Goal: Task Accomplishment & Management: Manage account settings

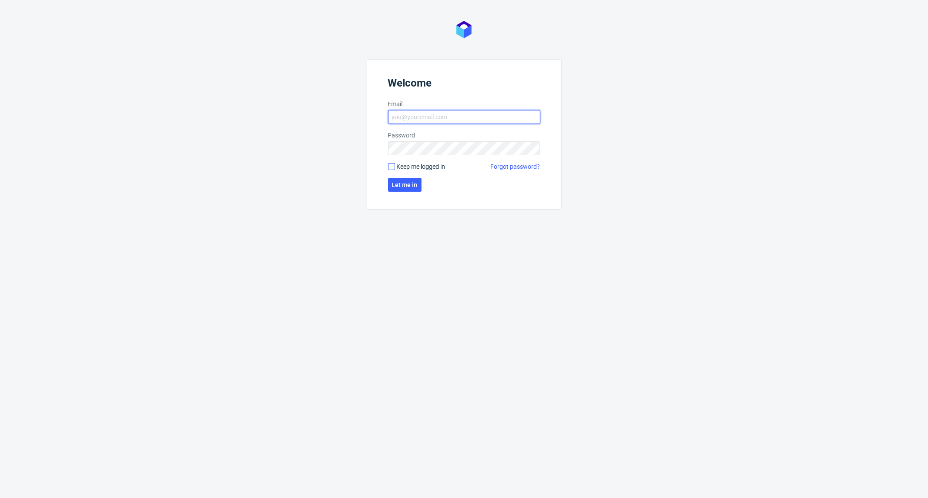
type input "[EMAIL_ADDRESS][DOMAIN_NAME]"
click at [390, 169] on input "Keep me logged in" at bounding box center [391, 166] width 7 height 7
checkbox input "true"
click at [402, 185] on span "Let me in" at bounding box center [405, 185] width 26 height 6
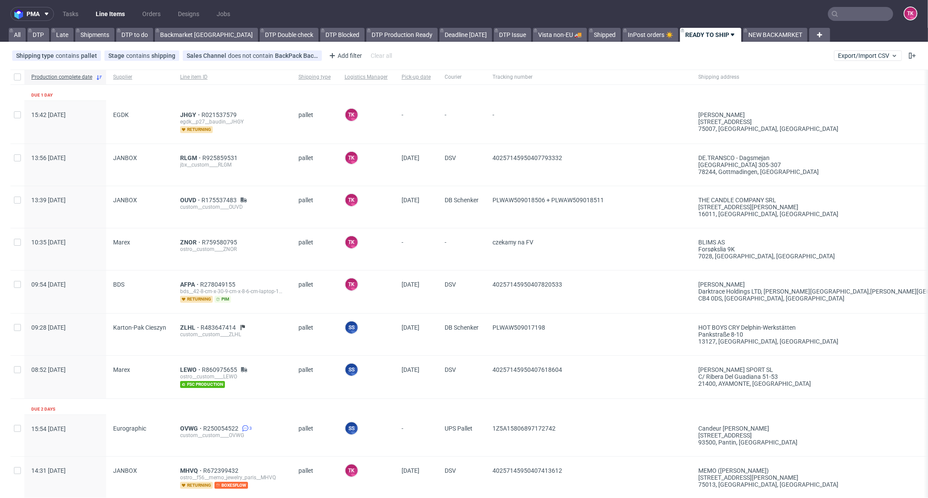
click at [113, 15] on link "Line Items" at bounding box center [111, 14] width 40 height 14
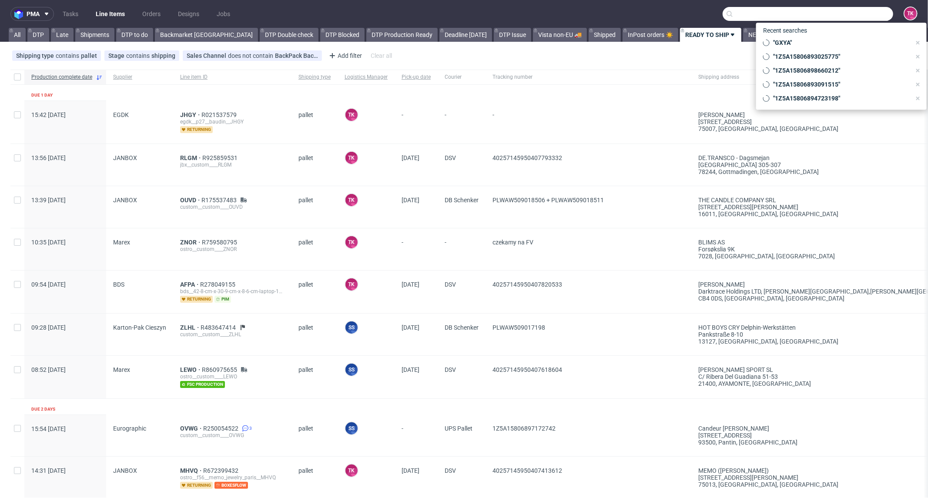
click at [856, 10] on input "text" at bounding box center [808, 14] width 171 height 14
paste input "40257145950407820533"
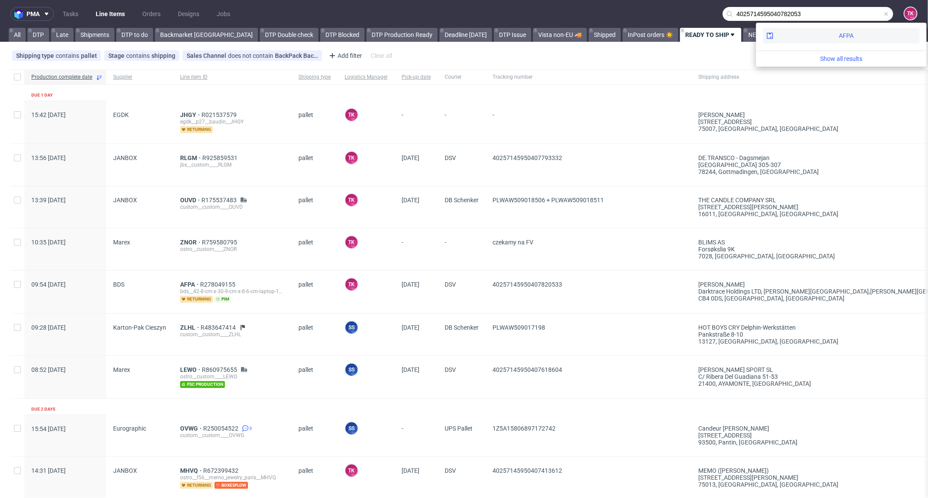
type input "4025714595040782053"
click at [790, 28] on div "AFPA" at bounding box center [841, 36] width 157 height 16
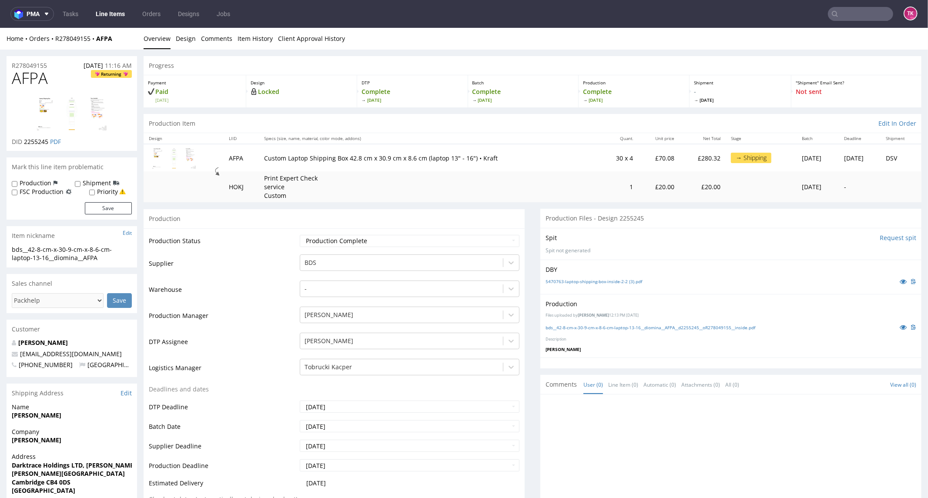
scroll to position [193, 0]
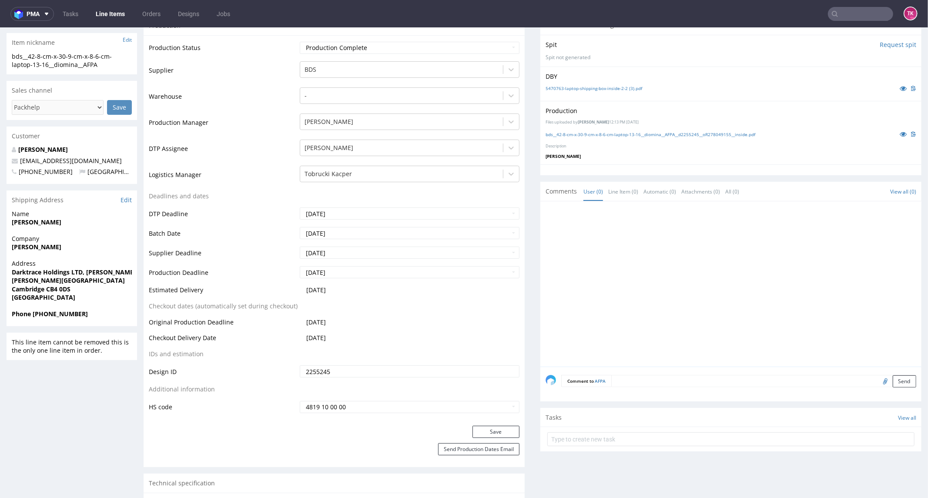
click at [119, 20] on link "Line Items" at bounding box center [111, 14] width 40 height 14
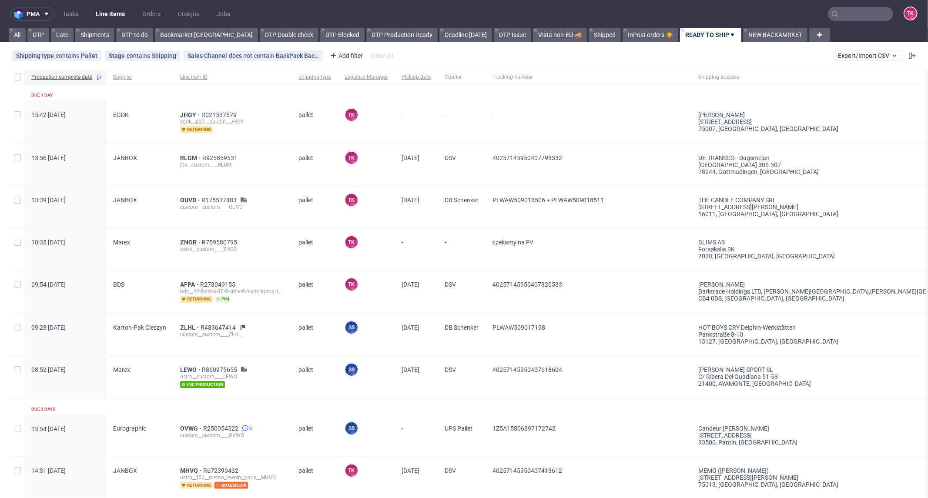
click at [111, 12] on link "Line Items" at bounding box center [111, 14] width 40 height 14
click at [185, 239] on span "ZNOR" at bounding box center [191, 242] width 22 height 7
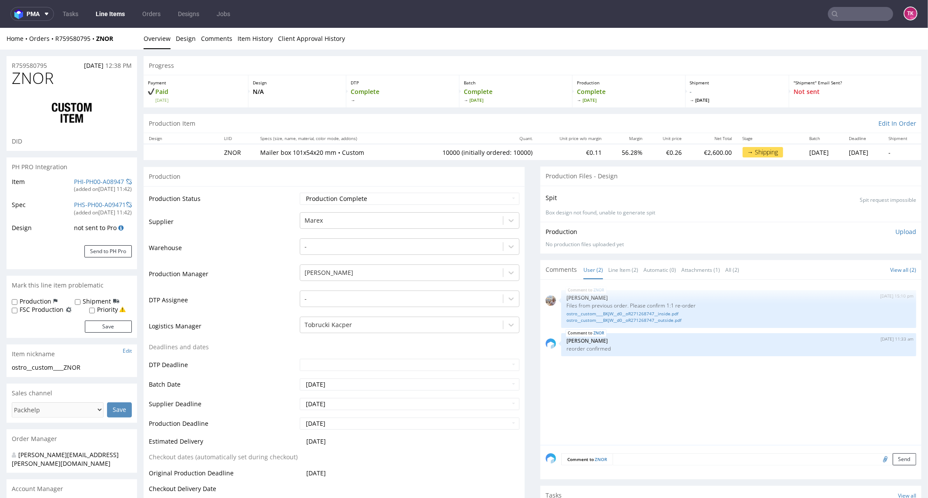
click at [98, 15] on link "Line Items" at bounding box center [111, 14] width 40 height 14
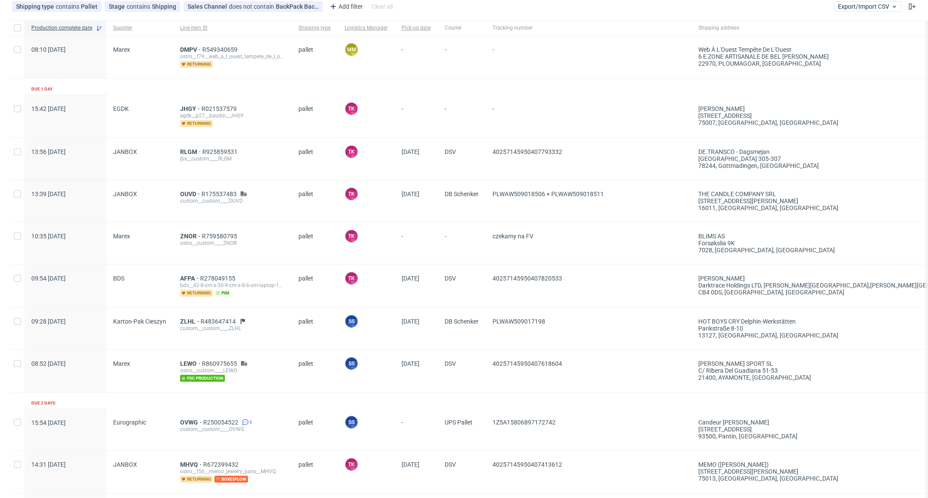
scroll to position [48, 0]
click at [188, 236] on span "ZNOR" at bounding box center [191, 237] width 22 height 7
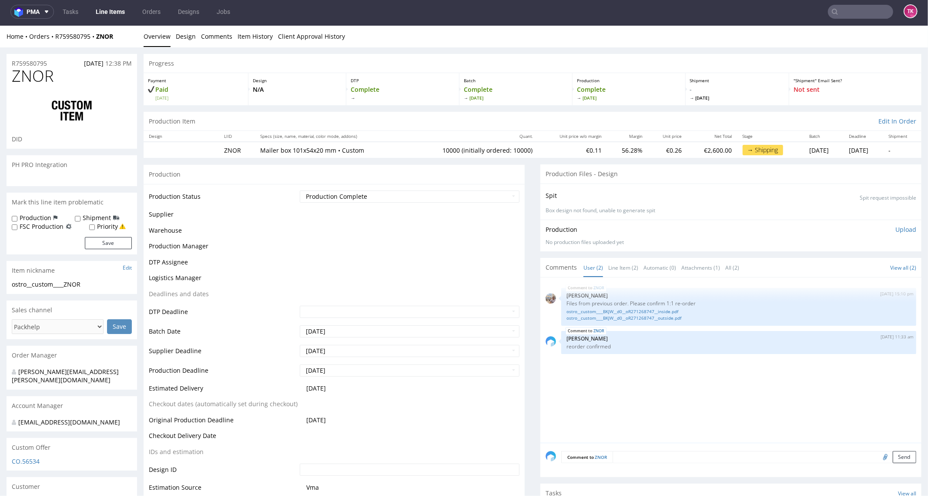
scroll to position [2, 0]
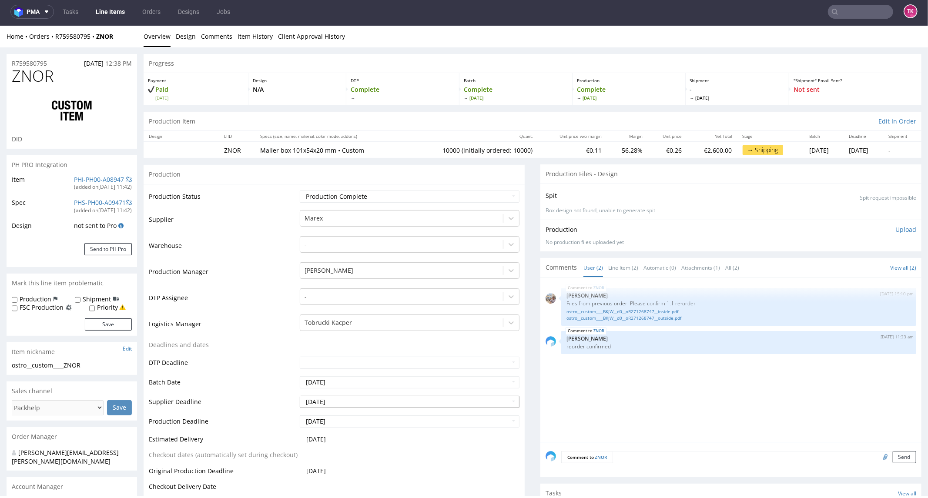
type input "10000"
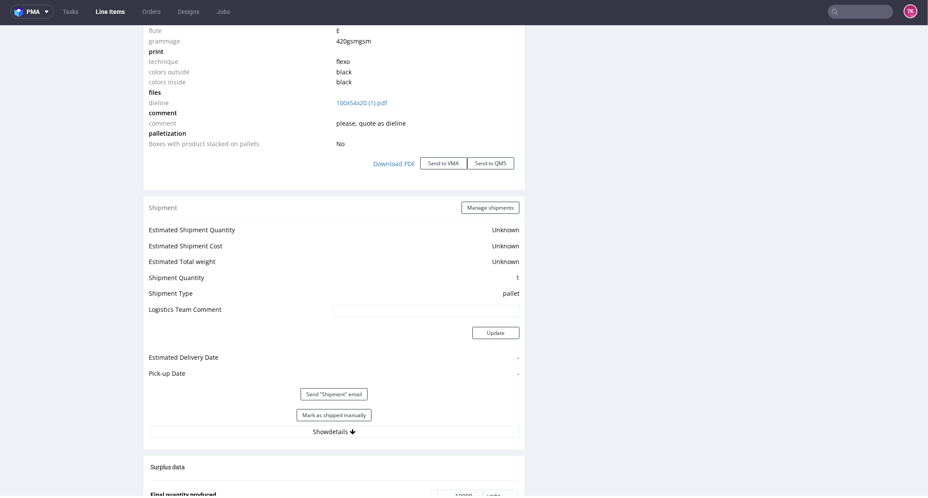
scroll to position [1015, 0]
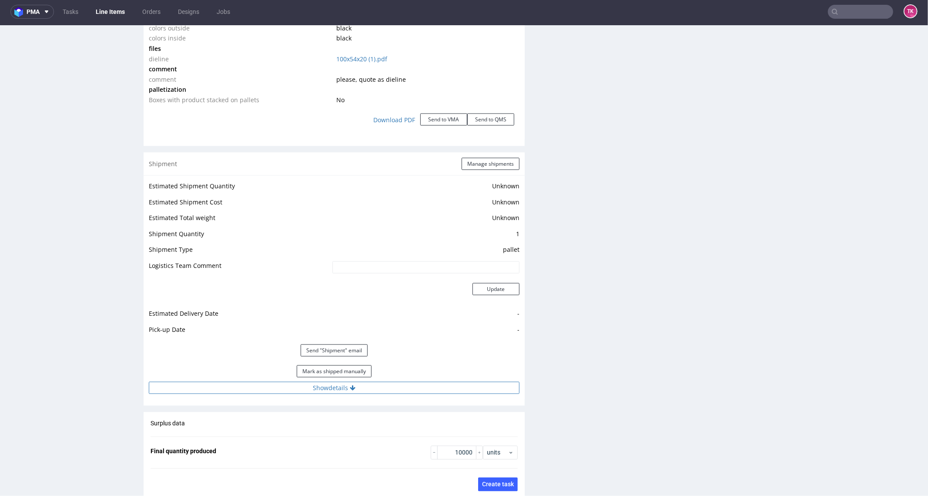
click at [401, 388] on button "Show details" at bounding box center [334, 388] width 371 height 12
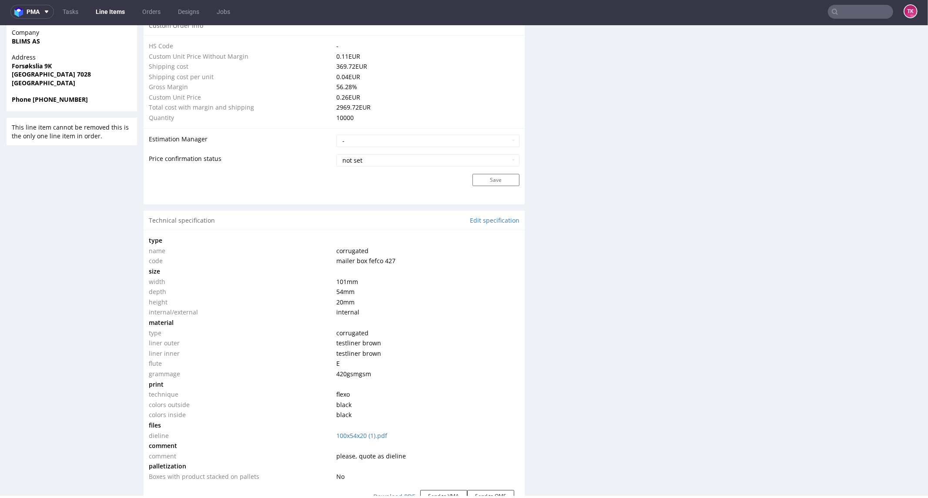
scroll to position [773, 0]
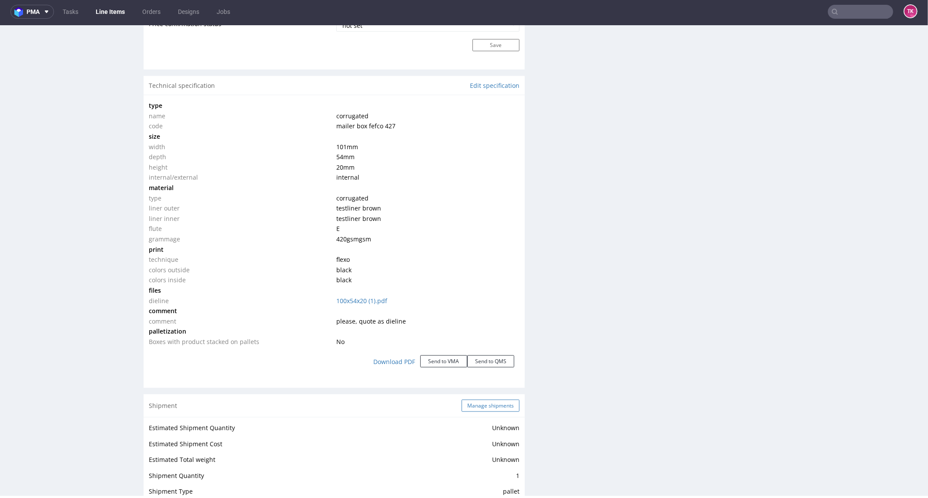
click at [462, 403] on button "Manage shipments" at bounding box center [491, 406] width 58 height 12
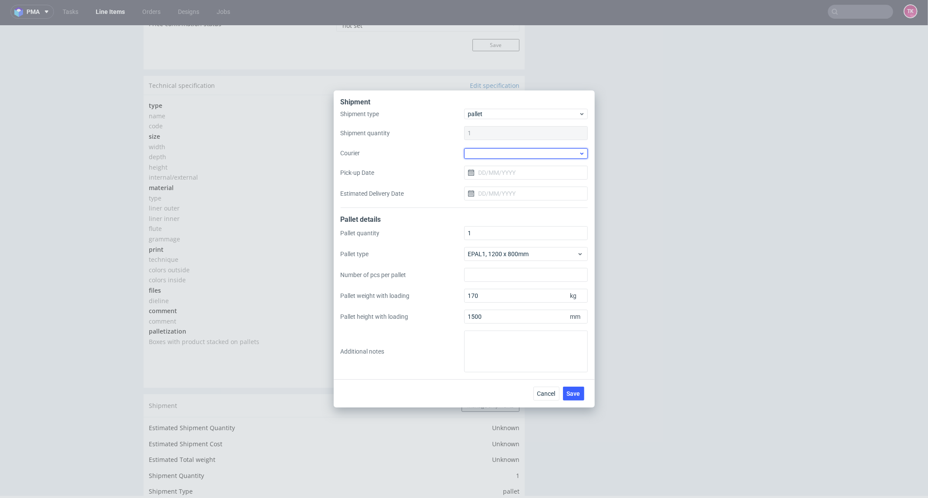
drag, startPoint x: 510, startPoint y: 152, endPoint x: 511, endPoint y: 158, distance: 6.2
click at [510, 153] on div at bounding box center [526, 153] width 124 height 10
click at [508, 205] on div "DB Schenker" at bounding box center [526, 203] width 117 height 16
click at [501, 174] on input "Pick-up Date" at bounding box center [526, 172] width 124 height 14
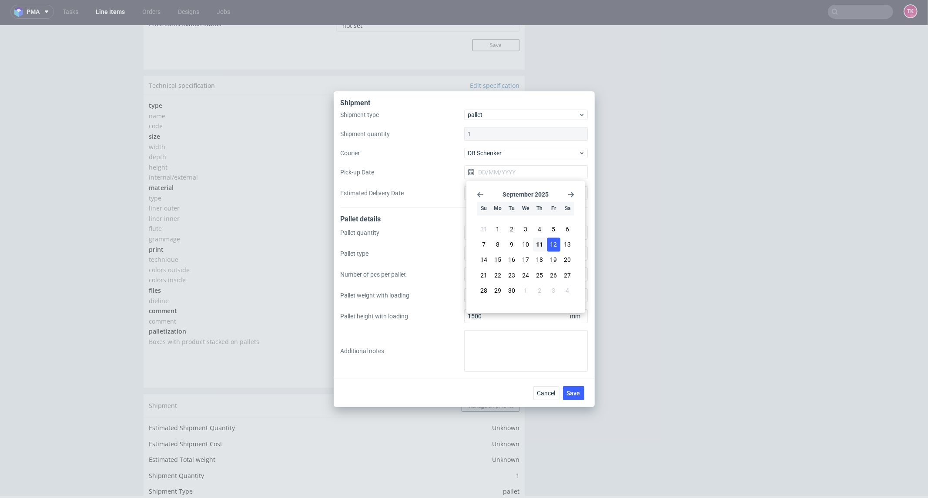
click at [549, 244] on button "12" at bounding box center [553, 245] width 13 height 14
type input "12/09/2025"
click at [514, 189] on input "Estimated Delivery Date" at bounding box center [526, 193] width 124 height 14
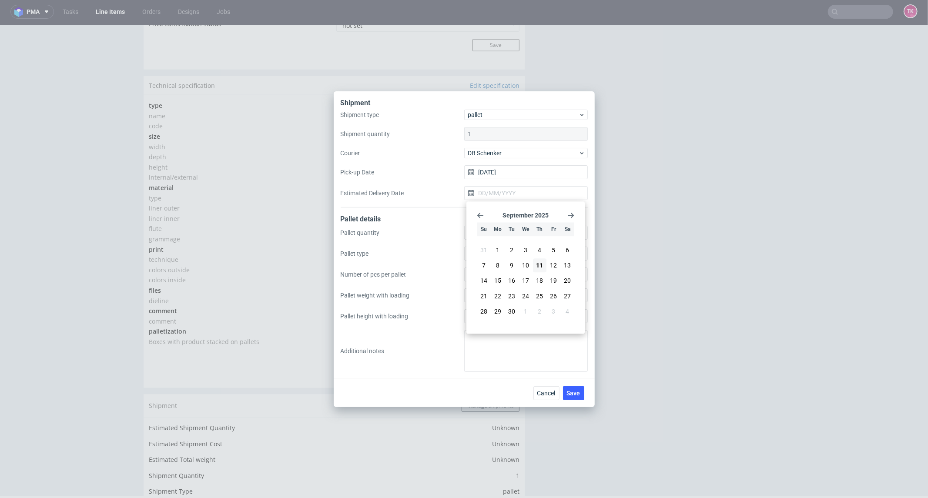
drag, startPoint x: 602, startPoint y: 167, endPoint x: 581, endPoint y: 320, distance: 154.2
click at [602, 168] on div "Shipment Shipment type pallet Shipment quantity 1 Courier DB Schenker Pick-up D…" at bounding box center [464, 249] width 928 height 498
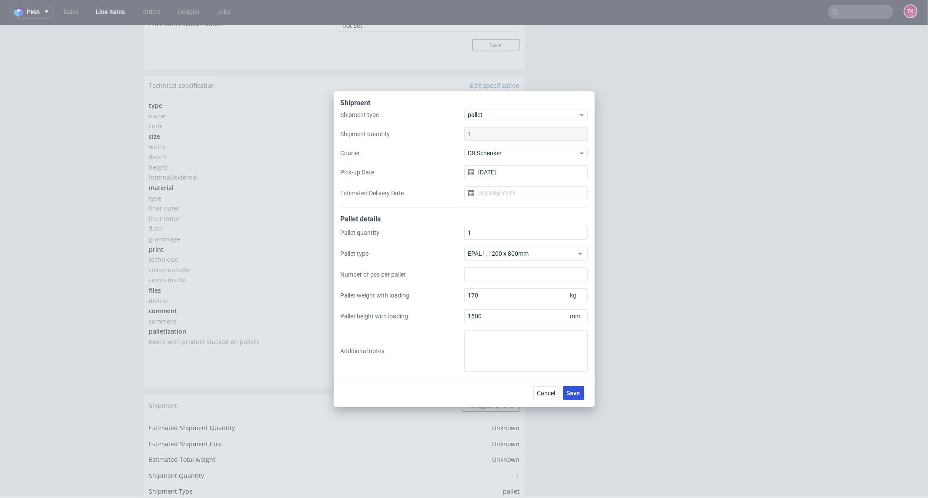
click at [580, 389] on button "Save" at bounding box center [573, 393] width 21 height 14
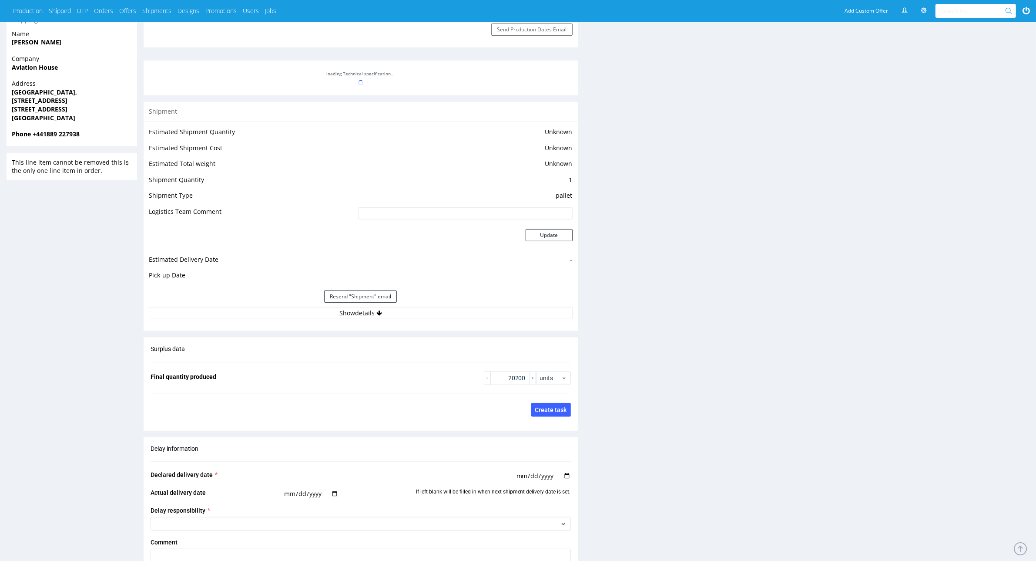
scroll to position [598, 0]
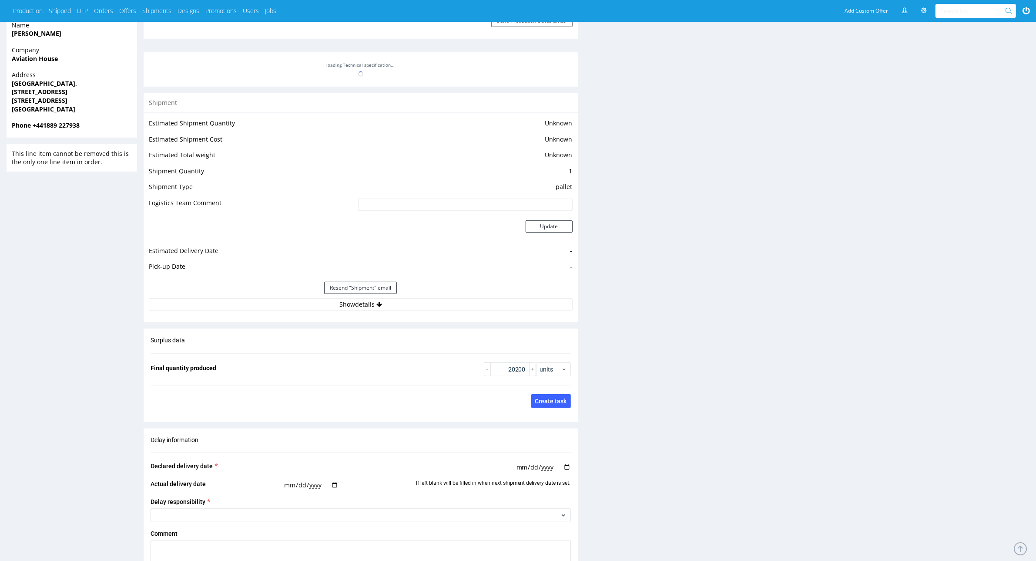
click at [425, 312] on div "Estimated Shipment Quantity Unknown Estimated Shipment Cost Unknown Estimated T…" at bounding box center [361, 213] width 434 height 203
click at [427, 308] on button "Show details" at bounding box center [361, 304] width 424 height 12
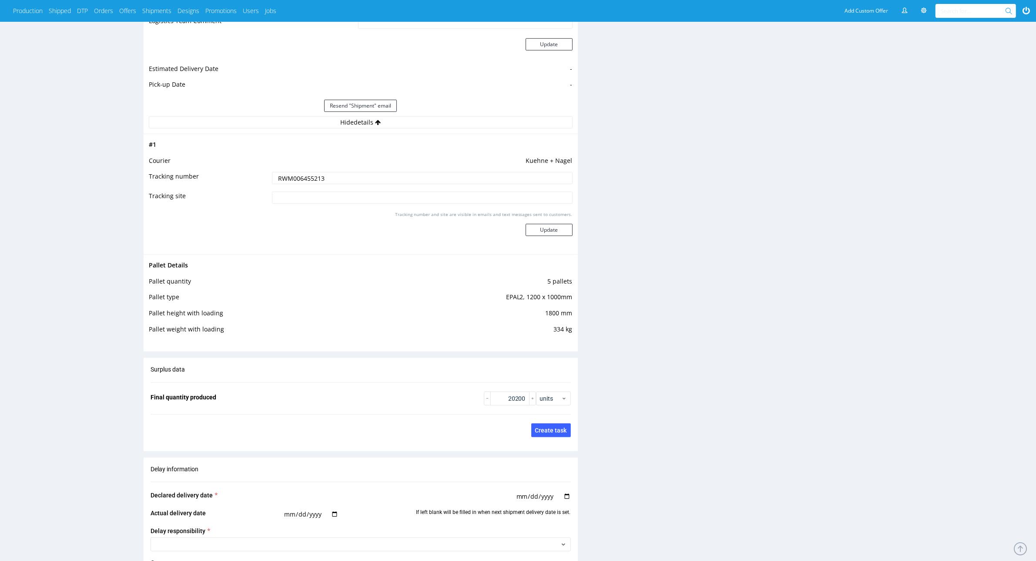
scroll to position [779, 0]
click at [292, 178] on input "RWM006455213" at bounding box center [422, 179] width 300 height 12
click at [357, 176] on input "RWM006455213" at bounding box center [422, 179] width 300 height 12
click at [333, 190] on td "RWM006455213" at bounding box center [421, 182] width 302 height 20
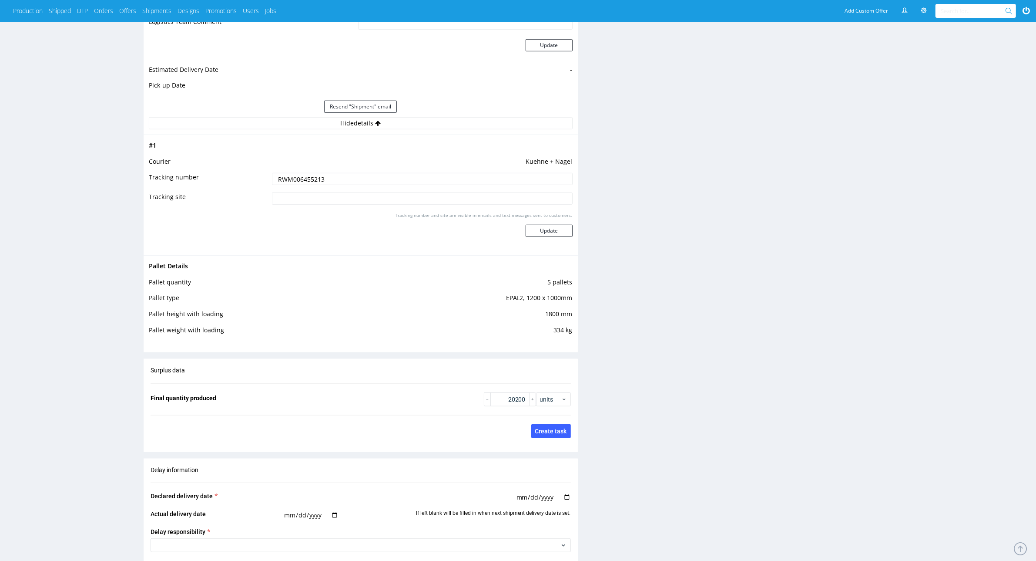
click at [344, 177] on input "RWM006455213" at bounding box center [422, 179] width 300 height 12
paste input "RWM006457356"
click at [419, 176] on input "RWM006455213 RWM006457356" at bounding box center [422, 179] width 300 height 12
paste input "RWM006457386"
drag, startPoint x: 323, startPoint y: 178, endPoint x: 547, endPoint y: 167, distance: 224.0
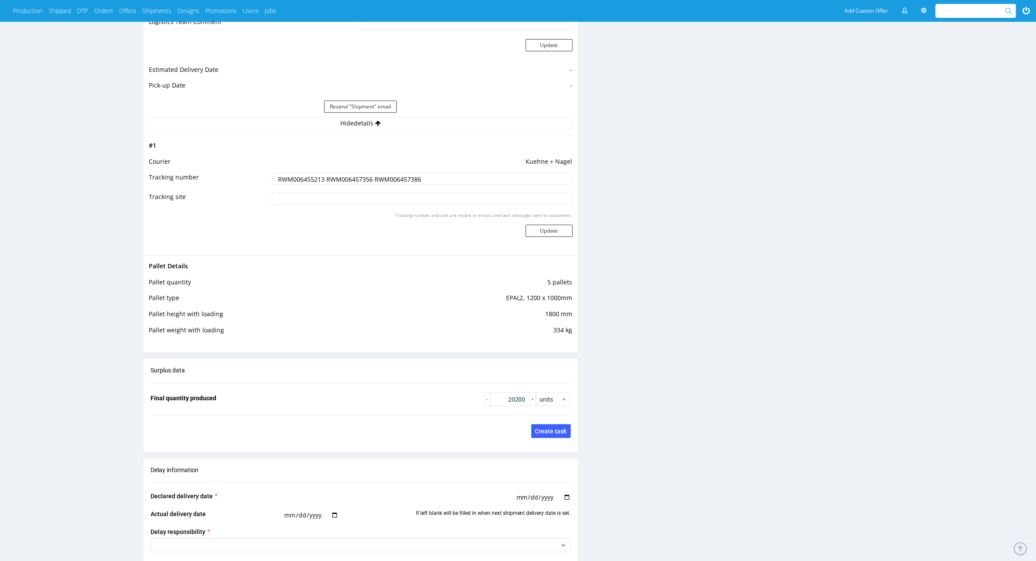
click at [547, 167] on tbody "# 1 Courier Kuehne + Nagel Tracking number RWM006455213 RWM006457356 RWM0064573…" at bounding box center [361, 195] width 424 height 110
paste input "RWM006457356 RWM006457386"
drag, startPoint x: 320, startPoint y: 177, endPoint x: 298, endPoint y: 185, distance: 23.1
click at [220, 204] on tbody "# 1 Courier Kuehne + Nagel Tracking number RWM006455213 RWM006457356 RWM0064573…" at bounding box center [361, 195] width 424 height 110
click at [440, 174] on input "RWM006455213 RWM006457356 RWM006457386" at bounding box center [422, 179] width 300 height 12
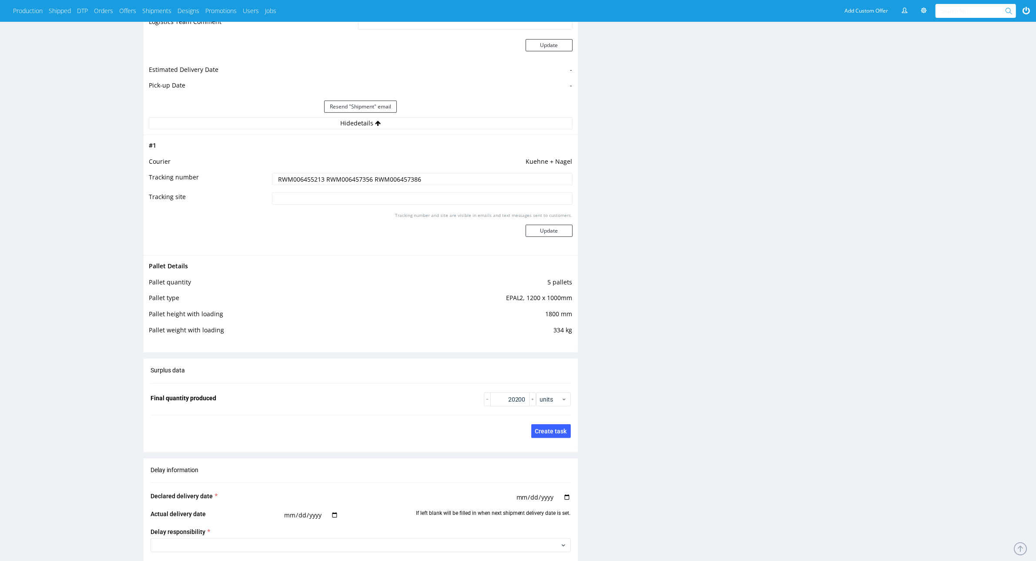
drag, startPoint x: 440, startPoint y: 174, endPoint x: 47, endPoint y: 209, distance: 395.0
click at [48, 208] on div "R612437550 20.08.2025 04:58 PM SIXE DID PH PRO Integration Item PHI-PH00-A08944…" at bounding box center [518, 66] width 1036 height 1604
paste input
type input "RWM006457356 RWM006457386"
click at [554, 229] on button "Update" at bounding box center [549, 231] width 47 height 12
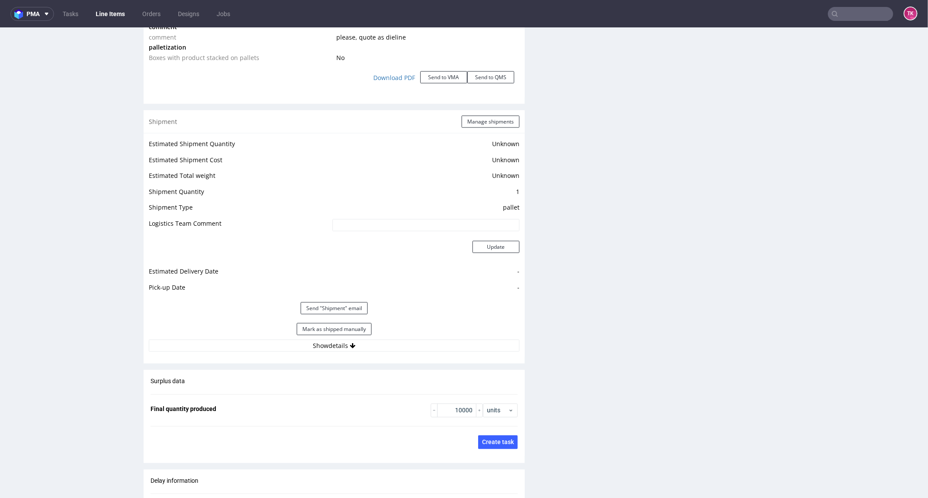
scroll to position [1112, 0]
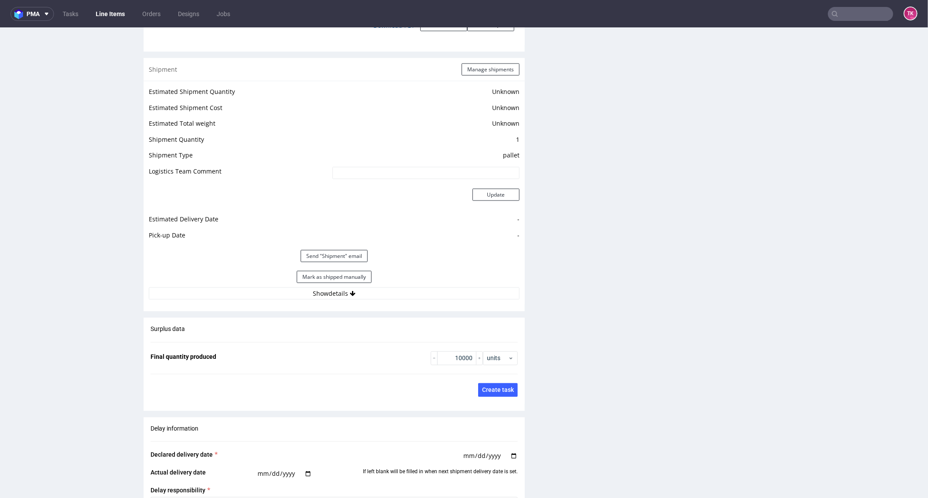
drag, startPoint x: 354, startPoint y: 293, endPoint x: 353, endPoint y: 299, distance: 5.8
click at [354, 296] on button "Show details" at bounding box center [334, 293] width 371 height 12
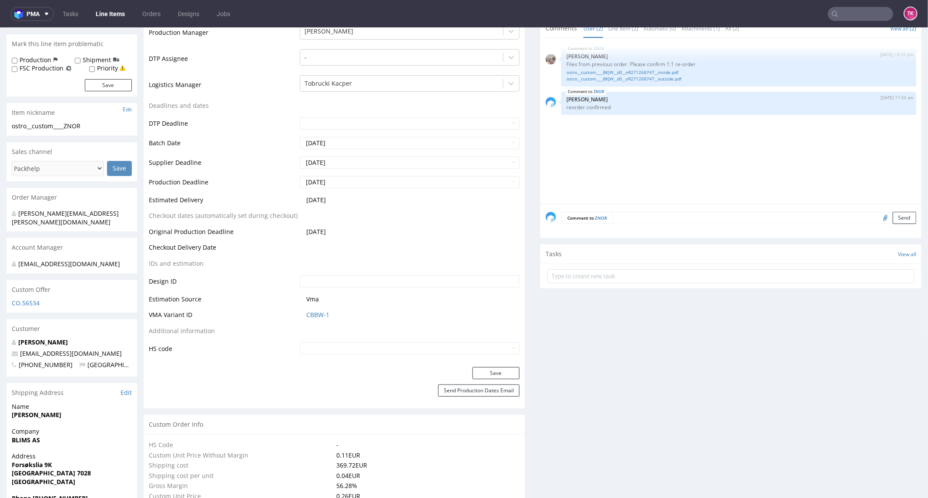
scroll to position [290, 0]
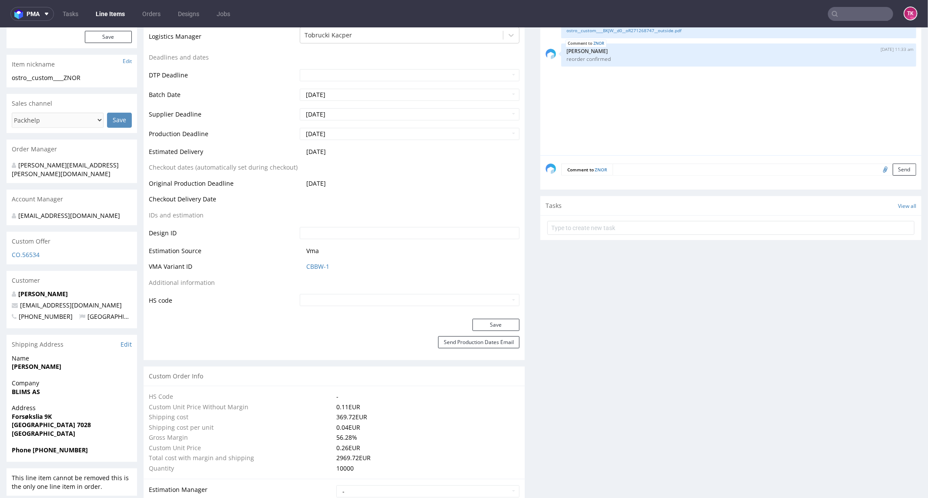
click at [98, 8] on link "Line Items" at bounding box center [111, 14] width 40 height 14
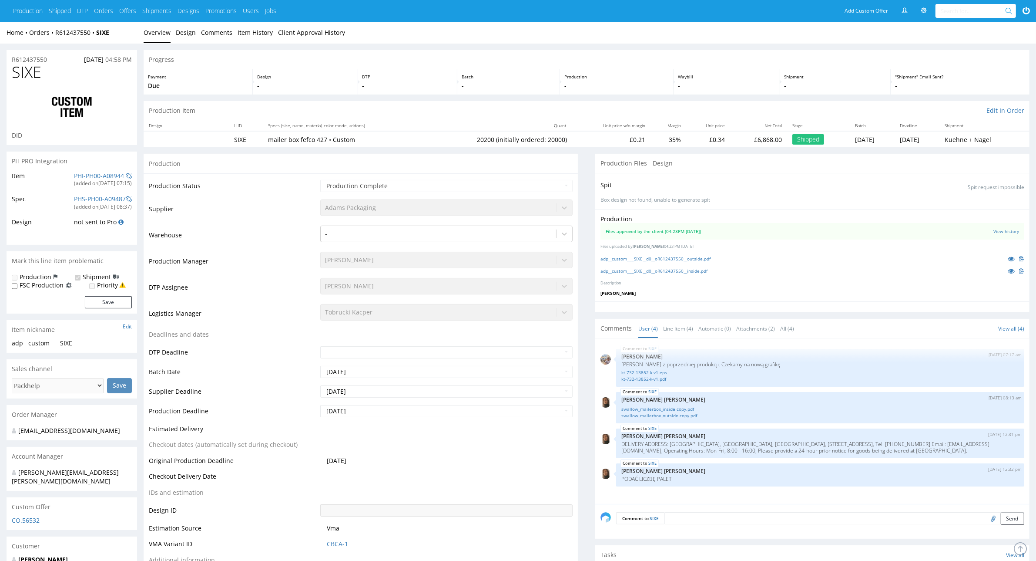
scroll to position [695, 0]
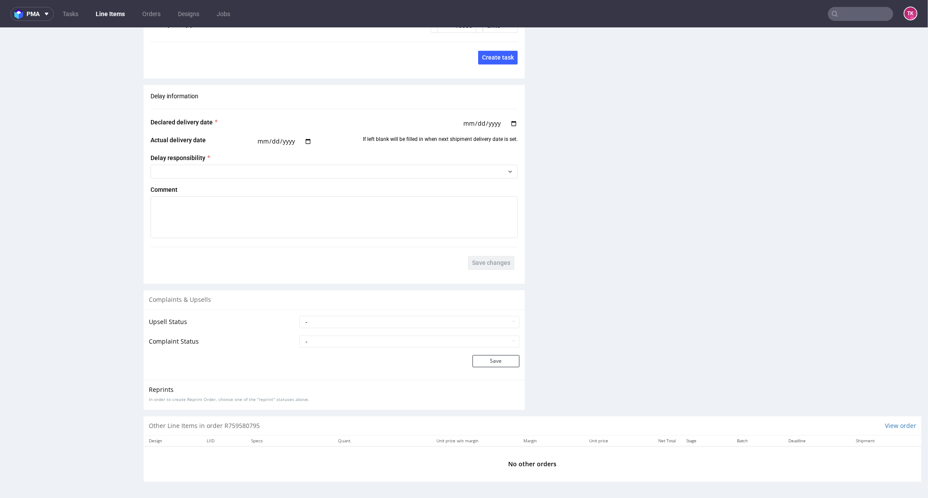
scroll to position [1263, 0]
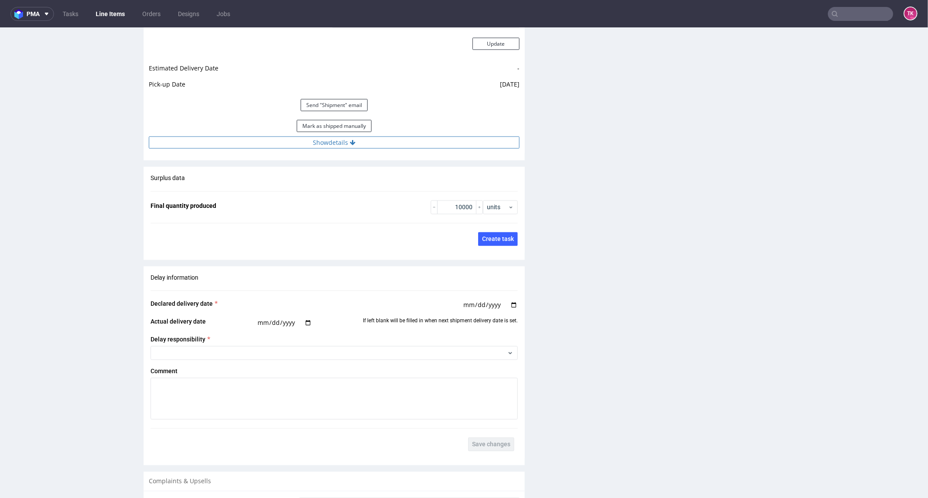
click at [437, 146] on button "Show details" at bounding box center [334, 142] width 371 height 12
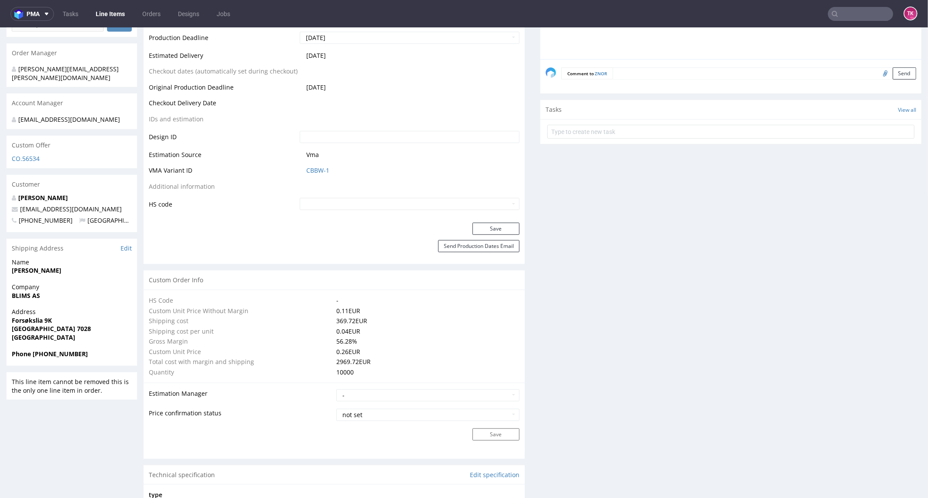
scroll to position [386, 0]
drag, startPoint x: 13, startPoint y: 299, endPoint x: 48, endPoint y: 300, distance: 35.3
click at [48, 298] on div "Company BLIMS AS" at bounding box center [72, 294] width 131 height 25
copy strong "BLIMS AS"
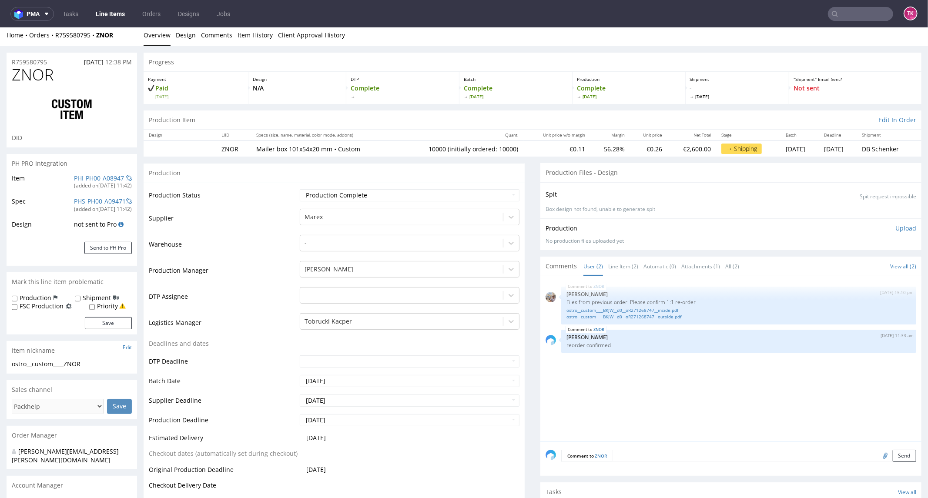
scroll to position [0, 0]
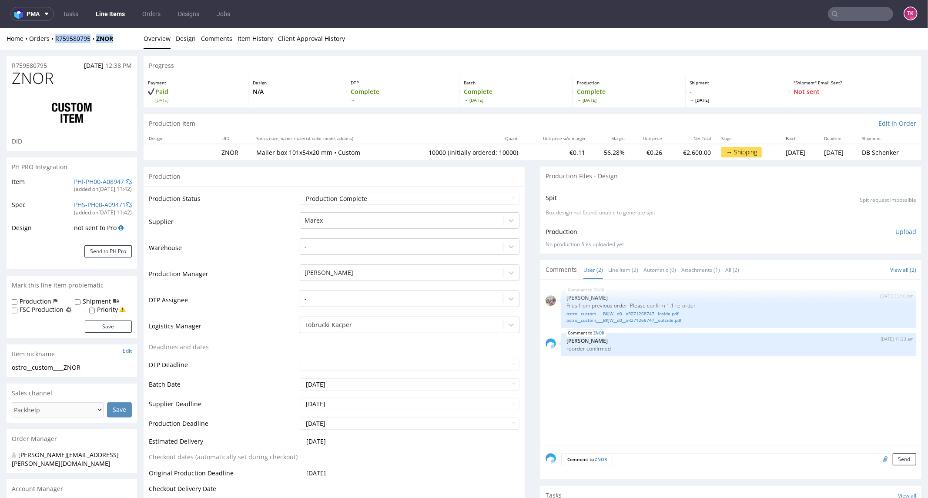
drag, startPoint x: 125, startPoint y: 41, endPoint x: 50, endPoint y: 45, distance: 75.4
click at [50, 45] on div "Home Orders R759580795 ZNOR Overview Design Comments Item History Client Approv…" at bounding box center [464, 38] width 928 height 22
copy div "R759580795 ZNOR"
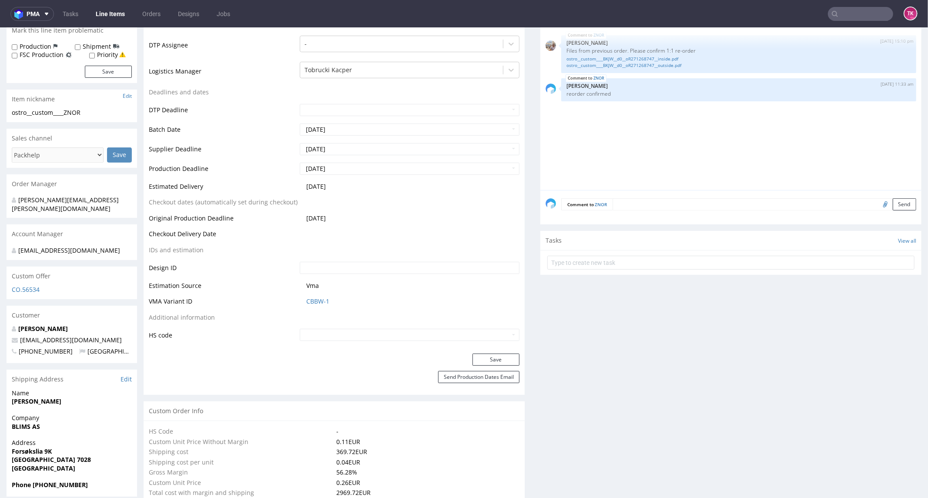
scroll to position [338, 0]
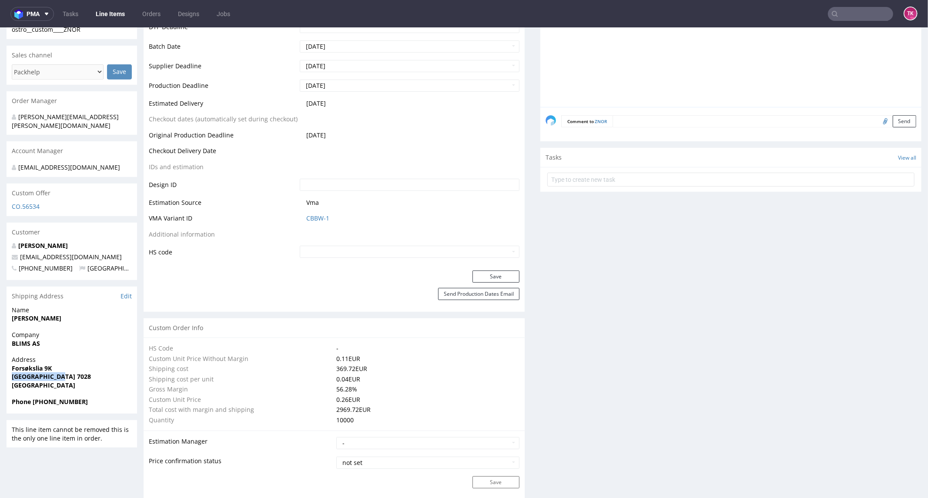
drag, startPoint x: 5, startPoint y: 376, endPoint x: 70, endPoint y: 373, distance: 65.4
click at [71, 372] on span "Trondheim 7028" at bounding box center [72, 376] width 120 height 9
drag, startPoint x: 62, startPoint y: 363, endPoint x: 6, endPoint y: 366, distance: 56.2
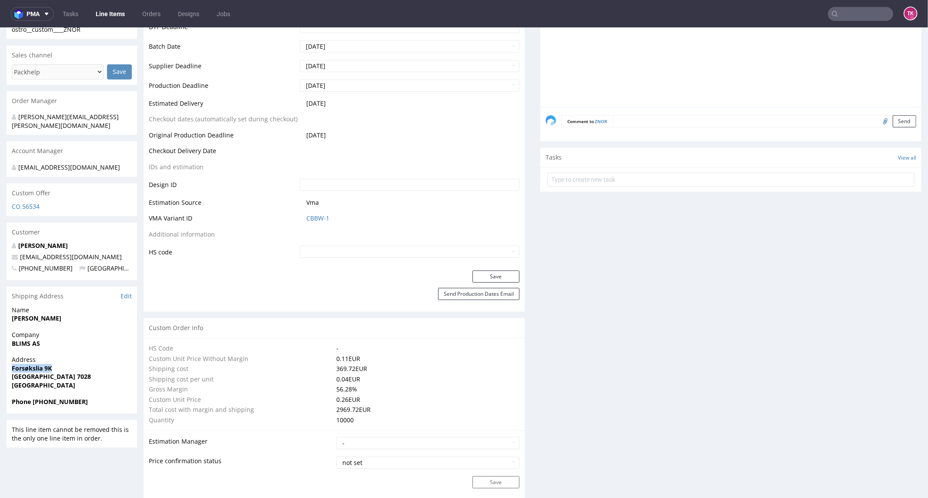
copy strong "Forsøkslia 9K"
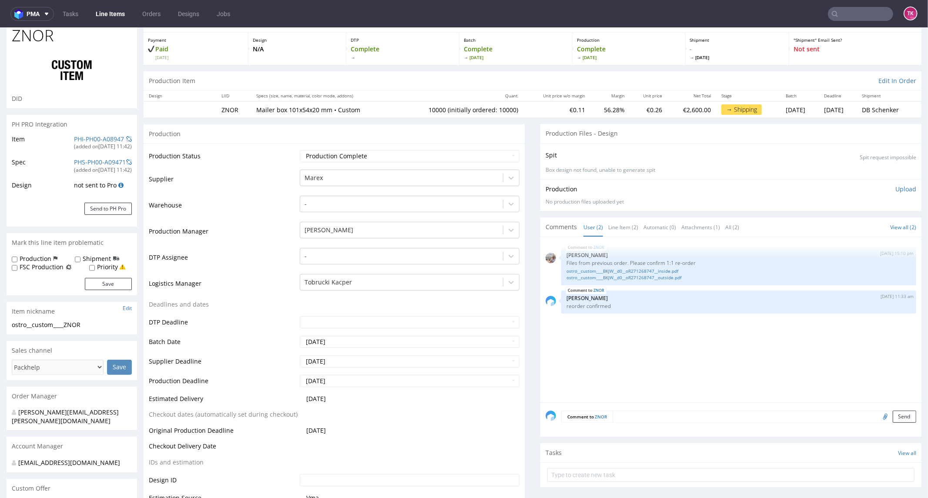
scroll to position [0, 0]
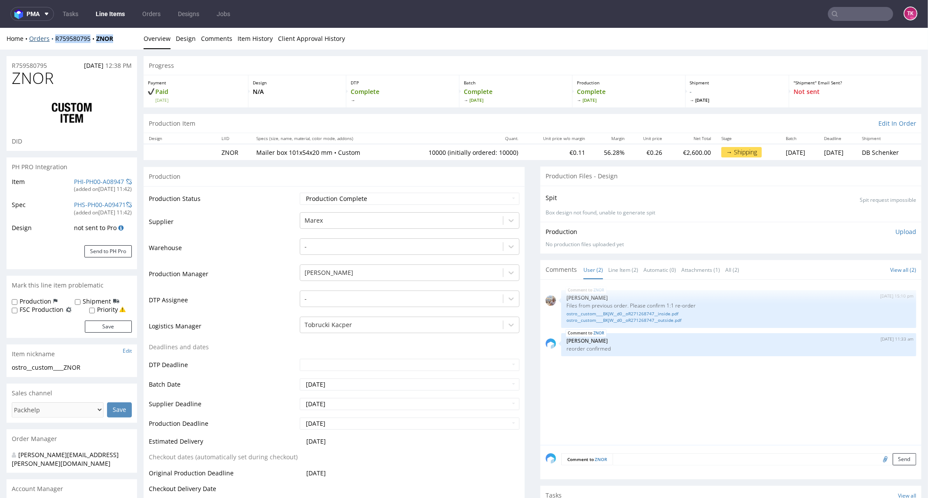
drag, startPoint x: 122, startPoint y: 33, endPoint x: 50, endPoint y: 40, distance: 72.1
click at [50, 42] on div "Home Orders R759580795 ZNOR Overview Design Comments Item History Client Approv…" at bounding box center [464, 38] width 928 height 22
copy div "R759580795 ZNOR"
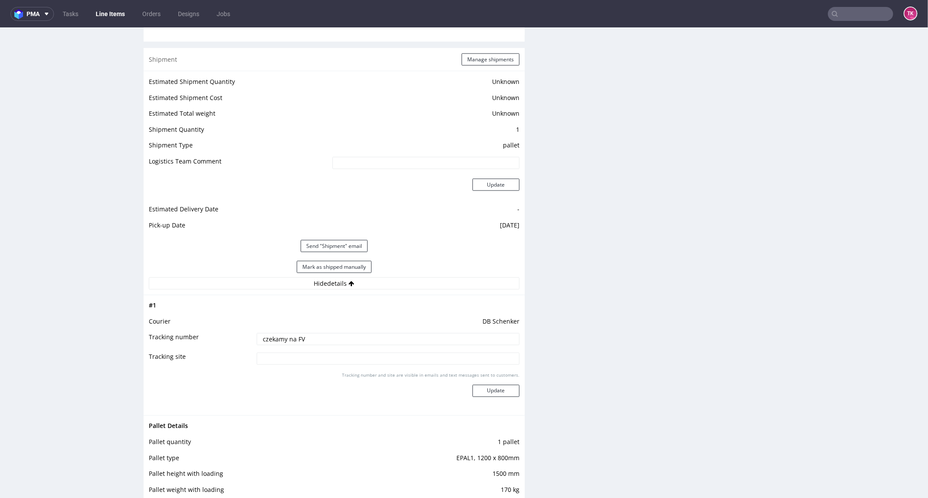
scroll to position [1160, 0]
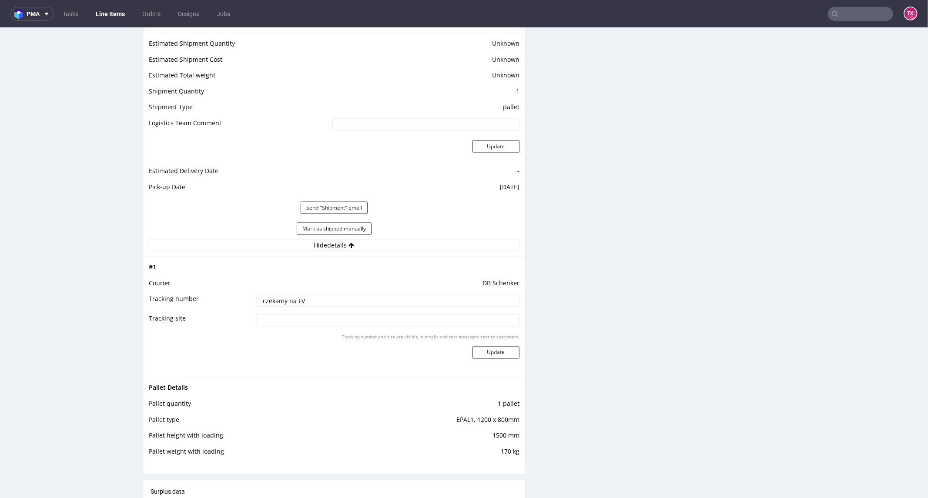
drag, startPoint x: 281, startPoint y: 304, endPoint x: 137, endPoint y: 322, distance: 145.2
paste input "PLWAW509019363"
type input "PLWAW509019363"
click at [477, 354] on button "Update" at bounding box center [496, 352] width 47 height 12
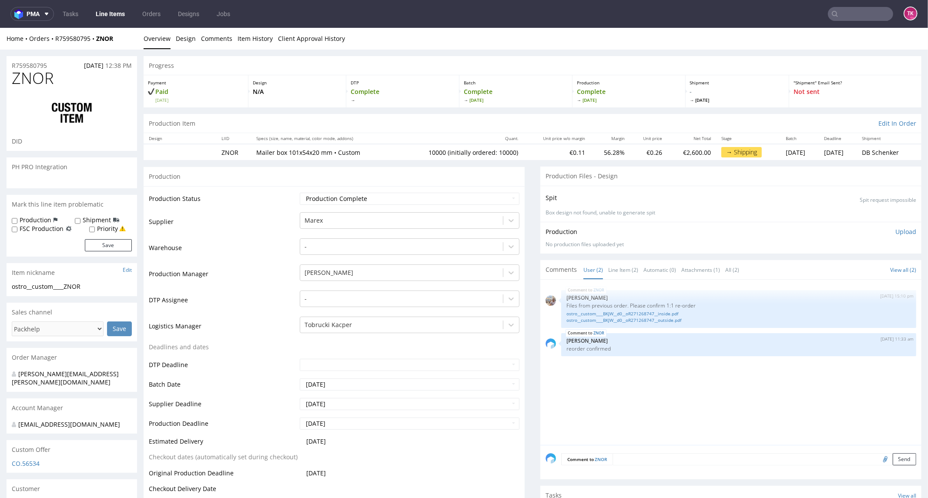
scroll to position [532, 0]
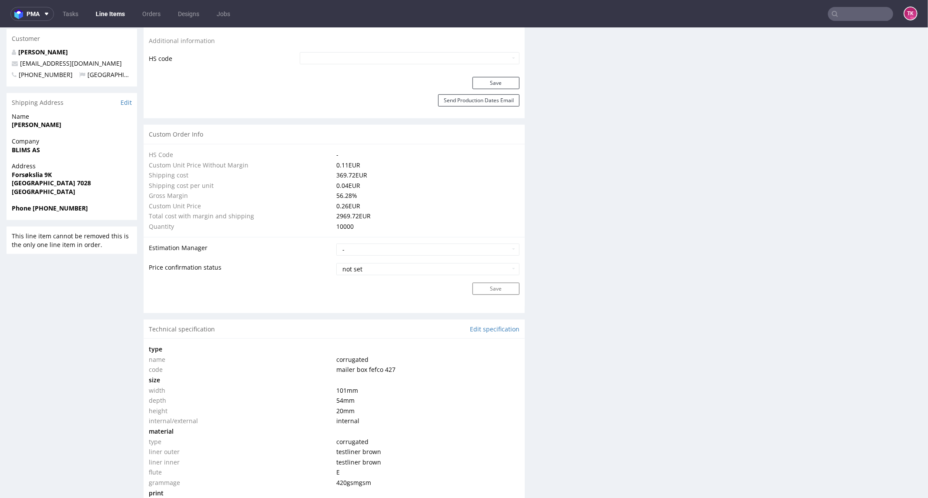
click at [121, 15] on link "Line Items" at bounding box center [111, 14] width 40 height 14
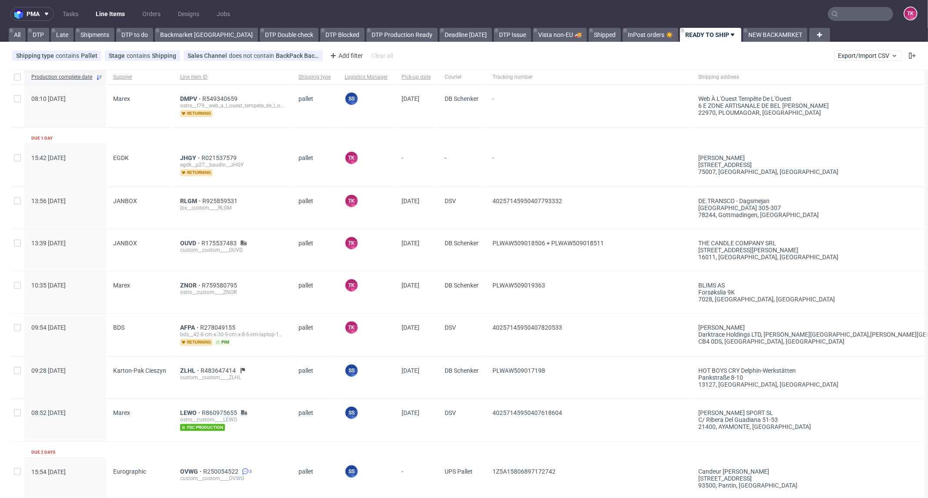
click at [181, 153] on div "JHGY R021537579 egdk__p27__baudin__JHGY returning" at bounding box center [232, 165] width 118 height 43
click at [184, 161] on div "egdk__p27__baudin__JHGY" at bounding box center [232, 164] width 104 height 7
click at [183, 158] on span "JHGY" at bounding box center [190, 158] width 21 height 7
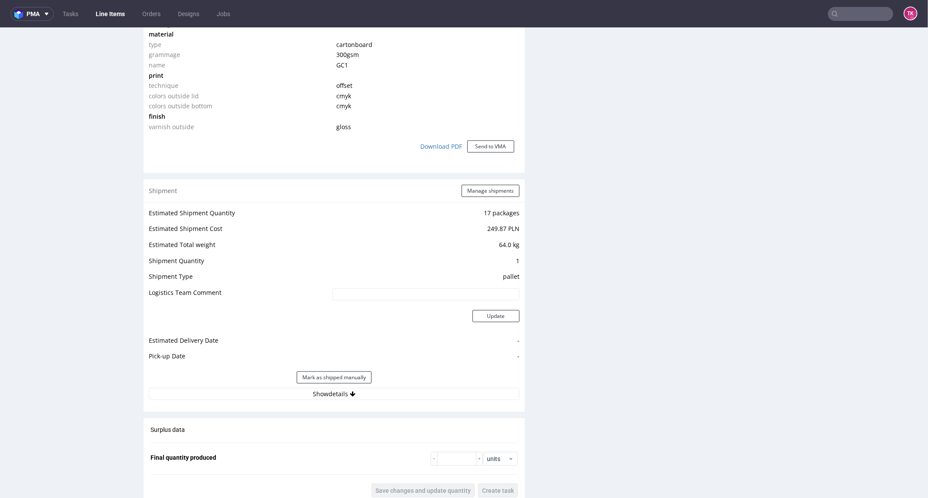
scroll to position [822, 0]
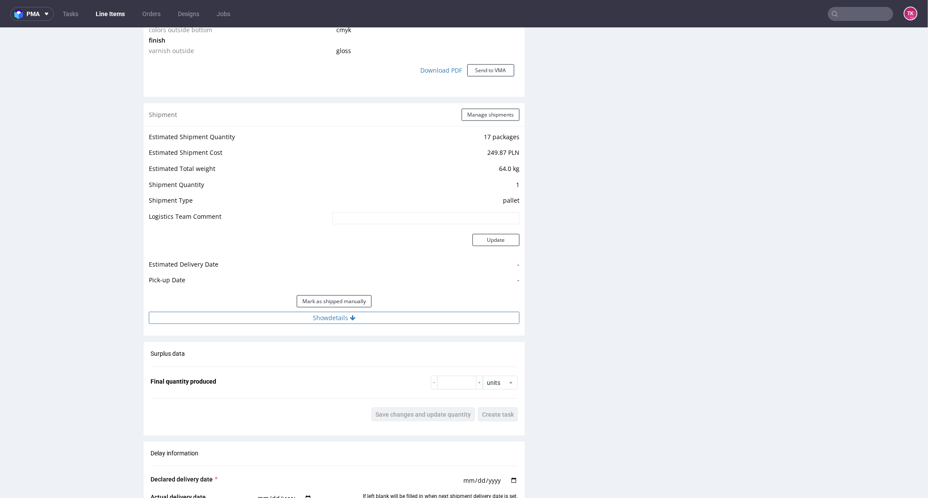
click at [375, 318] on button "Show details" at bounding box center [334, 318] width 371 height 12
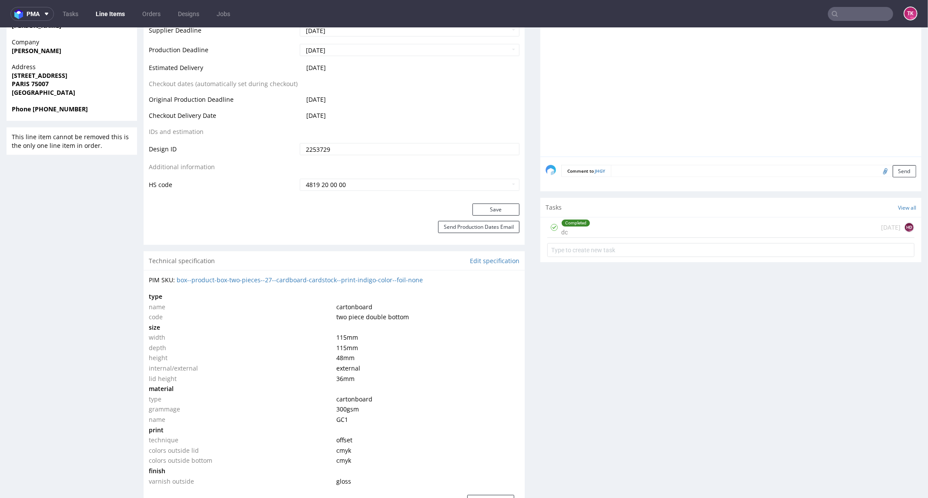
scroll to position [580, 0]
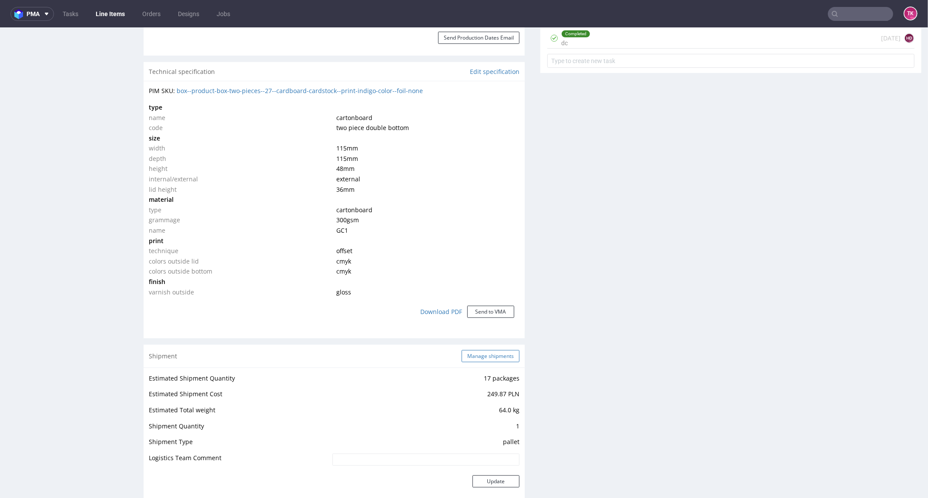
click at [489, 356] on button "Manage shipments" at bounding box center [491, 356] width 58 height 12
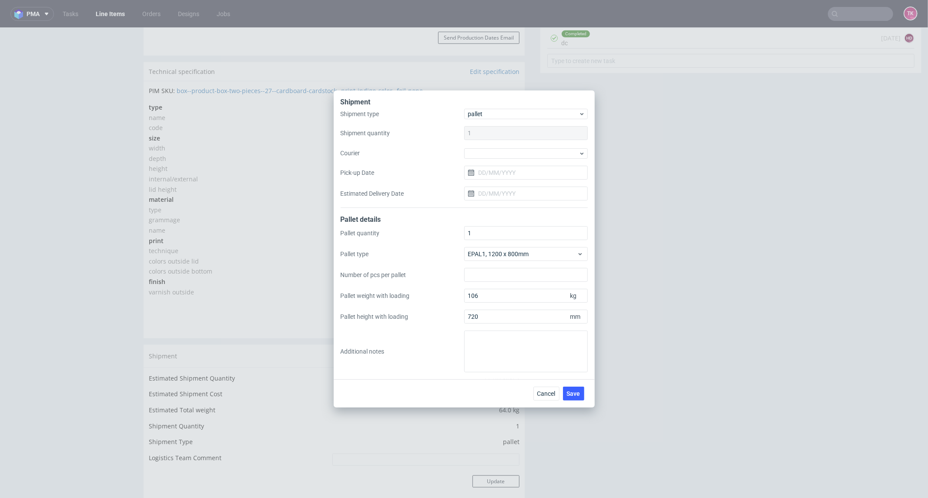
click at [501, 159] on div "Shipment type pallet Shipment quantity 1 Courier Pick-up Date Estimated Deliver…" at bounding box center [464, 158] width 247 height 99
click at [499, 154] on div at bounding box center [526, 153] width 124 height 10
click at [497, 198] on div "DB Schenker" at bounding box center [526, 203] width 117 height 16
click at [507, 168] on input "Pick-up Date" at bounding box center [526, 172] width 124 height 14
drag, startPoint x: 558, startPoint y: 242, endPoint x: 553, endPoint y: 255, distance: 13.9
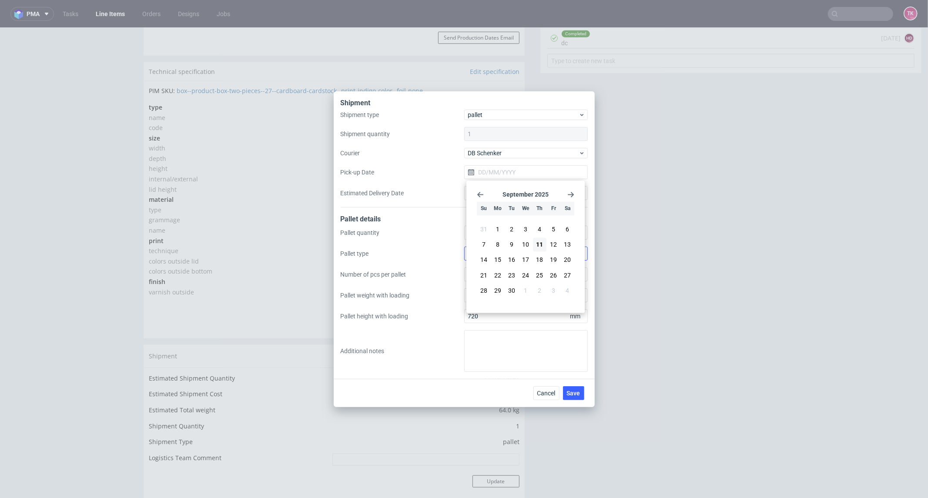
click at [555, 245] on button "12" at bounding box center [553, 245] width 13 height 14
type input "[DATE]"
click at [572, 397] on button "Save" at bounding box center [573, 393] width 21 height 14
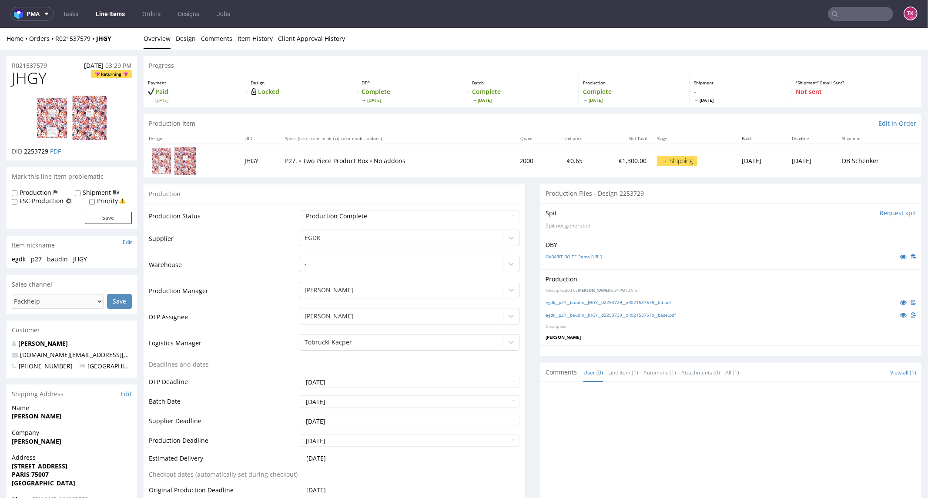
scroll to position [193, 0]
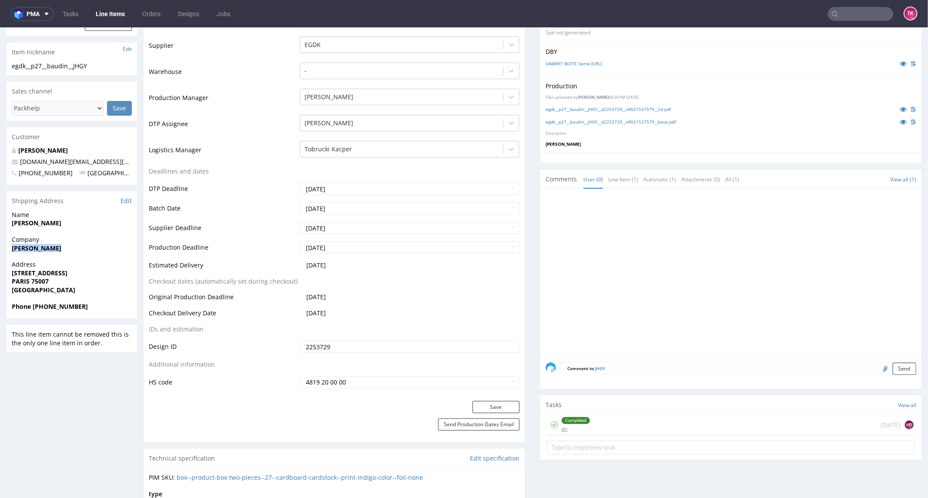
drag, startPoint x: 11, startPoint y: 249, endPoint x: 61, endPoint y: 247, distance: 50.1
click at [61, 246] on div "Company [PERSON_NAME]" at bounding box center [72, 247] width 131 height 25
copy strong "[PERSON_NAME]"
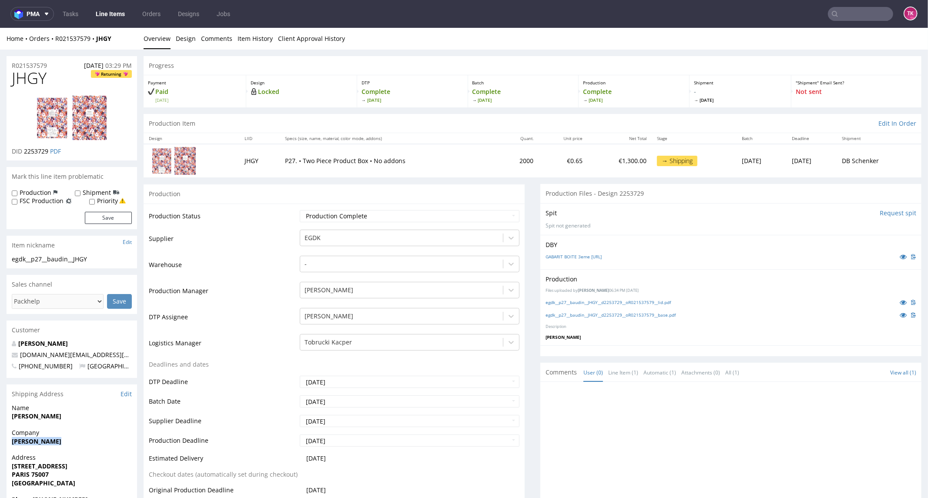
scroll to position [97, 0]
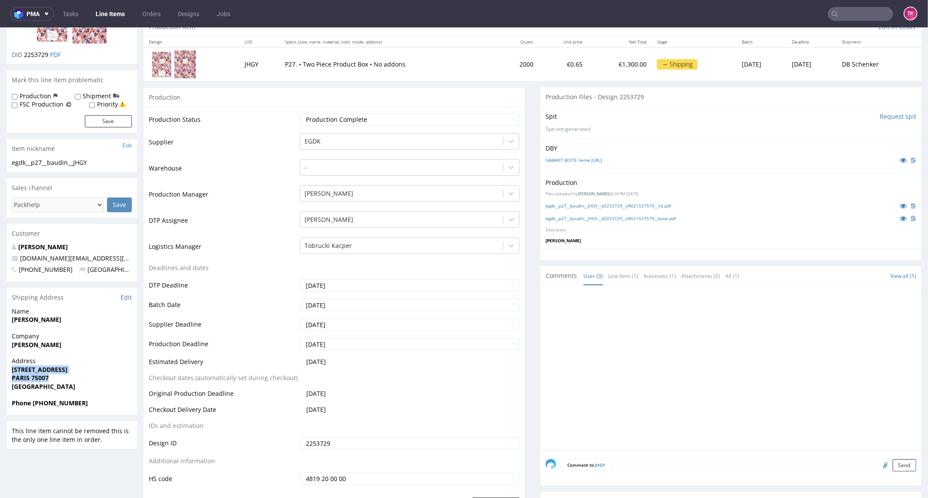
drag, startPoint x: 2, startPoint y: 371, endPoint x: 59, endPoint y: 380, distance: 57.3
copy p "[STREET_ADDRESS]"
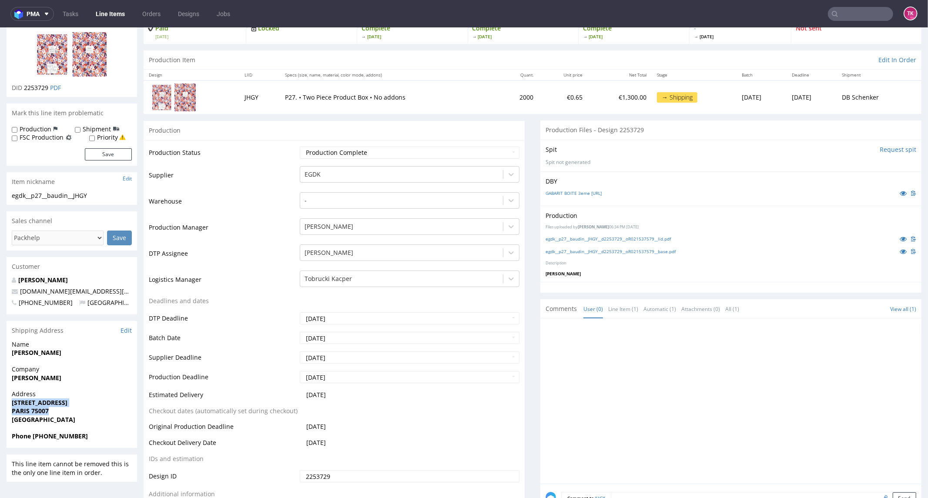
scroll to position [48, 0]
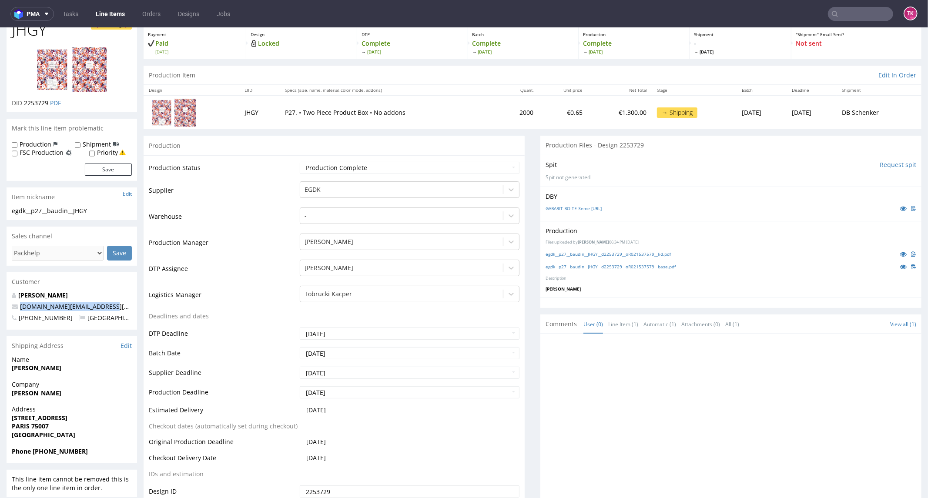
drag, startPoint x: 114, startPoint y: 300, endPoint x: 1, endPoint y: 309, distance: 113.9
copy span "[DOMAIN_NAME][EMAIL_ADDRESS][DOMAIN_NAME]"
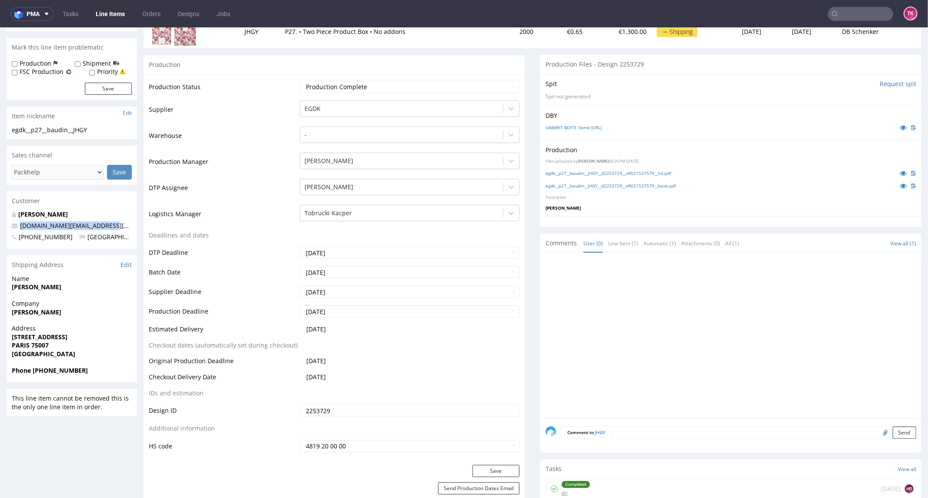
scroll to position [193, 0]
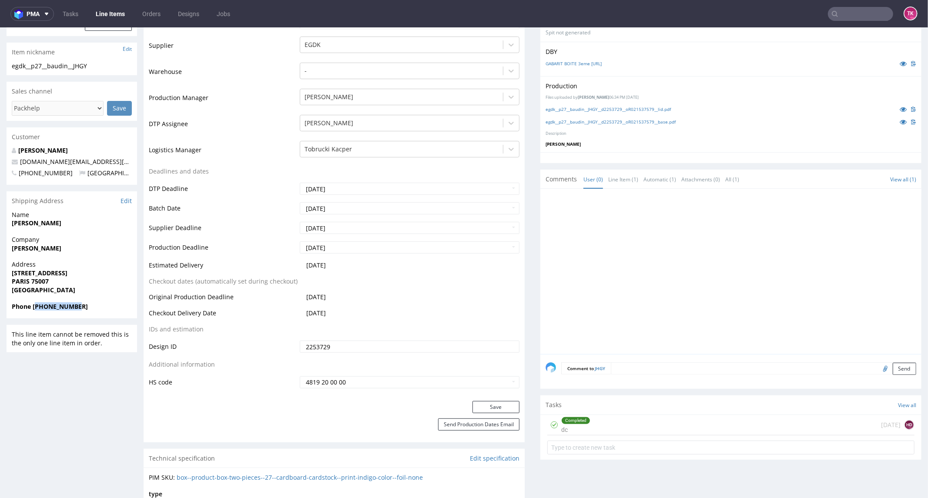
copy strong "33781931459"
drag, startPoint x: 35, startPoint y: 306, endPoint x: 91, endPoint y: 306, distance: 55.3
click at [91, 306] on span "Phone [PHONE_NUMBER]" at bounding box center [72, 306] width 120 height 9
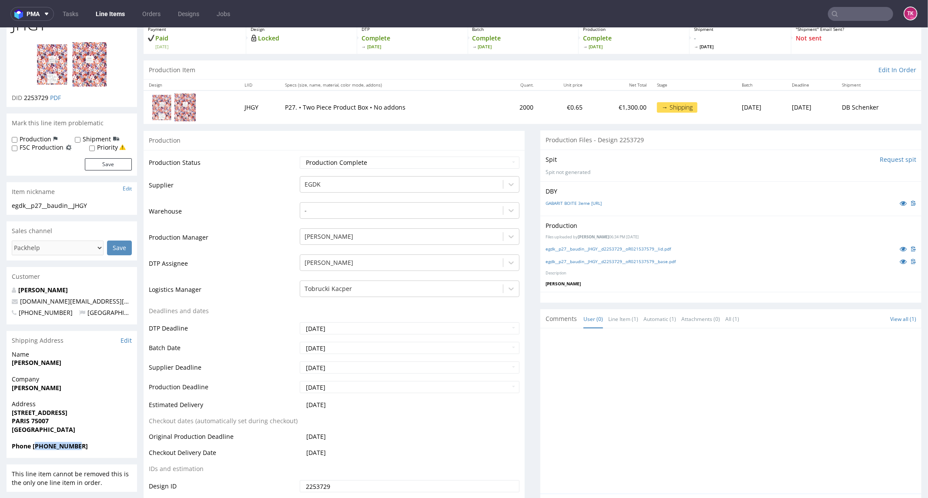
scroll to position [0, 0]
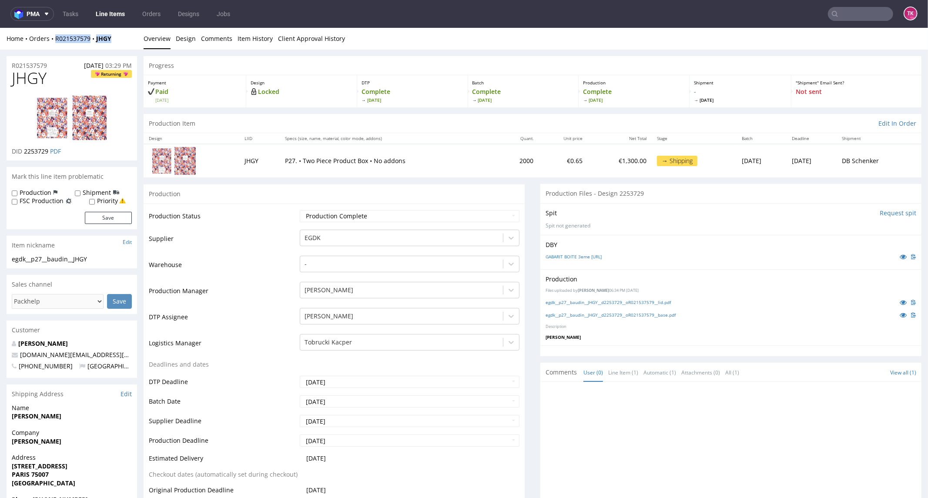
drag, startPoint x: 102, startPoint y: 41, endPoint x: 48, endPoint y: 48, distance: 54.0
click at [48, 48] on div "Home Orders R021537579 JHGY Overview Design Comments Item History Client Approv…" at bounding box center [464, 38] width 928 height 22
copy div "R021537579 JHGY"
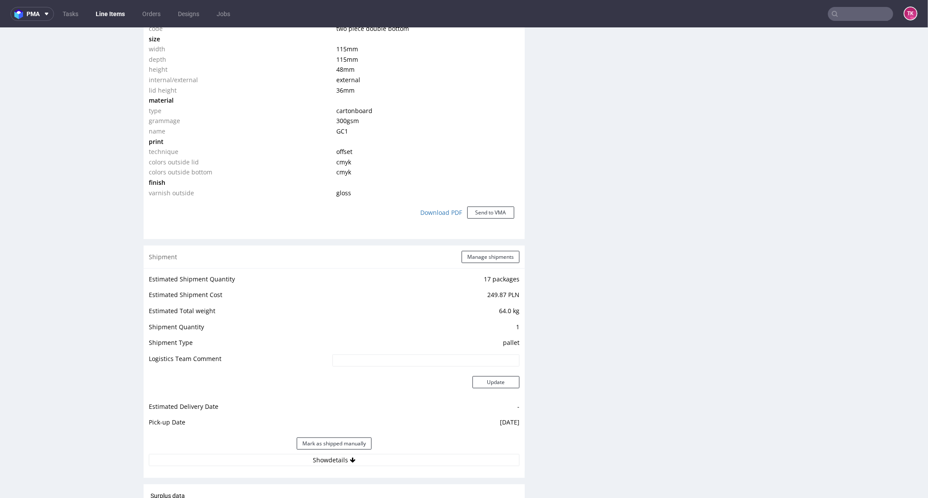
scroll to position [725, 0]
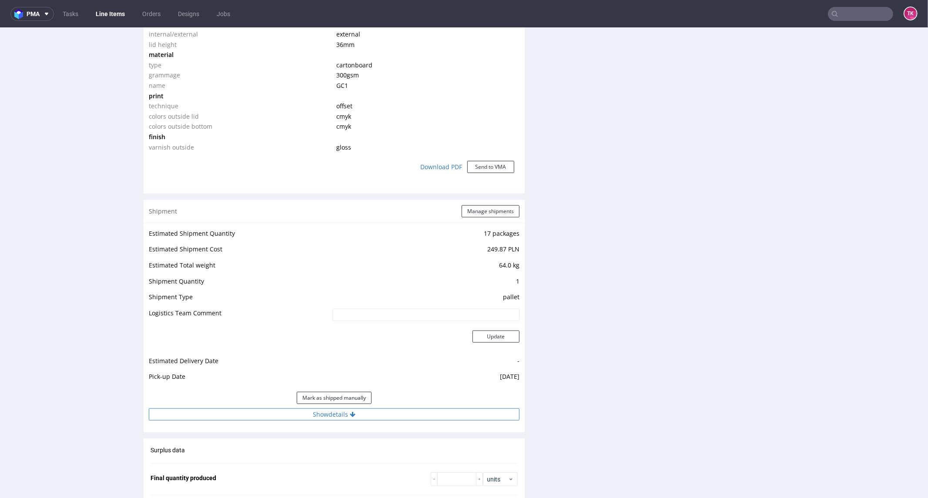
click at [306, 415] on button "Show details" at bounding box center [334, 414] width 371 height 12
click at [276, 470] on input at bounding box center [388, 470] width 263 height 12
paste input "PLWAW509019375"
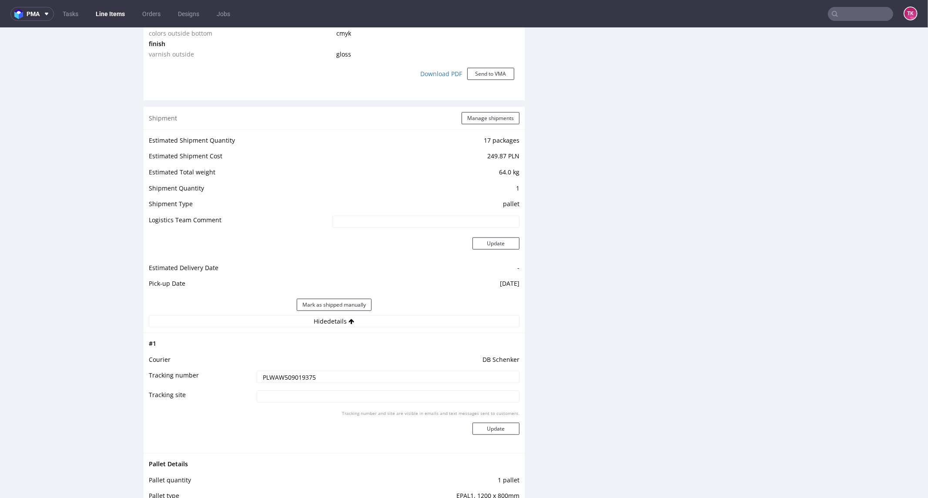
scroll to position [822, 0]
type input "PLWAW509019375"
click at [510, 428] on button "Update" at bounding box center [496, 425] width 47 height 12
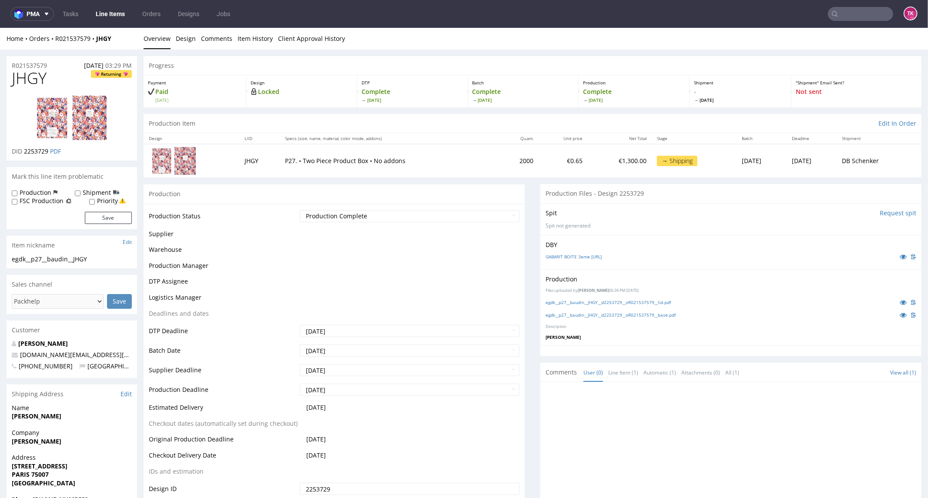
scroll to position [419, 0]
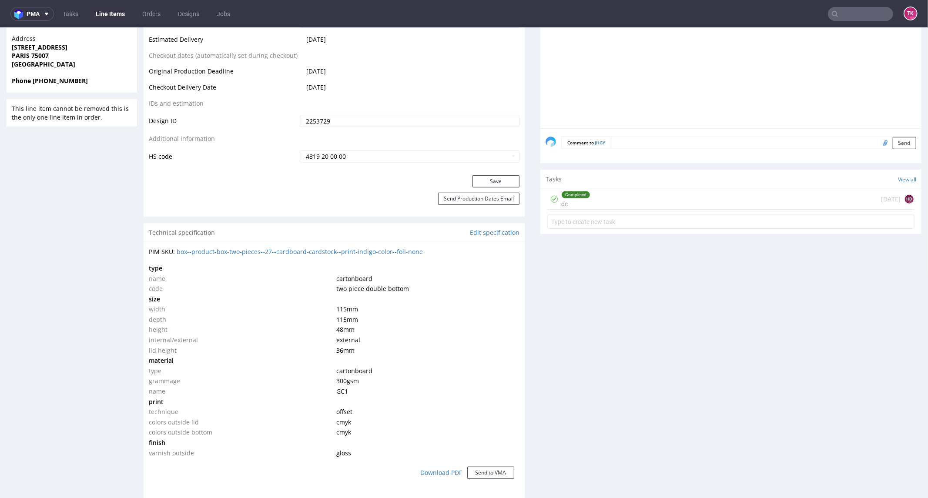
click at [102, 18] on link "Line Items" at bounding box center [111, 14] width 40 height 14
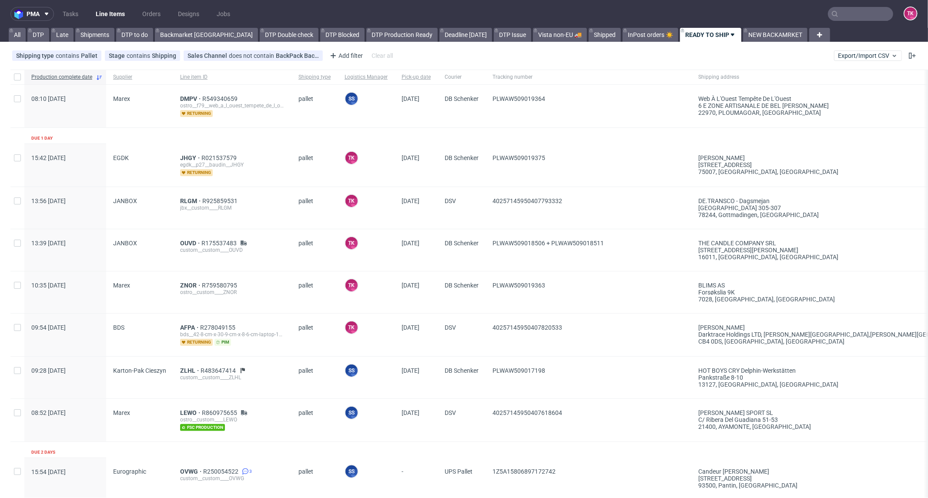
click at [111, 15] on link "Line Items" at bounding box center [111, 14] width 40 height 14
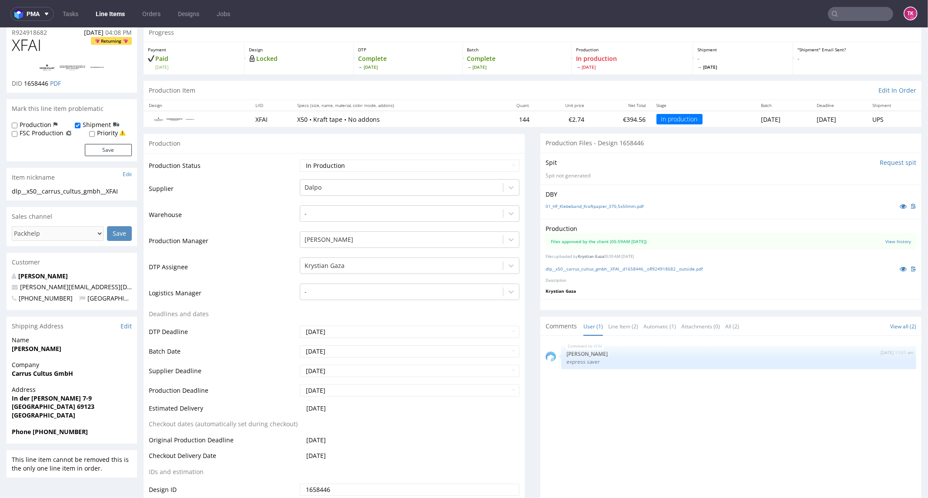
scroll to position [48, 0]
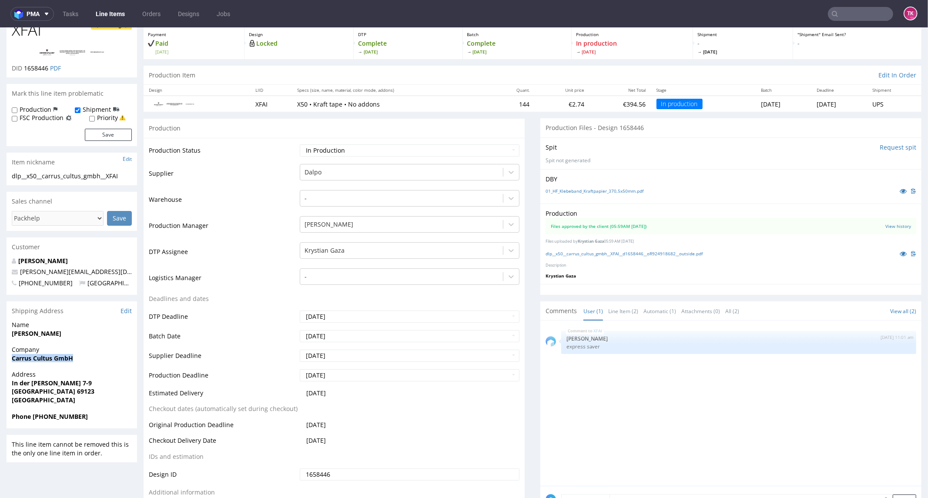
drag, startPoint x: 4, startPoint y: 362, endPoint x: 94, endPoint y: 354, distance: 90.4
copy strong "Carrus Cultus GmbH"
drag, startPoint x: 10, startPoint y: 335, endPoint x: 97, endPoint y: 329, distance: 87.7
click at [97, 329] on div "Name Andreas Werner" at bounding box center [72, 332] width 131 height 25
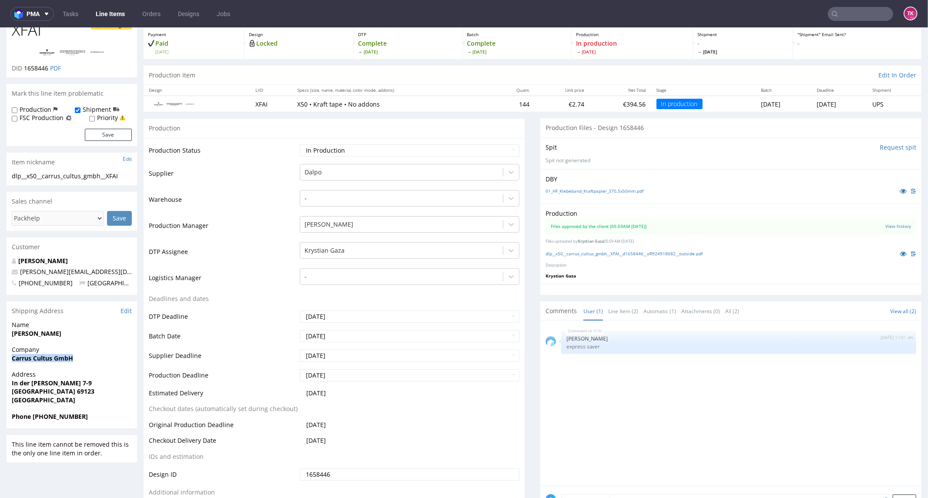
copy strong "Andreas Werner"
copy p "In der Gabel 7-9 Heidelberg 69123"
drag, startPoint x: 84, startPoint y: 395, endPoint x: 107, endPoint y: 392, distance: 23.3
click at [107, 392] on div "Address In der Gabel 7-9 Heidelberg 69123 Germany" at bounding box center [72, 391] width 131 height 42
drag, startPoint x: 125, startPoint y: 271, endPoint x: 0, endPoint y: 270, distance: 124.9
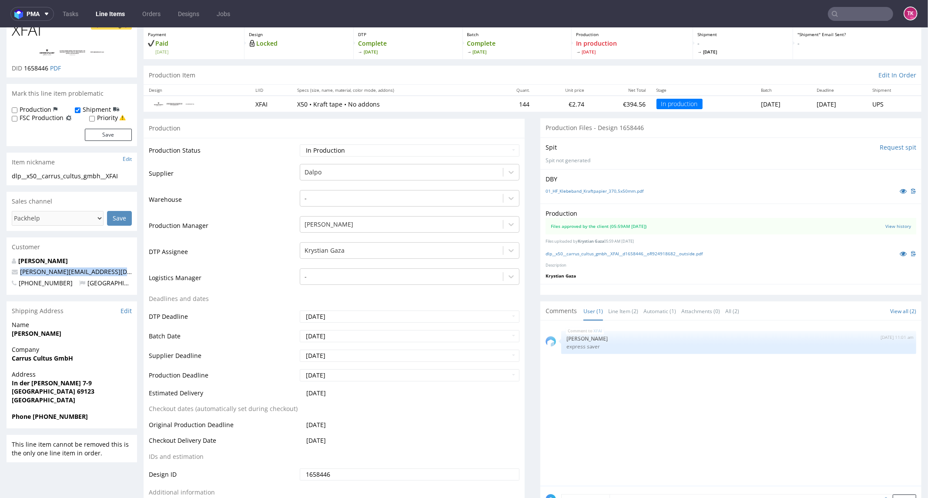
copy span "andreas.werner@herrenfahrt.com"
click at [31, 417] on strong "Phone +491705869111" at bounding box center [50, 416] width 76 height 8
drag, startPoint x: 33, startPoint y: 416, endPoint x: 32, endPoint y: 420, distance: 4.9
click at [33, 417] on strong "Phone +491705869111" at bounding box center [50, 416] width 76 height 8
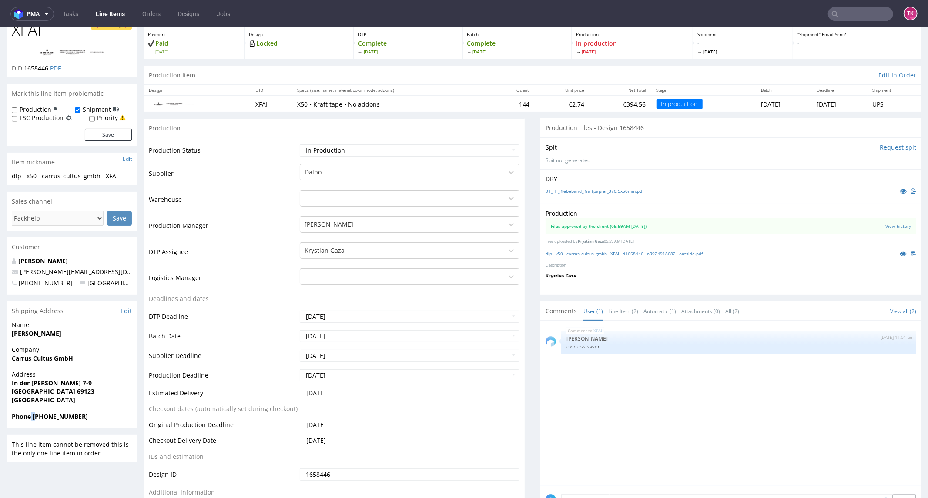
click at [34, 422] on div "Phone +491705869111" at bounding box center [72, 420] width 131 height 17
click at [28, 414] on strong "Phone +491705869111" at bounding box center [50, 416] width 76 height 8
drag, startPoint x: 40, startPoint y: 415, endPoint x: 99, endPoint y: 412, distance: 59.3
click at [91, 412] on span "Phone +491705869111" at bounding box center [72, 416] width 120 height 9
copy strong "+491705869111"
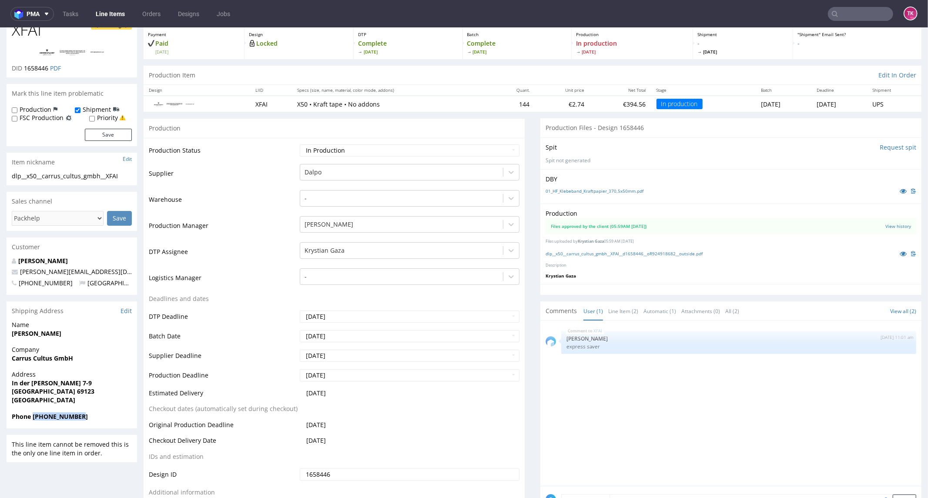
copy strong "+491705869111"
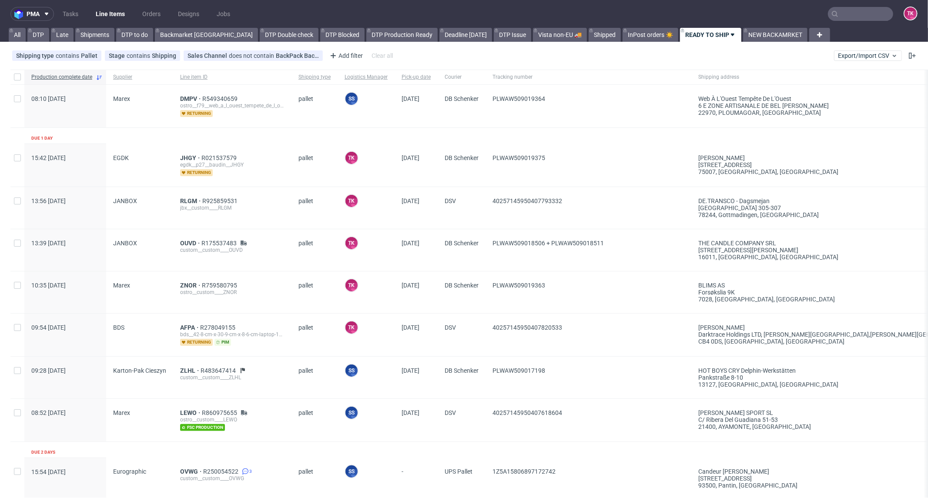
click at [103, 15] on link "Line Items" at bounding box center [111, 14] width 40 height 14
drag, startPoint x: 0, startPoint y: 489, endPoint x: 92, endPoint y: 474, distance: 93.2
click at [55, 469] on div "Production complete date Supplier Line item ID Shipping type Logistics Manager …" at bounding box center [464, 500] width 928 height 860
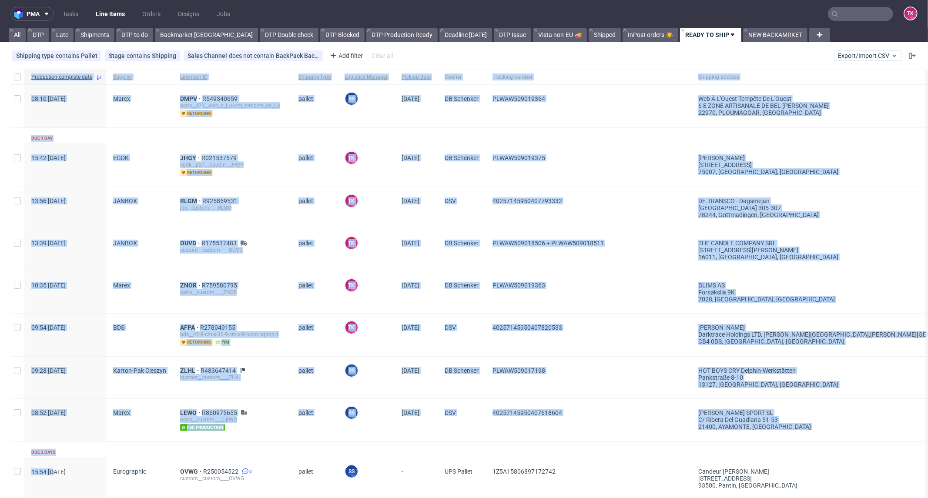
click at [129, 10] on ul "Tasks Line Items Orders Designs Jobs" at bounding box center [146, 14] width 185 height 14
click at [118, 13] on link "Line Items" at bounding box center [111, 14] width 40 height 14
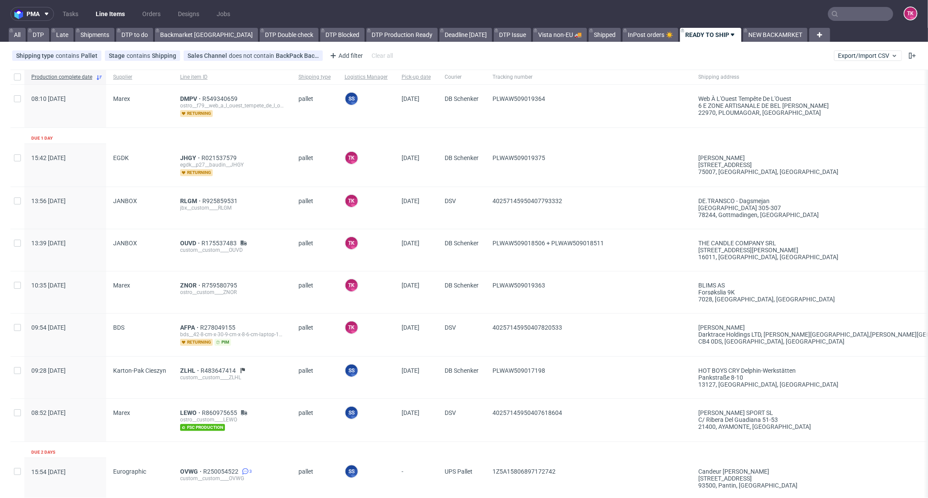
click at [111, 12] on link "Line Items" at bounding box center [111, 14] width 40 height 14
click at [102, 1] on nav "pma Tasks Line Items Orders Designs Jobs TK" at bounding box center [464, 14] width 928 height 28
drag, startPoint x: 102, startPoint y: 2, endPoint x: 101, endPoint y: 11, distance: 9.2
click at [102, 4] on nav "pma Tasks Line Items Orders Designs Jobs TK" at bounding box center [464, 14] width 928 height 28
click at [104, 17] on link "Line Items" at bounding box center [111, 14] width 40 height 14
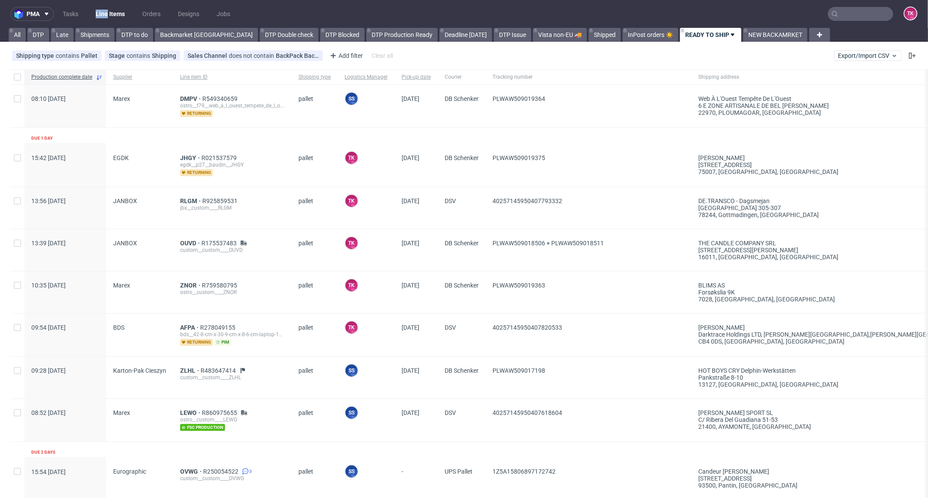
click at [97, 12] on link "Line Items" at bounding box center [111, 14] width 40 height 14
click at [108, 14] on link "Line Items" at bounding box center [111, 14] width 40 height 14
click at [101, 15] on link "Line Items" at bounding box center [111, 14] width 40 height 14
click at [112, 10] on link "Line Items" at bounding box center [111, 14] width 40 height 14
click at [109, 17] on link "Line Items" at bounding box center [111, 14] width 40 height 14
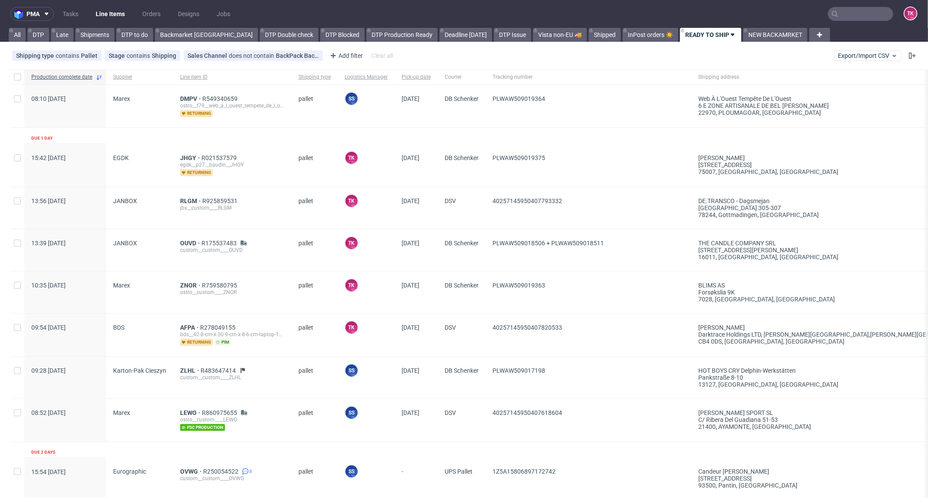
drag, startPoint x: 850, startPoint y: 9, endPoint x: 847, endPoint y: 13, distance: 5.3
click at [849, 12] on input "text" at bounding box center [860, 14] width 65 height 14
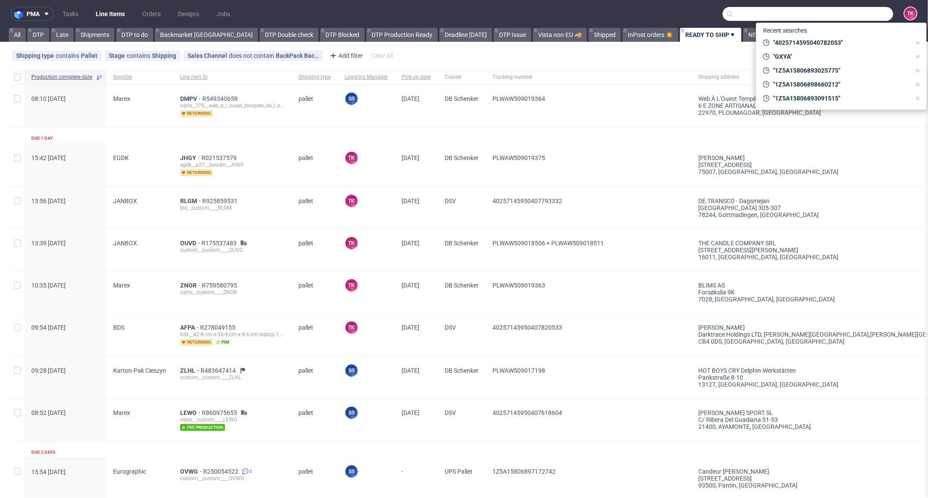
paste input ": 40257145950403936849"
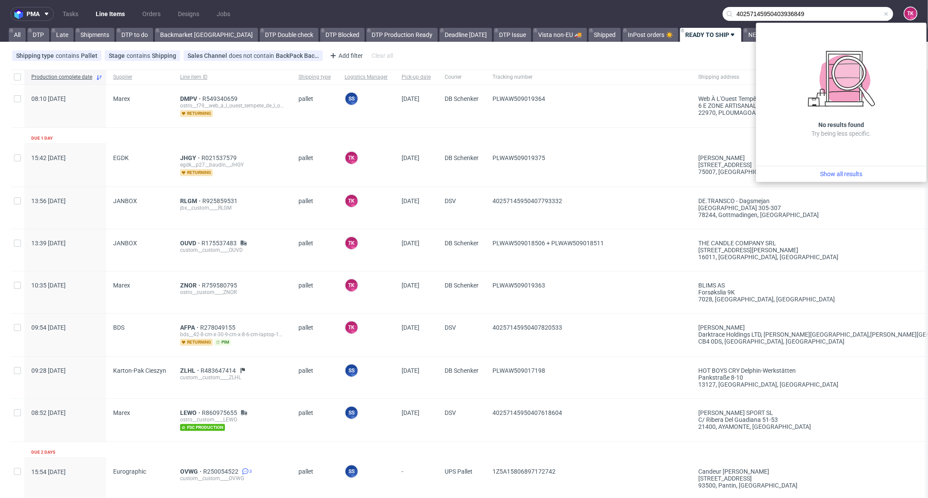
drag, startPoint x: 733, startPoint y: 16, endPoint x: 717, endPoint y: 16, distance: 16.5
click at [723, 16] on input "40257145950403936849" at bounding box center [808, 14] width 171 height 14
drag, startPoint x: 793, startPoint y: 14, endPoint x: 809, endPoint y: 18, distance: 15.6
click at [809, 18] on input "40257145950403936849" at bounding box center [808, 14] width 171 height 14
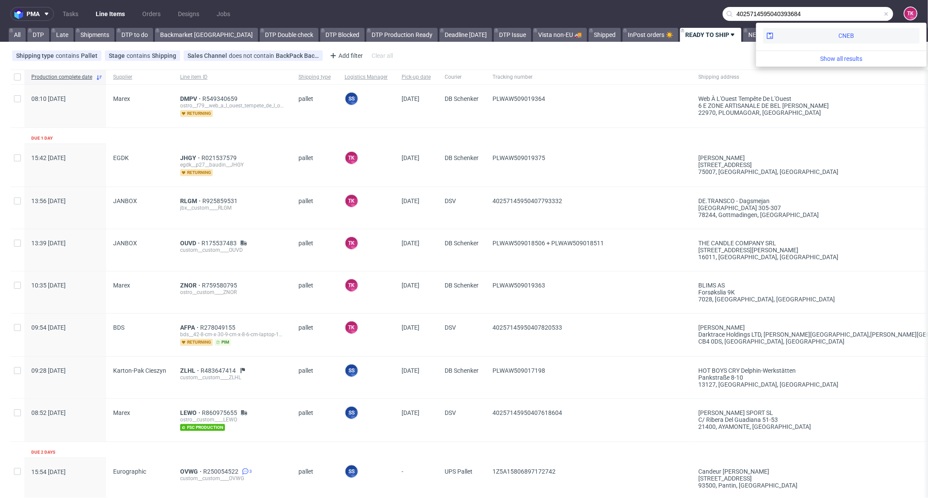
type input "4025714595040393684"
click at [791, 40] on div "CNEB" at bounding box center [841, 36] width 157 height 16
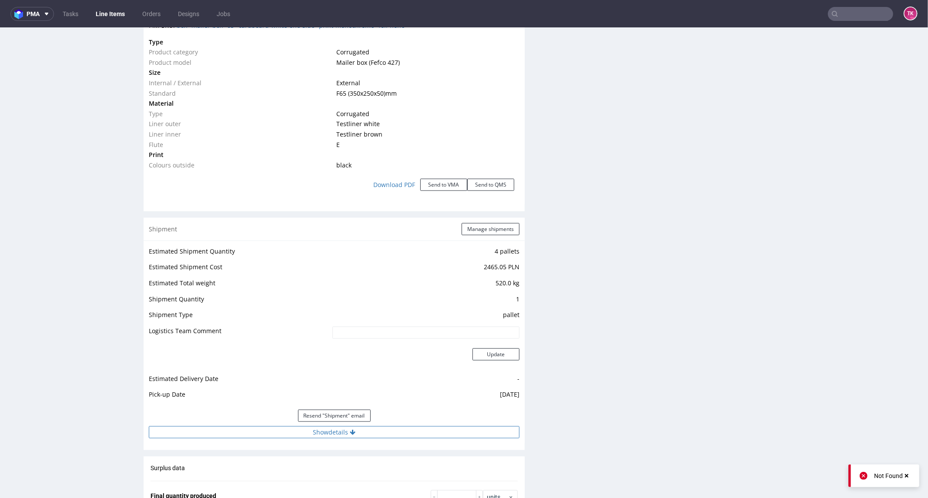
drag, startPoint x: 298, startPoint y: 433, endPoint x: 300, endPoint y: 428, distance: 5.8
click at [299, 433] on button "Show details" at bounding box center [334, 432] width 371 height 12
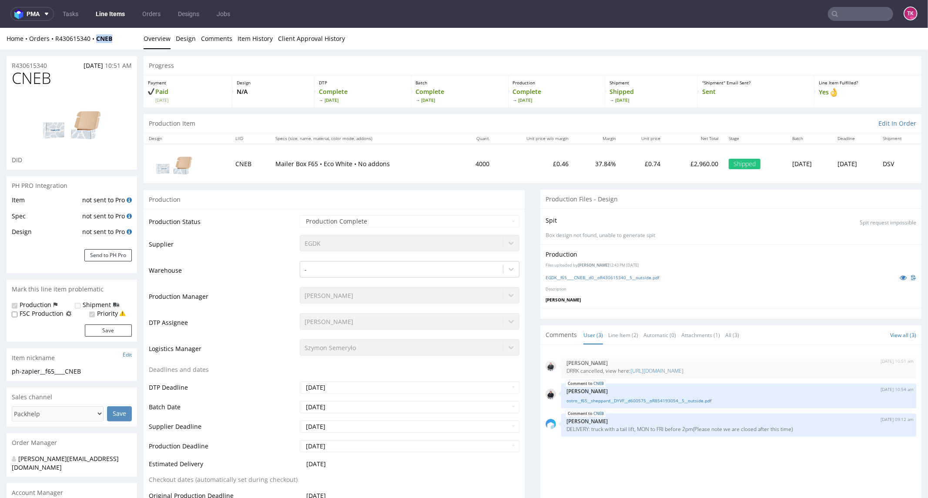
copy strong "CNEB"
drag, startPoint x: 106, startPoint y: 40, endPoint x: 97, endPoint y: 44, distance: 9.4
click at [97, 44] on div "Home Orders R430615340 CNEB Overview Design Comments Item History Client Approv…" at bounding box center [464, 38] width 928 height 22
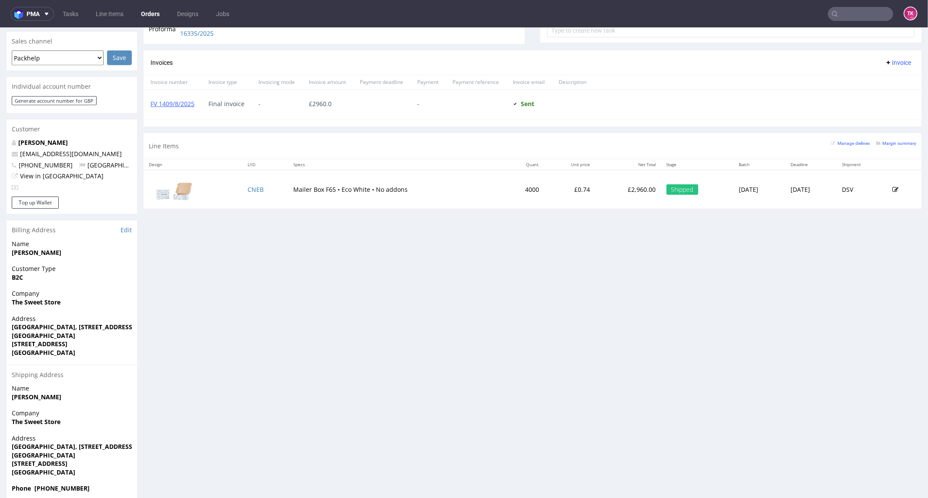
scroll to position [375, 0]
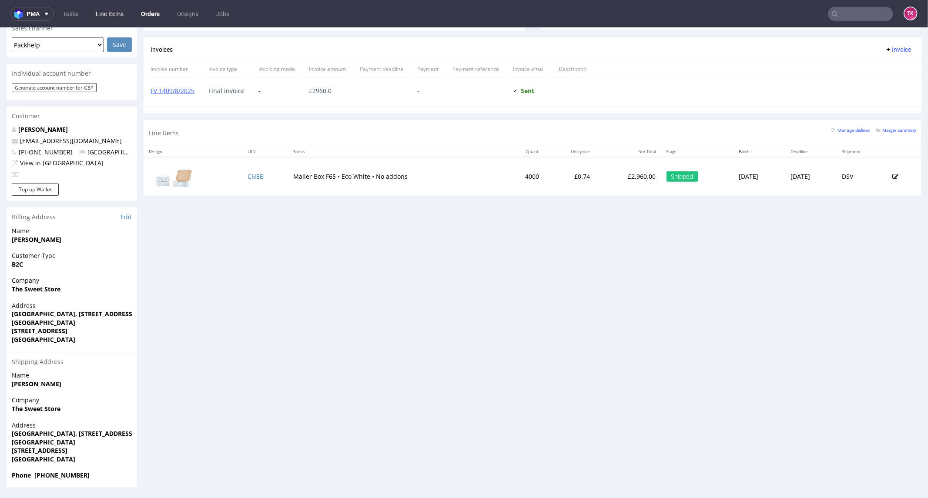
click at [104, 15] on link "Line Items" at bounding box center [110, 14] width 38 height 14
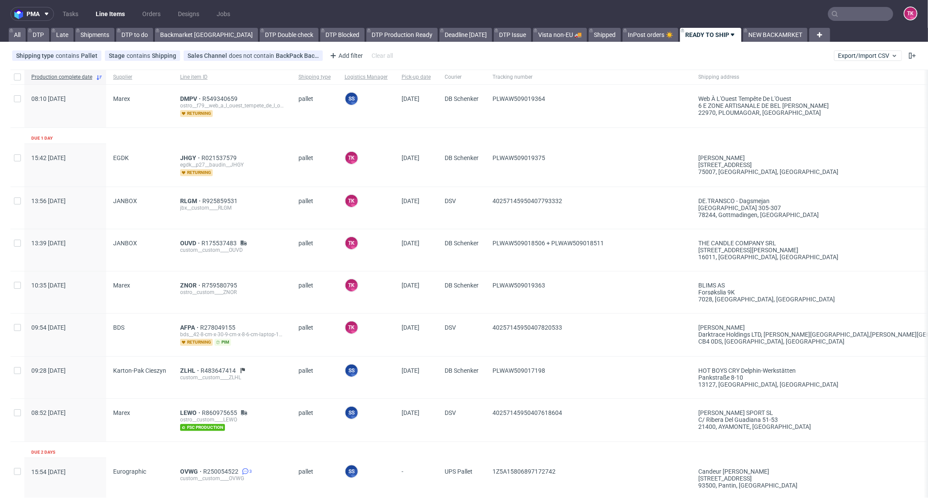
click at [101, 14] on link "Line Items" at bounding box center [111, 14] width 40 height 14
click at [101, 11] on link "Line Items" at bounding box center [111, 14] width 40 height 14
click at [104, 12] on link "Line Items" at bounding box center [111, 14] width 40 height 14
click at [119, 2] on nav "pma Tasks Line Items Orders Designs Jobs TK" at bounding box center [464, 14] width 928 height 28
click at [118, 9] on link "Line Items" at bounding box center [111, 14] width 40 height 14
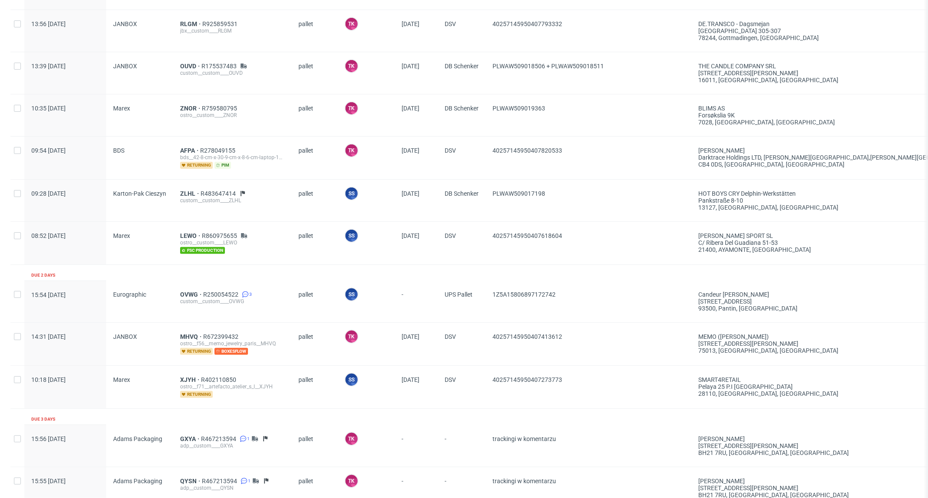
scroll to position [242, 0]
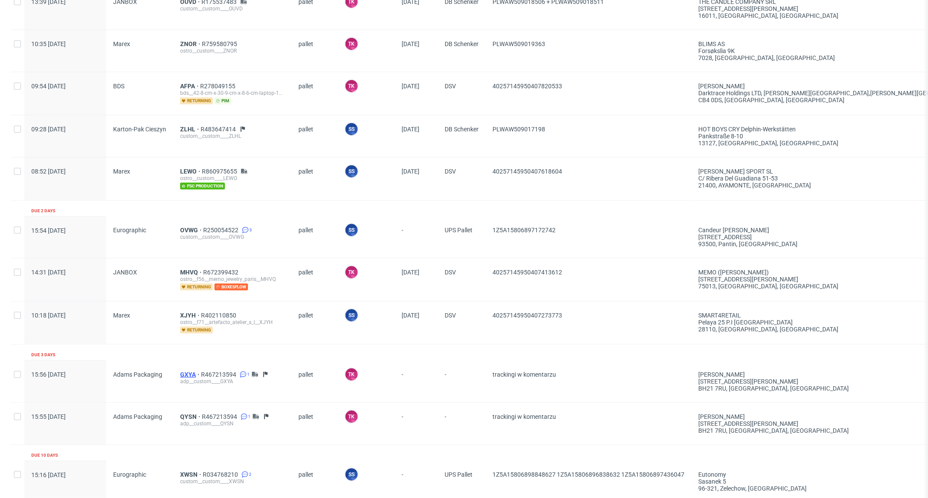
click at [185, 371] on span "GXYA" at bounding box center [190, 374] width 21 height 7
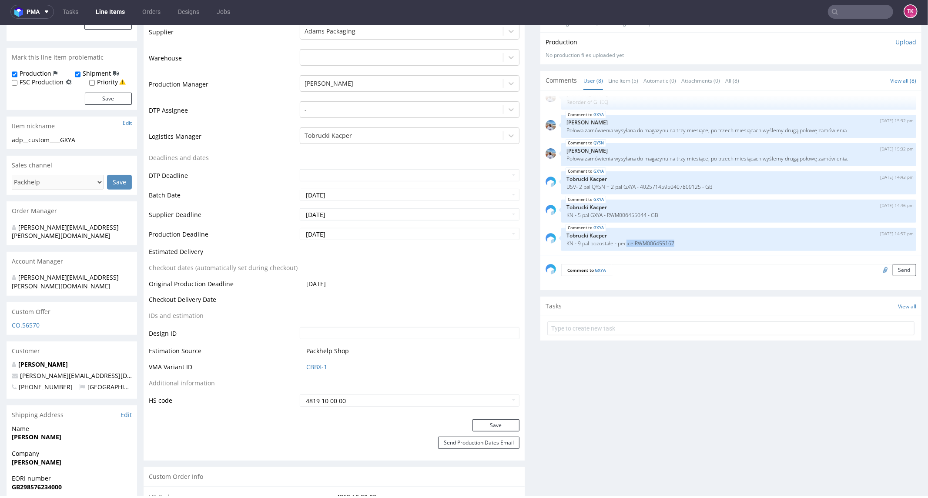
scroll to position [71, 0]
drag, startPoint x: 679, startPoint y: 233, endPoint x: 556, endPoint y: 235, distance: 123.2
click at [561, 235] on div "GXYA 10th Sep 25 | 14:57 pm Tobrucki Kacper KN - 9 pal pozostałe - pecice RWM00…" at bounding box center [738, 238] width 355 height 23
copy p "KN - 9 pal pozostałe - pecice RWM006455167"
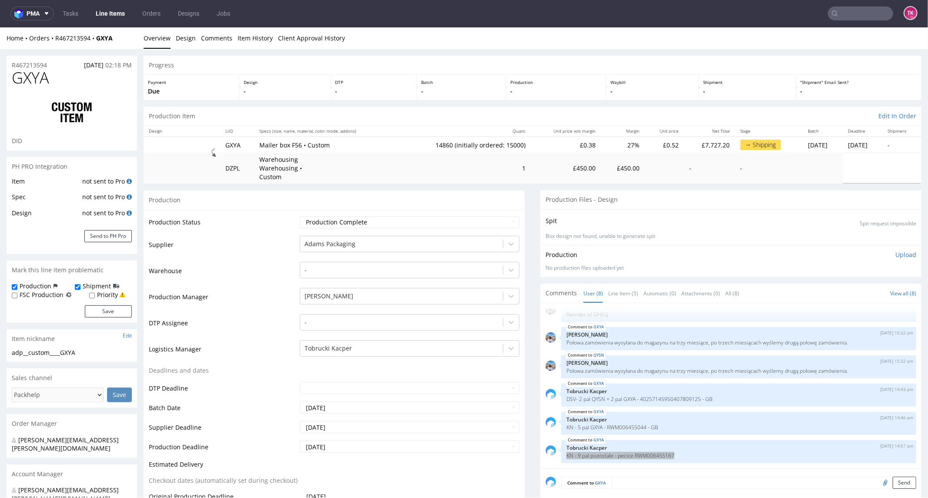
scroll to position [0, 0]
drag, startPoint x: 53, startPoint y: 44, endPoint x: 170, endPoint y: 102, distance: 130.8
click at [91, 44] on div "Home Orders R467213594 GXYA Overview Design Comments Item History Client Approv…" at bounding box center [464, 38] width 928 height 22
copy link "R467213594"
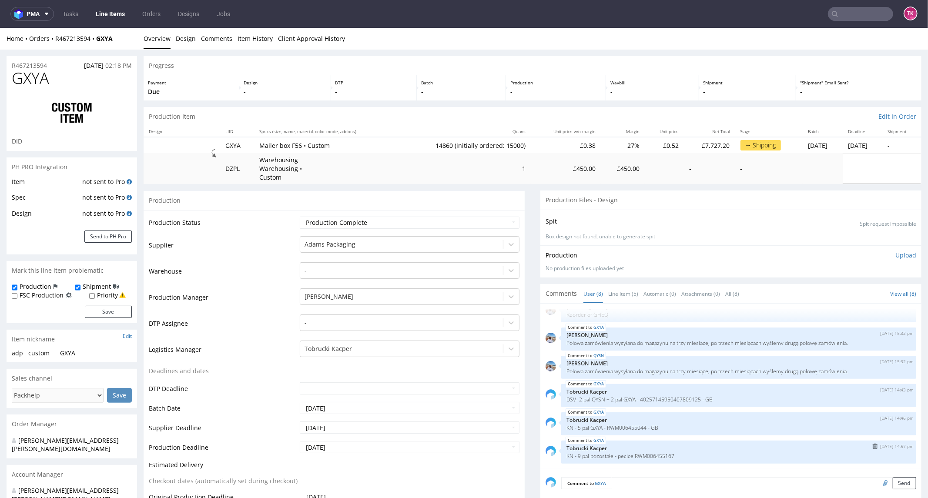
click at [645, 450] on div "GXYA 10th Sep 25 | 14:57 pm Tobrucki Kacper KN - 9 pal pozostałe - pecice RWM00…" at bounding box center [738, 451] width 355 height 23
click at [642, 453] on p "KN - 9 pal pozostałe - pecice RWM006455167" at bounding box center [739, 456] width 345 height 7
copy p "RWM006455167"
click at [119, 10] on link "Line Items" at bounding box center [111, 14] width 40 height 14
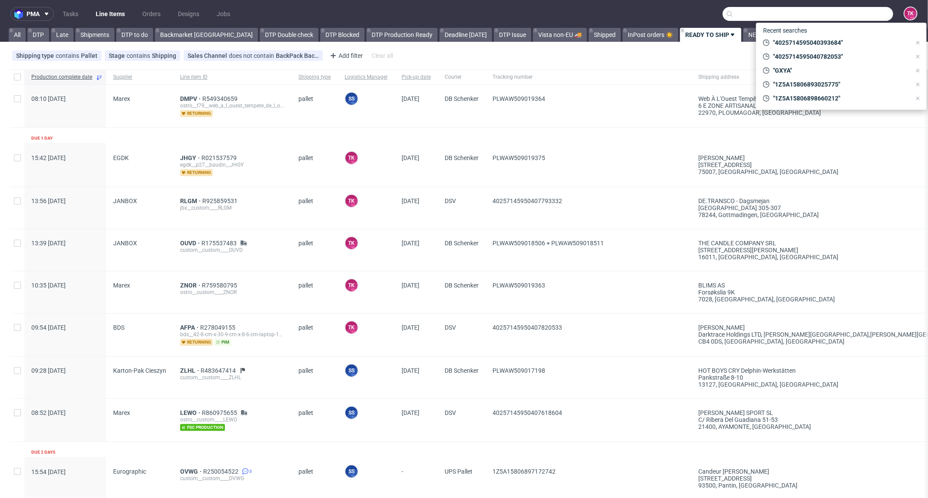
paste input "CMI"
drag, startPoint x: 860, startPoint y: 17, endPoint x: 852, endPoint y: 20, distance: 9.1
click at [857, 18] on input "text" at bounding box center [808, 14] width 171 height 14
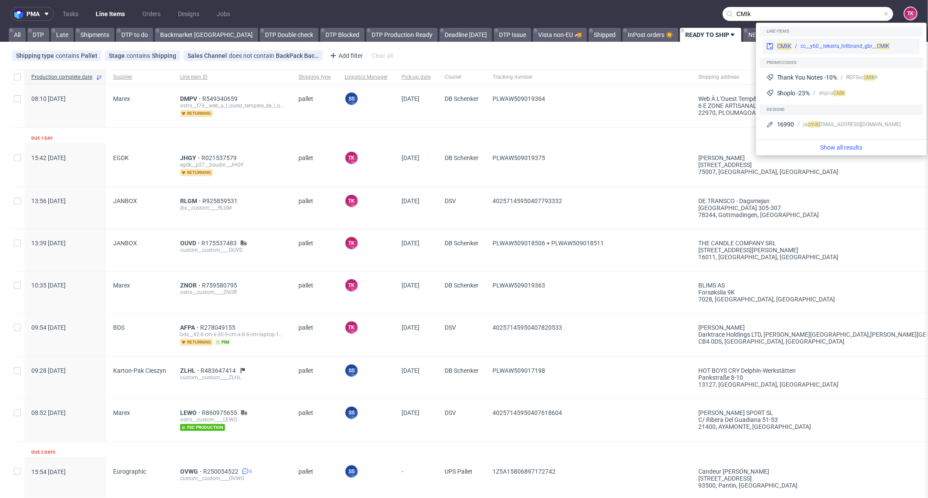
type input "CMIk"
click at [801, 40] on div "CMIK cc__y60__tekstra_hillbrand_gbr__ CMIK" at bounding box center [841, 46] width 157 height 16
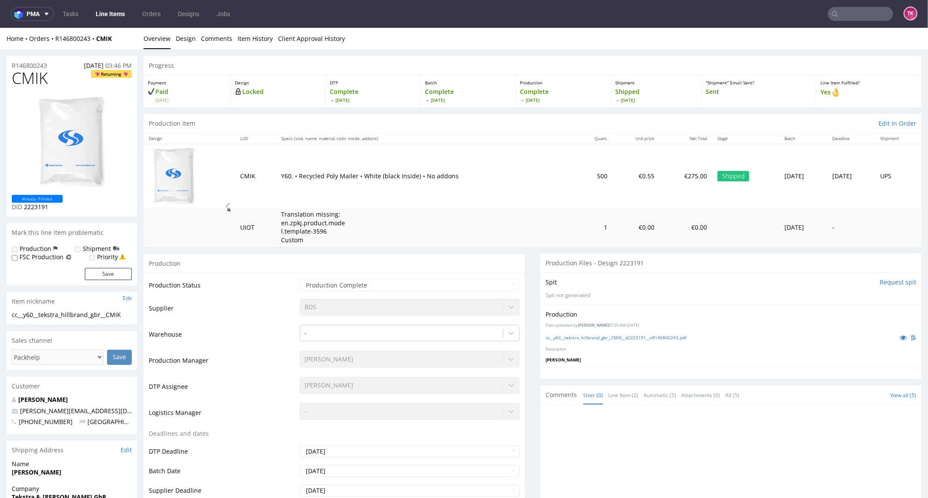
click at [124, 46] on div "Home Orders R146800243 CMIK Overview Design Comments Item History Client Approv…" at bounding box center [464, 38] width 928 height 22
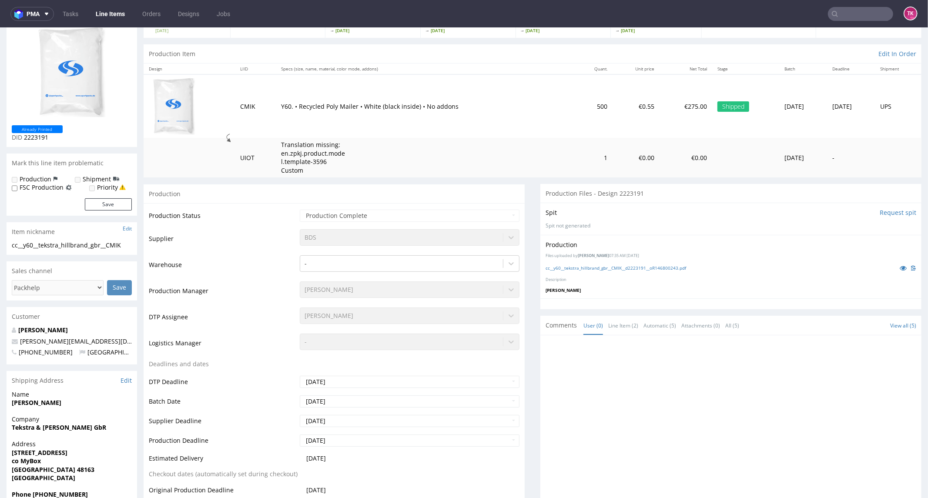
scroll to position [242, 0]
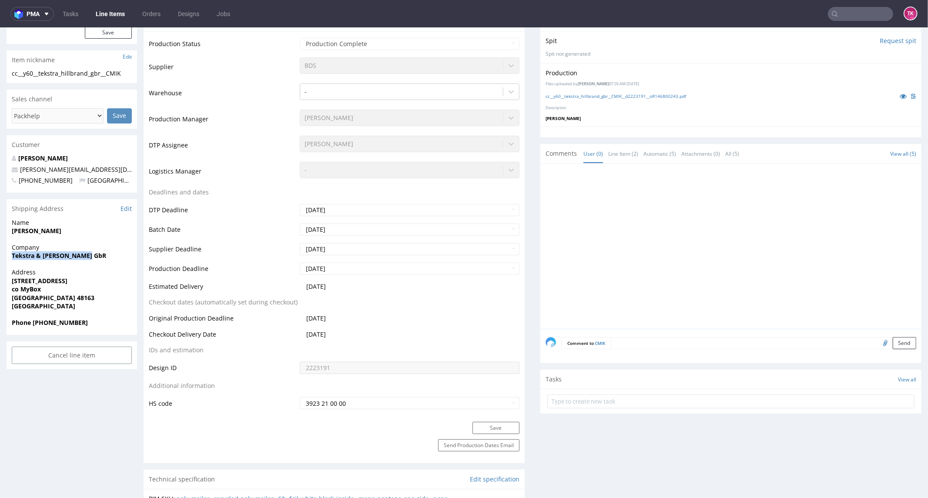
drag, startPoint x: 9, startPoint y: 255, endPoint x: 115, endPoint y: 263, distance: 106.9
copy strong "Tekstra & Hillbrand GbR"
drag, startPoint x: 122, startPoint y: 170, endPoint x: 0, endPoint y: 172, distance: 122.3
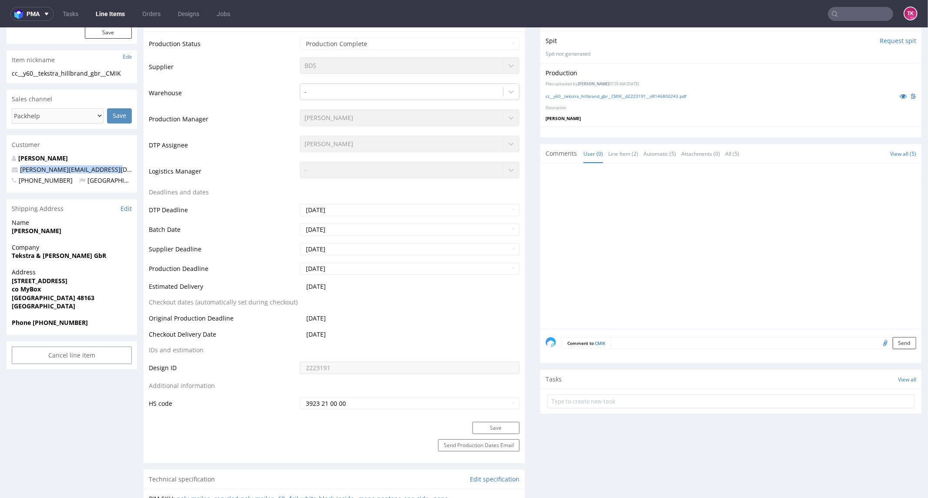
copy span "lenard.hillbrand121@gmail.com"
click at [101, 15] on link "Line Items" at bounding box center [111, 14] width 40 height 14
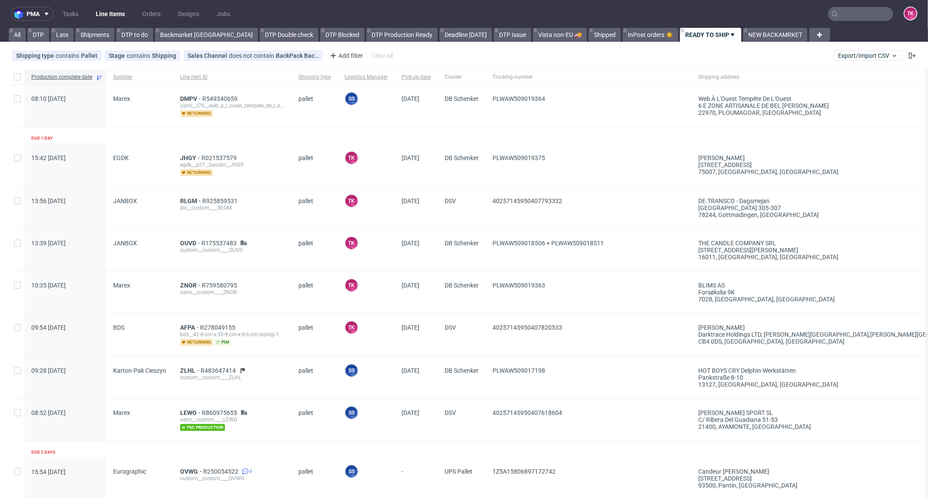
click at [112, 9] on link "Line Items" at bounding box center [111, 14] width 40 height 14
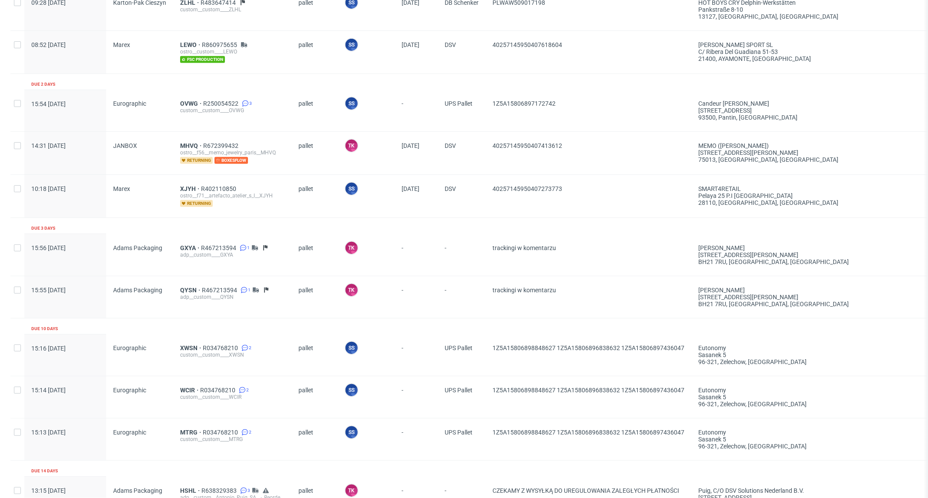
scroll to position [223, 0]
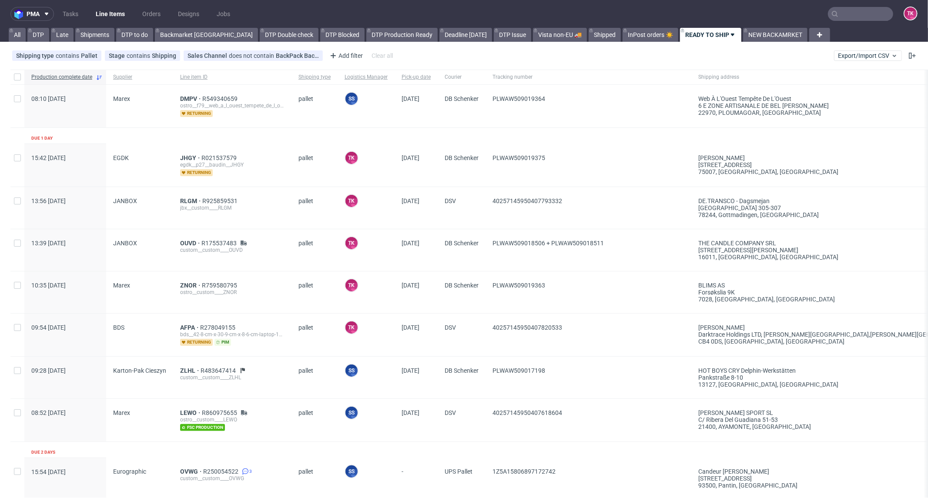
click at [112, 13] on link "Line Items" at bounding box center [111, 14] width 40 height 14
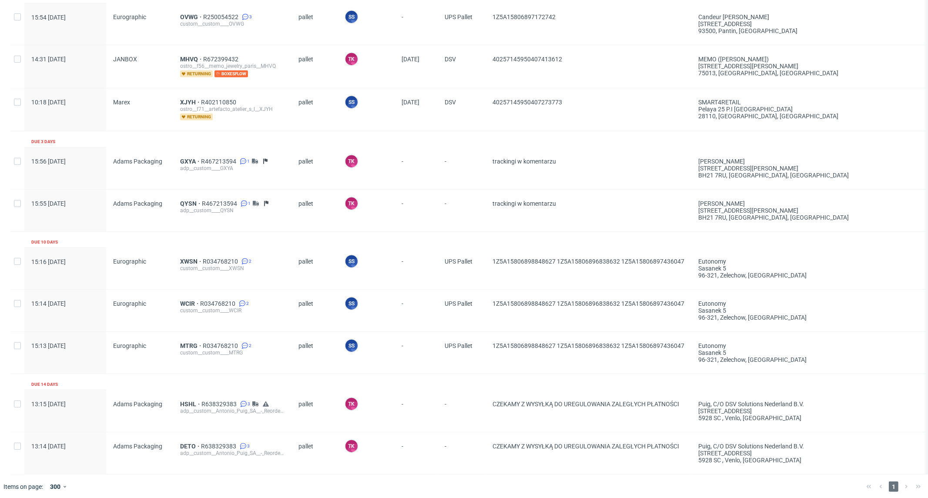
scroll to position [465, 0]
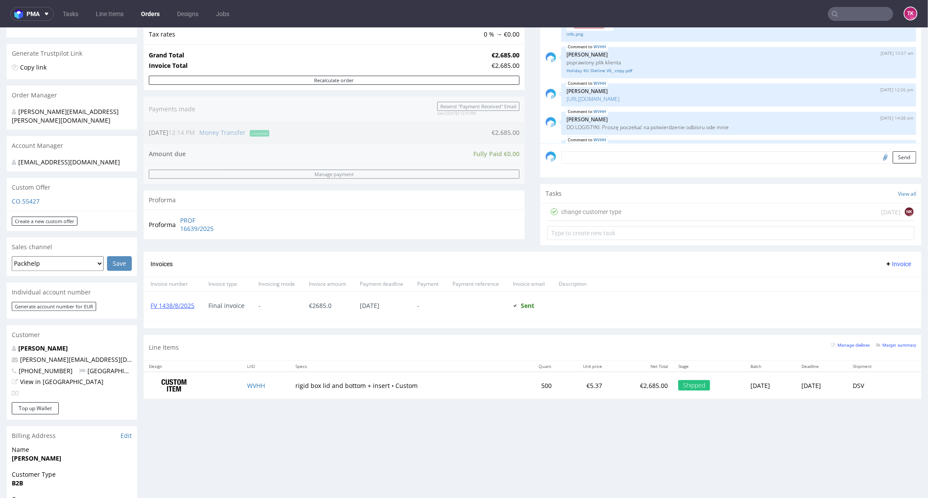
scroll to position [193, 0]
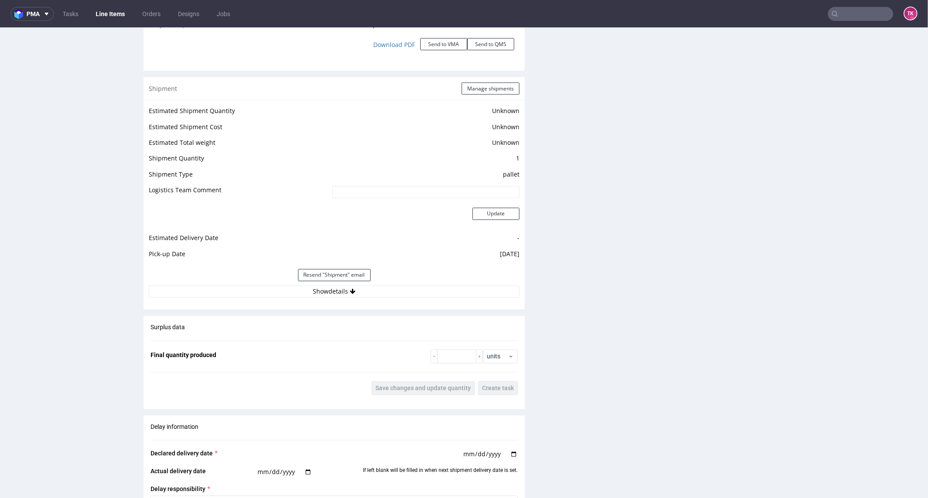
scroll to position [1273, 0]
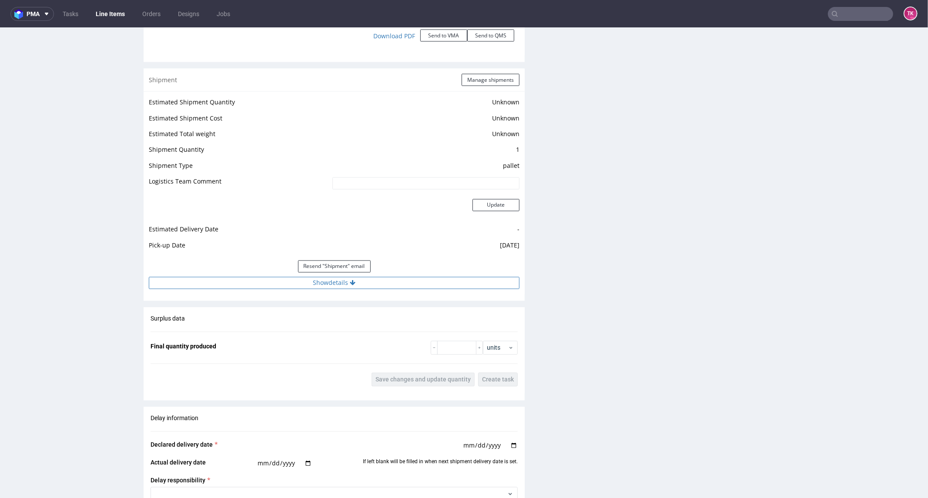
click at [410, 283] on button "Show details" at bounding box center [334, 283] width 371 height 12
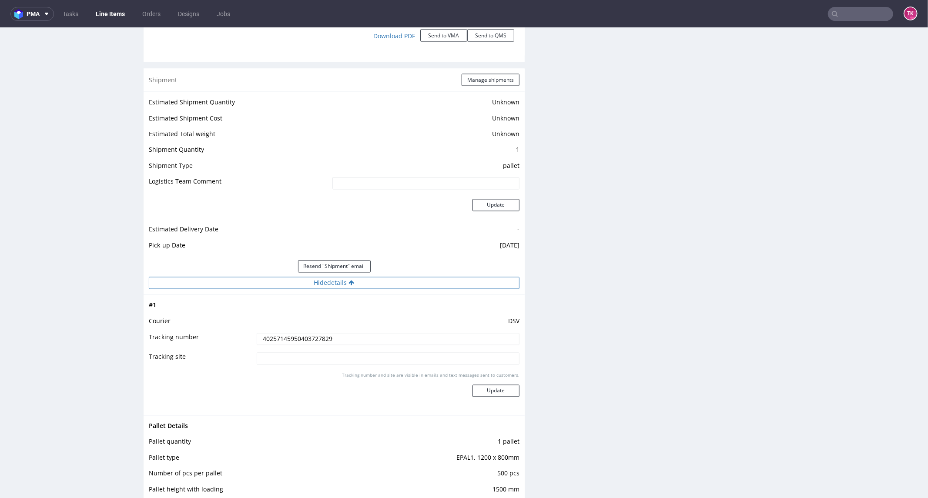
click at [410, 283] on button "Hide details" at bounding box center [334, 283] width 371 height 12
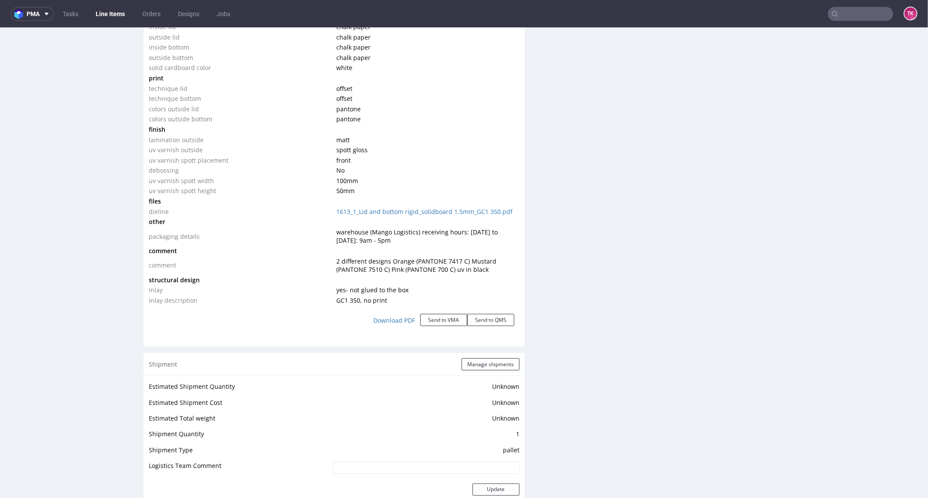
scroll to position [982, 0]
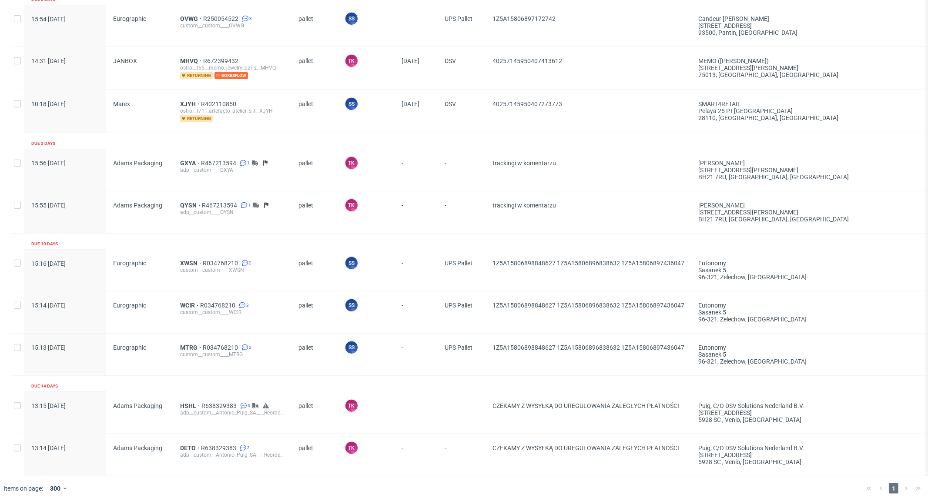
scroll to position [465, 0]
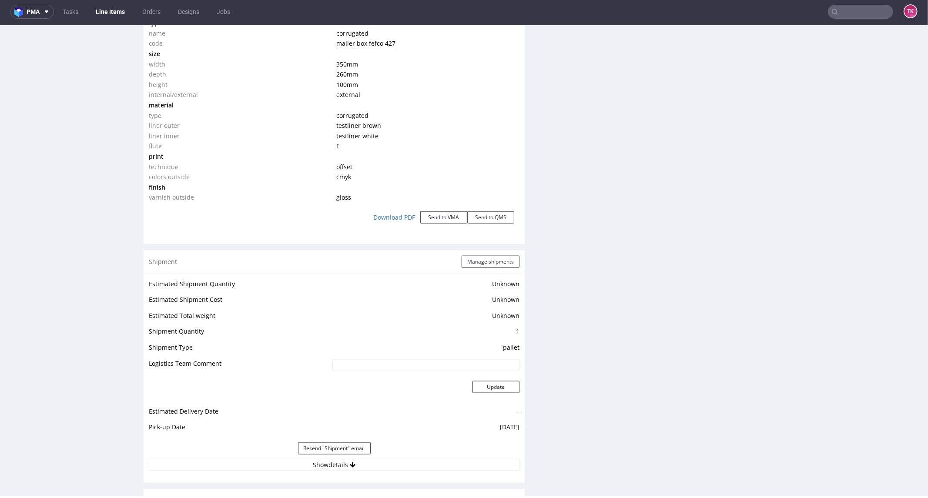
scroll to position [903, 0]
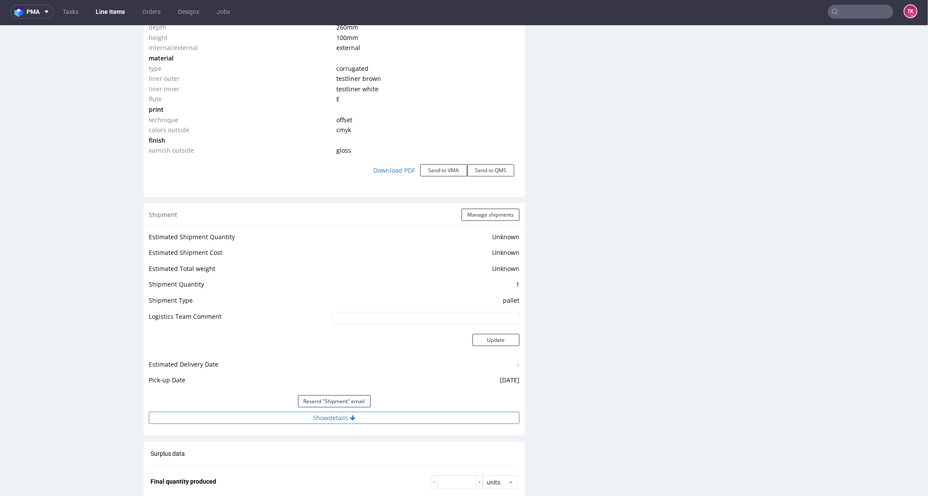
click at [252, 413] on button "Show details" at bounding box center [334, 418] width 371 height 12
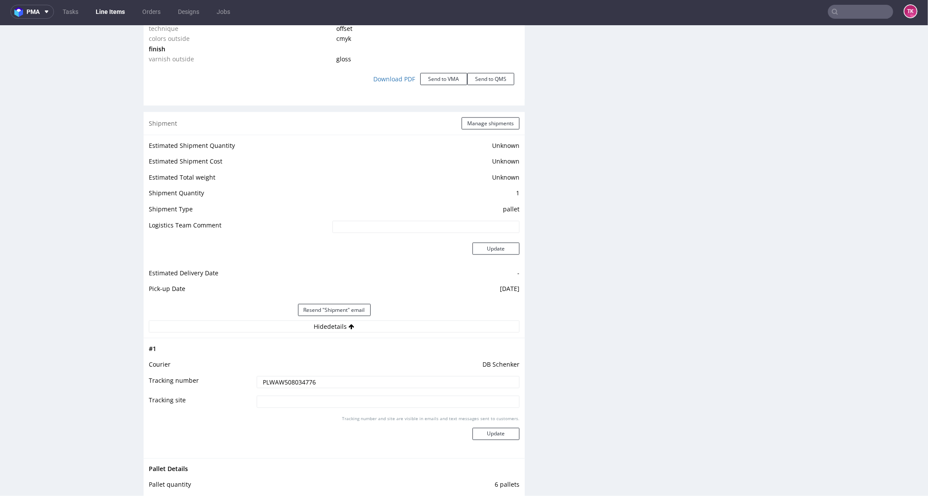
scroll to position [1097, 0]
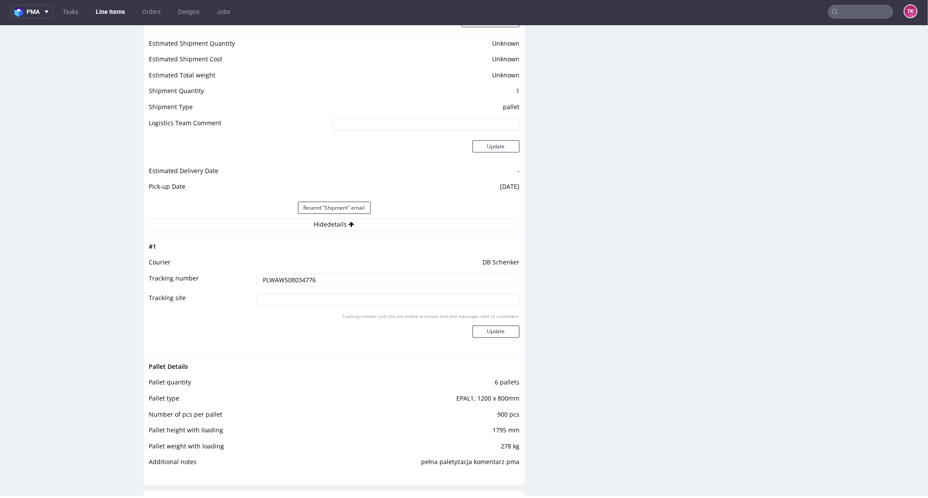
click at [286, 283] on input "PLWAW508034776" at bounding box center [388, 280] width 263 height 12
click at [286, 282] on input "PLWAW508034776" at bounding box center [388, 280] width 263 height 12
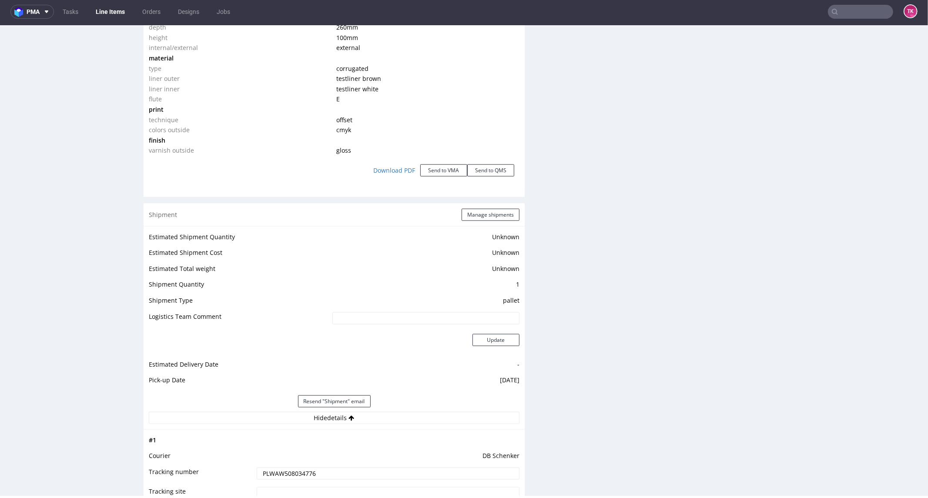
click at [114, 20] on nav "pma Tasks Line Items Orders Designs Jobs TK" at bounding box center [464, 12] width 928 height 28
click at [116, 9] on link "Line Items" at bounding box center [111, 12] width 40 height 14
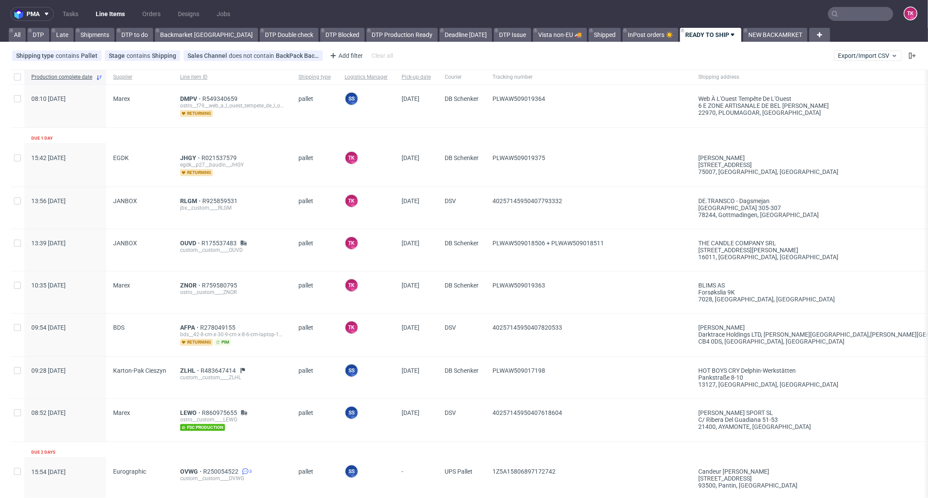
click at [102, 18] on link "Line Items" at bounding box center [111, 14] width 40 height 14
click at [114, 25] on nav "pma Tasks Line Items Orders Designs Jobs TK" at bounding box center [464, 14] width 928 height 28
click at [114, 15] on link "Line Items" at bounding box center [111, 14] width 40 height 14
click at [105, 15] on link "Line Items" at bounding box center [111, 14] width 40 height 14
click at [852, 5] on nav "pma Tasks Line Items Orders Designs Jobs TK" at bounding box center [464, 14] width 928 height 28
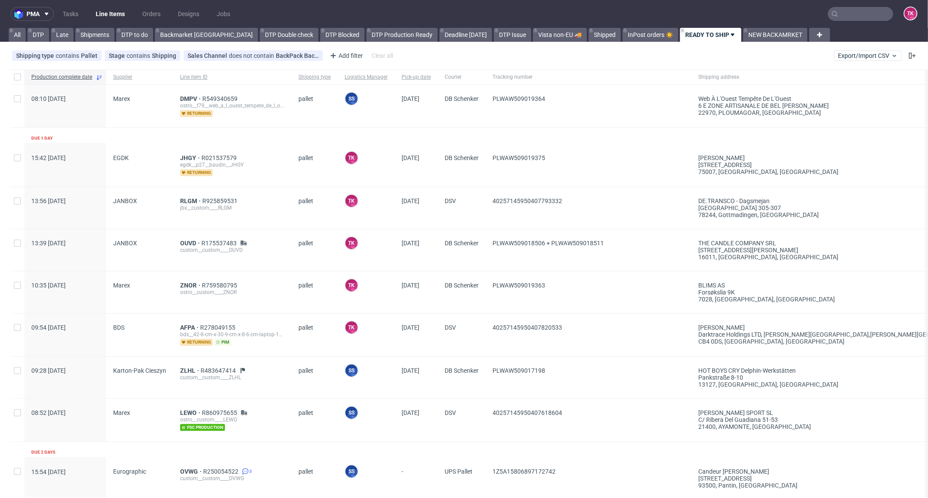
click input "text"
paste input "40257145950403936849"
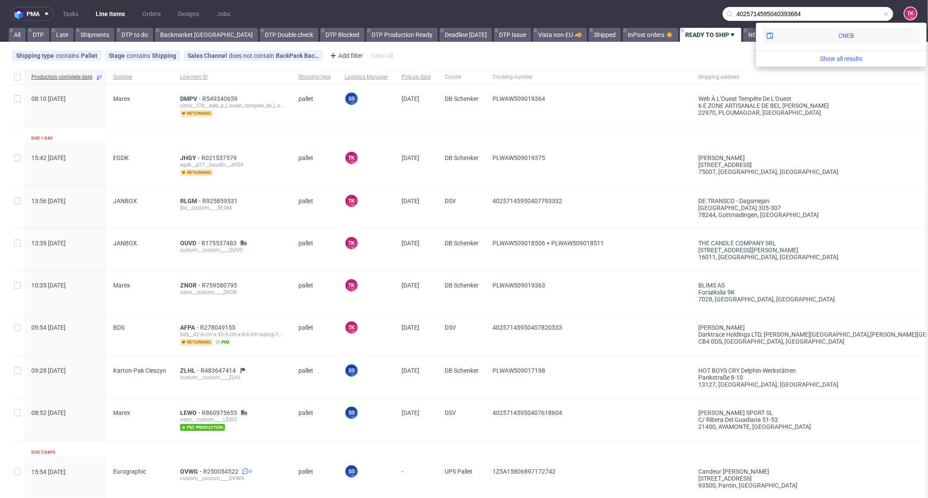
type input "4025714595040393684"
click div "CNEB"
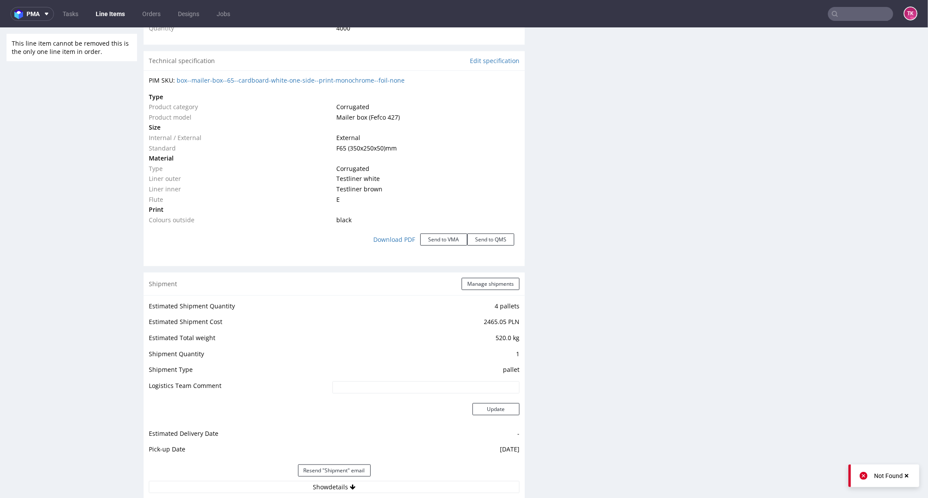
scroll to position [773, 0]
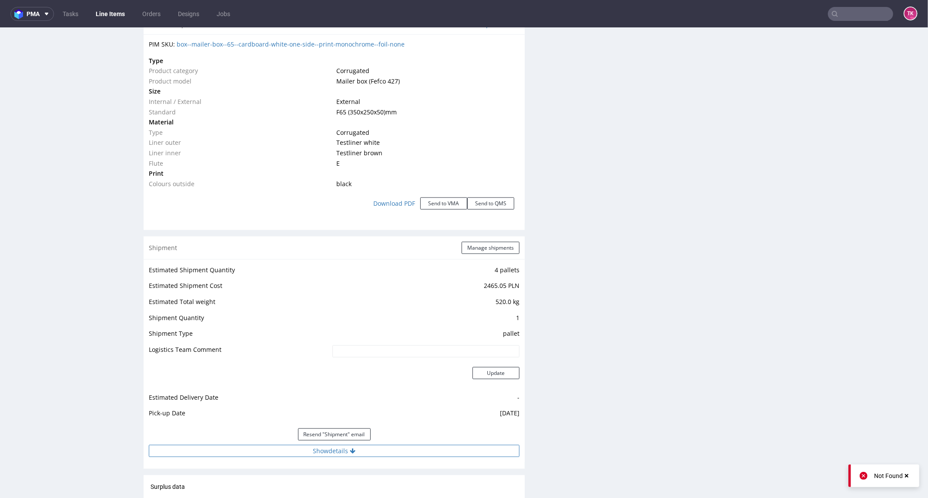
click button "Show details"
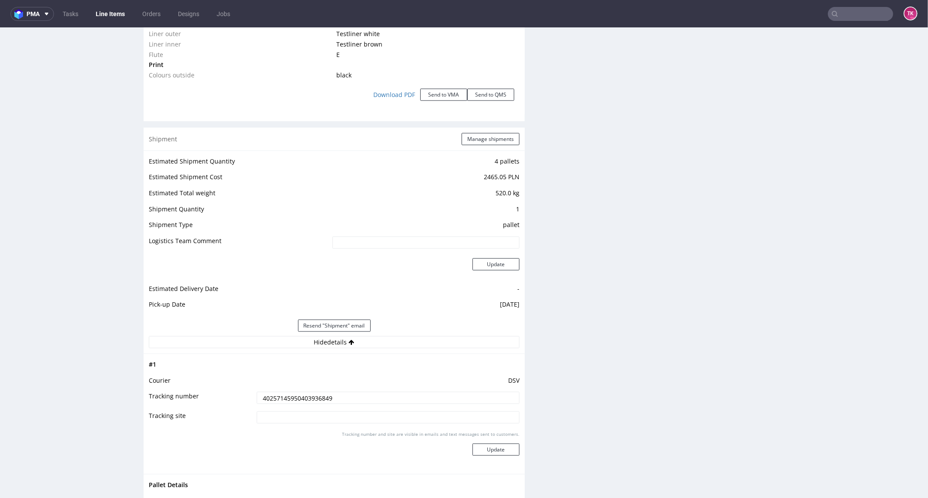
scroll to position [1015, 0]
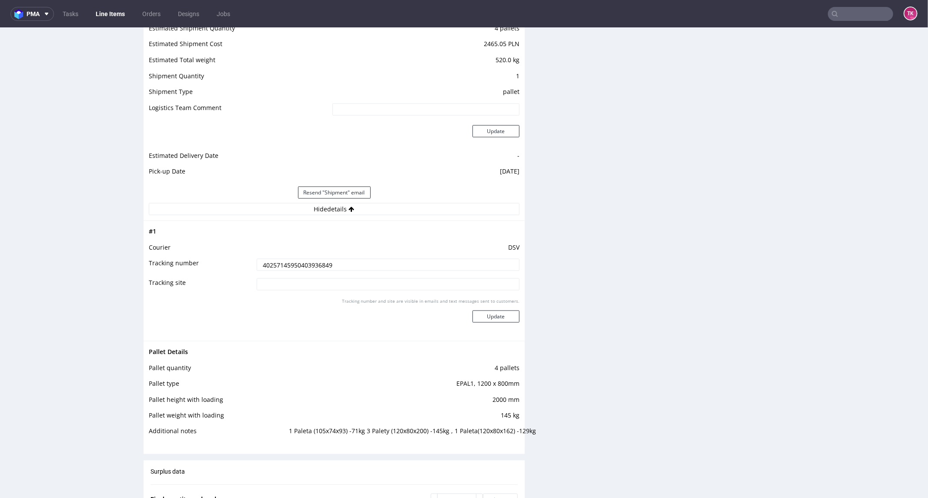
drag, startPoint x: 906, startPoint y: 275, endPoint x: 917, endPoint y: 269, distance: 13.2
click html "Production Shipped DTP Orders Offers Shipments Designs Promotions Users Jobs Ad…"
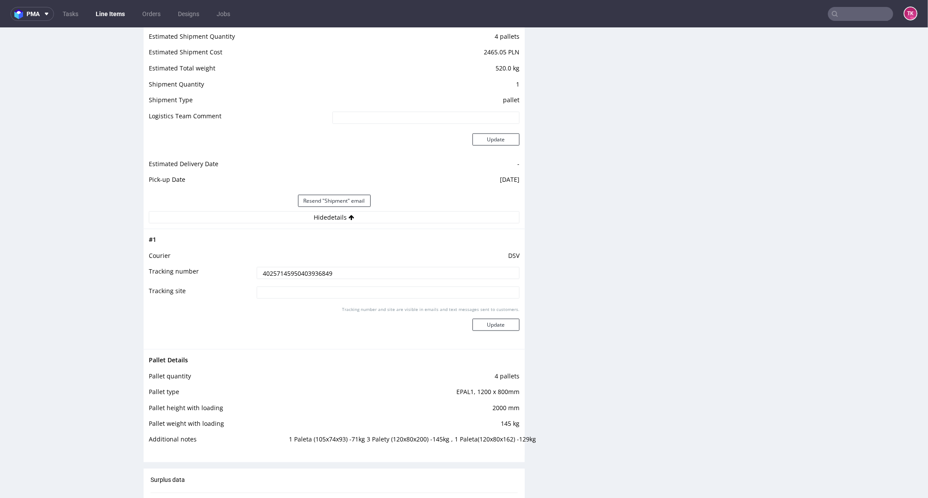
scroll to position [0, 0]
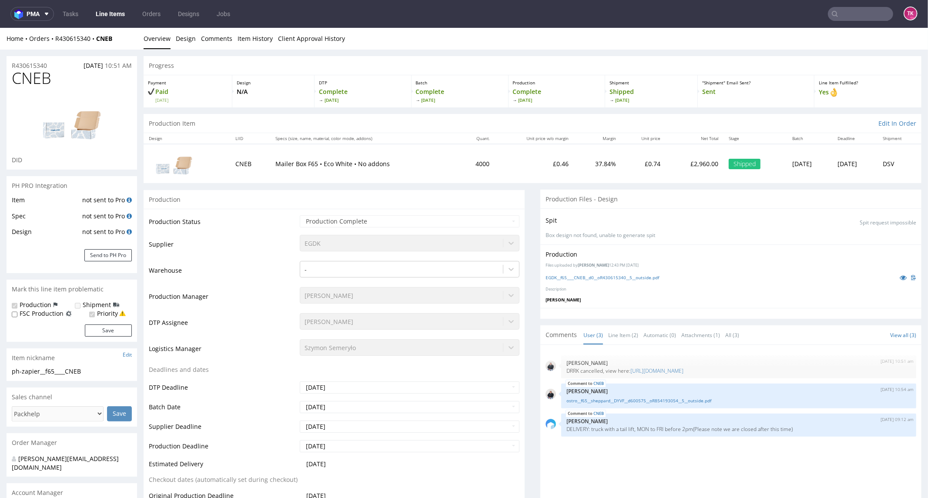
drag, startPoint x: 918, startPoint y: 269, endPoint x: 689, endPoint y: 13, distance: 343.9
drag, startPoint x: 118, startPoint y: 17, endPoint x: 93, endPoint y: 21, distance: 24.7
click div "Home Orders R430615340 CNEB Overview Design Comments Item History Client Approv…"
copy strong "CNEB"
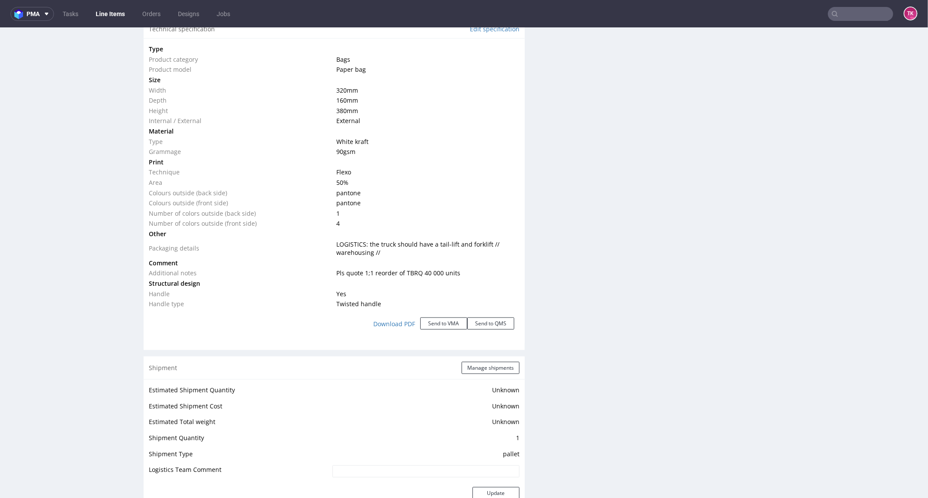
scroll to position [967, 0]
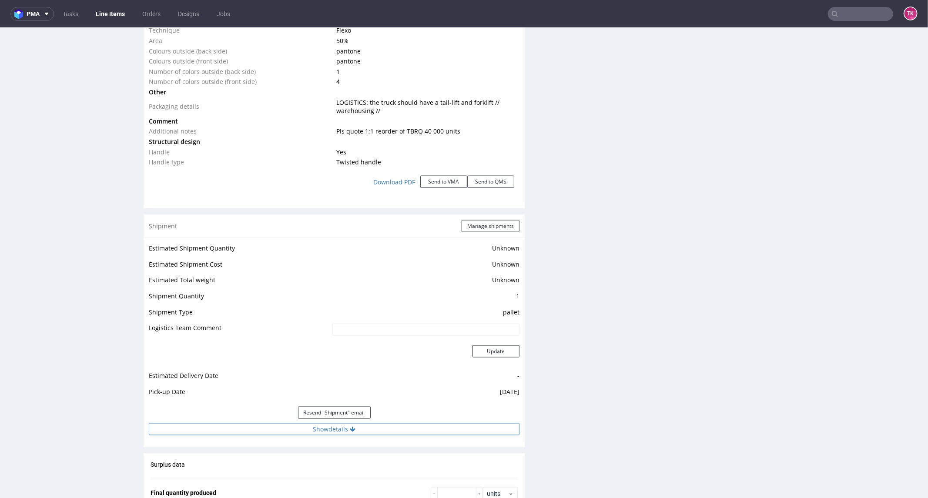
click at [389, 427] on button "Show details" at bounding box center [334, 429] width 371 height 12
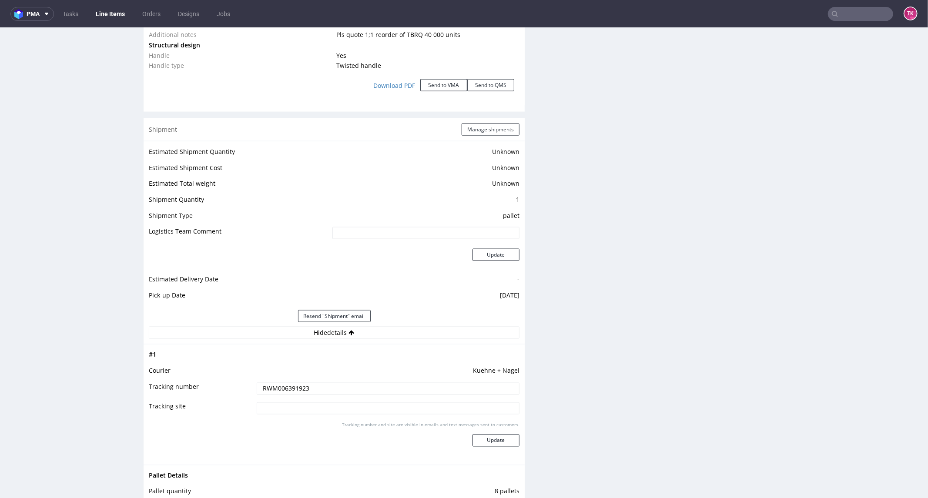
scroll to position [2, 0]
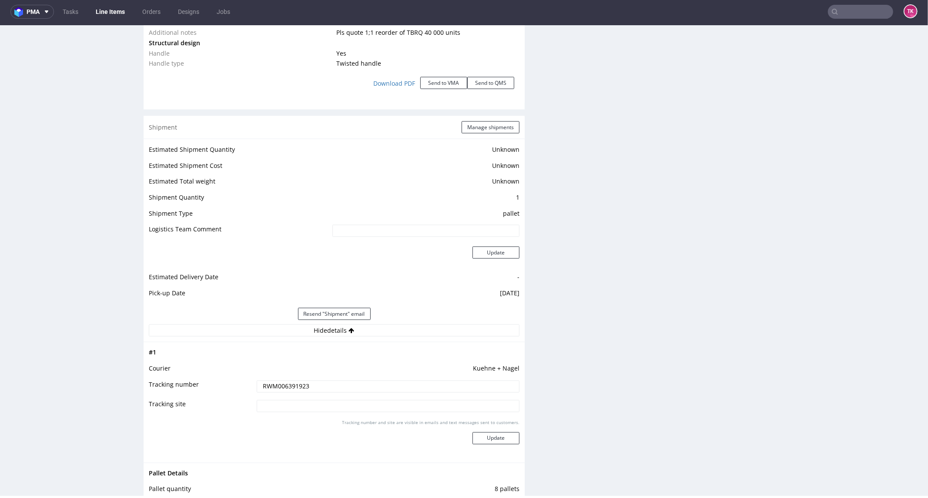
drag, startPoint x: 928, startPoint y: 284, endPoint x: 910, endPoint y: 287, distance: 17.7
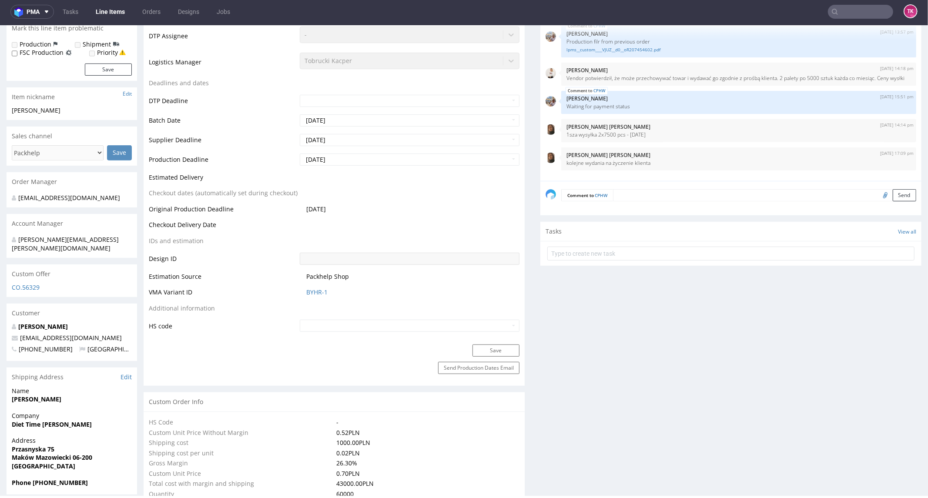
scroll to position [0, 0]
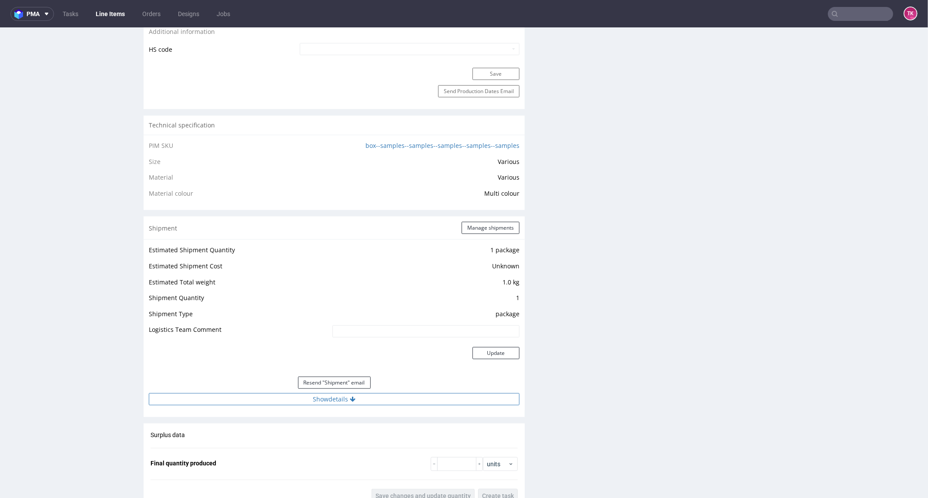
scroll to position [628, 0]
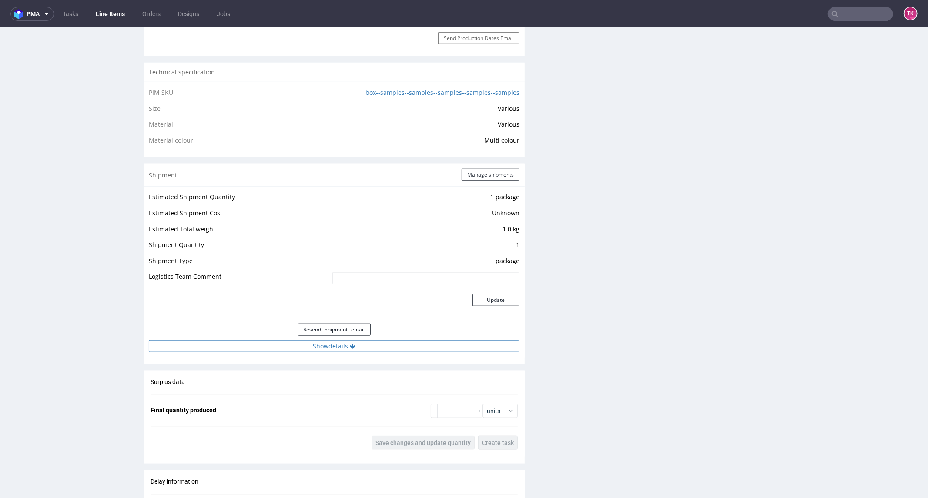
click at [406, 344] on button "Show details" at bounding box center [334, 346] width 371 height 12
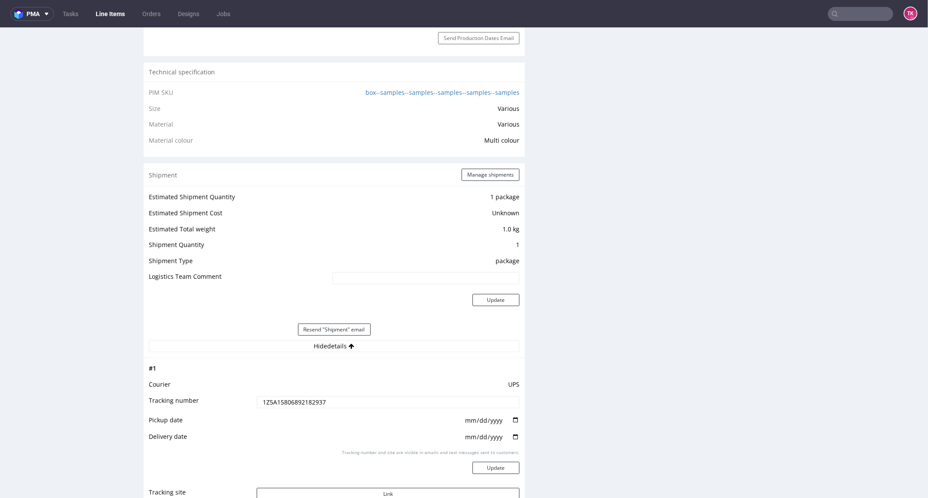
click at [292, 402] on input "1Z5A15806892182937" at bounding box center [388, 402] width 263 height 12
drag, startPoint x: 292, startPoint y: 402, endPoint x: 263, endPoint y: 412, distance: 30.3
click at [263, 412] on td "1Z5A15806892182937" at bounding box center [387, 405] width 265 height 20
click at [268, 406] on input "1Z5A15806892182937" at bounding box center [388, 402] width 263 height 12
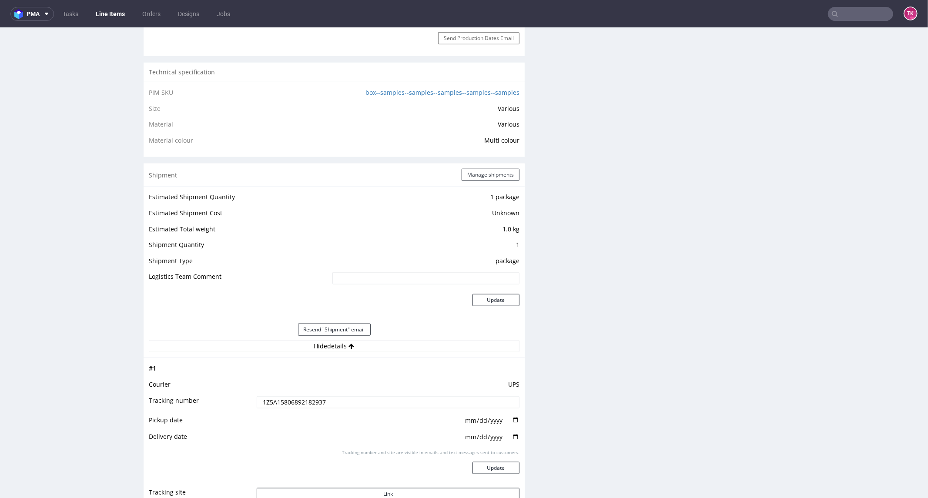
click at [268, 406] on input "1Z5A15806892182937" at bounding box center [388, 402] width 263 height 12
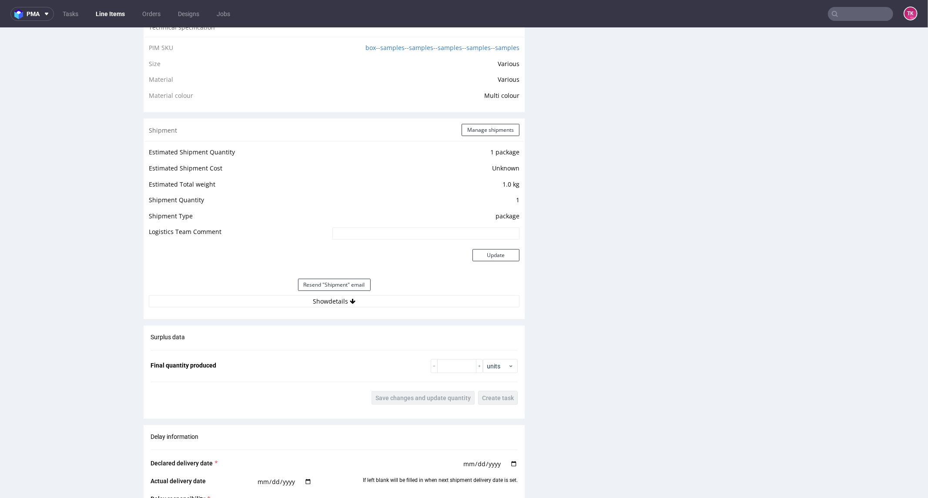
scroll to position [675, 0]
drag, startPoint x: 286, startPoint y: 300, endPoint x: 278, endPoint y: 306, distance: 9.7
click at [286, 301] on button "Show details" at bounding box center [334, 299] width 371 height 12
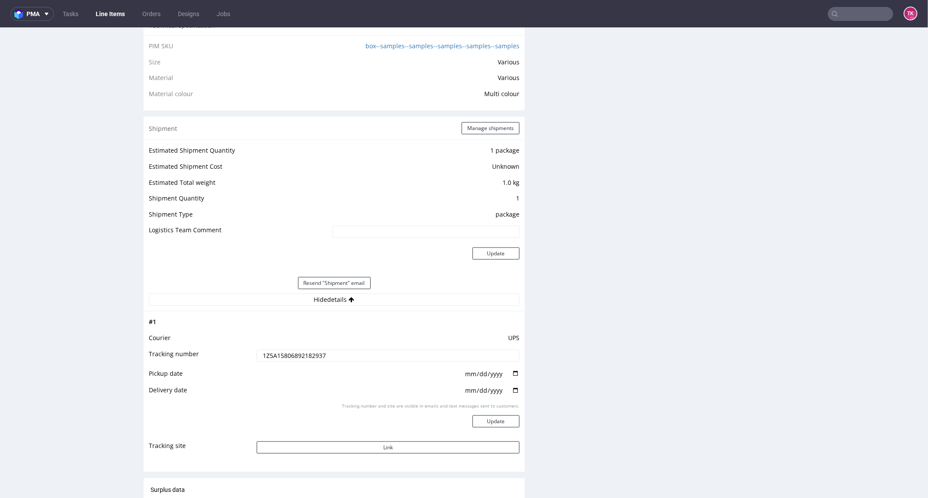
click at [276, 355] on input "1Z5A15806892182937" at bounding box center [388, 355] width 263 height 12
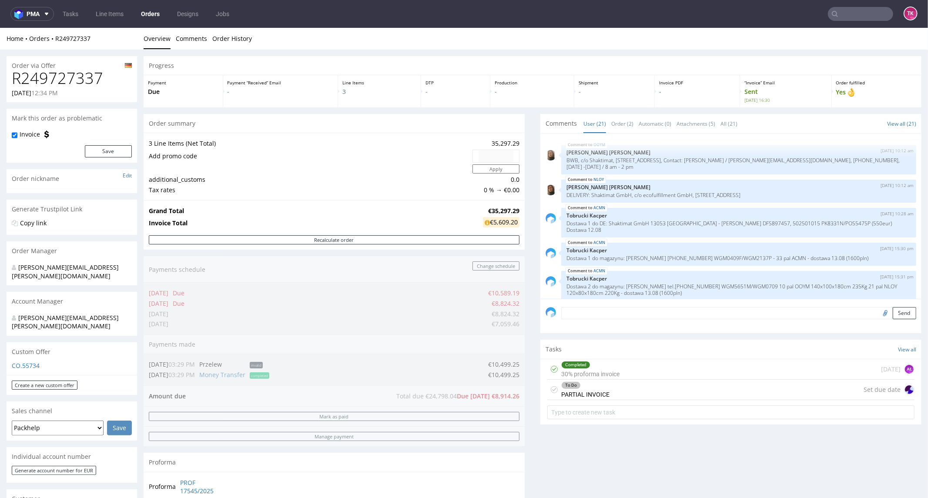
drag, startPoint x: 920, startPoint y: 297, endPoint x: 923, endPoint y: 77, distance: 220.2
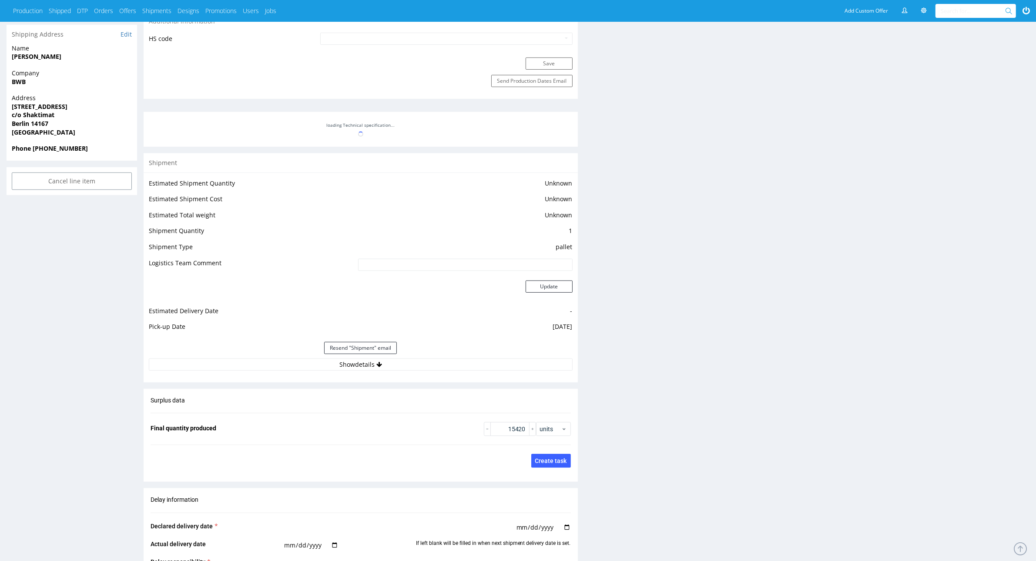
scroll to position [762, 0]
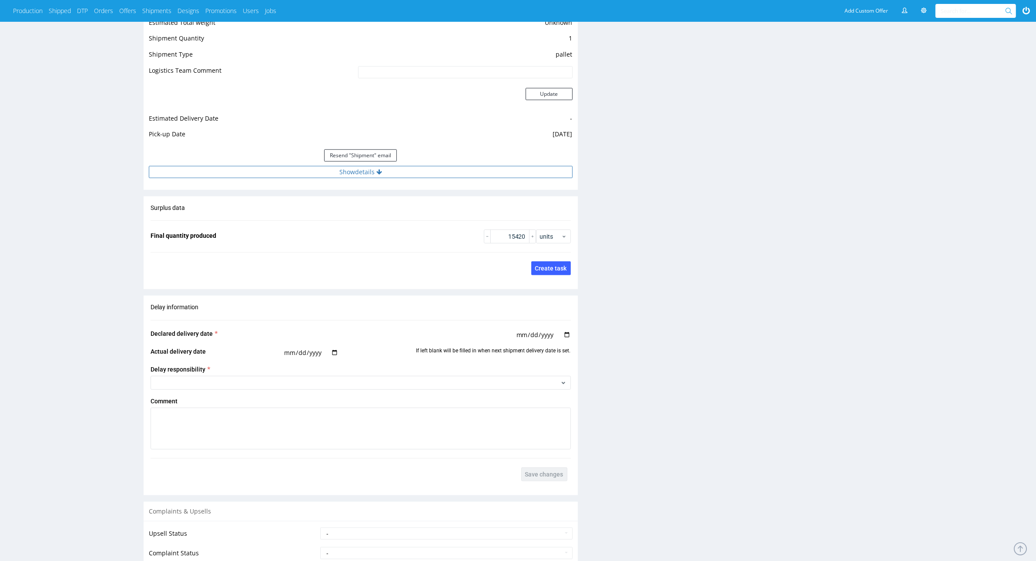
click at [518, 166] on button "Show details" at bounding box center [361, 172] width 424 height 12
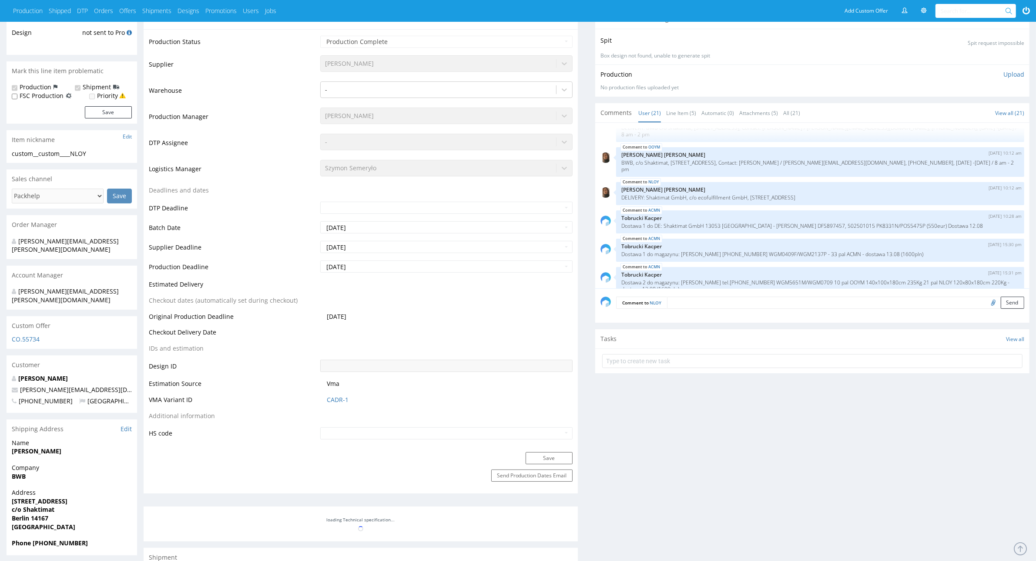
scroll to position [109, 0]
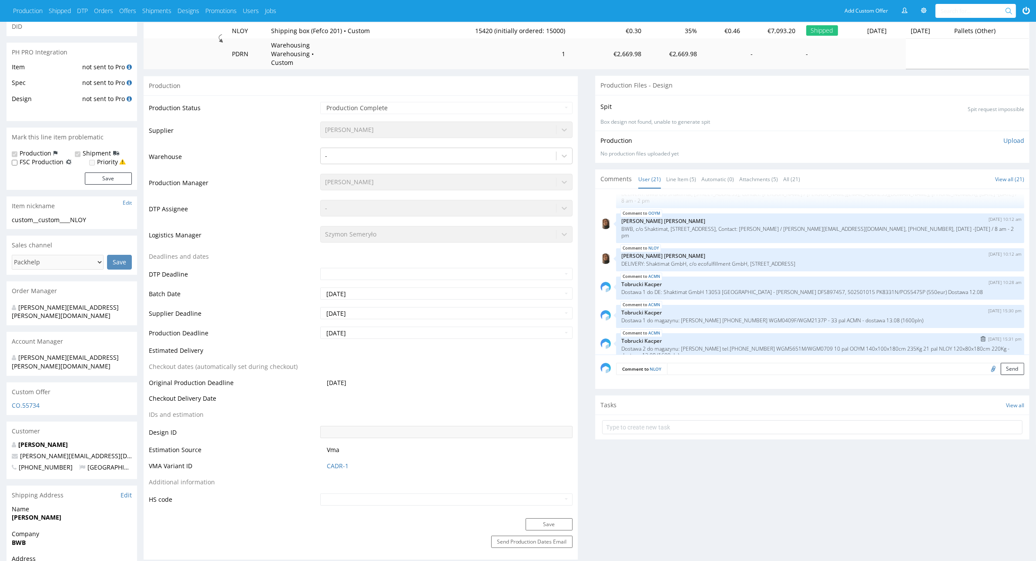
drag, startPoint x: 643, startPoint y: 326, endPoint x: 736, endPoint y: 334, distance: 93.0
click at [736, 345] on p "Dostawa 2 do magazynu: [PERSON_NAME] tel.[PHONE_NUMBER] WGM5651M/WGM0709 10 pal…" at bounding box center [820, 351] width 398 height 13
drag, startPoint x: 798, startPoint y: 269, endPoint x: 948, endPoint y: 271, distance: 150.2
click at [946, 289] on p "Dostawa 1 do DE: Shaktimat GmbH 13053 [GEOGRAPHIC_DATA] - [PERSON_NAME] DFS8974…" at bounding box center [820, 292] width 398 height 7
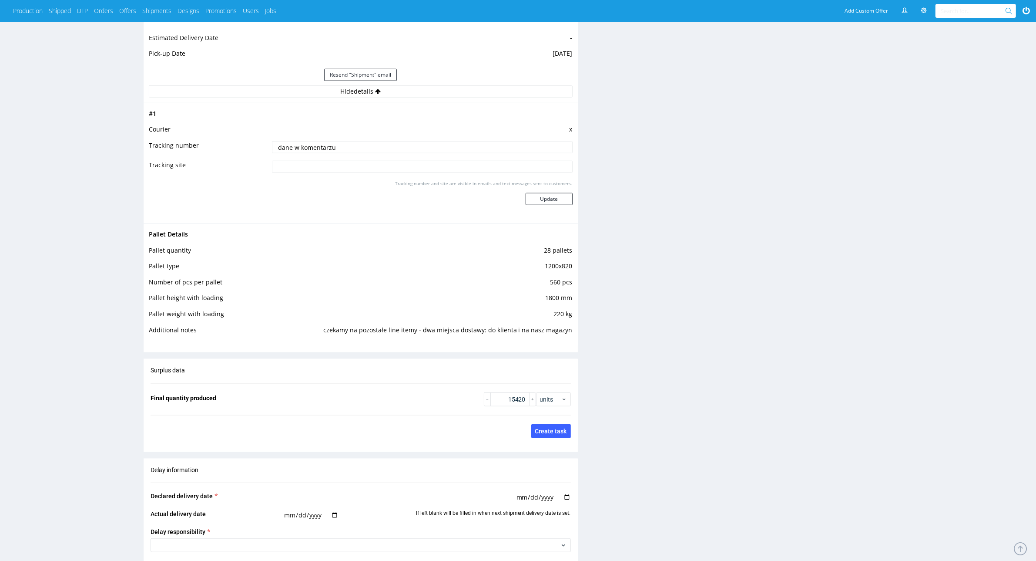
scroll to position [925, 0]
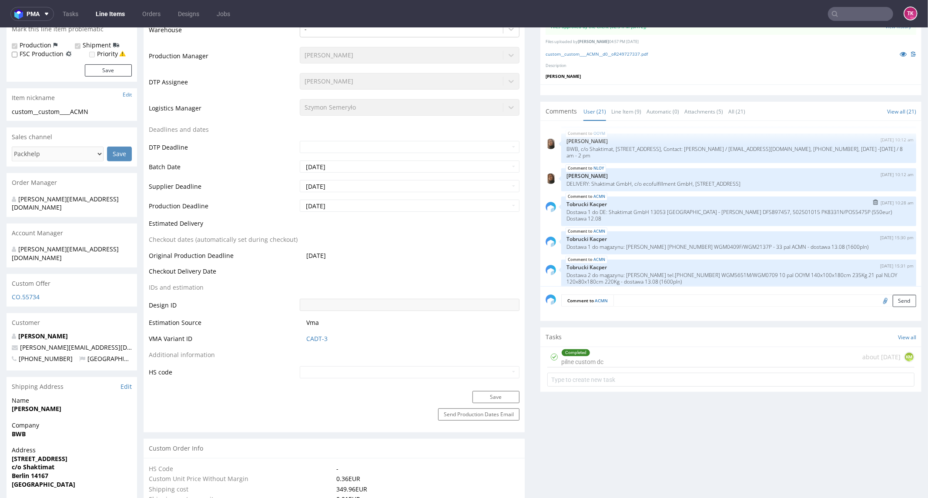
scroll to position [552, 0]
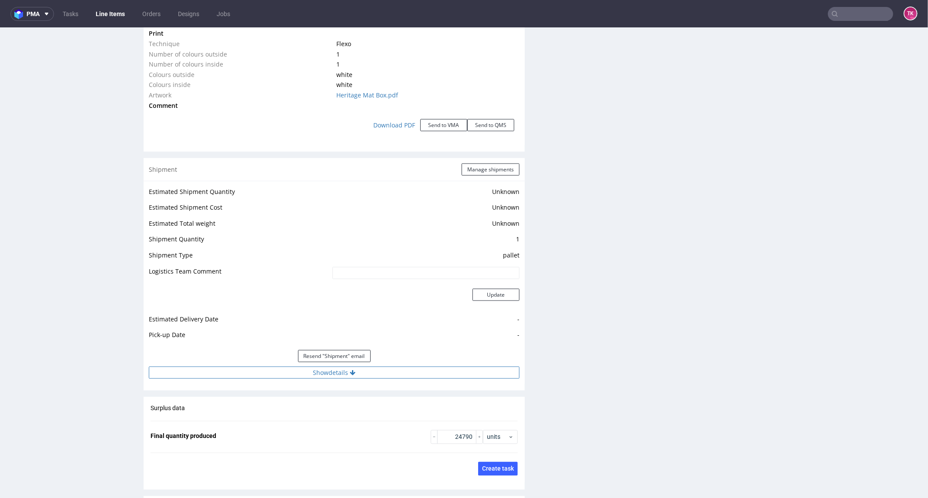
drag, startPoint x: 456, startPoint y: 350, endPoint x: 453, endPoint y: 359, distance: 10.0
click at [453, 358] on div "Estimated Shipment Quantity Unknown Estimated Shipment Cost Unknown Estimated T…" at bounding box center [334, 282] width 381 height 203
click at [453, 366] on button "Show details" at bounding box center [334, 372] width 371 height 12
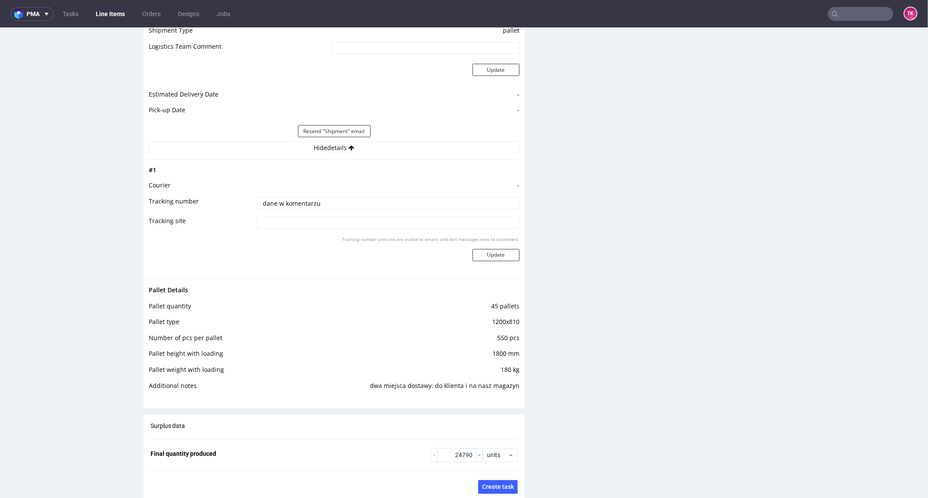
scroll to position [1246, 0]
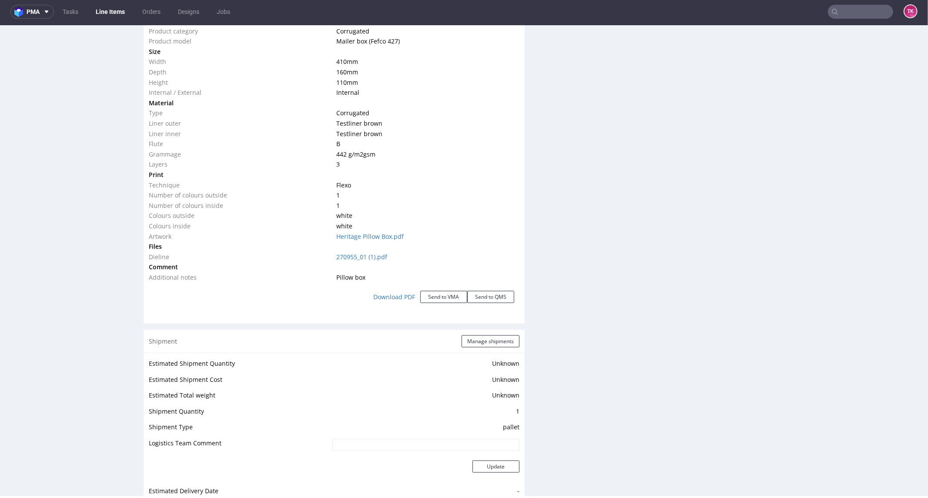
scroll to position [1055, 0]
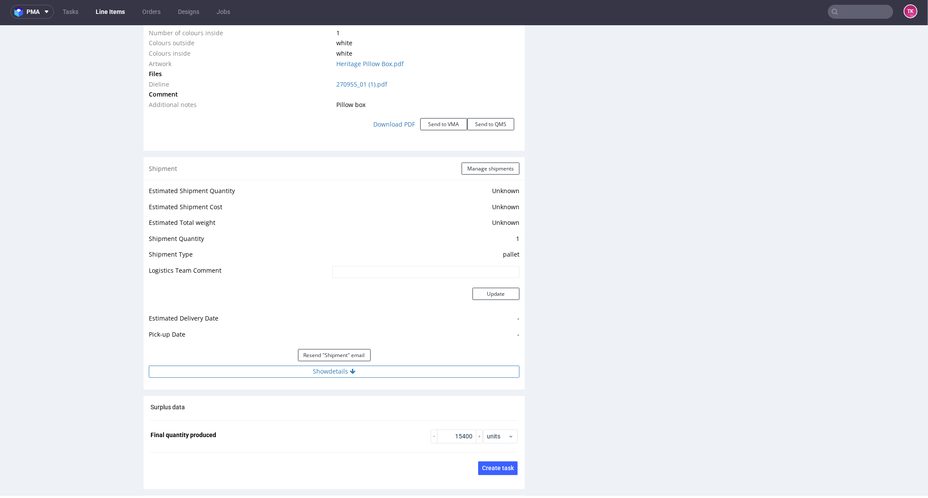
click at [420, 368] on button "Show details" at bounding box center [334, 372] width 371 height 12
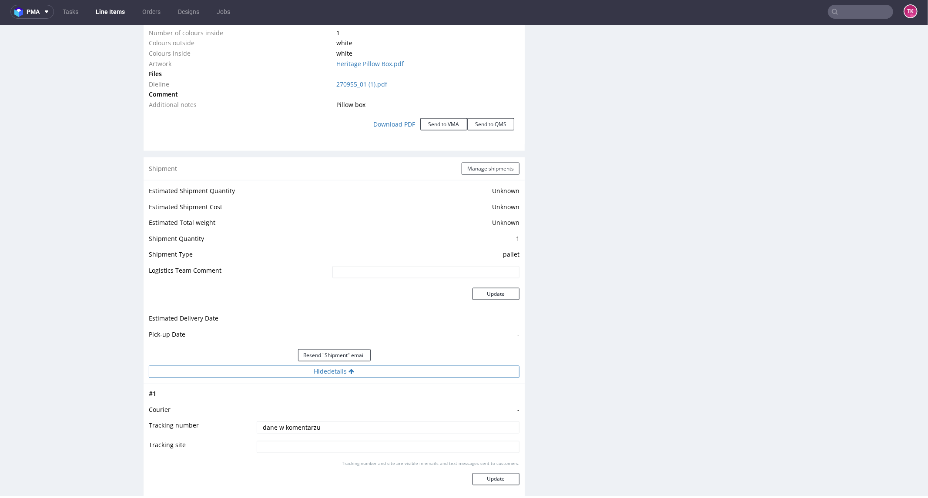
click at [420, 366] on button "Hide details" at bounding box center [334, 372] width 371 height 12
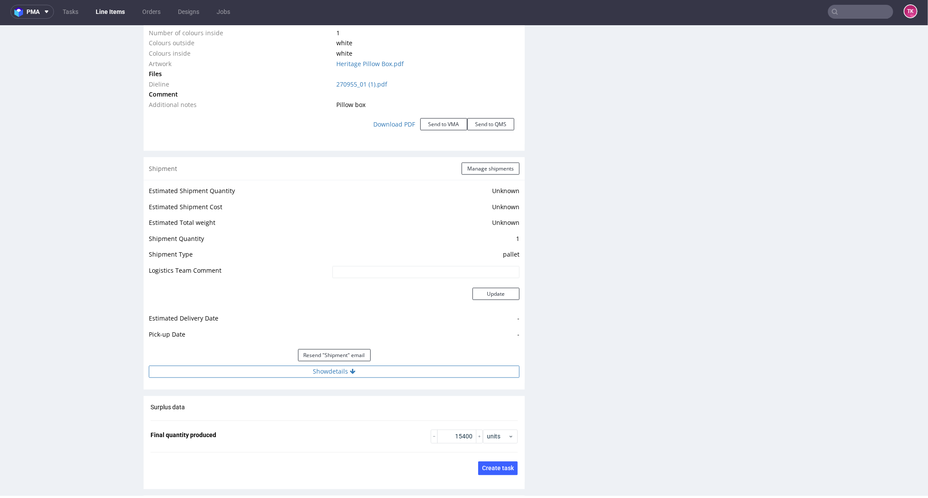
click at [421, 366] on button "Show details" at bounding box center [334, 372] width 371 height 12
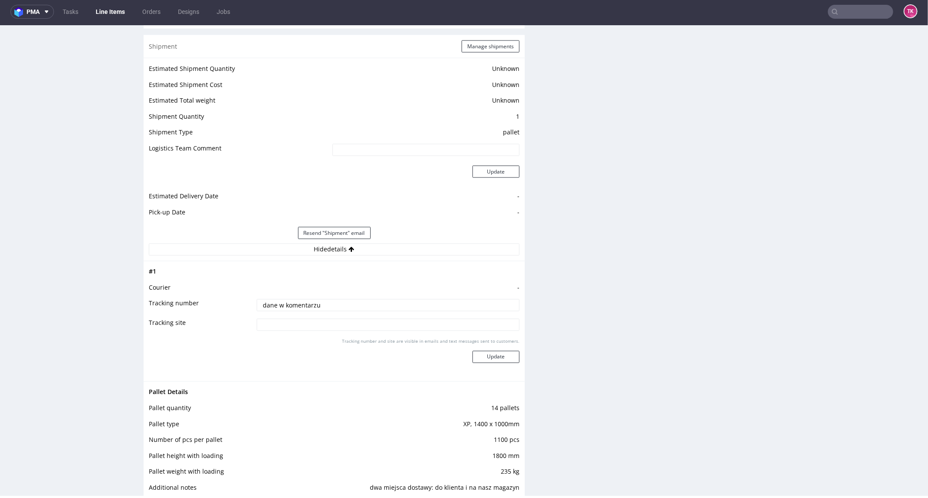
scroll to position [1200, 0]
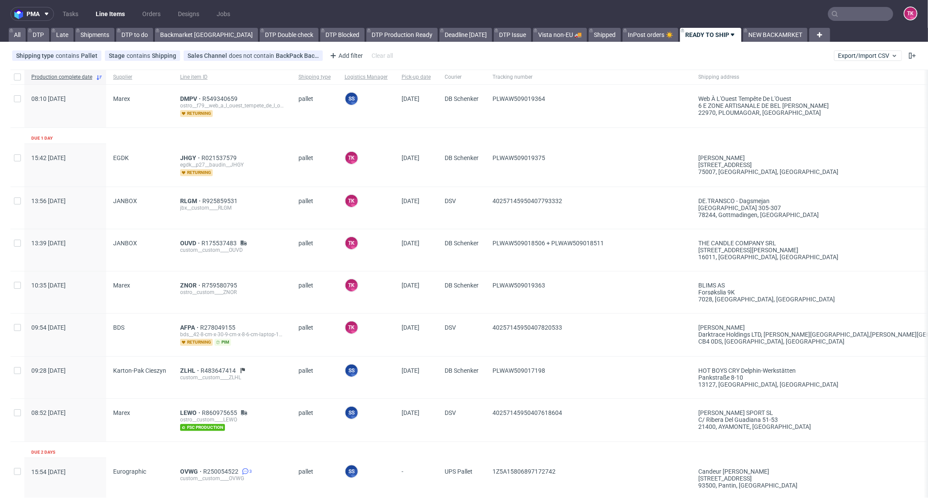
click at [858, 11] on input "text" at bounding box center [860, 14] width 65 height 14
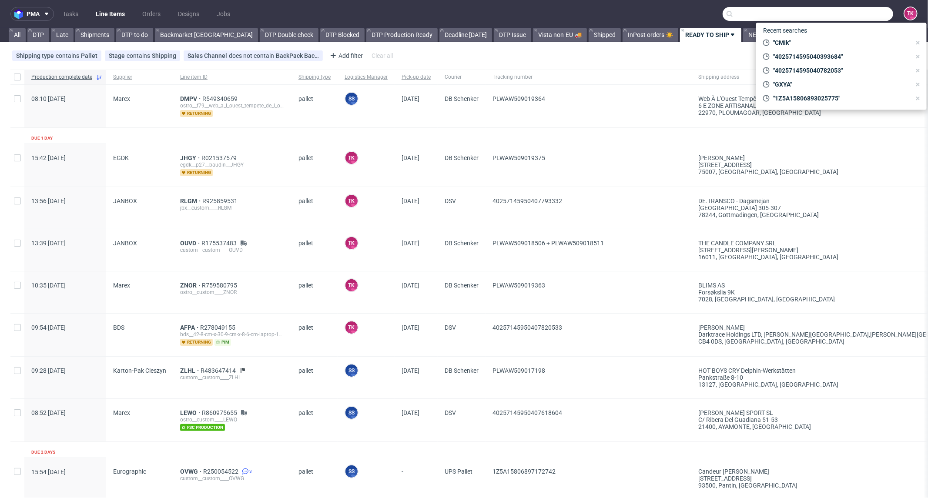
paste input "R760500649"
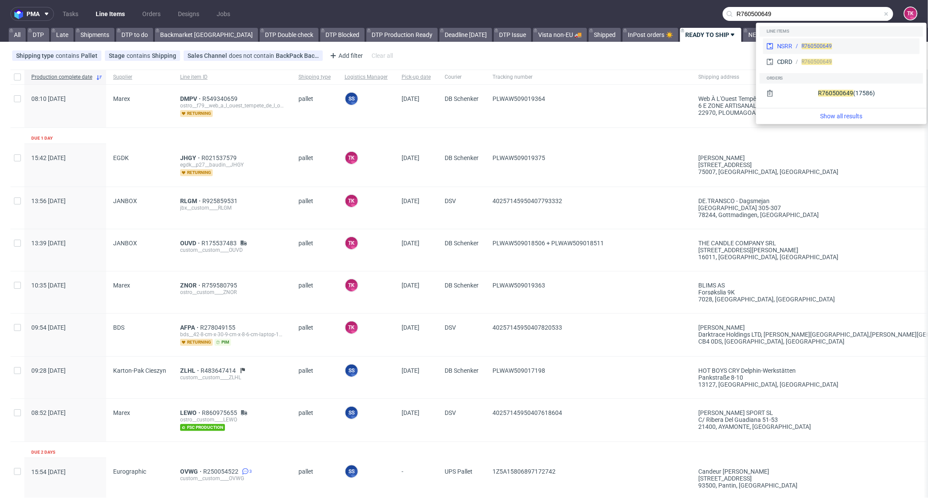
type input "R760500649"
click at [797, 42] on div "R760500649" at bounding box center [855, 46] width 124 height 8
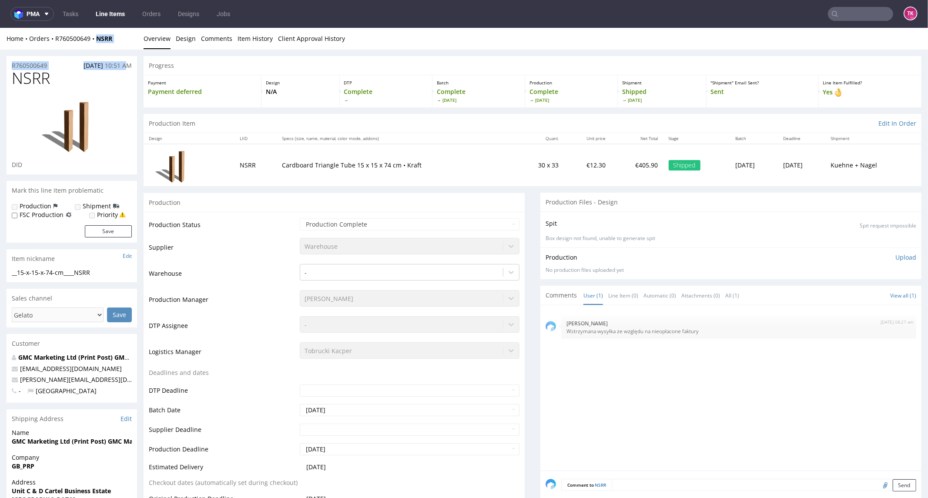
drag, startPoint x: 122, startPoint y: 49, endPoint x: 92, endPoint y: 50, distance: 30.0
drag, startPoint x: 90, startPoint y: 49, endPoint x: 117, endPoint y: 48, distance: 27.0
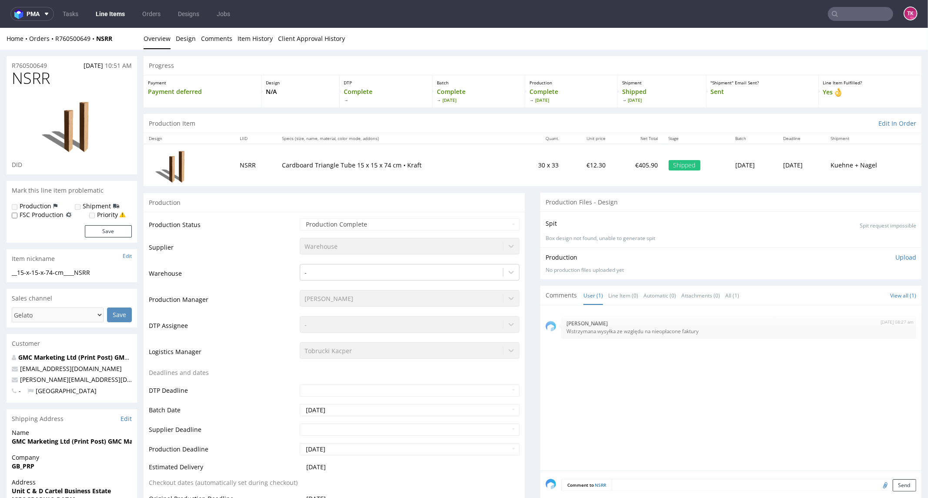
drag, startPoint x: 118, startPoint y: 49, endPoint x: 118, endPoint y: 57, distance: 8.7
drag, startPoint x: 128, startPoint y: 41, endPoint x: 94, endPoint y: 49, distance: 35.7
click at [91, 48] on div "Home Orders R760500649 NSRR Overview Design Comments Item History Client Approv…" at bounding box center [464, 38] width 928 height 22
copy strong "NSRR"
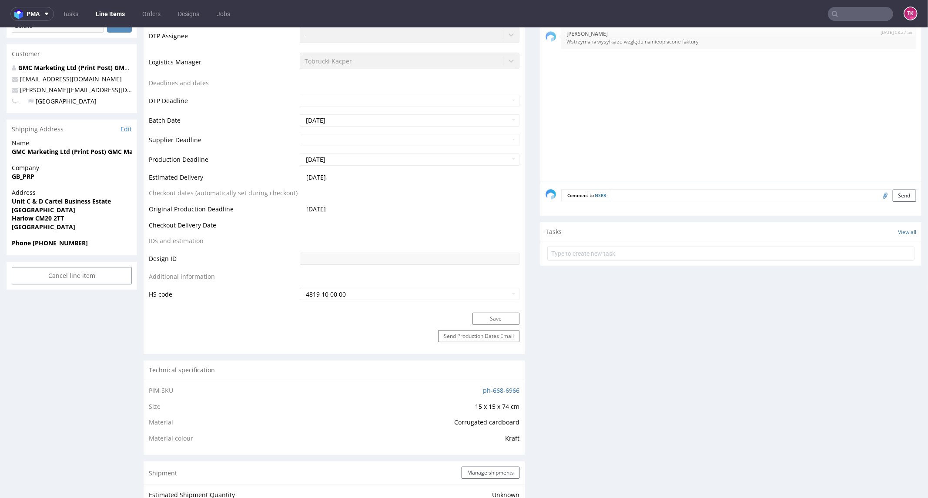
scroll to position [532, 0]
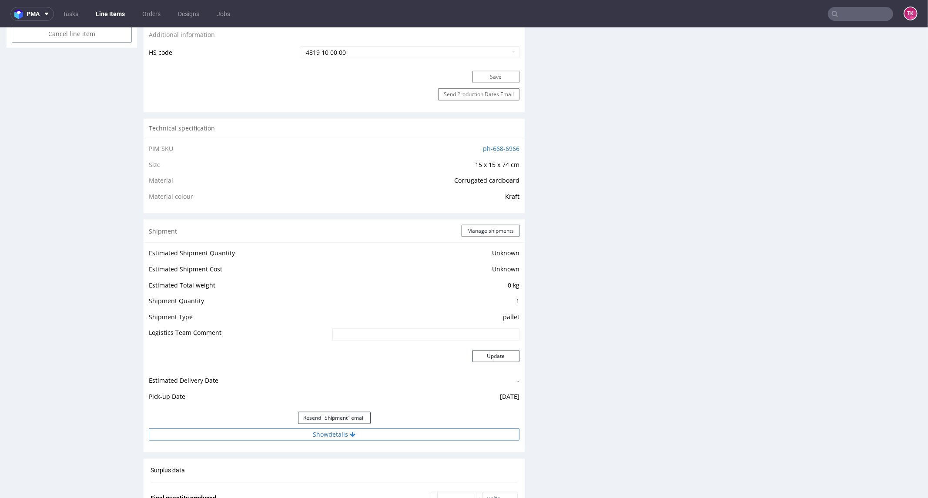
click at [366, 433] on button "Show details" at bounding box center [334, 434] width 371 height 12
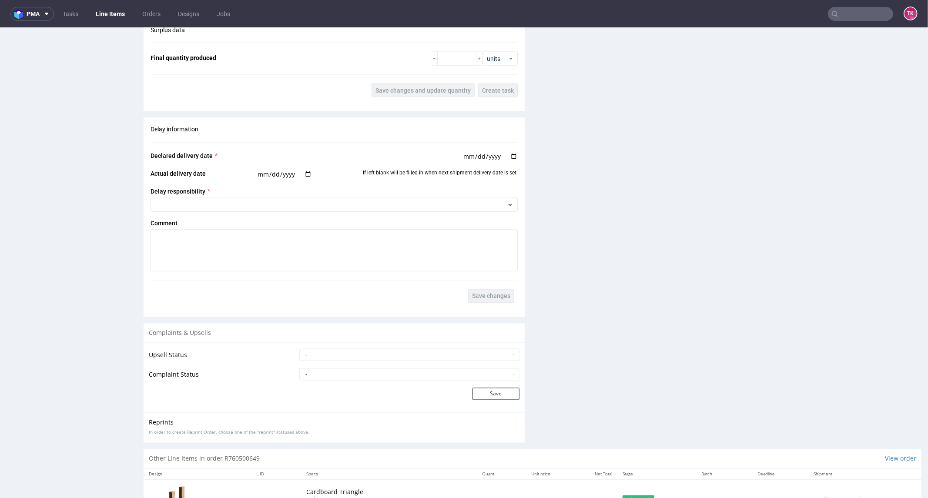
scroll to position [1192, 0]
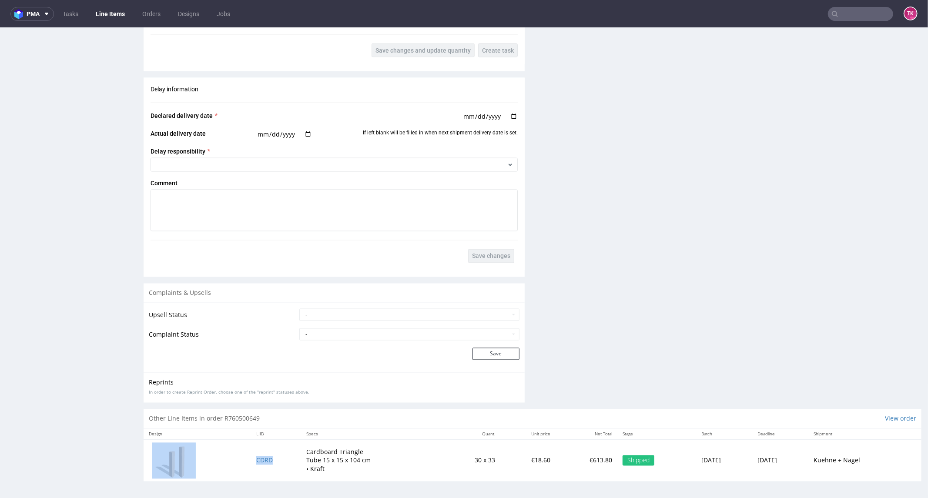
drag, startPoint x: 241, startPoint y: 459, endPoint x: 266, endPoint y: 464, distance: 26.1
click at [266, 464] on tr "CDRD Cardboard Triangle Tube 15 x 15 x 104 cm • Kraft 30 x 33 €18.60 €613.80 Sh…" at bounding box center [533, 461] width 778 height 42
copy tr "CDRD"
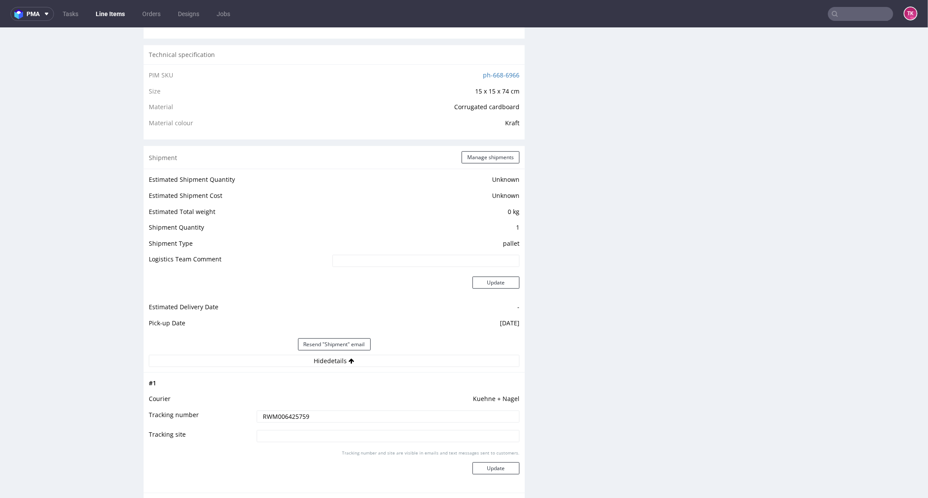
scroll to position [467, 0]
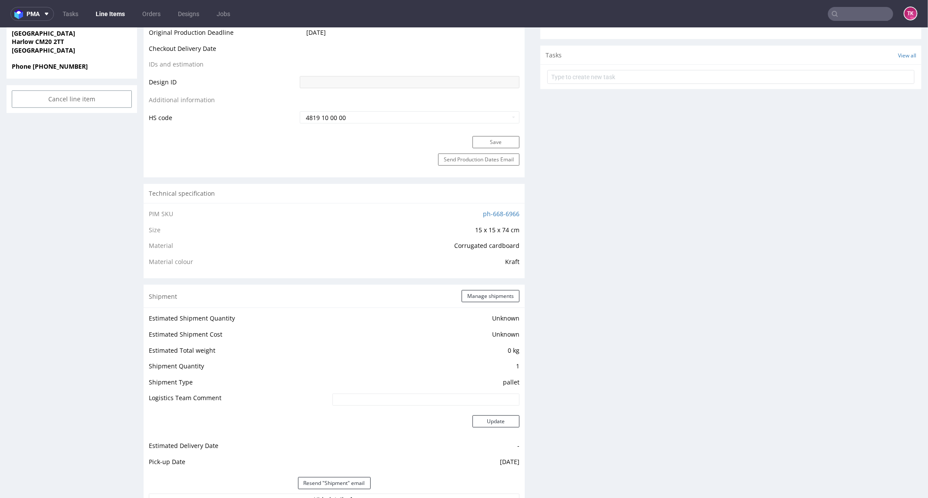
click at [102, 17] on link "Line Items" at bounding box center [111, 14] width 40 height 14
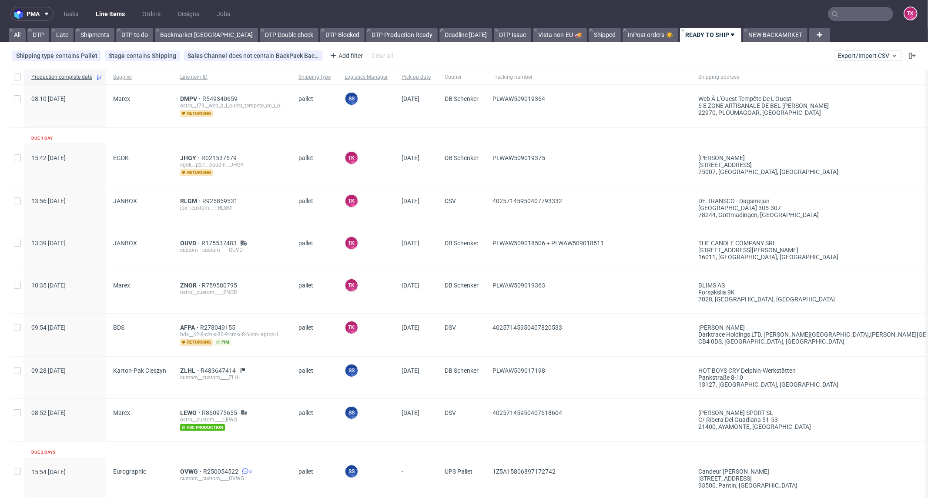
click at [97, 19] on link "Line Items" at bounding box center [111, 14] width 40 height 14
click at [107, 13] on link "Line Items" at bounding box center [111, 14] width 40 height 14
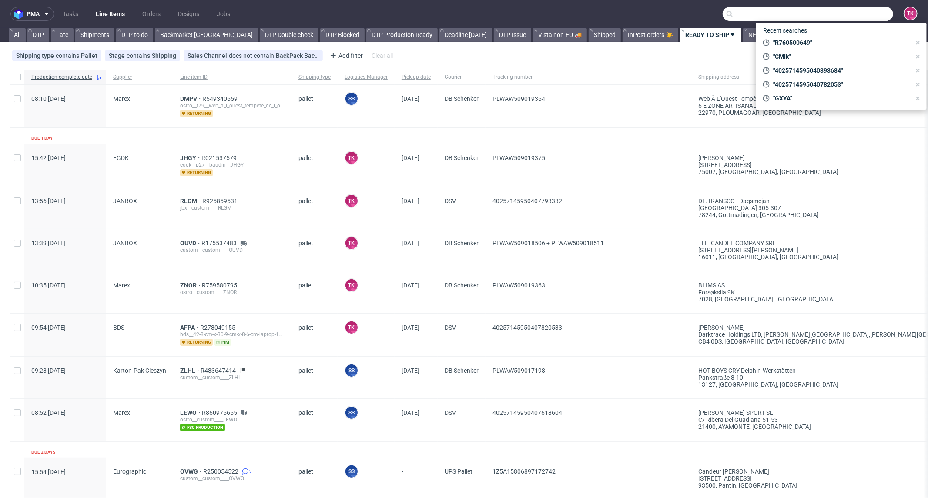
click at [857, 14] on input "text" at bounding box center [808, 14] width 171 height 14
paste input "R793486807"
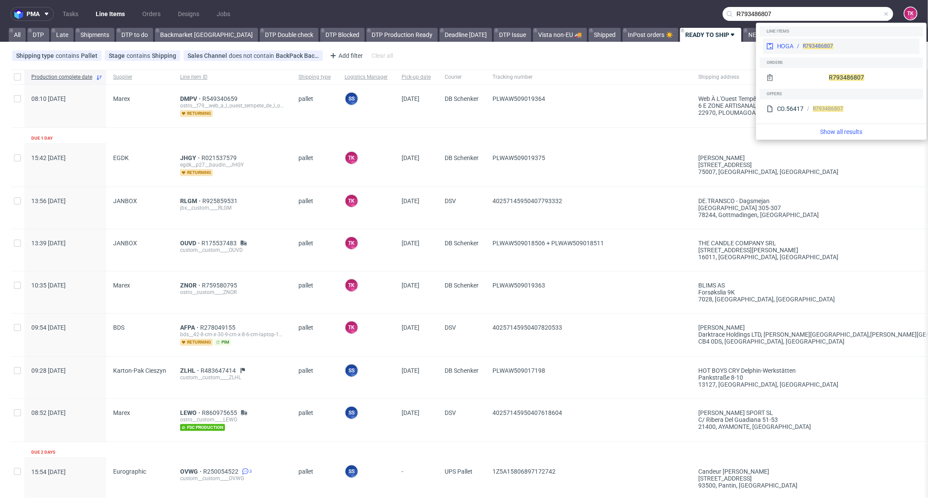
type input "R793486807"
click at [788, 40] on div "HOGA R793486807" at bounding box center [841, 46] width 157 height 16
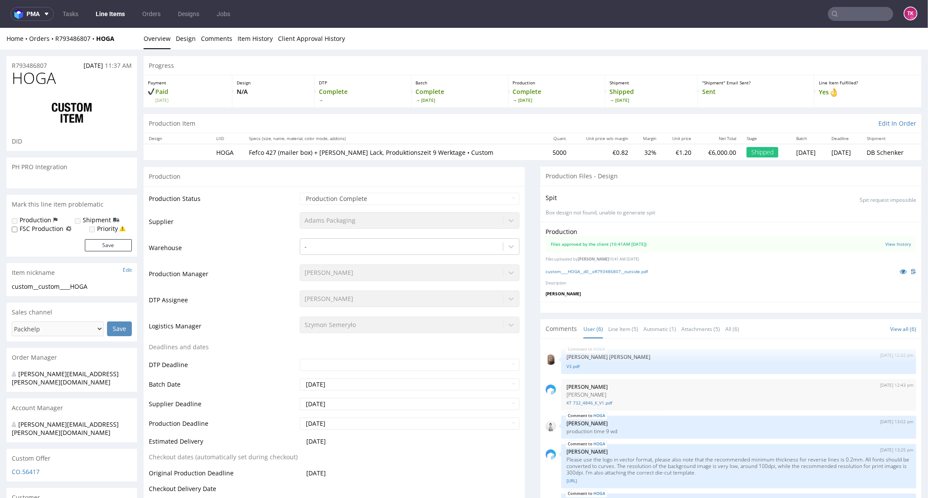
scroll to position [99, 0]
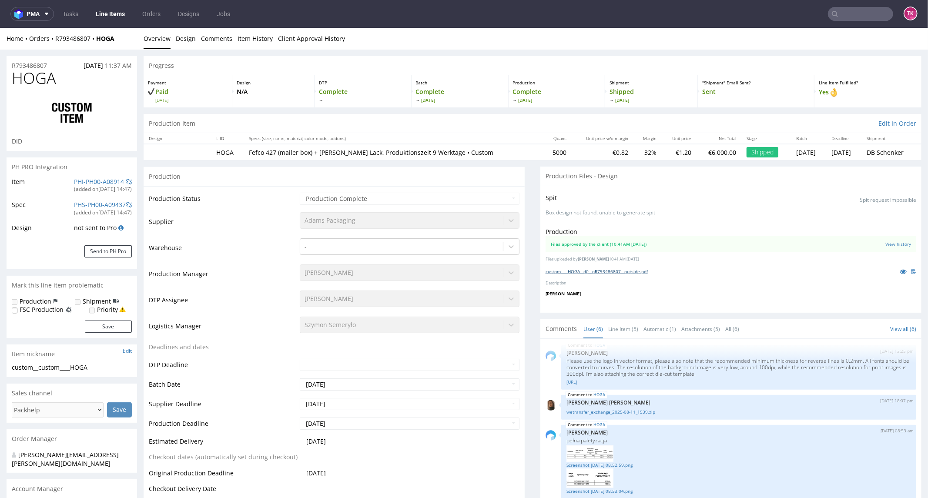
click at [579, 270] on link "custom____HOGA__d0__oR793486807__outside.pdf" at bounding box center [597, 271] width 102 height 6
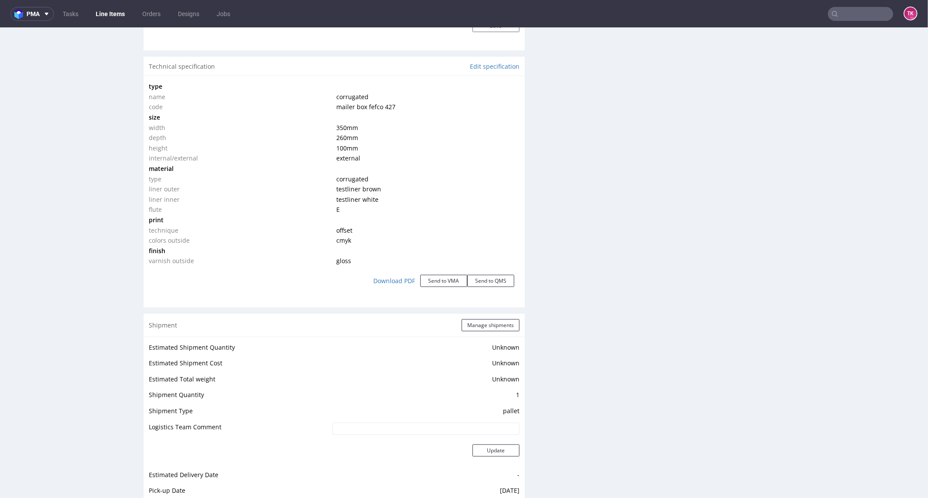
scroll to position [870, 0]
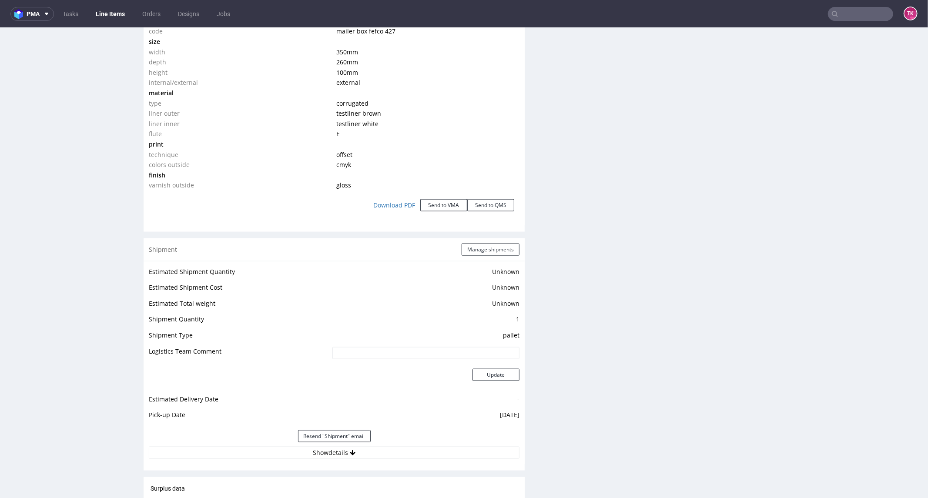
click at [398, 464] on div "Shipment Manage shipments Estimated Shipment Quantity Unknown Estimated Shipmen…" at bounding box center [334, 354] width 381 height 232
drag, startPoint x: 412, startPoint y: 444, endPoint x: 411, endPoint y: 449, distance: 4.9
click at [411, 449] on div "Estimated Shipment Quantity Unknown Estimated Shipment Cost Unknown Estimated T…" at bounding box center [334, 362] width 381 height 203
click at [411, 453] on button "Show details" at bounding box center [334, 453] width 371 height 12
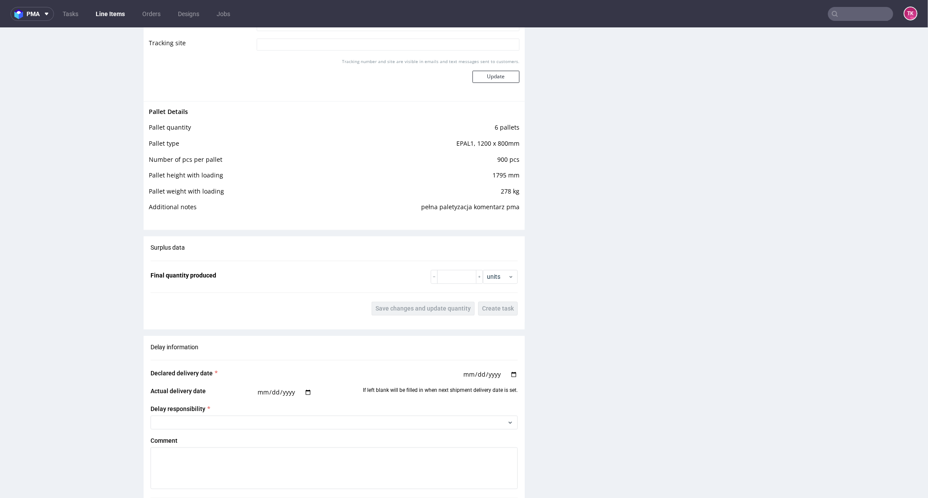
scroll to position [1209, 0]
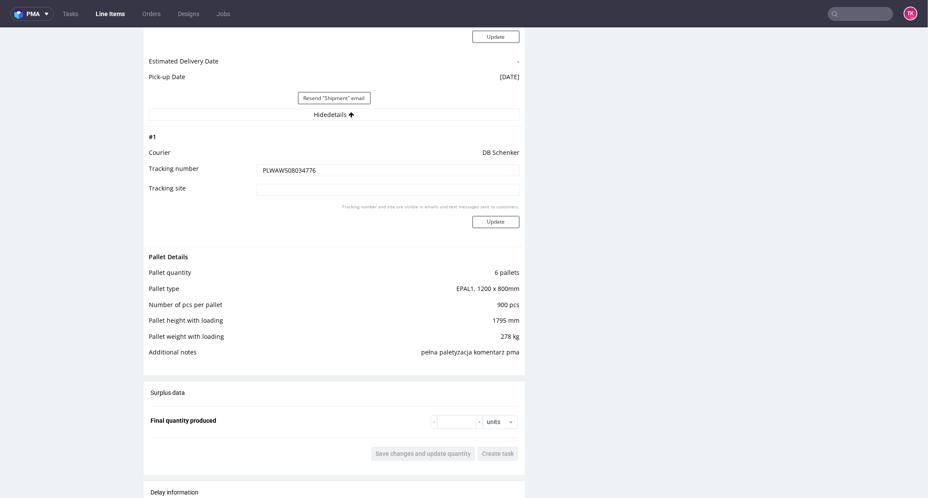
click at [308, 167] on input "PLWAW508034776" at bounding box center [388, 170] width 263 height 12
click at [830, 24] on nav "pma Tasks Line Items Orders Designs Jobs TK" at bounding box center [464, 14] width 928 height 28
click at [834, 15] on input "text" at bounding box center [860, 14] width 65 height 14
paste input "1Z5A15806883480711"
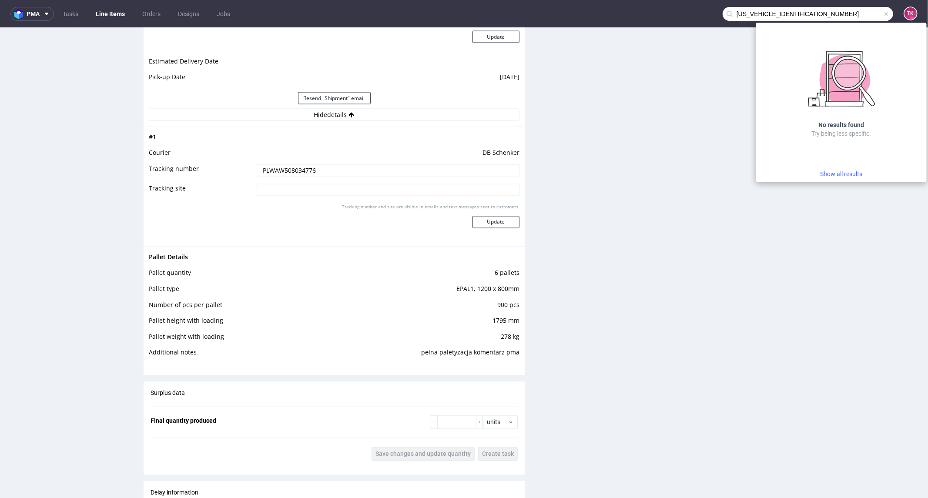
type input "1Z5A1580688348071"
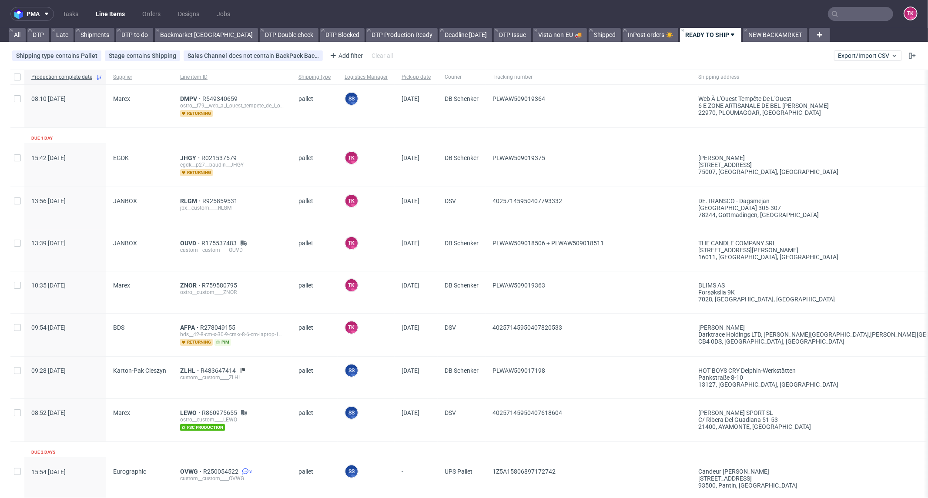
click at [107, 18] on link "Line Items" at bounding box center [111, 14] width 40 height 14
click at [113, 7] on link "Line Items" at bounding box center [111, 14] width 40 height 14
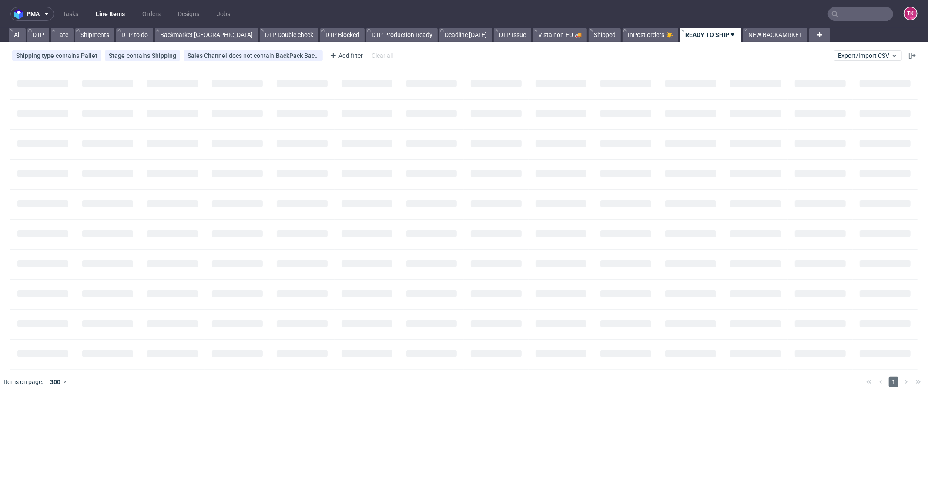
click at [113, 10] on link "Line Items" at bounding box center [111, 14] width 40 height 14
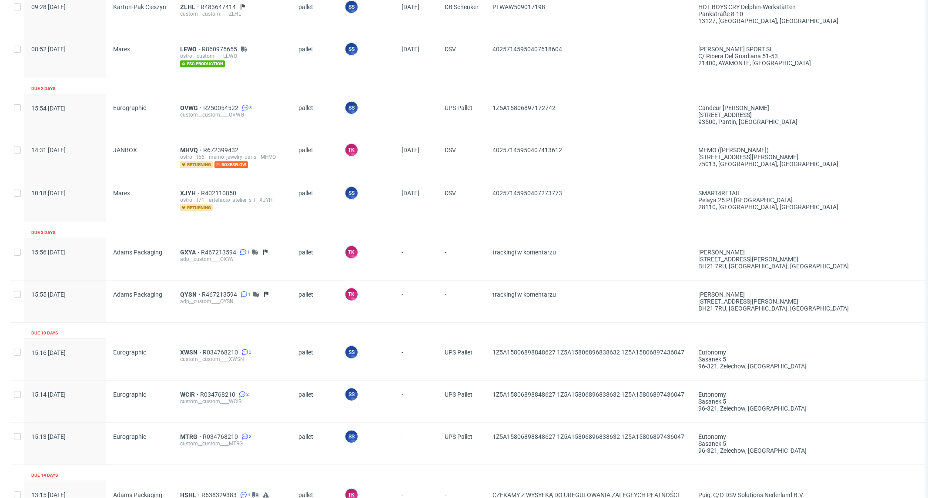
scroll to position [465, 0]
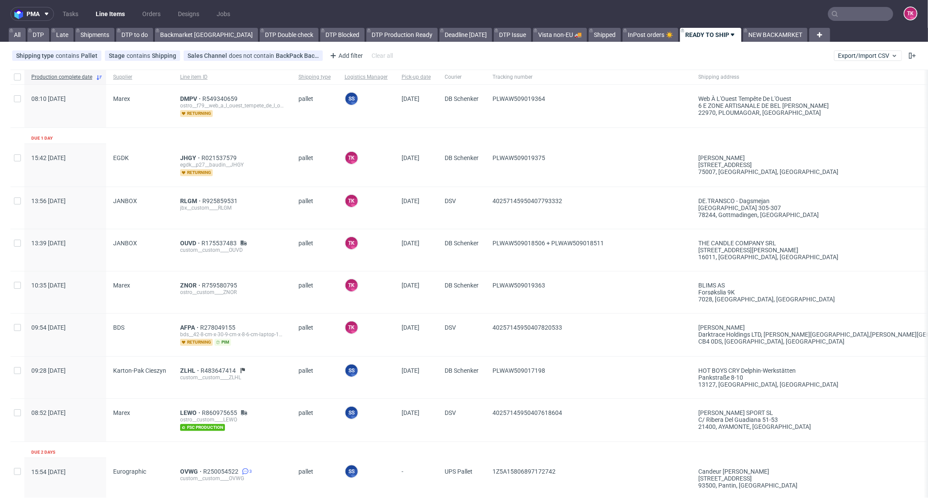
click at [853, 10] on input "text" at bounding box center [860, 14] width 65 height 14
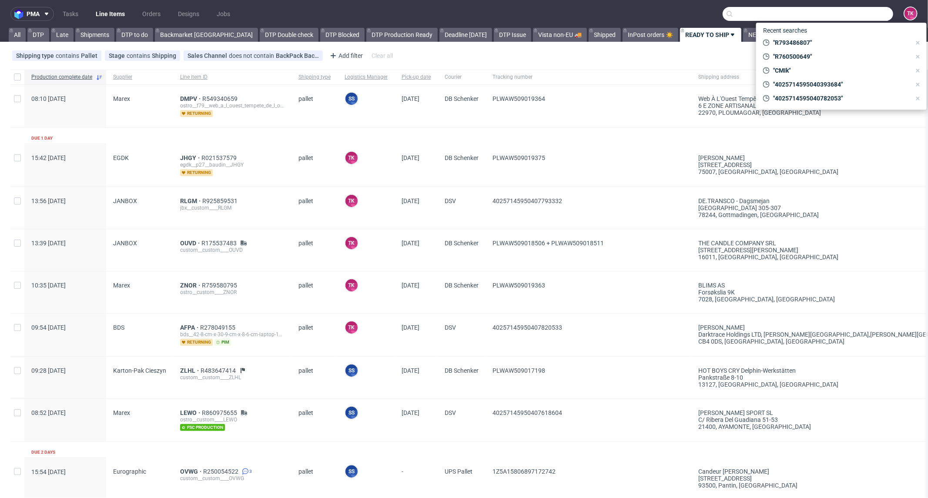
paste input "1Z0W73F36894232490"
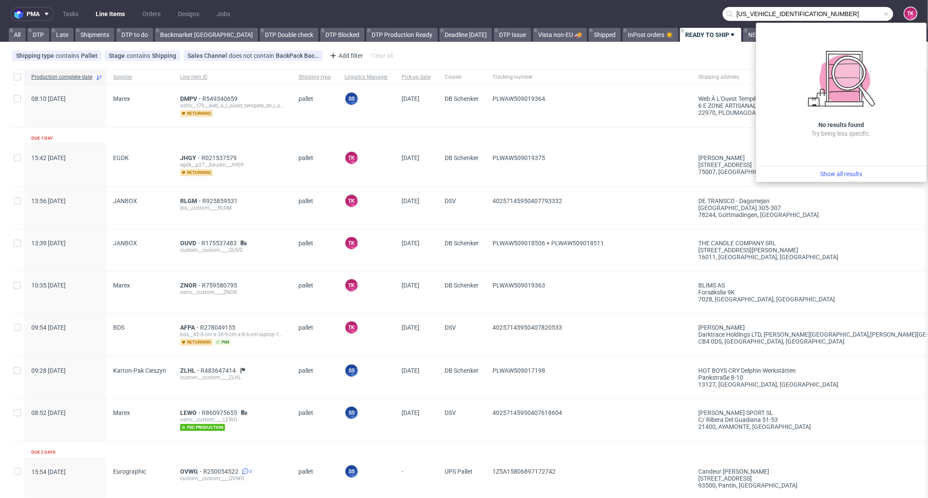
drag, startPoint x: 828, startPoint y: 13, endPoint x: 605, endPoint y: 11, distance: 222.4
click at [605, 12] on nav "pma Tasks Line Items Orders Designs Jobs [US_VEHICLE_IDENTIFICATION_NUMBER] TK" at bounding box center [464, 14] width 928 height 28
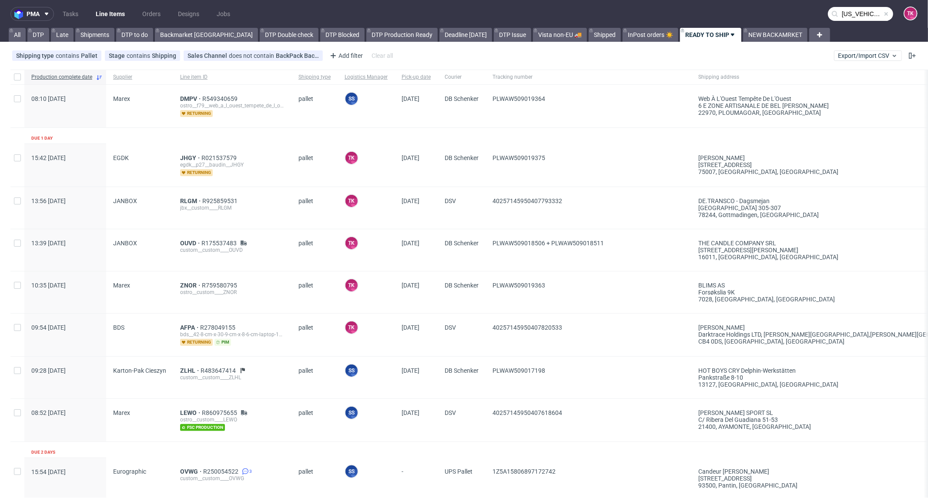
paste input "5A15809599910194"
click at [835, 20] on nav "pma Tasks Line Items Orders Designs Jobs 1Z5A15809599910194 TK" at bounding box center [464, 14] width 928 height 28
click at [838, 14] on input "1Z5A15809599910194" at bounding box center [860, 14] width 65 height 14
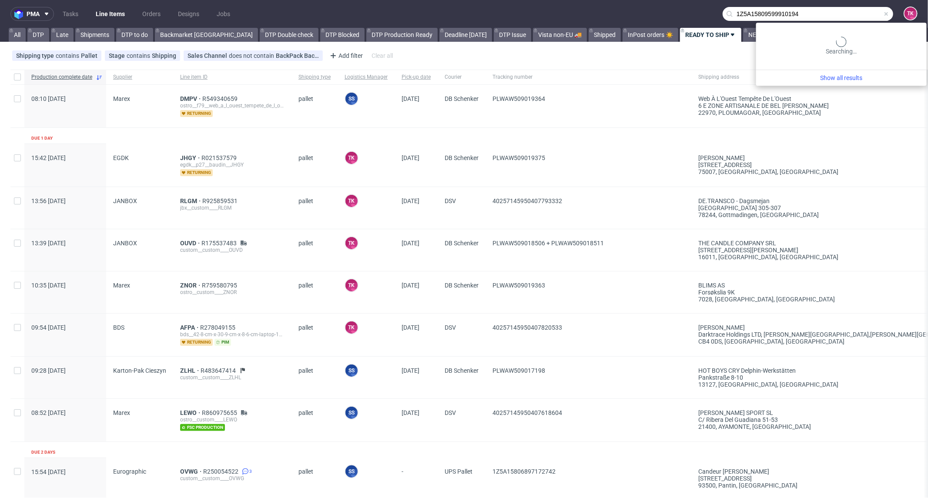
paste input "text"
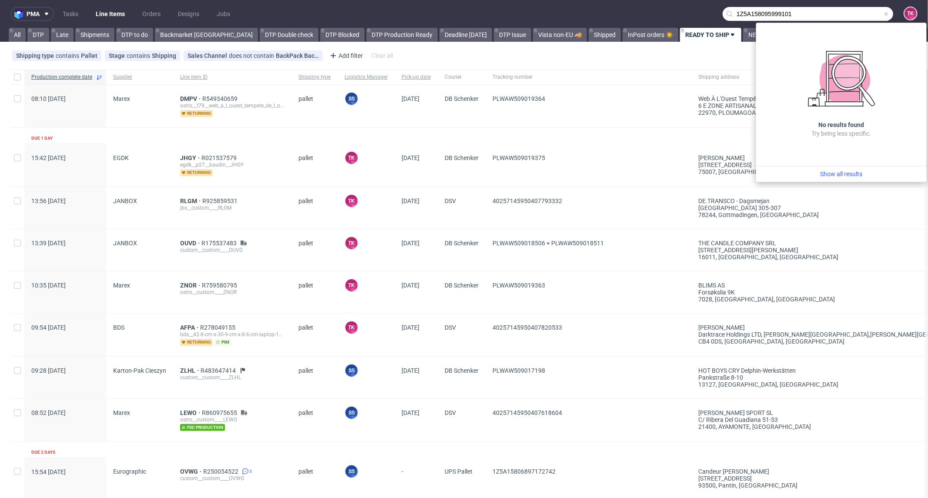
click at [795, 2] on nav "pma Tasks Line Items Orders Designs Jobs 1Z5A158095999101 TK" at bounding box center [464, 14] width 928 height 28
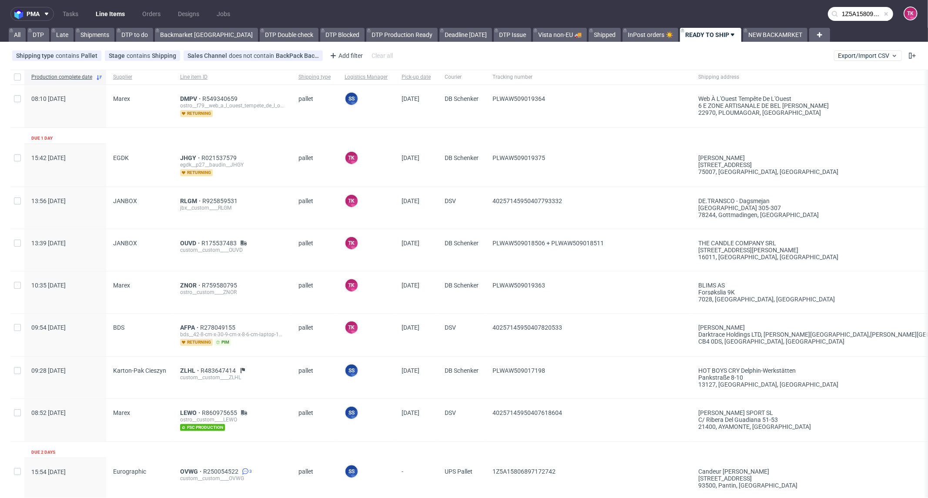
click at [839, 21] on nav "pma Tasks Line Items Orders Designs Jobs 1Z5A158095999101 TK" at bounding box center [464, 14] width 928 height 28
click at [845, 14] on input "1Z5A158095999101" at bounding box center [860, 14] width 65 height 14
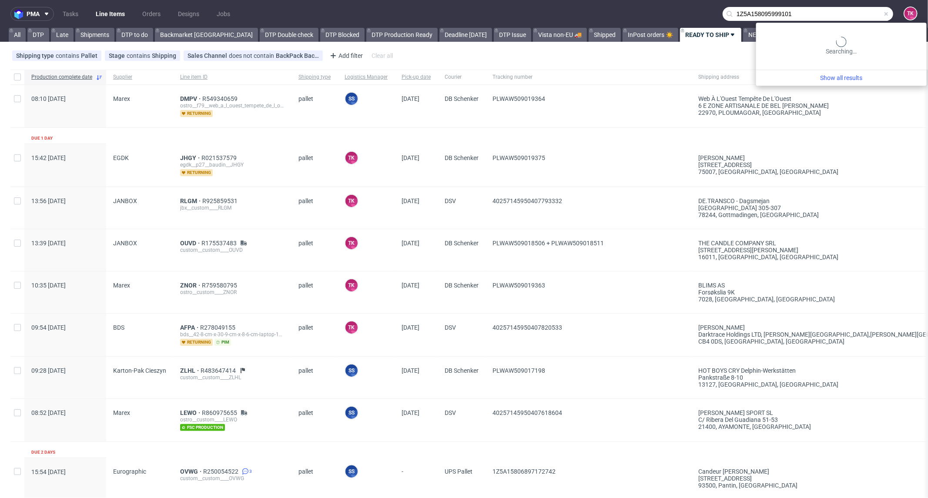
paste input "0W73F36894232490"
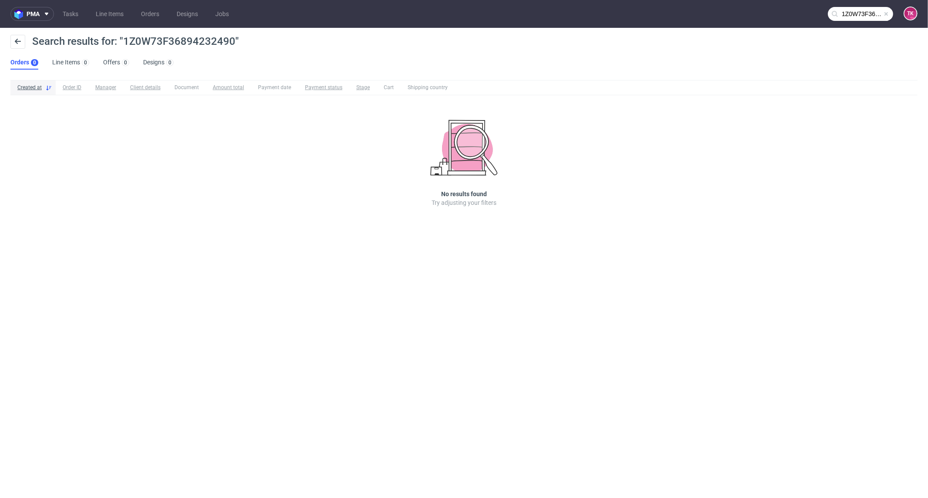
click at [860, 9] on input "1Z0W73F36894232490" at bounding box center [860, 14] width 65 height 14
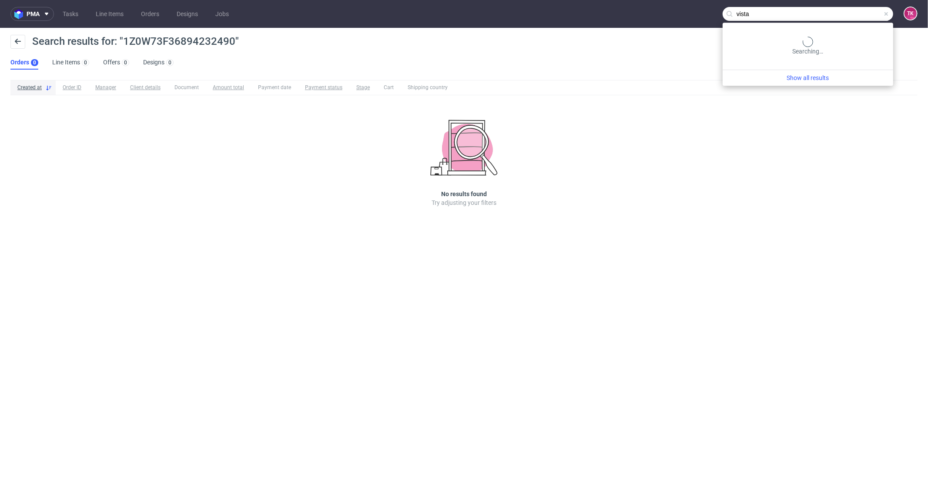
type input "vista"
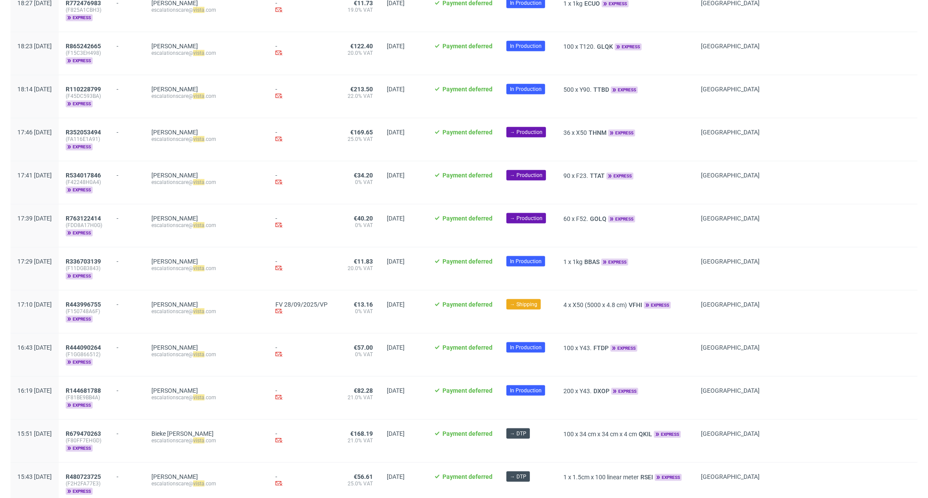
scroll to position [908, 0]
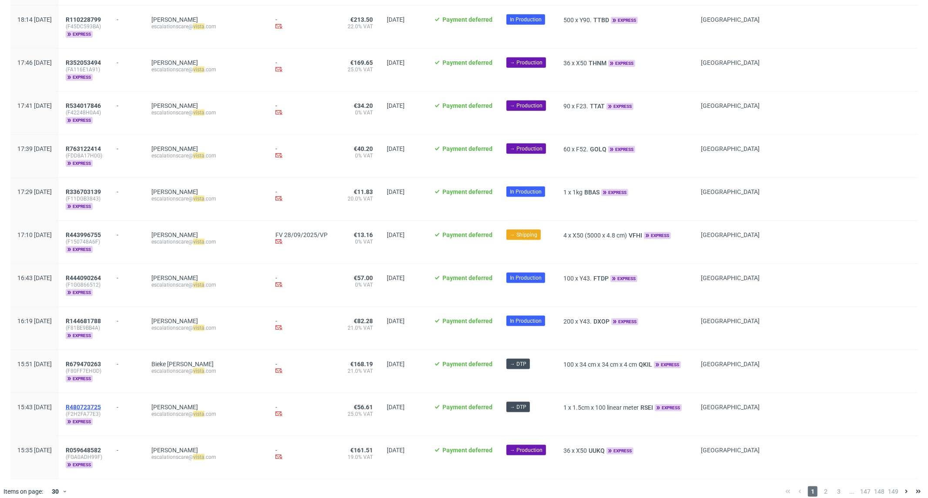
click at [101, 404] on span "R480723725" at bounding box center [83, 407] width 35 height 7
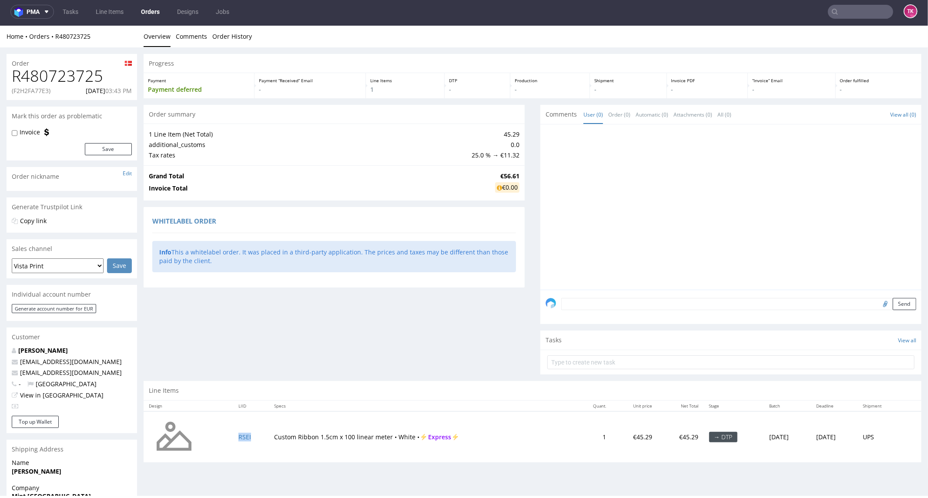
click at [236, 442] on td "RSEI" at bounding box center [251, 436] width 36 height 51
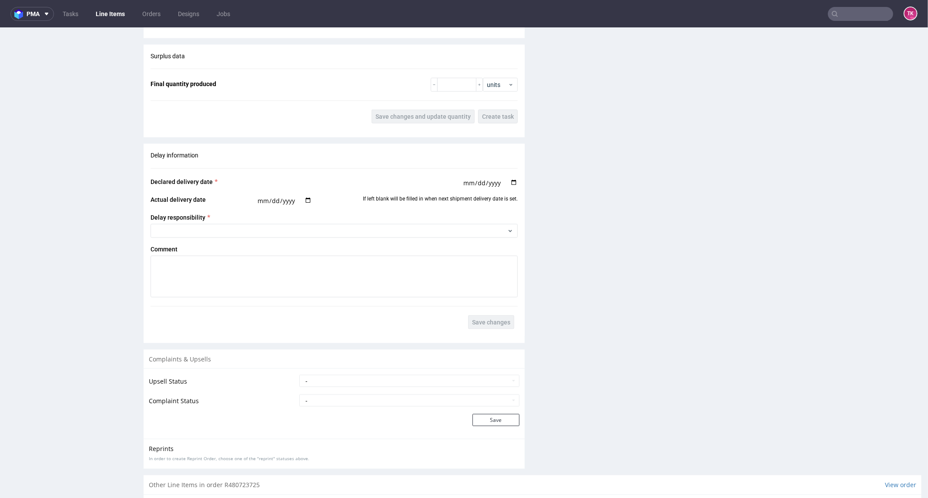
scroll to position [830, 0]
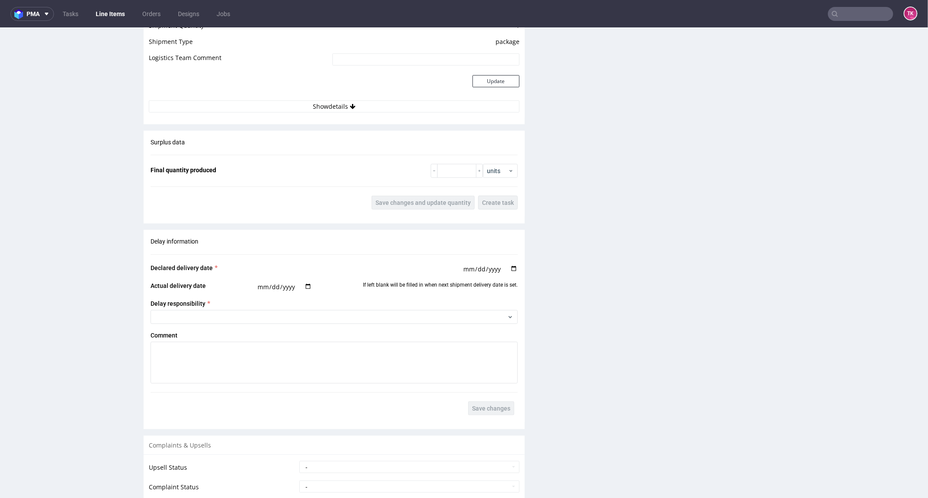
click at [99, 14] on link "Line Items" at bounding box center [111, 14] width 40 height 14
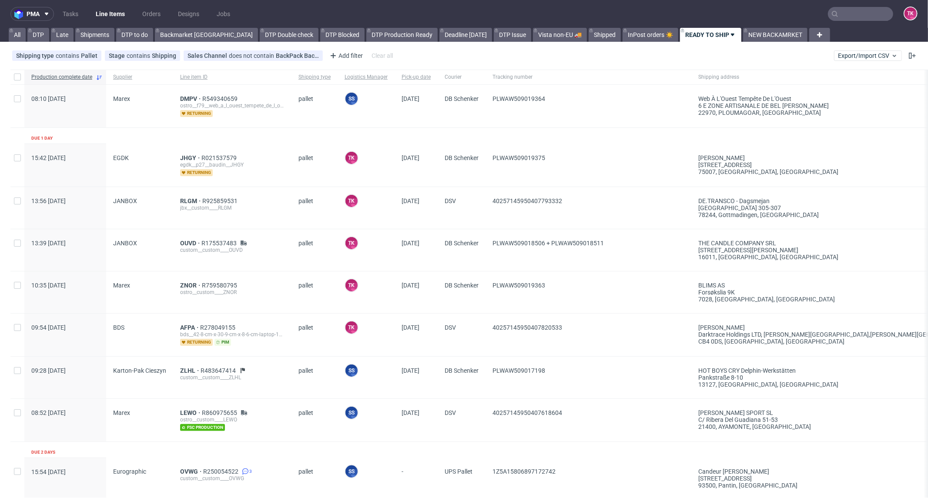
click at [846, 12] on input "text" at bounding box center [860, 14] width 65 height 14
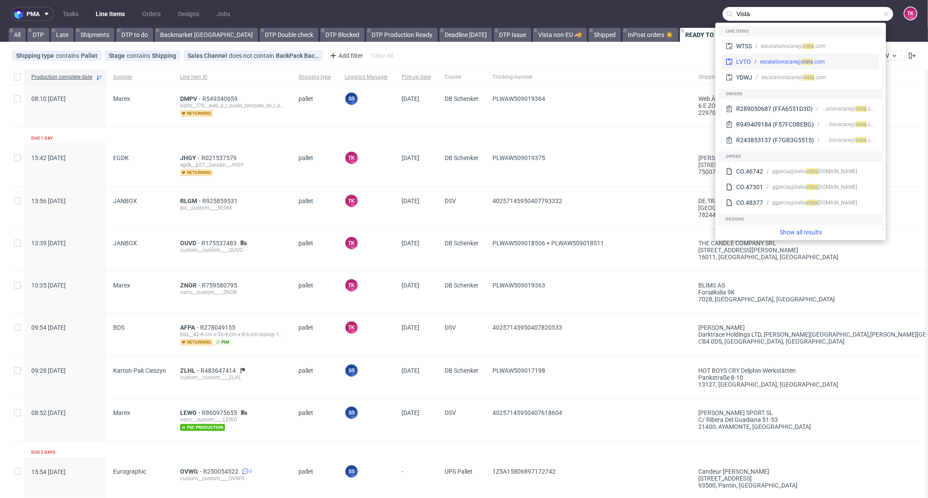
type input "Vista"
click at [782, 61] on div "escalationscare@ vis" at bounding box center [784, 62] width 48 height 8
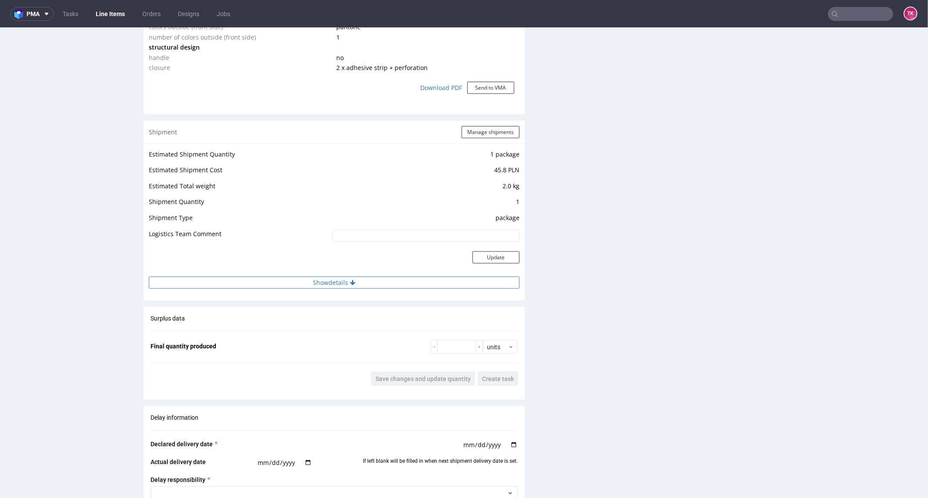
scroll to position [814, 0]
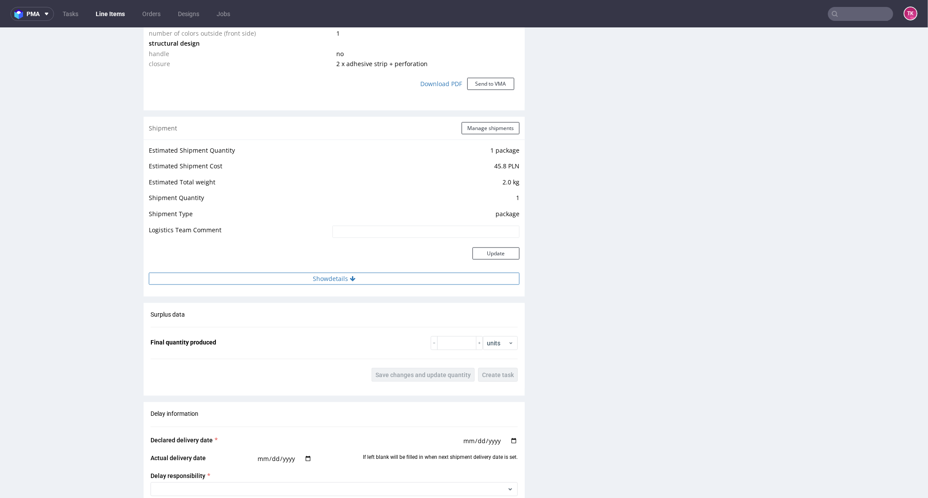
click at [409, 272] on button "Show details" at bounding box center [334, 278] width 371 height 12
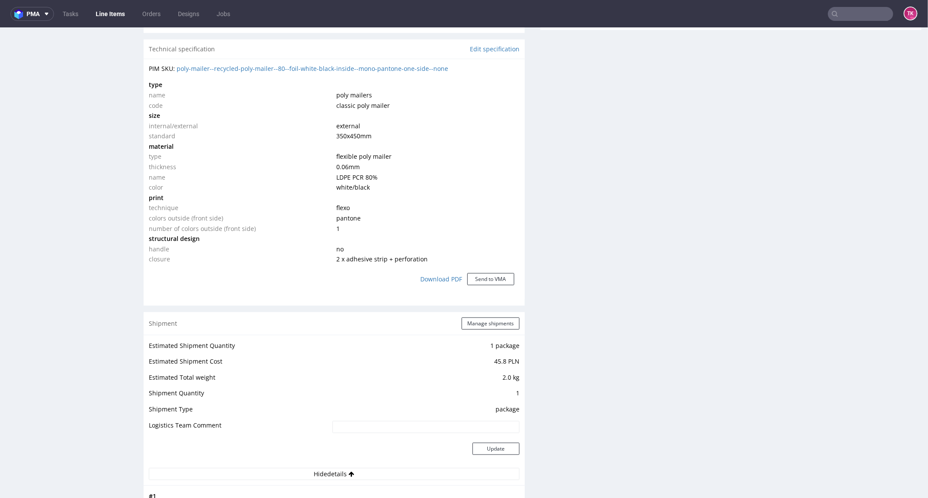
scroll to position [572, 0]
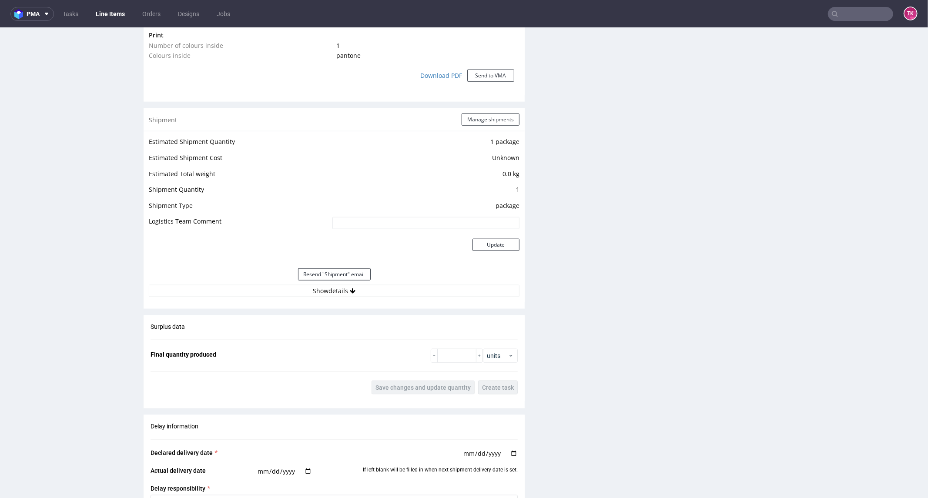
scroll to position [822, 0]
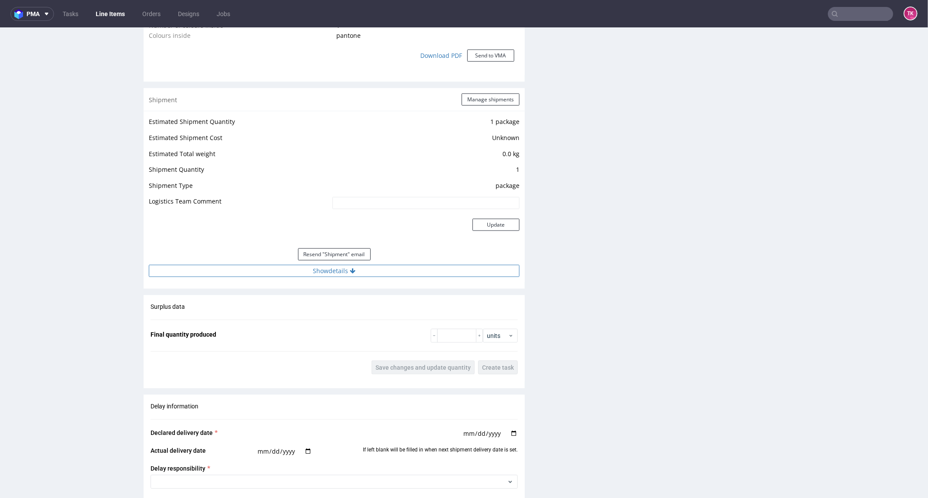
click at [264, 267] on button "Show details" at bounding box center [334, 271] width 371 height 12
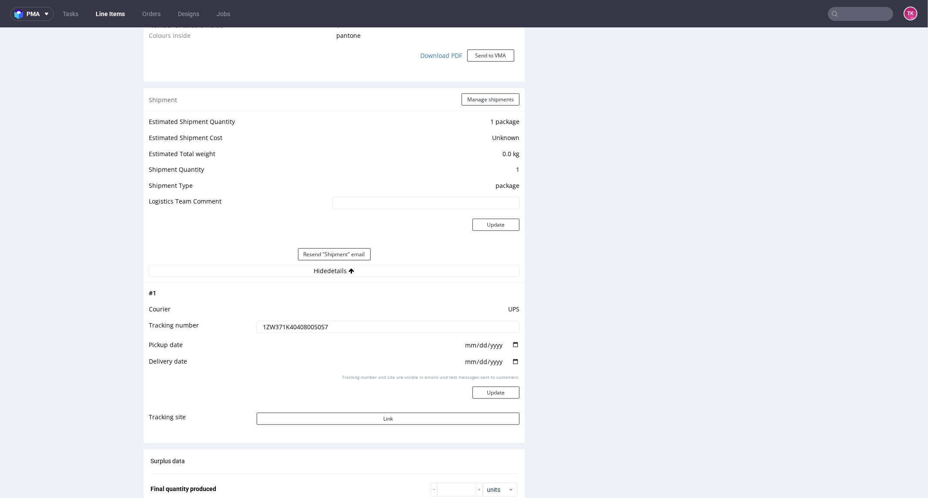
click at [117, 9] on link "Line Items" at bounding box center [111, 14] width 40 height 14
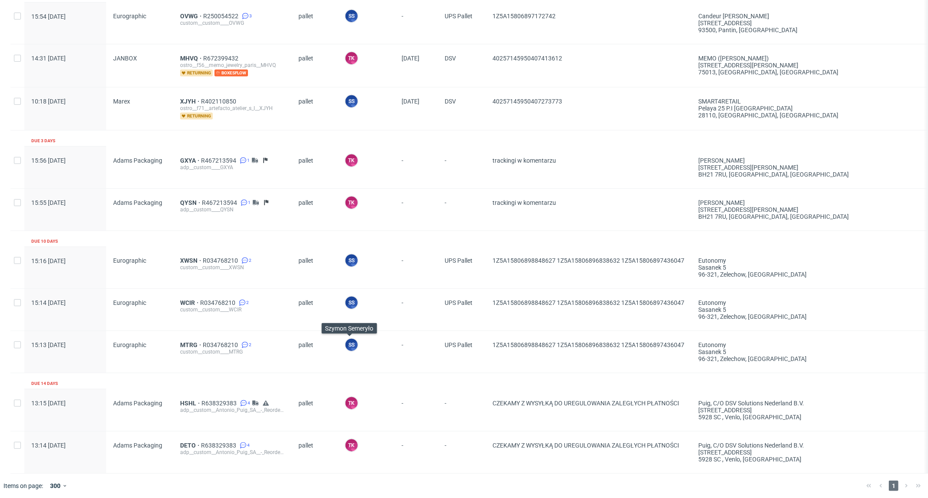
scroll to position [465, 0]
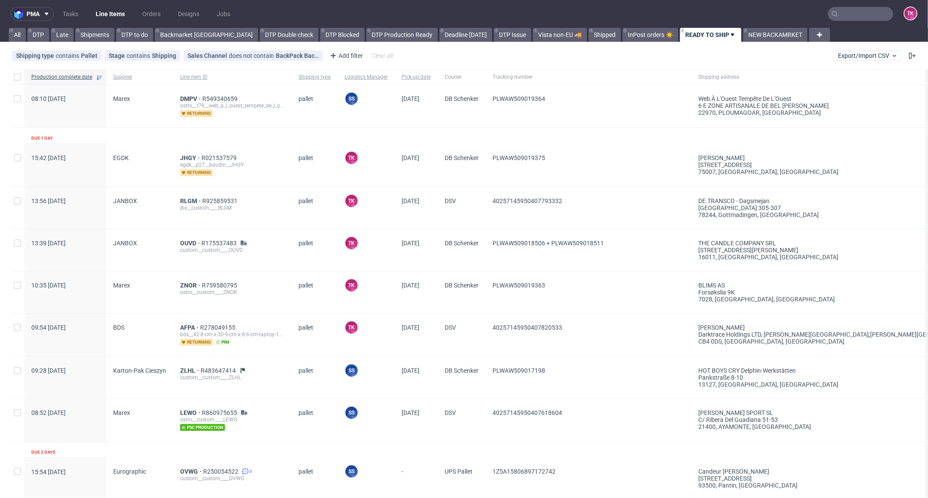
click at [111, 14] on link "Line Items" at bounding box center [111, 14] width 40 height 14
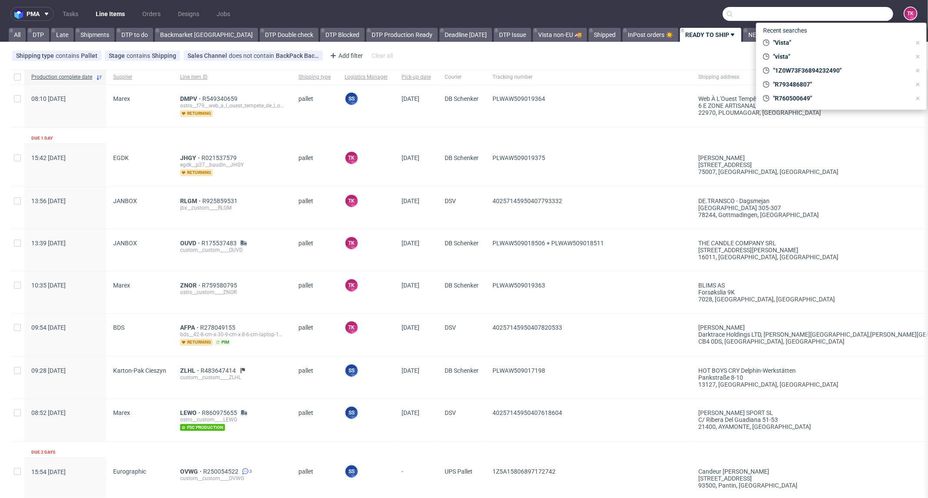
paste input "ISSY"
click at [850, 13] on input "ISSY" at bounding box center [808, 14] width 171 height 14
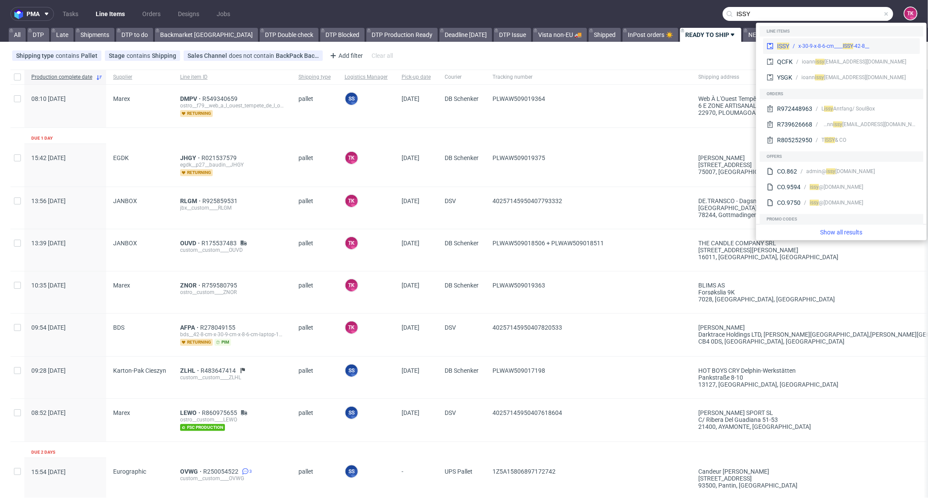
type input "ISSY"
click at [813, 40] on div "ISSY __42-8-x-30-9-x-8-6-cm____ ISSY" at bounding box center [841, 46] width 157 height 16
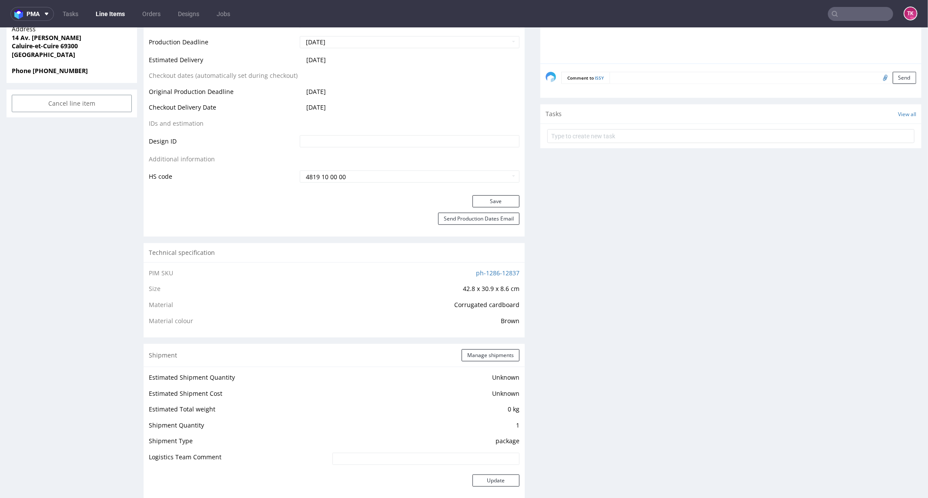
scroll to position [580, 0]
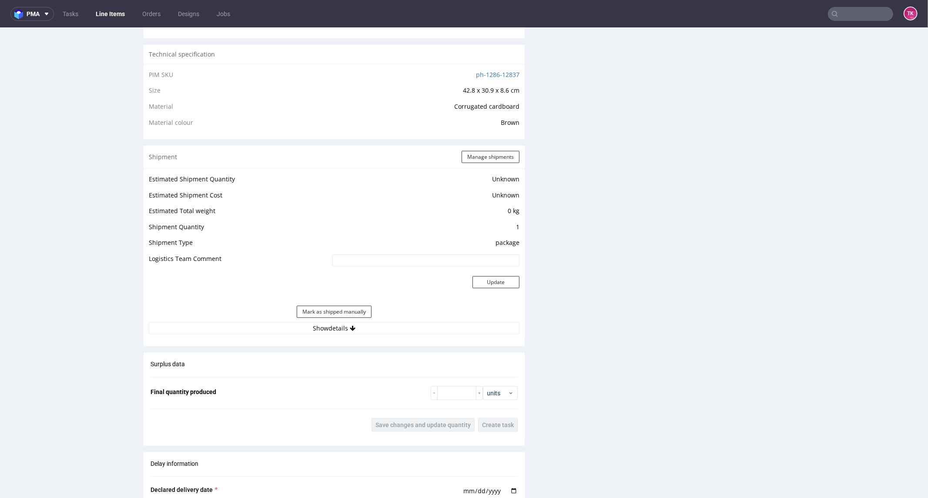
click at [442, 334] on div "Estimated Shipment Quantity Unknown Estimated Shipment Cost Unknown Estimated T…" at bounding box center [334, 253] width 381 height 171
click at [440, 332] on button "Show details" at bounding box center [334, 328] width 371 height 12
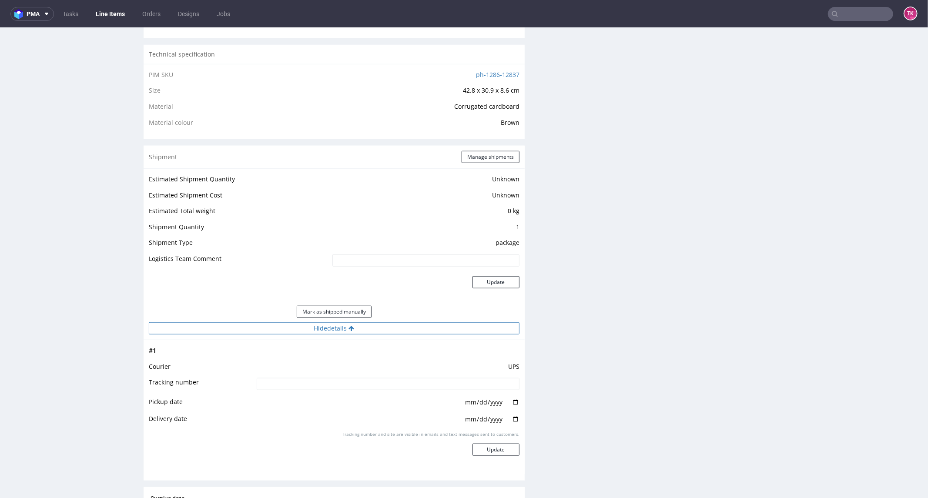
drag, startPoint x: 440, startPoint y: 332, endPoint x: 490, endPoint y: 327, distance: 50.3
click at [442, 331] on button "Hide details" at bounding box center [334, 328] width 371 height 12
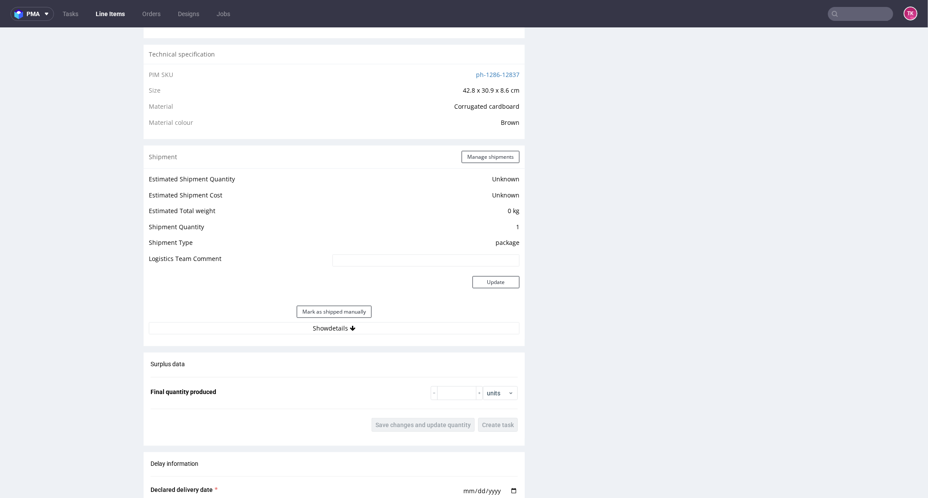
drag, startPoint x: 924, startPoint y: 325, endPoint x: 916, endPoint y: 286, distance: 40.1
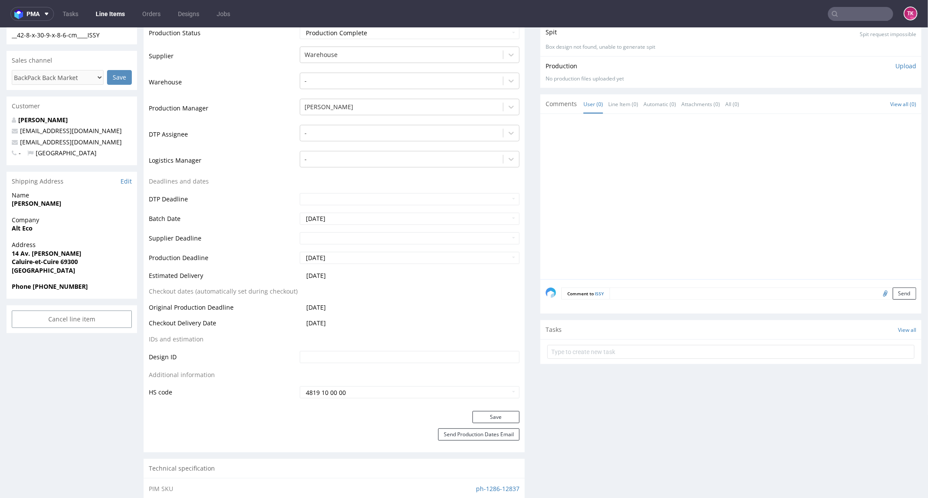
scroll to position [173, 0]
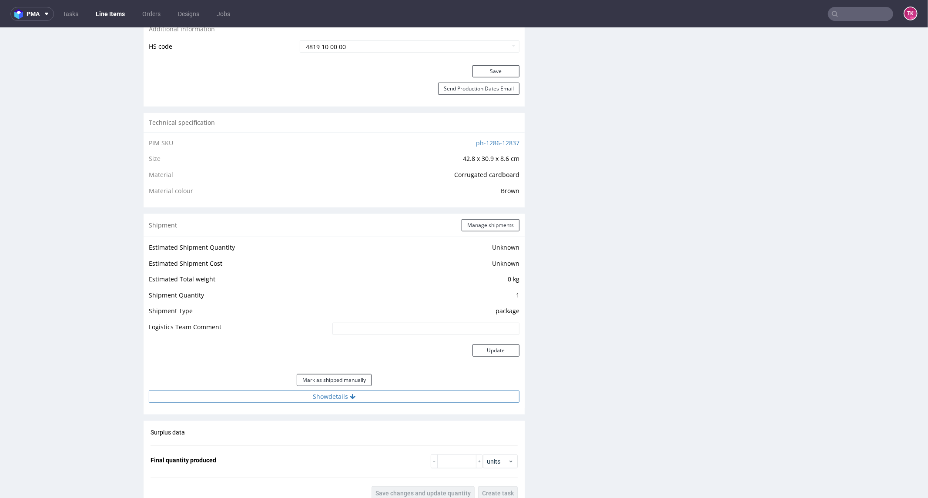
click at [411, 399] on button "Show details" at bounding box center [334, 396] width 371 height 12
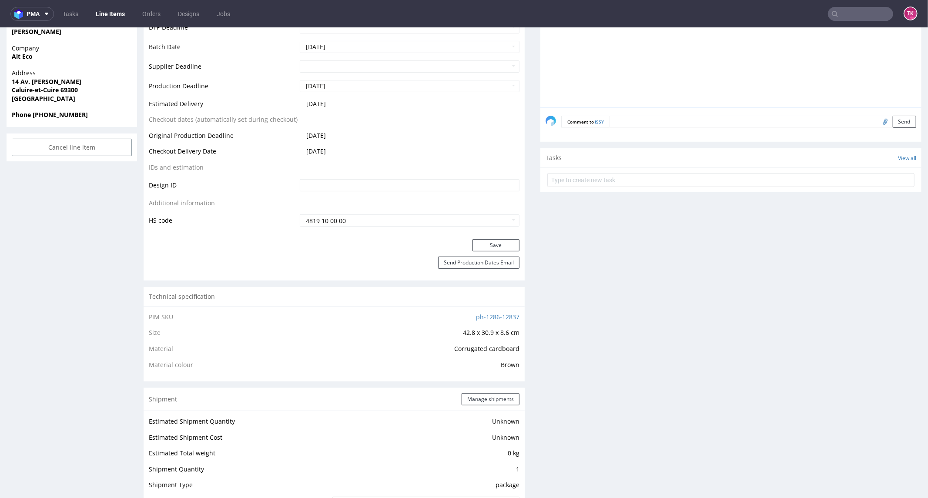
scroll to position [435, 0]
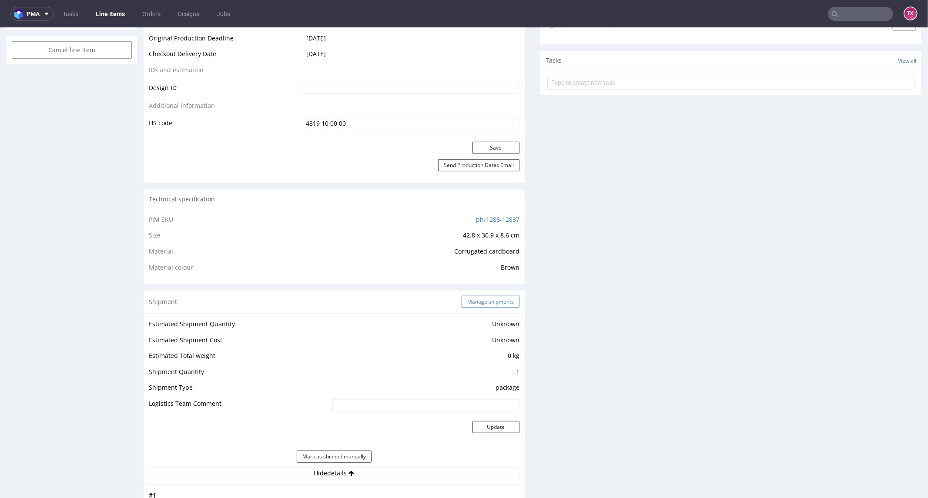
click at [489, 302] on button "Manage shipments" at bounding box center [491, 302] width 58 height 12
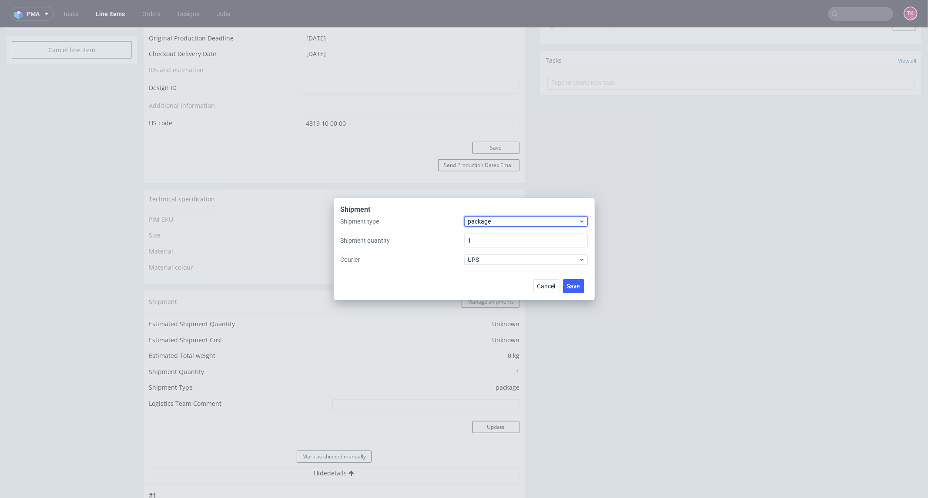
click at [508, 224] on span "package" at bounding box center [523, 221] width 111 height 9
click at [490, 240] on div "pallet" at bounding box center [526, 240] width 117 height 16
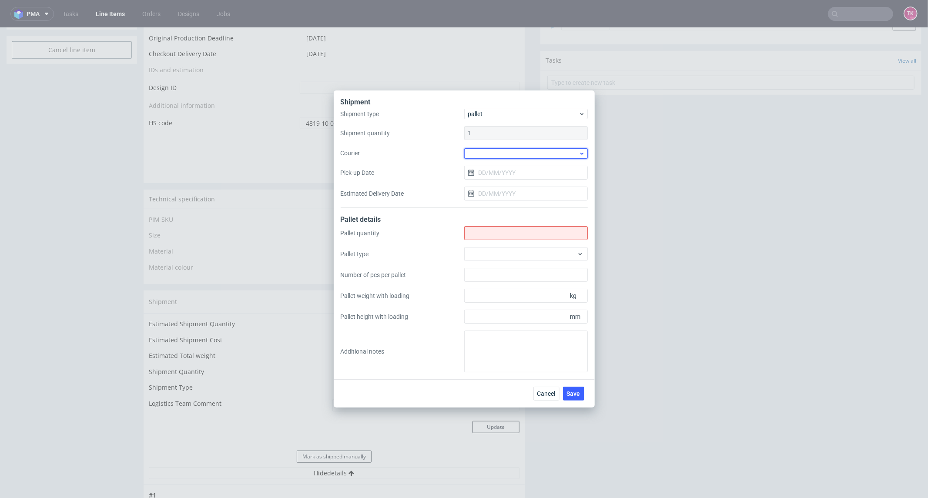
click at [492, 157] on div at bounding box center [526, 153] width 124 height 10
click at [487, 186] on div "DSV" at bounding box center [526, 186] width 117 height 16
click at [492, 176] on input "Pick-up Date" at bounding box center [526, 172] width 124 height 14
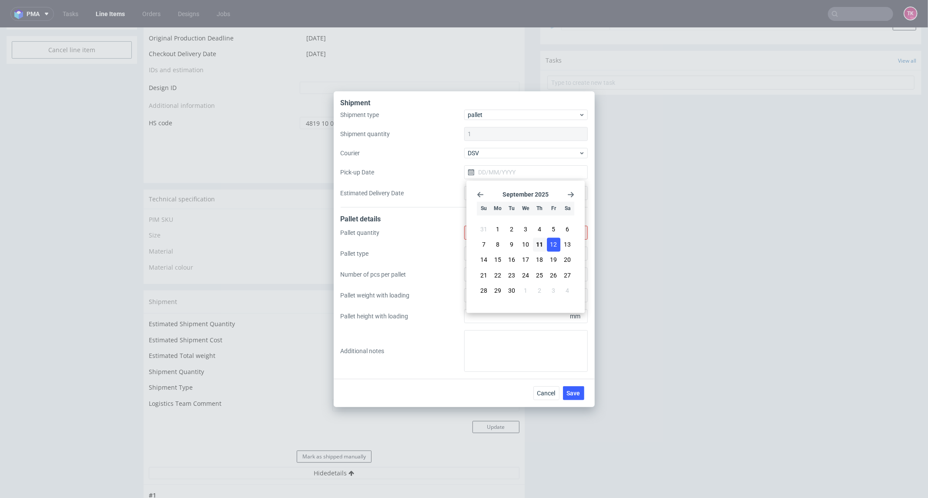
click at [555, 247] on span "12" at bounding box center [554, 245] width 7 height 9
type input "[DATE]"
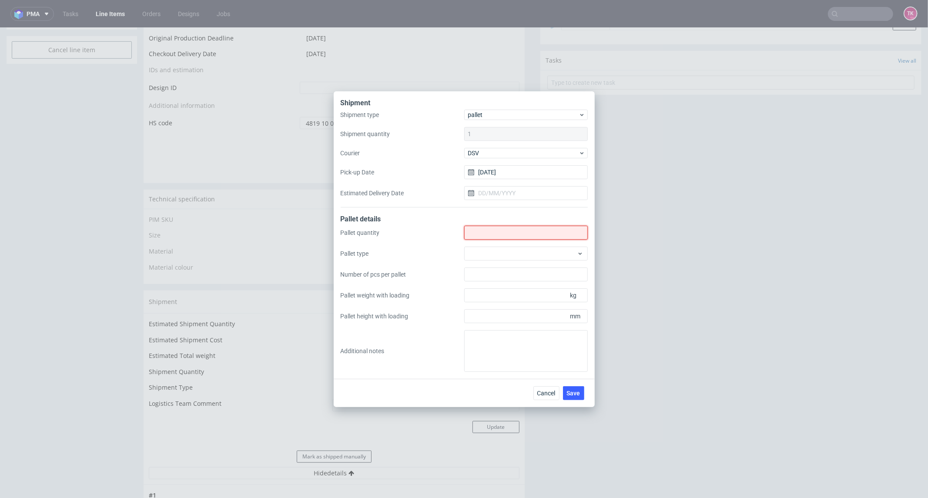
click at [542, 234] on input "Shipment type" at bounding box center [526, 233] width 124 height 14
type input "1"
click at [579, 394] on span "Save" at bounding box center [573, 393] width 13 height 6
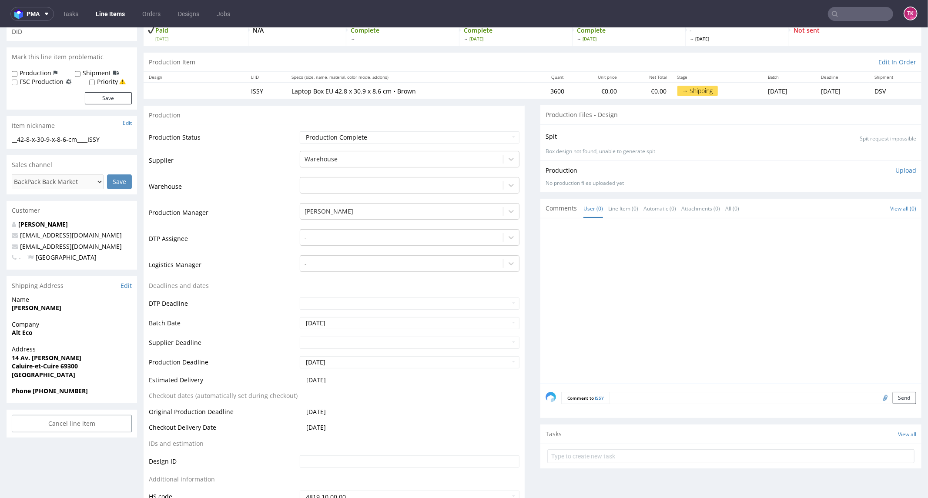
scroll to position [97, 0]
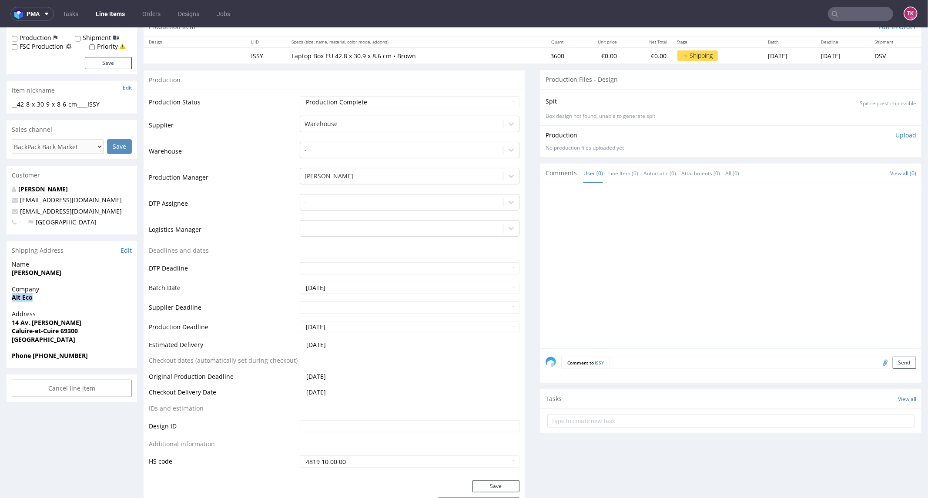
drag, startPoint x: 3, startPoint y: 300, endPoint x: 74, endPoint y: 299, distance: 71.8
copy strong "Alt Eco"
drag, startPoint x: 12, startPoint y: 278, endPoint x: 89, endPoint y: 275, distance: 77.5
click at [89, 275] on div "Name [PERSON_NAME]" at bounding box center [72, 272] width 131 height 25
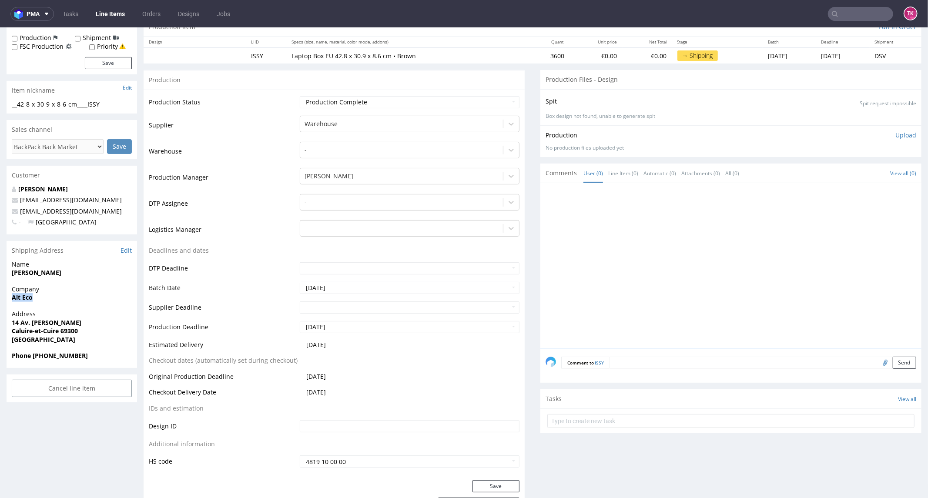
copy strong "[PERSON_NAME]"
copy p "14 Av. [PERSON_NAME] Caluire-et-Cuire 69300"
drag, startPoint x: 11, startPoint y: 321, endPoint x: 118, endPoint y: 328, distance: 107.3
click at [118, 328] on p "Address [STREET_ADDRESS] [PERSON_NAME] Caluire-et-Cuire 69300 [GEOGRAPHIC_DATA]" at bounding box center [72, 326] width 120 height 34
drag, startPoint x: 98, startPoint y: 197, endPoint x: 0, endPoint y: 218, distance: 100.3
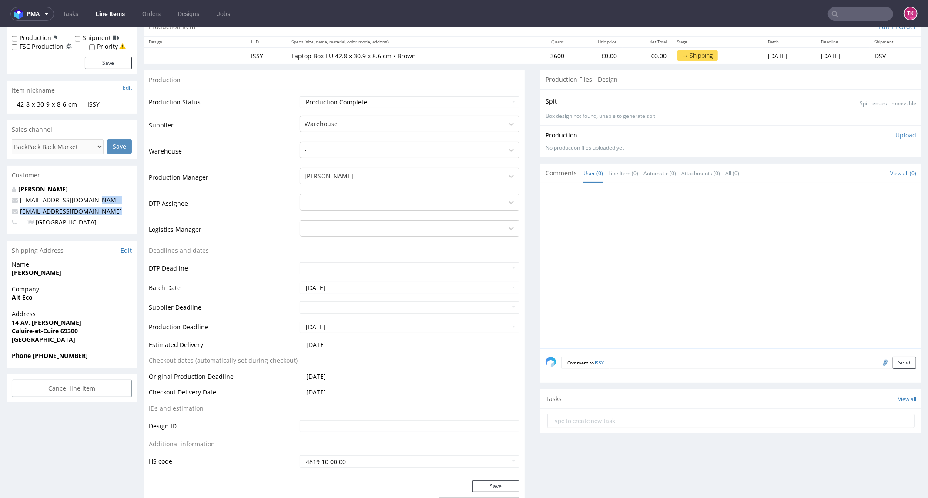
copy div "[EMAIL_ADDRESS][DOMAIN_NAME]"
drag, startPoint x: 50, startPoint y: 354, endPoint x: 55, endPoint y: 358, distance: 5.9
click at [58, 357] on strong "Phone [PHONE_NUMBER]" at bounding box center [50, 355] width 76 height 8
drag, startPoint x: 45, startPoint y: 356, endPoint x: 89, endPoint y: 364, distance: 44.8
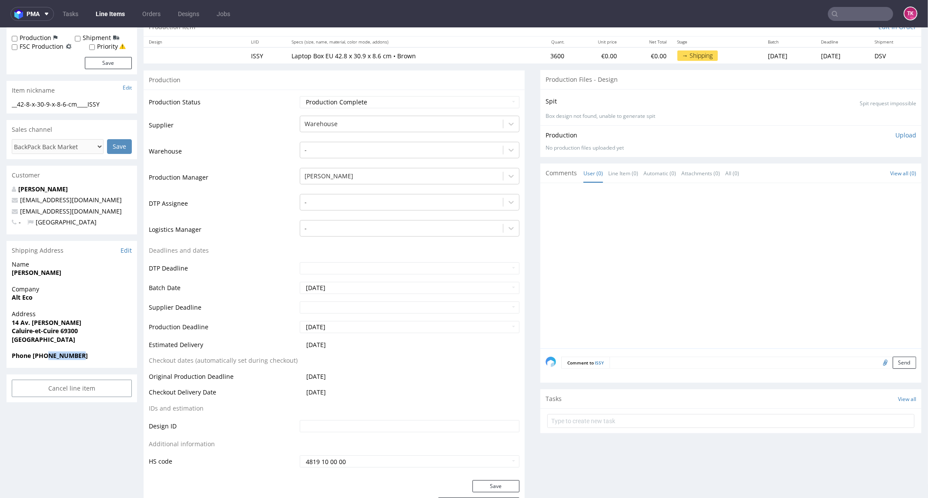
click at [93, 364] on div "Phone [PHONE_NUMBER]" at bounding box center [72, 359] width 131 height 17
copy strong "428291954"
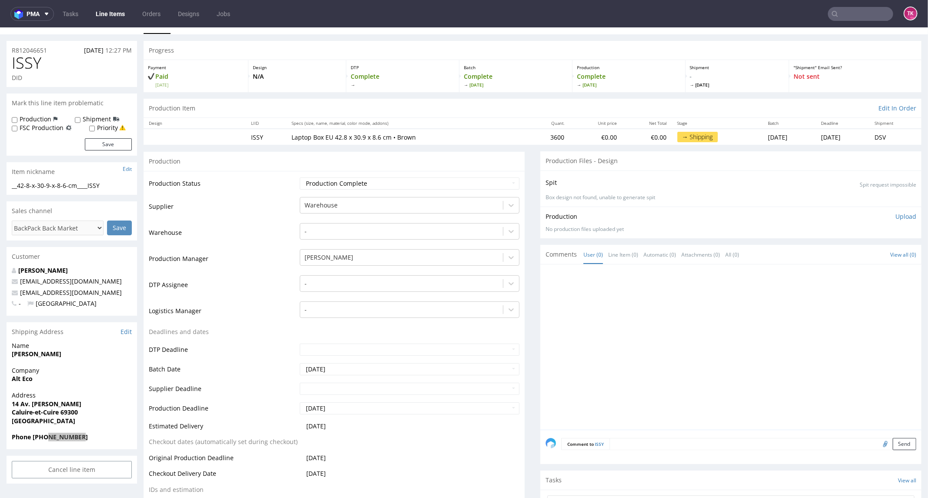
scroll to position [0, 0]
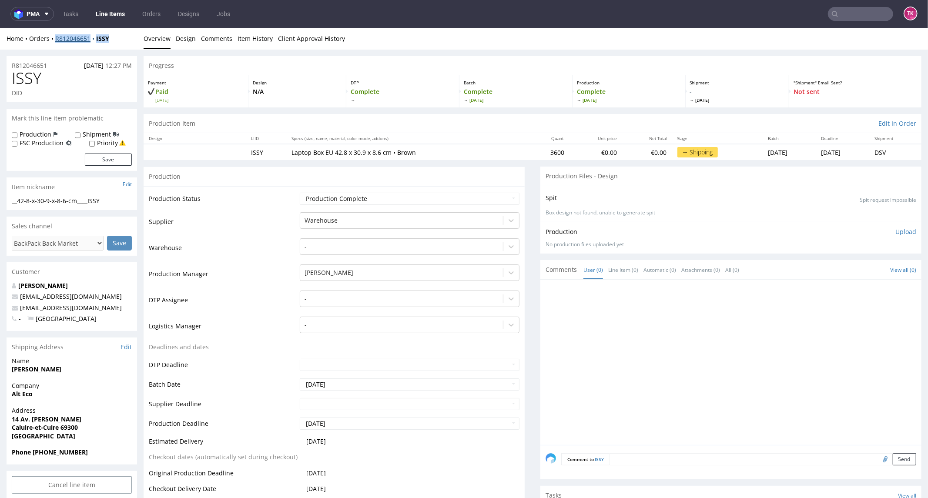
drag, startPoint x: 114, startPoint y: 42, endPoint x: 55, endPoint y: 39, distance: 58.4
click at [55, 39] on div "Home Orders R812046651 ISSY" at bounding box center [72, 38] width 131 height 9
copy div "R812046651 ISSY"
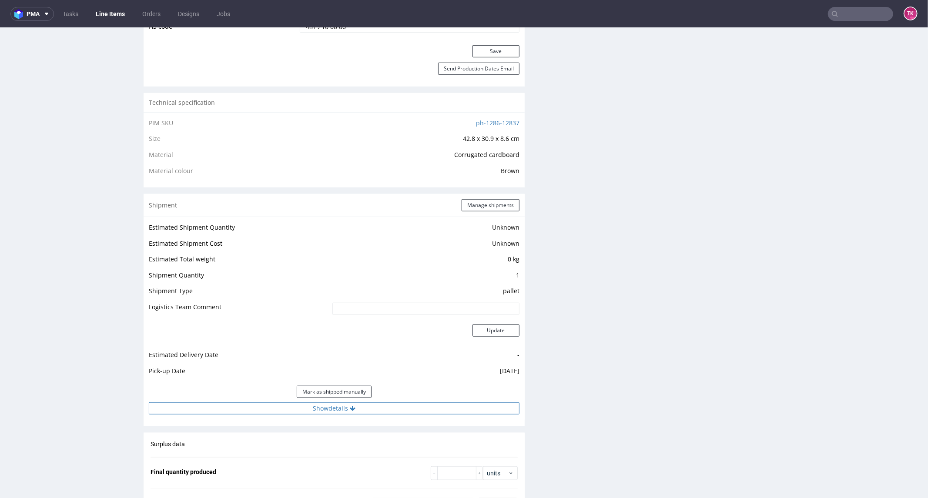
click at [351, 407] on icon at bounding box center [353, 408] width 6 height 6
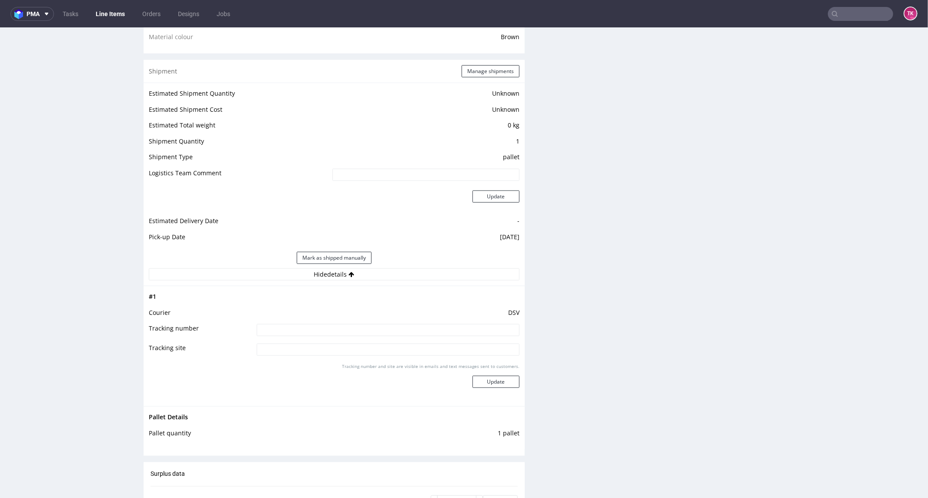
scroll to position [725, 0]
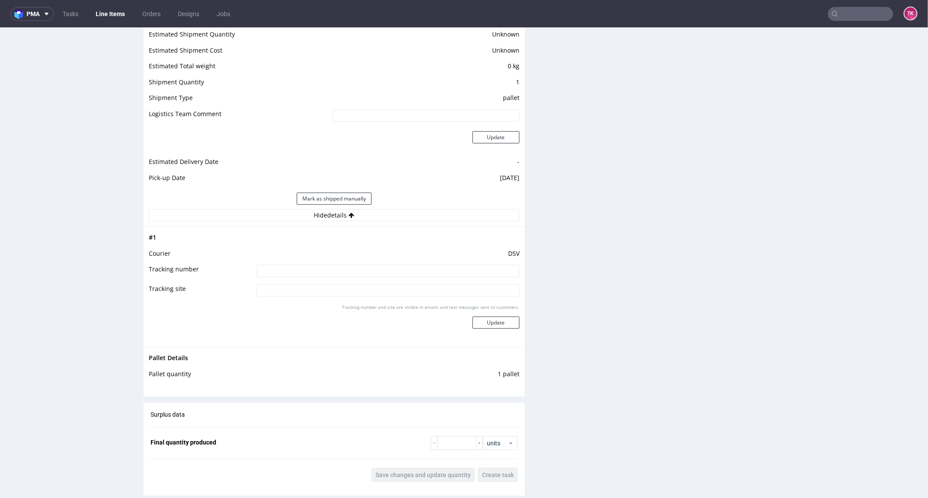
click at [296, 274] on input at bounding box center [388, 271] width 263 height 12
paste input "R812046651_ISSY"
drag, startPoint x: 336, startPoint y: 265, endPoint x: 215, endPoint y: 283, distance: 123.2
click at [285, 276] on input "R812046651_ISSY" at bounding box center [388, 271] width 263 height 12
drag, startPoint x: 215, startPoint y: 283, endPoint x: 142, endPoint y: 281, distance: 72.7
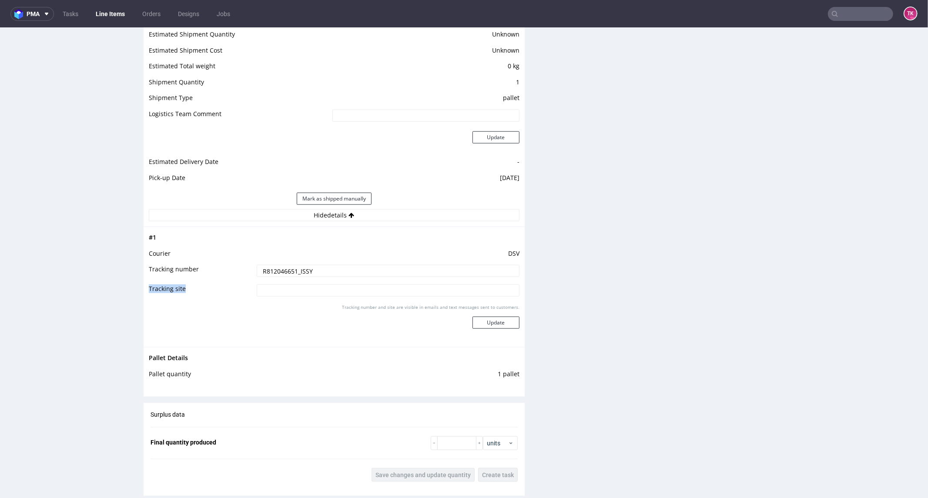
click at [132, 288] on div "R812046651 [DATE] 12:27 PM ISSY DID Mark this line item problematic Production …" at bounding box center [464, 127] width 928 height 1607
click at [295, 275] on input "R812046651_ISSY" at bounding box center [388, 271] width 263 height 12
paste input "40257145950408147790"
type input "40257145950408147790 - 1 pal 450sztuk"
click at [473, 322] on button "Update" at bounding box center [496, 322] width 47 height 12
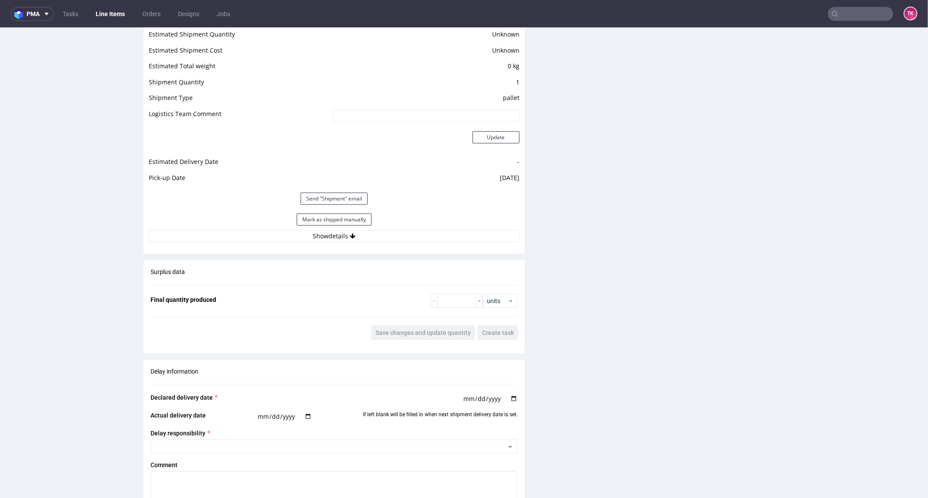
click at [91, 11] on link "Line Items" at bounding box center [111, 14] width 40 height 14
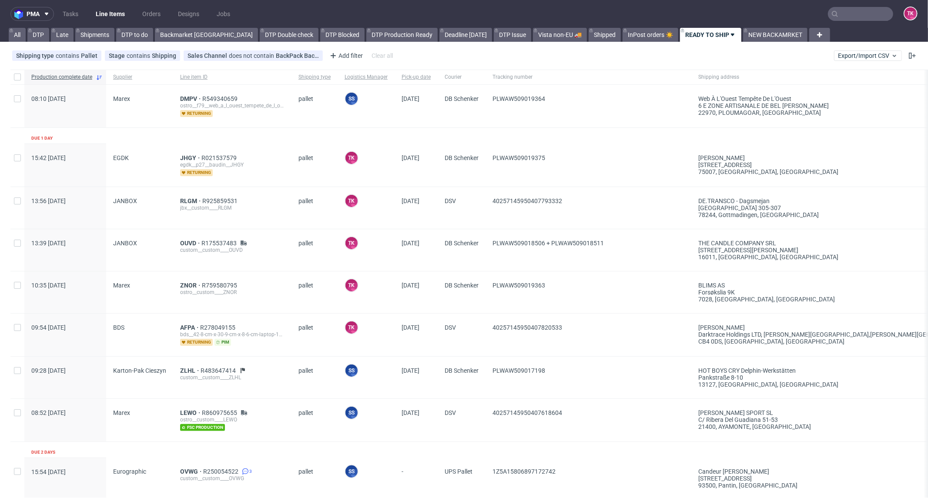
click at [107, 11] on link "Line Items" at bounding box center [111, 14] width 40 height 14
click at [100, 13] on link "Line Items" at bounding box center [111, 14] width 40 height 14
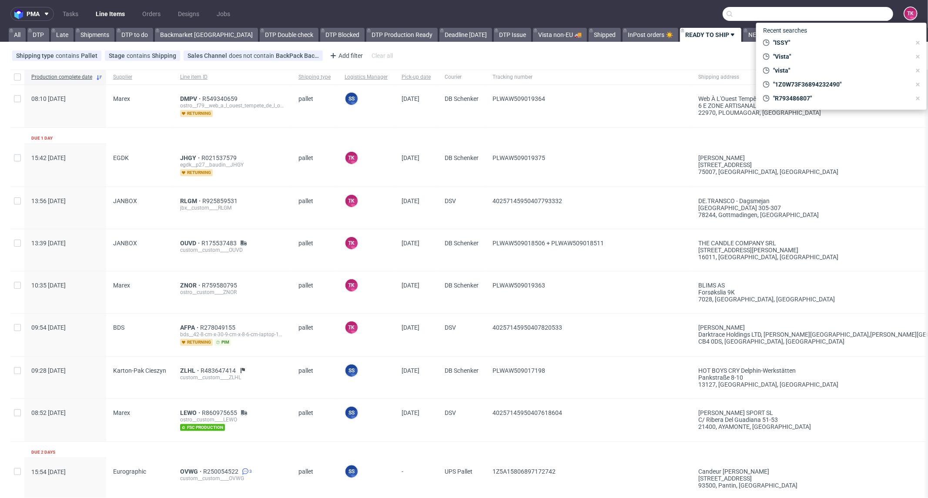
click at [853, 17] on input "text" at bounding box center [808, 14] width 171 height 14
paste input "IATL"
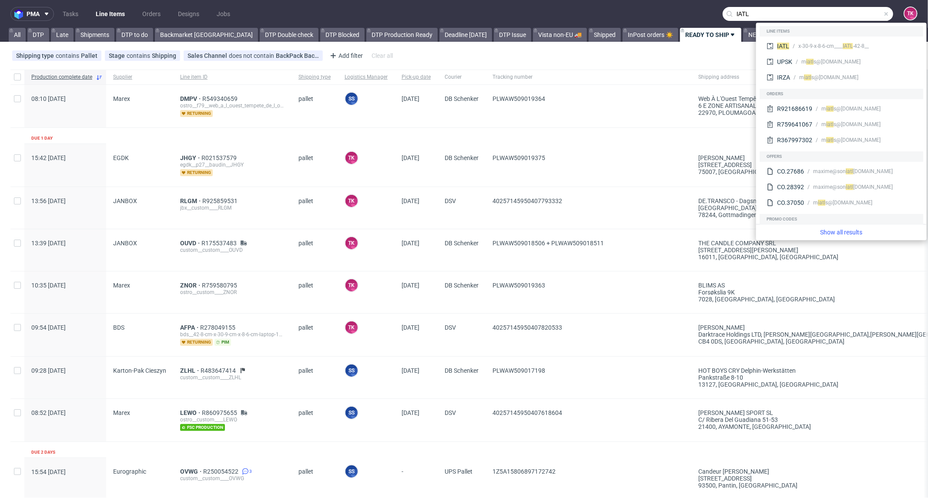
type input "IATL"
click at [801, 42] on div "__42-8-x-30-9-x-8-6-cm____ IATL" at bounding box center [834, 46] width 71 height 8
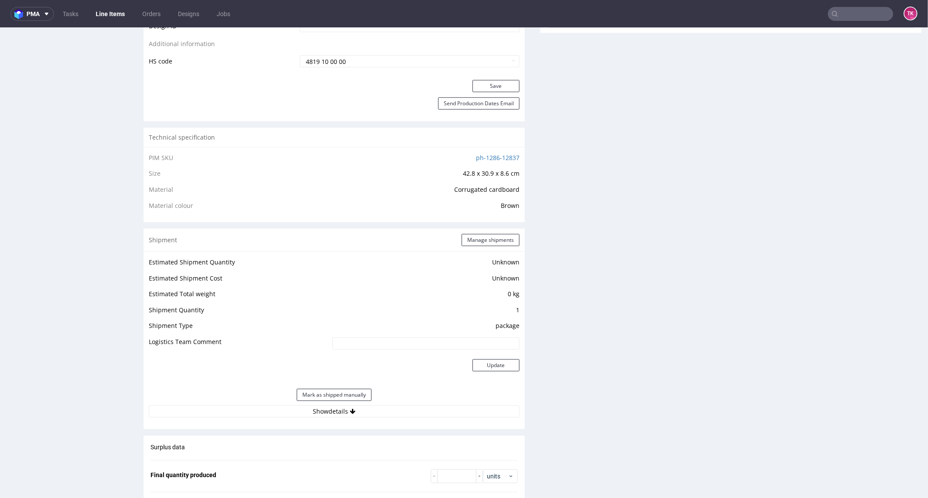
scroll to position [580, 0]
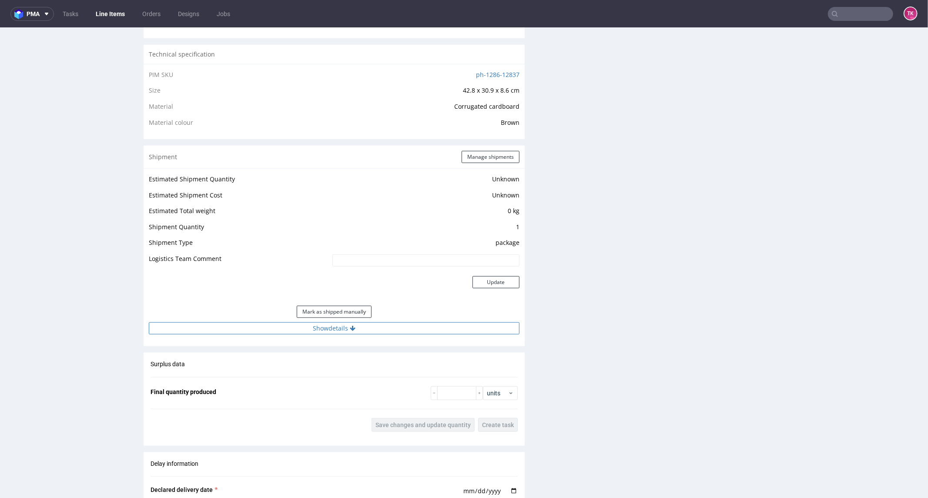
click at [382, 332] on button "Show details" at bounding box center [334, 328] width 371 height 12
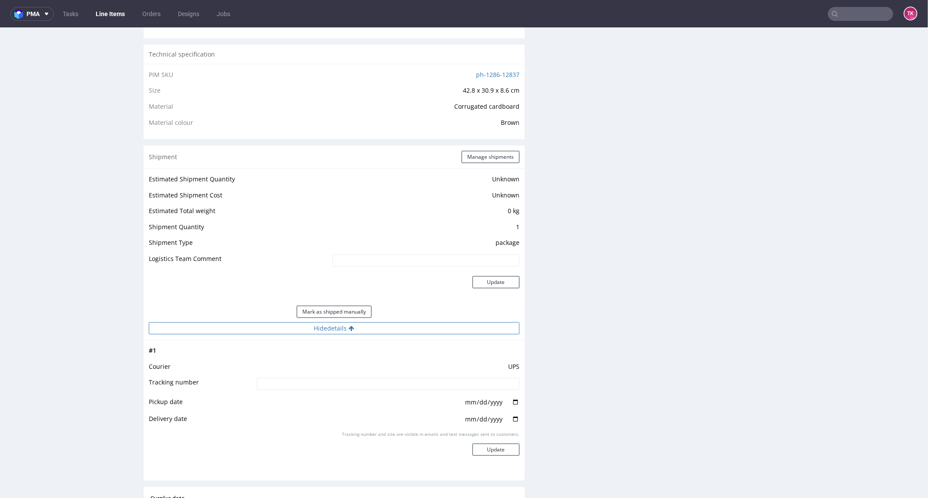
click at [383, 329] on button "Hide details" at bounding box center [334, 328] width 371 height 12
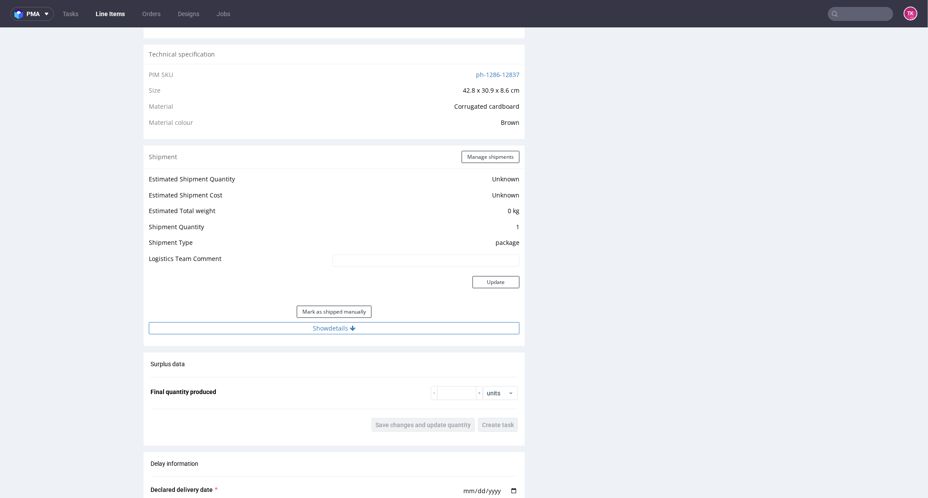
click at [383, 329] on button "Show details" at bounding box center [334, 328] width 371 height 12
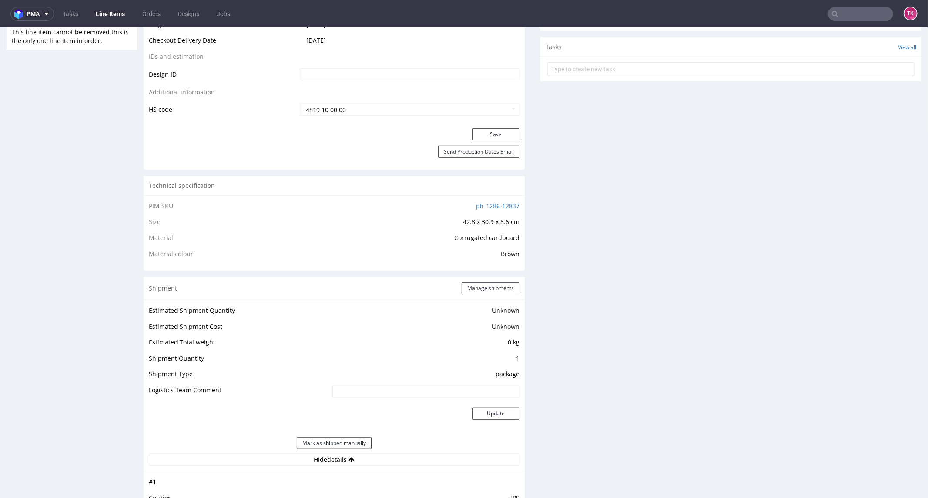
scroll to position [532, 0]
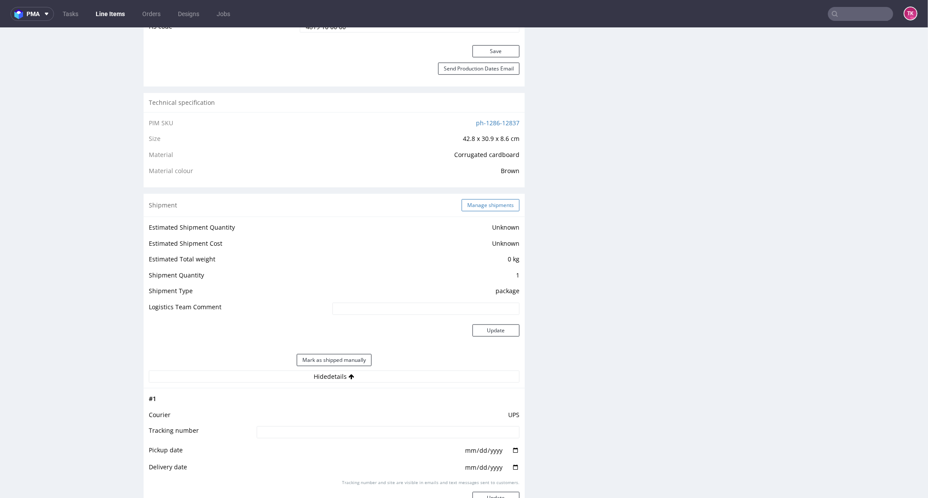
drag, startPoint x: 485, startPoint y: 213, endPoint x: 480, endPoint y: 203, distance: 11.3
click at [480, 206] on div "Shipment Manage shipments" at bounding box center [334, 205] width 381 height 23
click at [480, 203] on button "Manage shipments" at bounding box center [491, 205] width 58 height 12
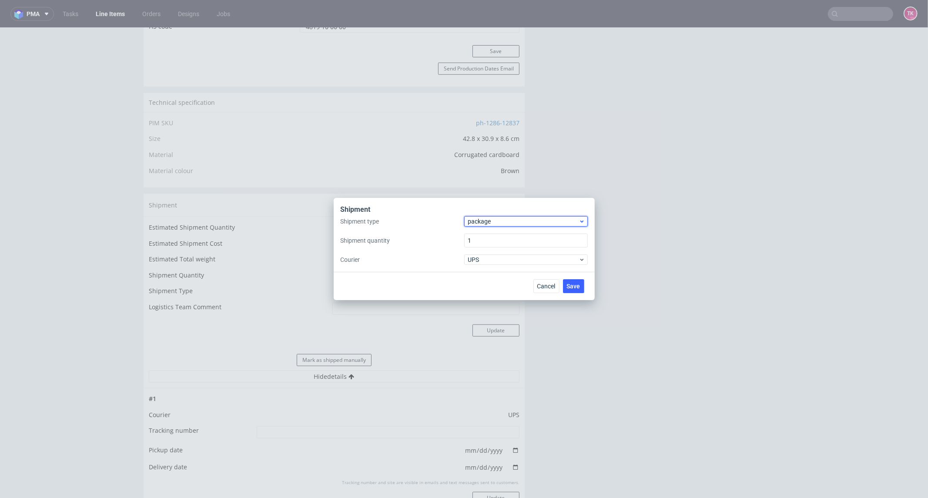
drag, startPoint x: 523, startPoint y: 216, endPoint x: 520, endPoint y: 225, distance: 9.6
click at [523, 218] on div "package" at bounding box center [526, 221] width 124 height 10
click at [507, 242] on div "pallet" at bounding box center [526, 240] width 117 height 16
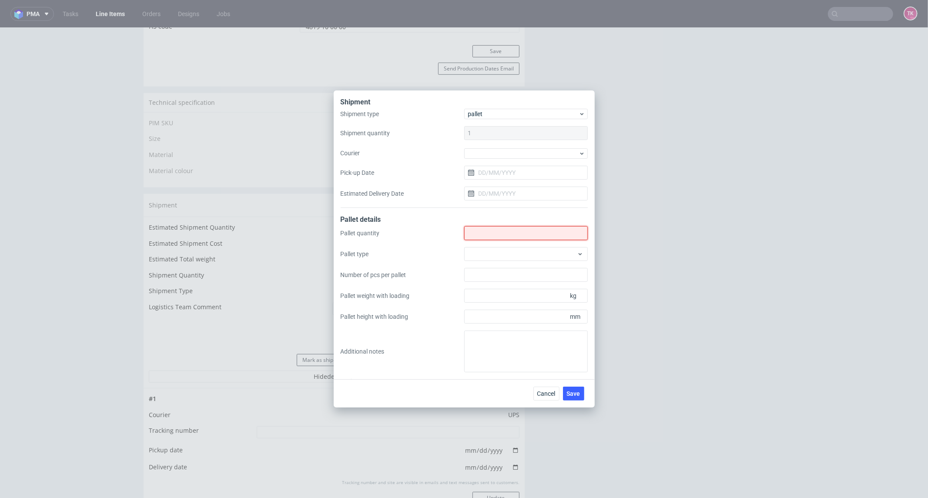
click at [501, 234] on input "Shipment type" at bounding box center [526, 233] width 124 height 14
click at [508, 151] on div at bounding box center [526, 153] width 124 height 10
click at [493, 188] on div "DSV" at bounding box center [526, 186] width 117 height 16
drag, startPoint x: 502, startPoint y: 225, endPoint x: 502, endPoint y: 232, distance: 7.0
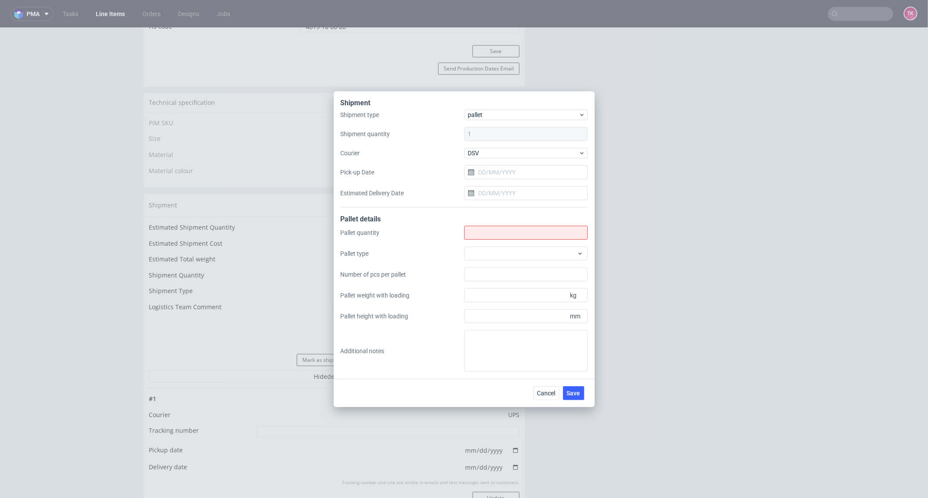
click at [502, 225] on form "Shipment type pallet Shipment quantity 1 Courier DSV Pick-up Date Estimated Del…" at bounding box center [464, 241] width 247 height 262
drag, startPoint x: 502, startPoint y: 232, endPoint x: 529, endPoint y: 291, distance: 65.1
click at [502, 232] on input "Shipment type" at bounding box center [526, 233] width 124 height 14
type input "1"
click at [571, 393] on span "Save" at bounding box center [573, 393] width 13 height 6
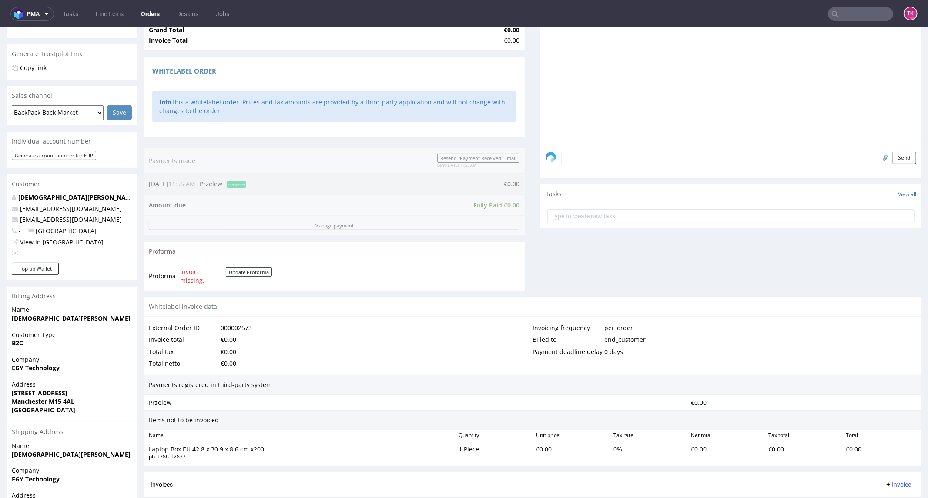
scroll to position [246, 0]
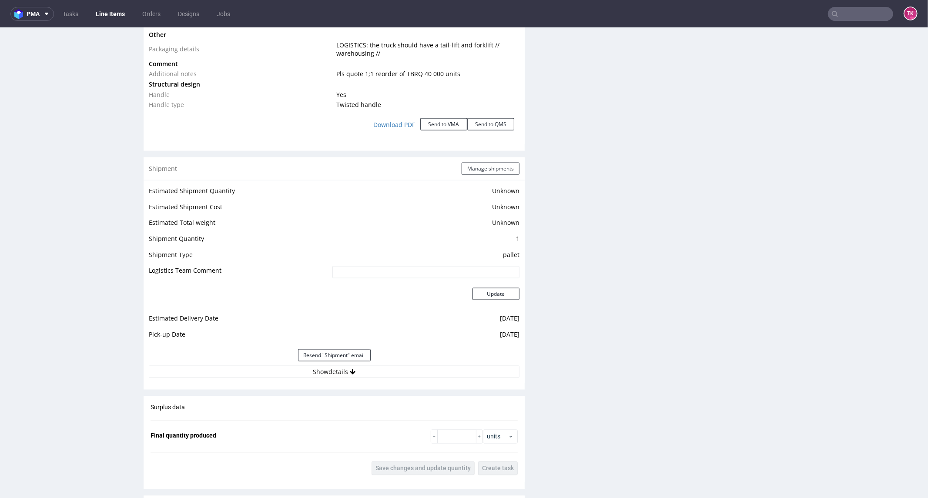
scroll to position [1064, 0]
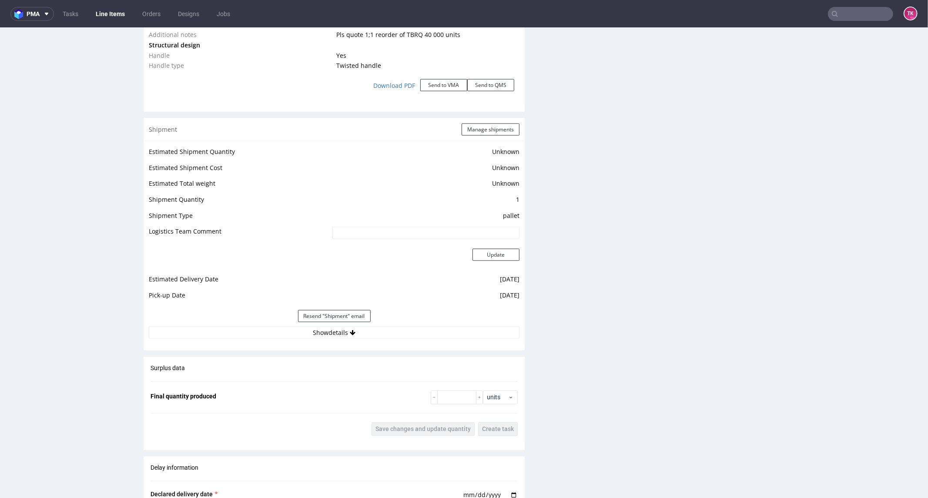
click at [418, 319] on div "Resend "Shipment" email" at bounding box center [334, 316] width 371 height 21
click at [423, 326] on button "Show details" at bounding box center [334, 332] width 371 height 12
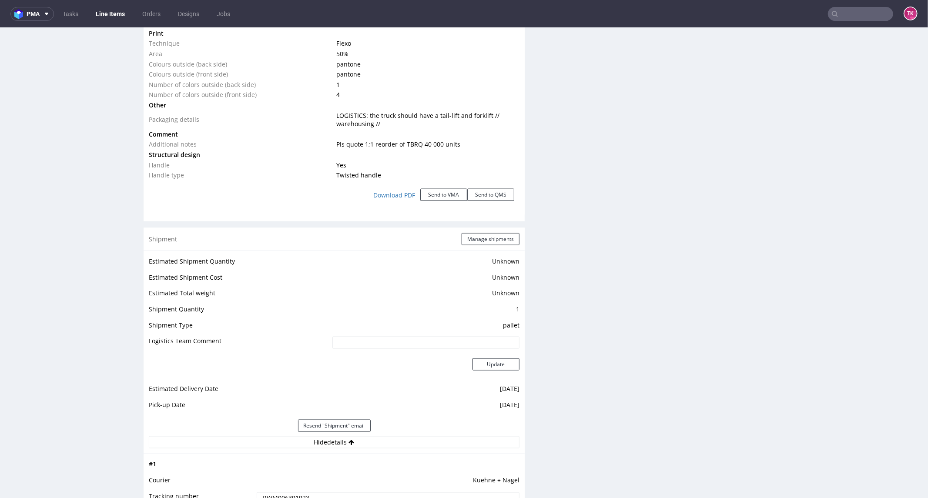
scroll to position [822, 0]
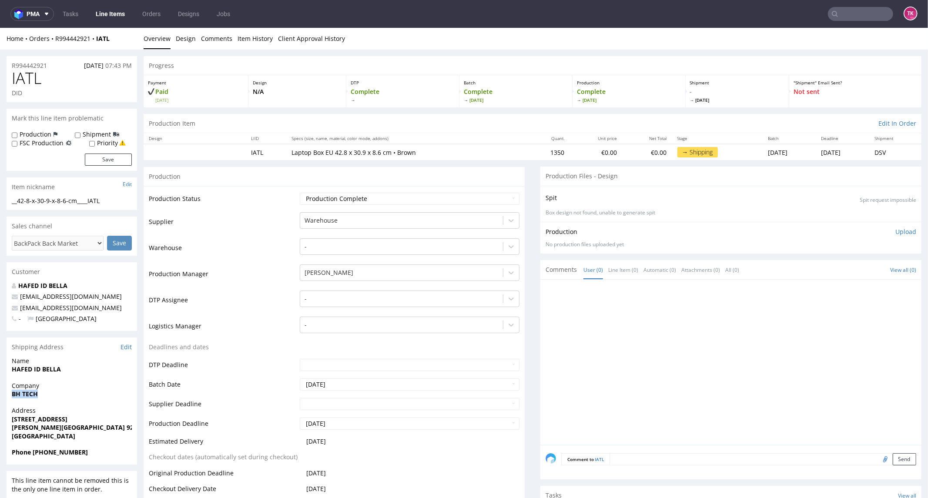
drag, startPoint x: 7, startPoint y: 395, endPoint x: 47, endPoint y: 400, distance: 39.5
click at [47, 400] on div "Company BH TECH" at bounding box center [72, 393] width 131 height 25
copy strong "BH TECH"
drag, startPoint x: 3, startPoint y: 418, endPoint x: 106, endPoint y: 428, distance: 102.8
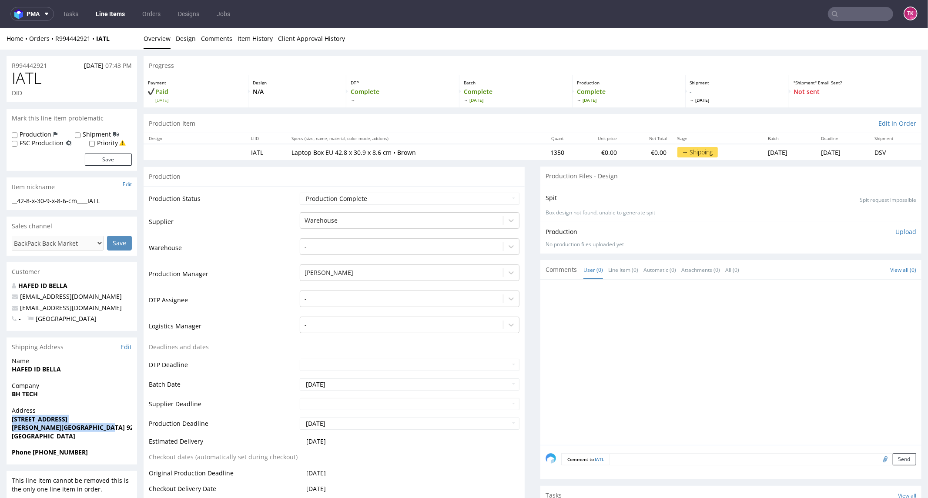
copy p "[STREET_ADDRESS][PERSON_NAME]"
drag, startPoint x: 58, startPoint y: 368, endPoint x: 1, endPoint y: 374, distance: 57.3
copy strong "HAFED ID BELLA"
drag, startPoint x: 75, startPoint y: 370, endPoint x: 0, endPoint y: 375, distance: 75.5
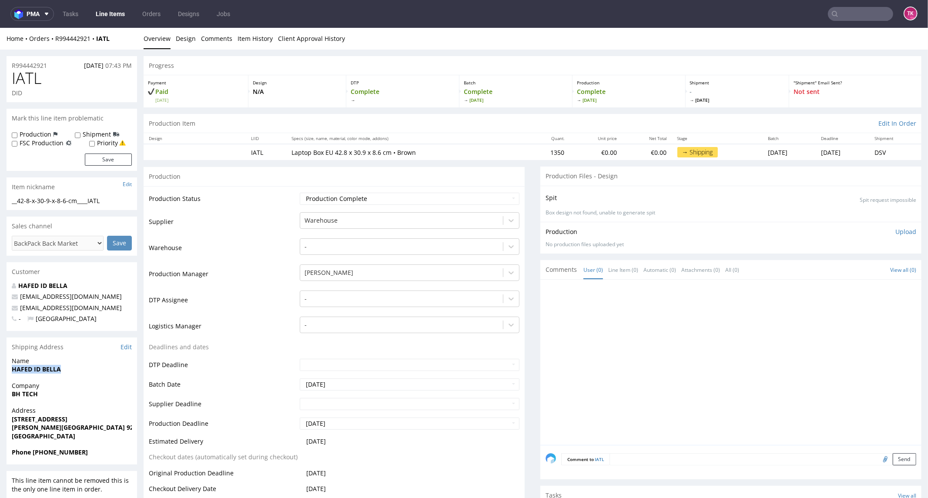
drag, startPoint x: 104, startPoint y: 304, endPoint x: 0, endPoint y: 306, distance: 103.6
copy span "[EMAIL_ADDRESS][DOMAIN_NAME]"
drag, startPoint x: 46, startPoint y: 451, endPoint x: 195, endPoint y: 448, distance: 148.9
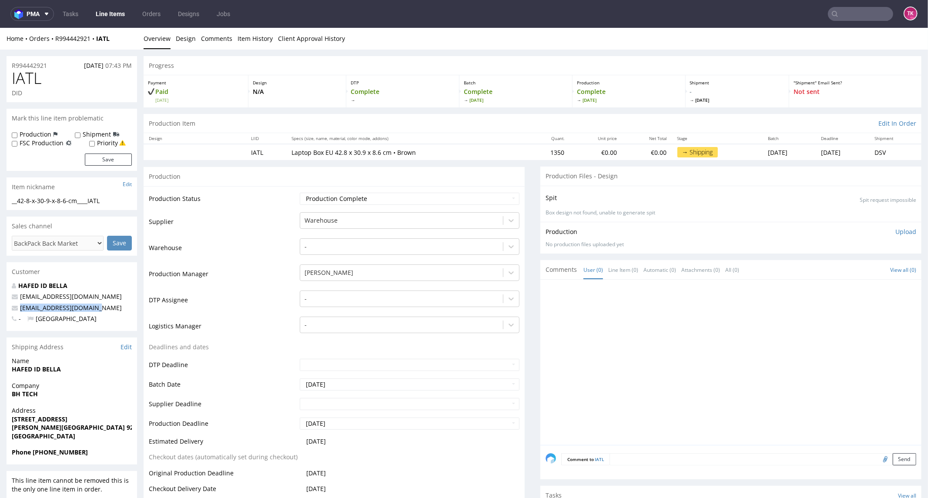
click at [132, 459] on div "Phone [PHONE_NUMBER]" at bounding box center [72, 456] width 131 height 17
copy strong "06 95 64 63 00"
drag, startPoint x: 128, startPoint y: 39, endPoint x: 52, endPoint y: 46, distance: 76.0
click at [53, 46] on div "Home Orders R994442921 IATL Overview Design Comments Item History Client Approv…" at bounding box center [464, 38] width 928 height 22
copy div "R994442921 IATL"
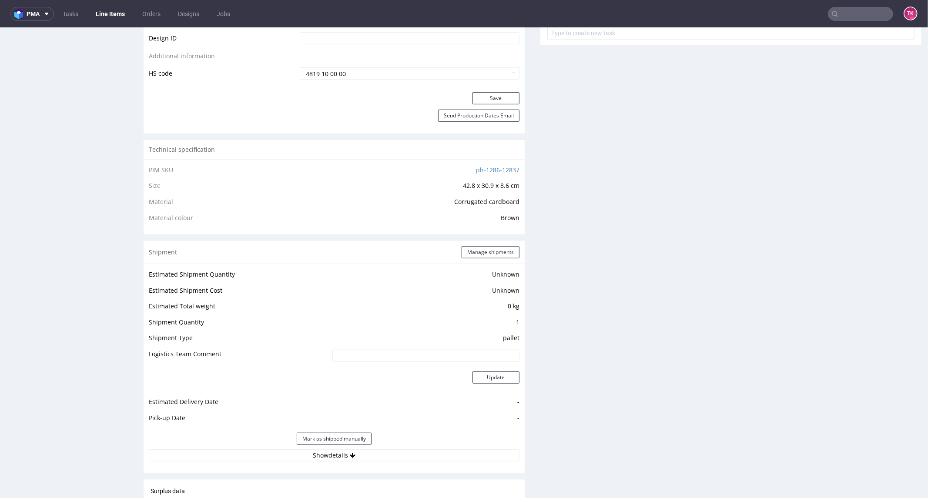
scroll to position [532, 0]
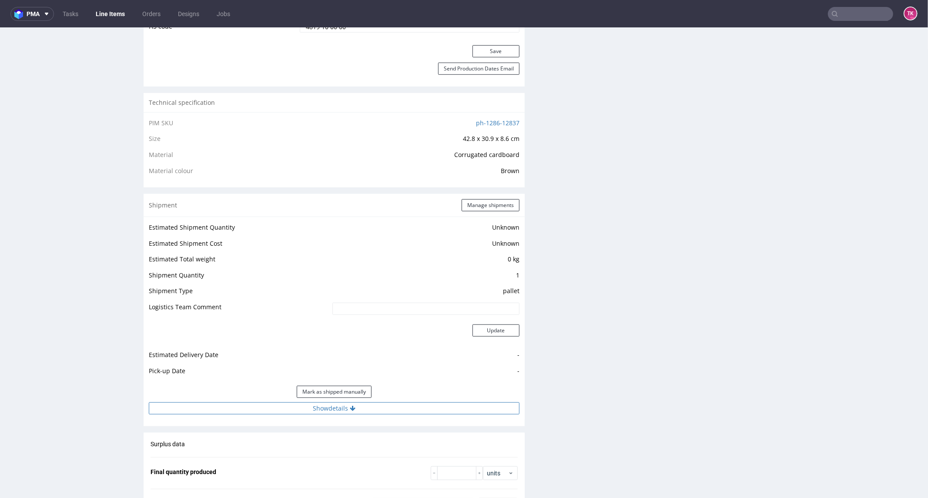
click at [379, 406] on button "Show details" at bounding box center [334, 408] width 371 height 12
click at [366, 462] on input at bounding box center [388, 464] width 263 height 12
paste input "40257145950408158376"
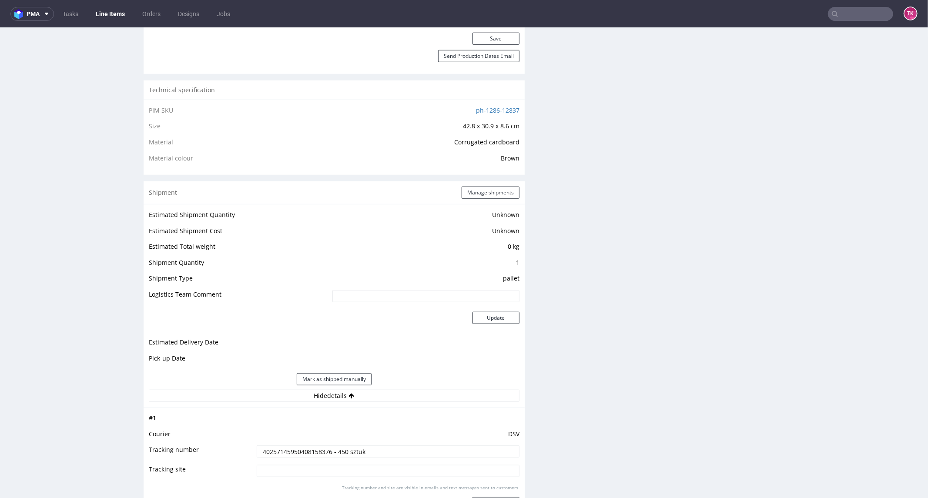
scroll to position [580, 0]
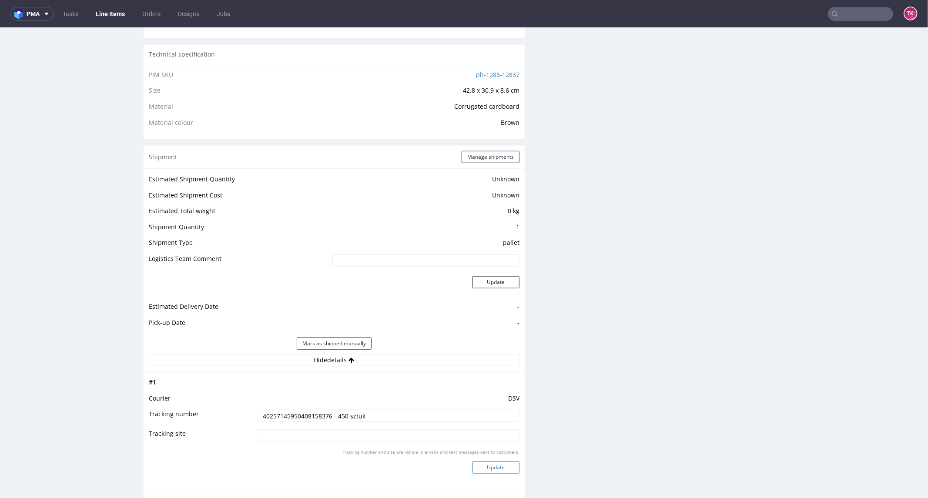
type input "40257145950408158376 - 450 sztuk"
click at [502, 464] on button "Update" at bounding box center [496, 467] width 47 height 12
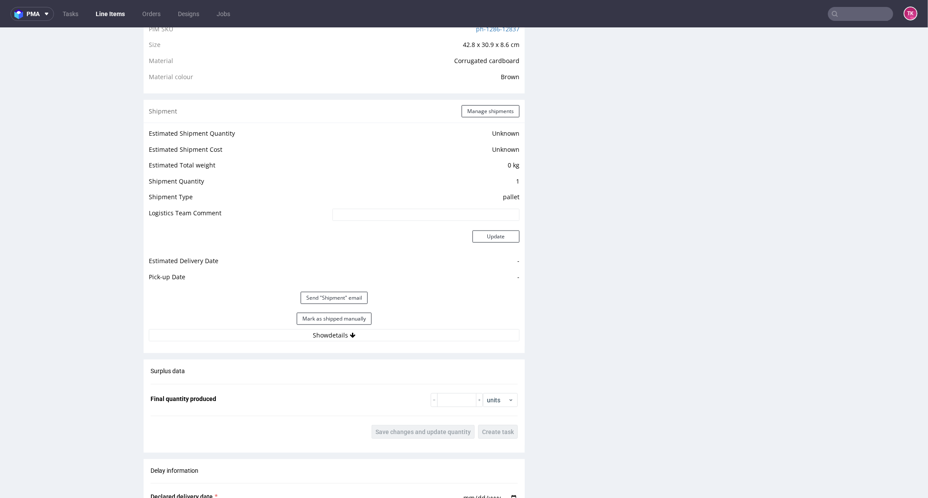
scroll to position [665, 0]
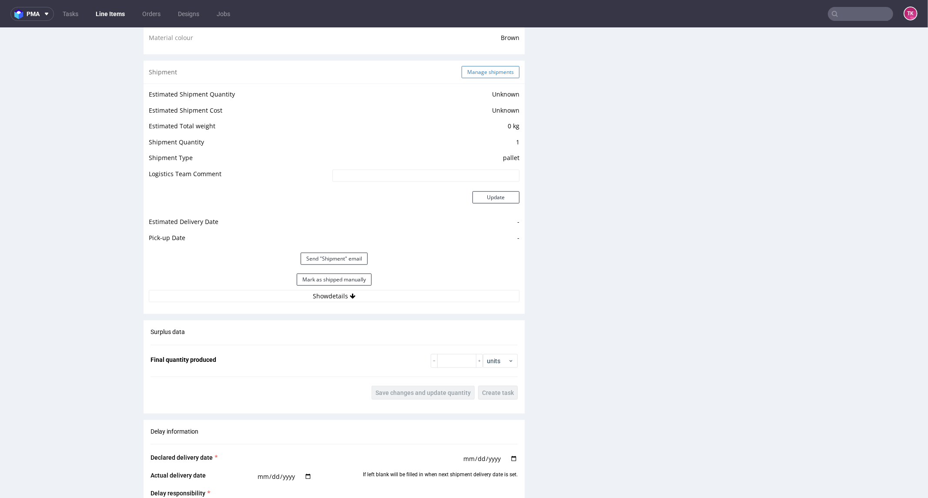
drag, startPoint x: 475, startPoint y: 80, endPoint x: 473, endPoint y: 76, distance: 4.5
click at [474, 80] on div "Shipment Manage shipments" at bounding box center [334, 71] width 381 height 23
click at [473, 75] on button "Manage shipments" at bounding box center [491, 72] width 58 height 12
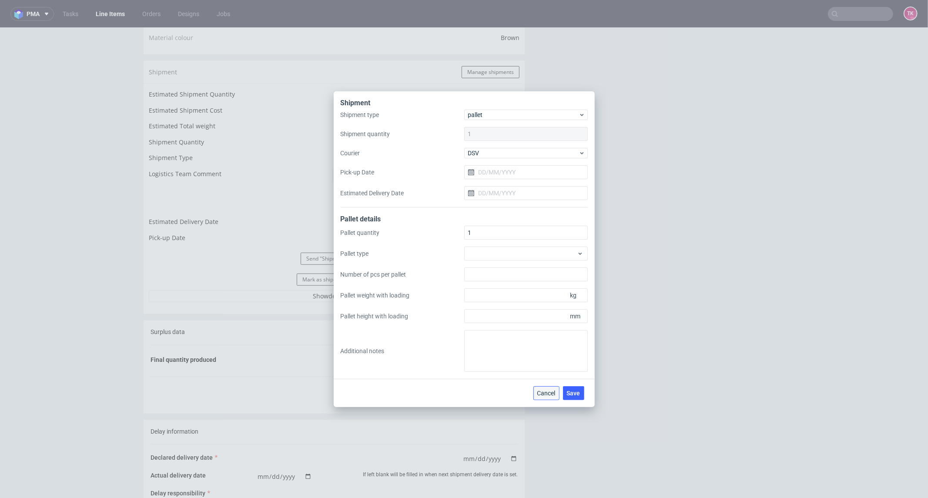
click at [551, 393] on span "Cancel" at bounding box center [546, 393] width 18 height 6
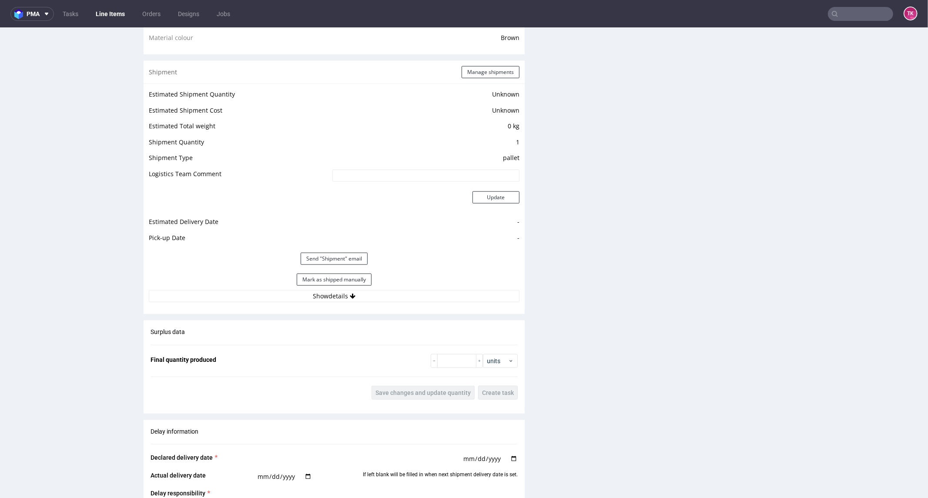
click at [95, 3] on nav "pma Tasks Line Items Orders Designs Jobs TK" at bounding box center [464, 14] width 928 height 28
click at [105, 7] on link "Line Items" at bounding box center [111, 14] width 40 height 14
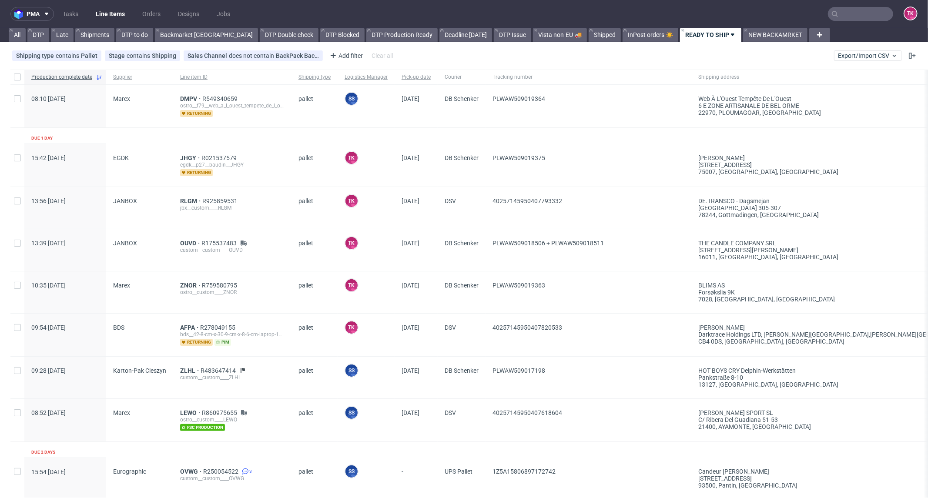
click at [99, 18] on link "Line Items" at bounding box center [111, 14] width 40 height 14
click at [119, 14] on link "Line Items" at bounding box center [111, 14] width 40 height 14
click at [499, 27] on nav "pma Tasks Line Items Orders Designs Jobs TK" at bounding box center [464, 14] width 928 height 28
click at [533, 35] on link "Vista non-EU 🚚" at bounding box center [560, 35] width 54 height 14
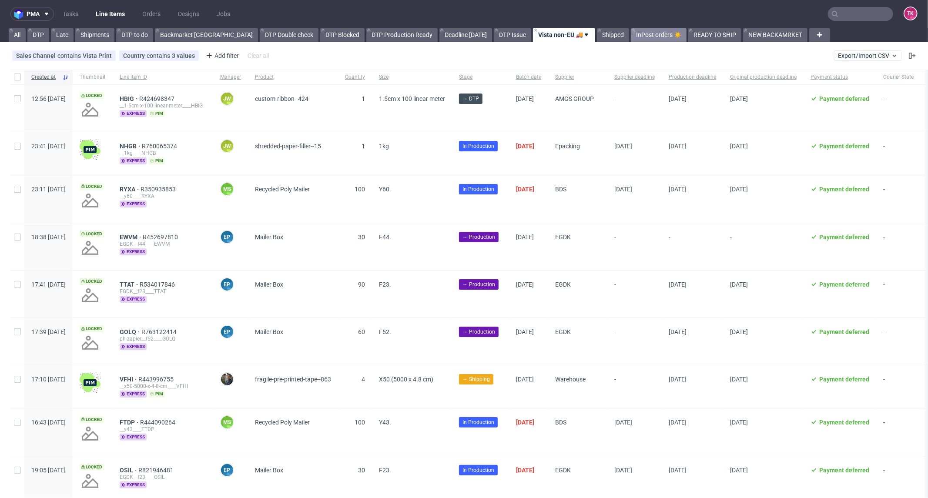
click at [631, 35] on link "InPost orders ☀️" at bounding box center [659, 35] width 56 height 14
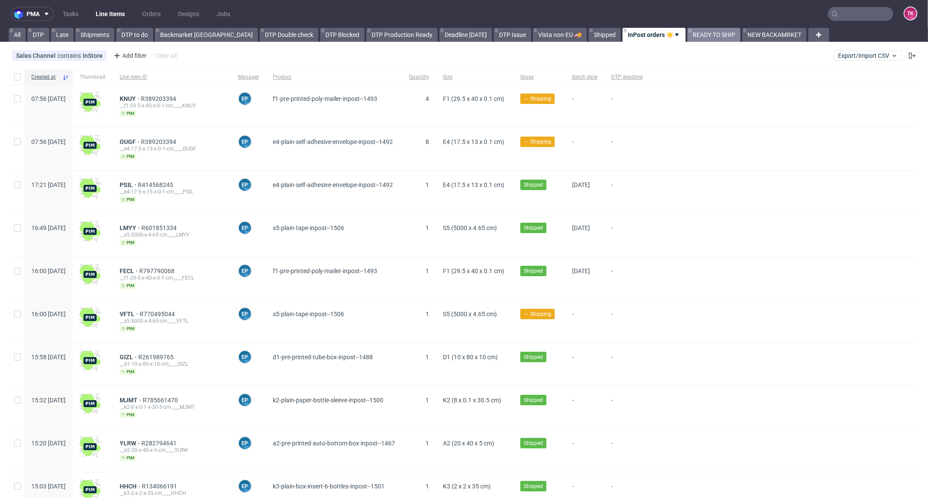
click at [689, 33] on icon at bounding box center [690, 30] width 3 height 7
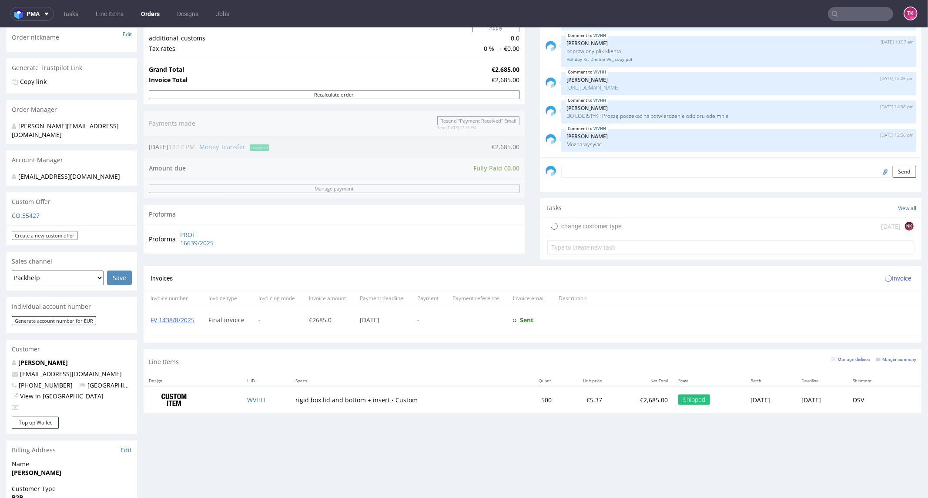
scroll to position [290, 0]
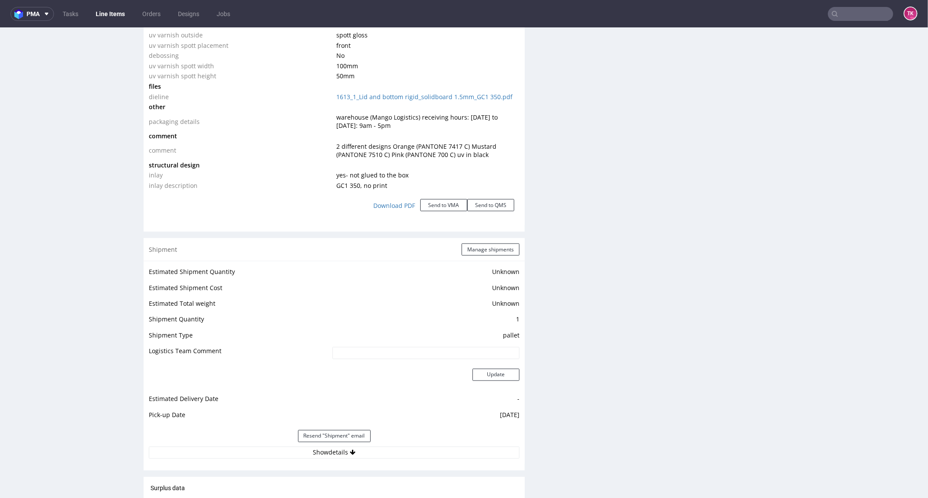
scroll to position [1120, 0]
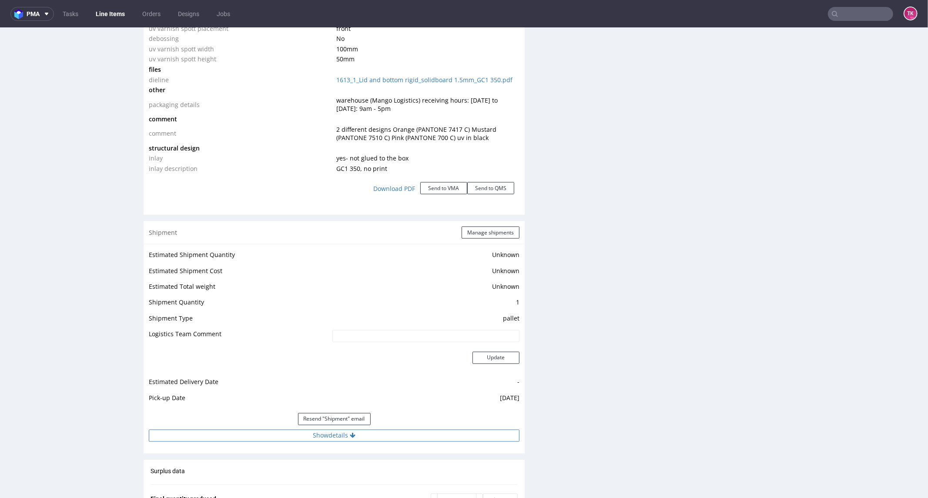
click at [433, 432] on button "Show details" at bounding box center [334, 436] width 371 height 12
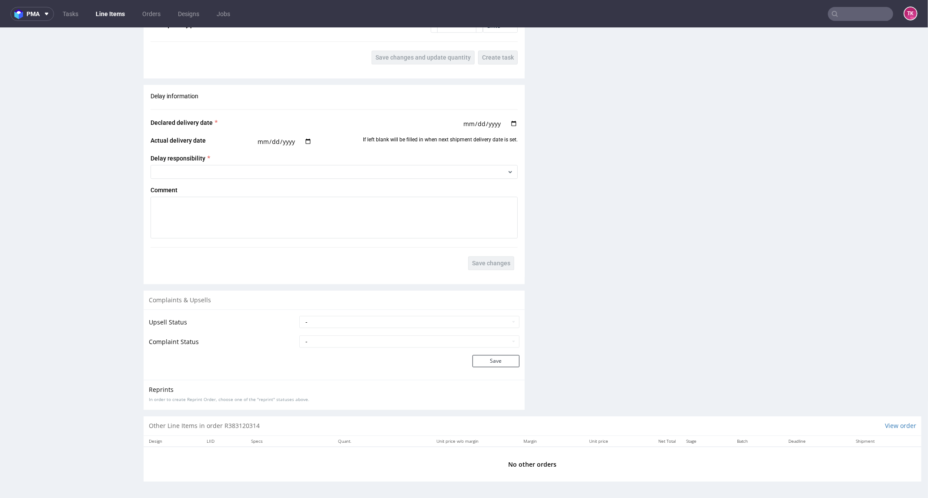
scroll to position [0, 0]
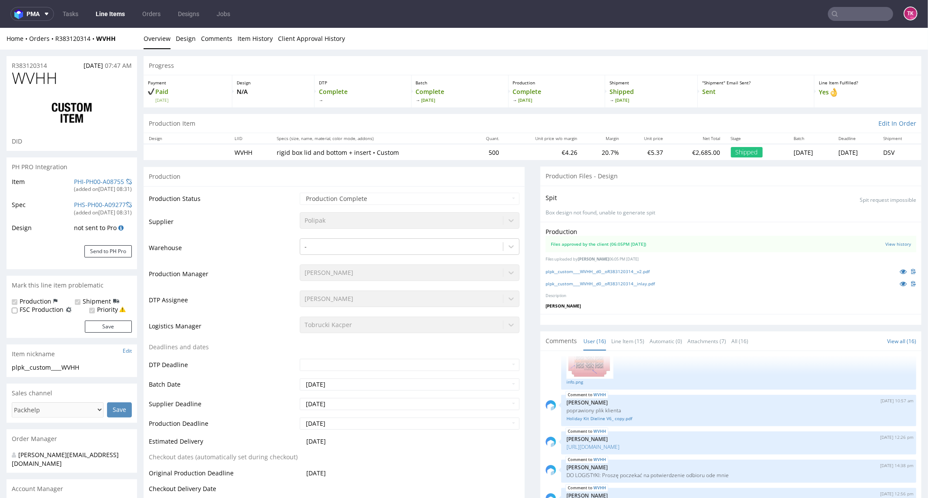
drag, startPoint x: 919, startPoint y: 333, endPoint x: 927, endPoint y: 88, distance: 245.2
drag, startPoint x: 70, startPoint y: 29, endPoint x: 66, endPoint y: 38, distance: 9.5
click at [66, 36] on div "Home Orders R383120314 WVHH Overview Design Comments Item History Client Approv…" at bounding box center [464, 38] width 928 height 22
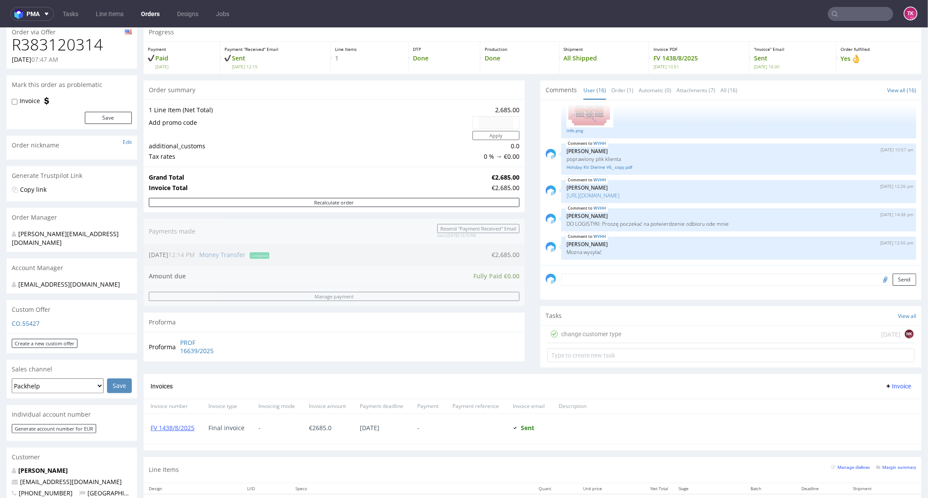
scroll to position [48, 0]
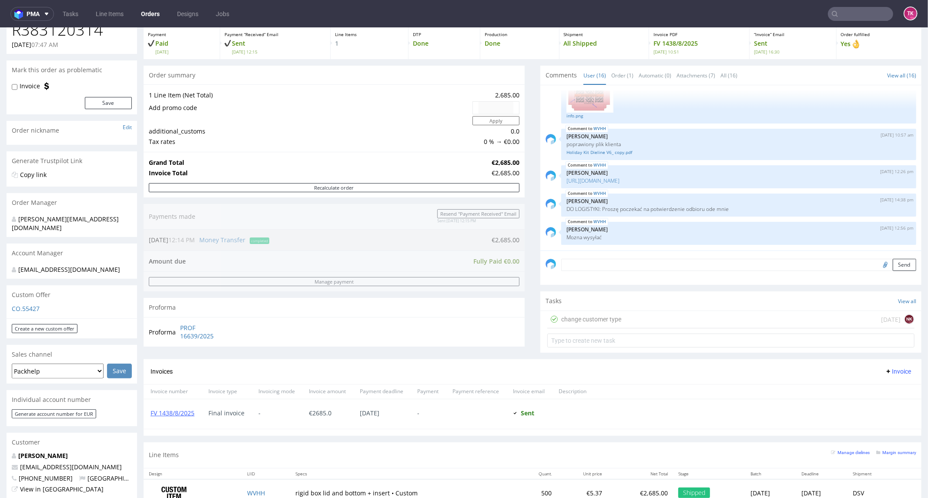
click at [172, 422] on div "FV 1438/8/2025" at bounding box center [173, 414] width 58 height 30
click at [176, 414] on link "FV 1438/8/2025" at bounding box center [173, 413] width 44 height 8
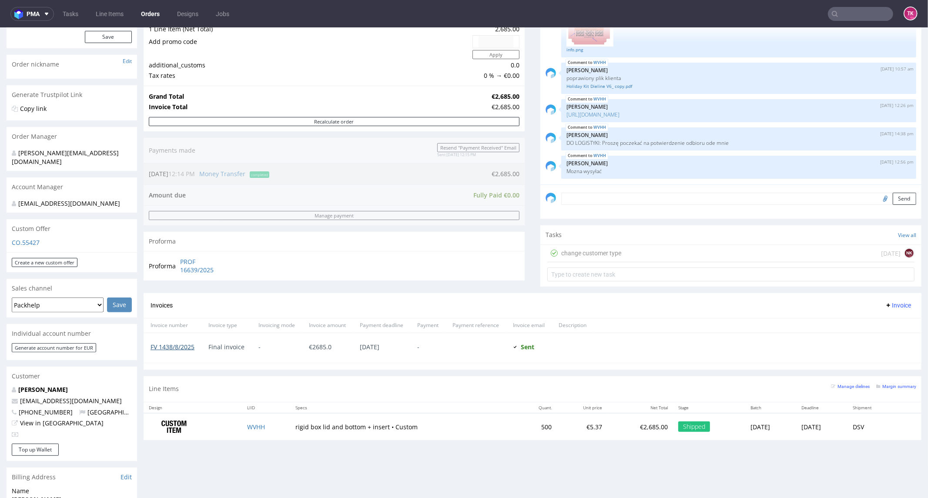
scroll to position [145, 0]
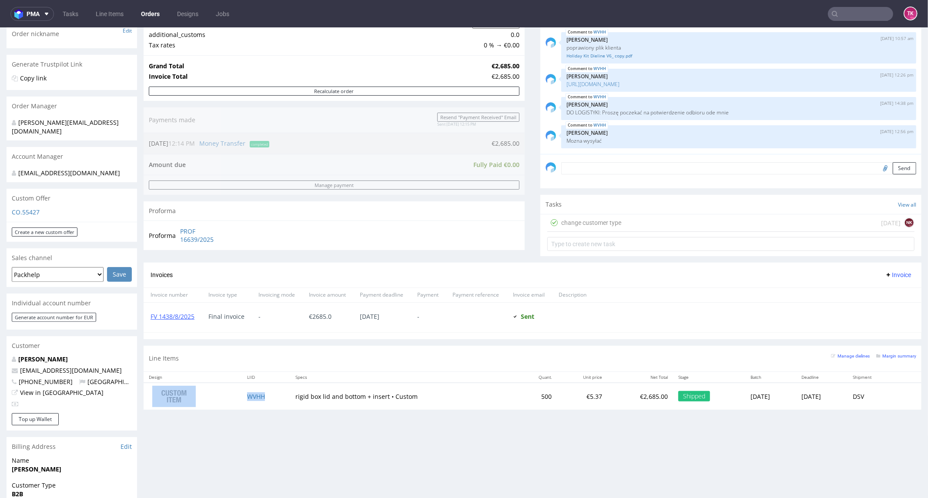
drag, startPoint x: 229, startPoint y: 399, endPoint x: 269, endPoint y: 402, distance: 39.8
click at [269, 402] on tr "WVHH rigid box lid and bottom + insert • Custom 500 €5.37 €2,685.00 Shipped Thu…" at bounding box center [533, 396] width 778 height 27
copy tr "WVHH"
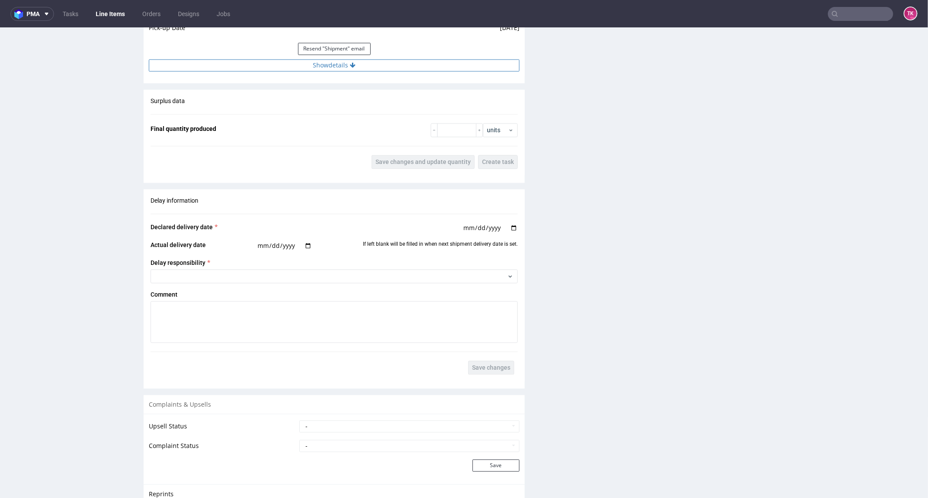
scroll to position [1402, 0]
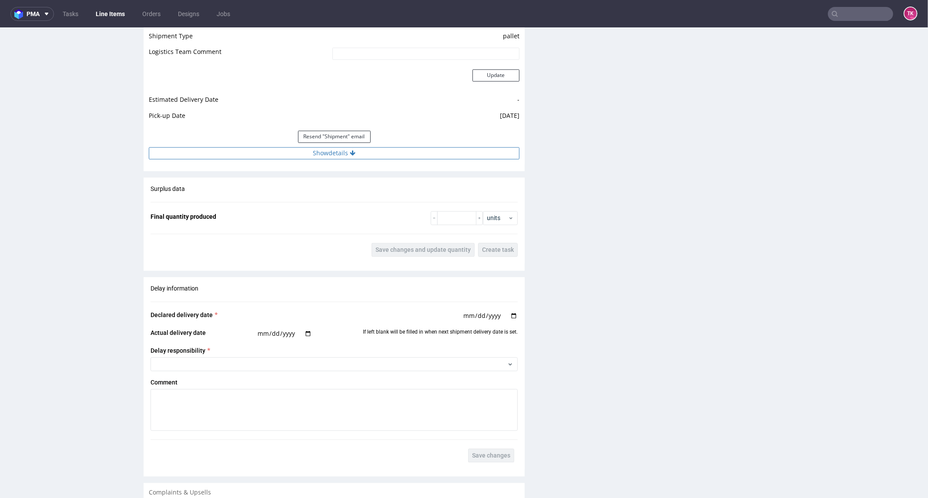
drag, startPoint x: 411, startPoint y: 167, endPoint x: 407, endPoint y: 157, distance: 10.7
click at [408, 158] on div "Shipment Manage shipments Estimated Shipment Quantity Unknown Estimated Shipmen…" at bounding box center [334, 55] width 381 height 232
click at [407, 157] on button "Show details" at bounding box center [334, 153] width 371 height 12
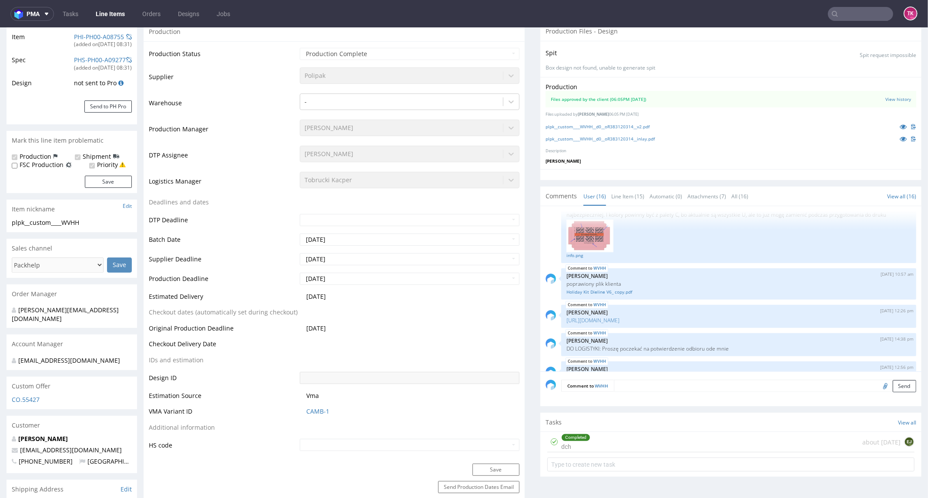
scroll to position [405, 0]
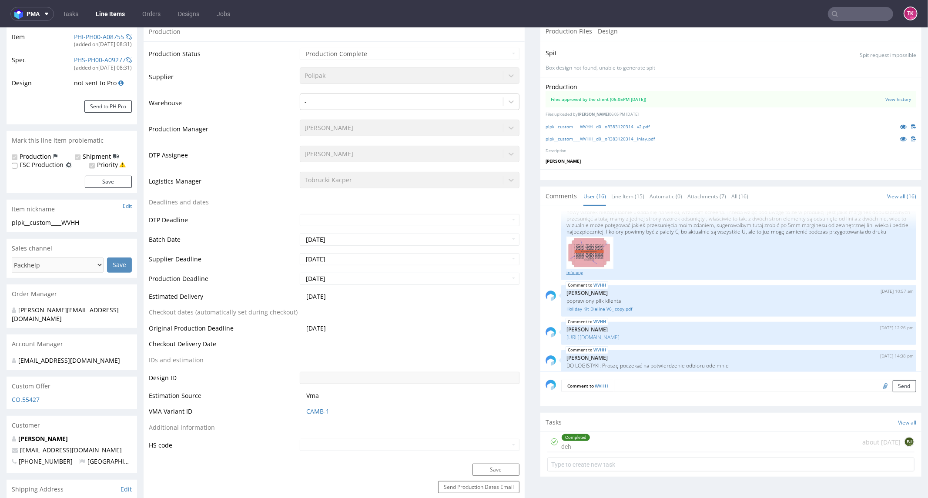
click at [578, 275] on link "info.png" at bounding box center [739, 272] width 345 height 7
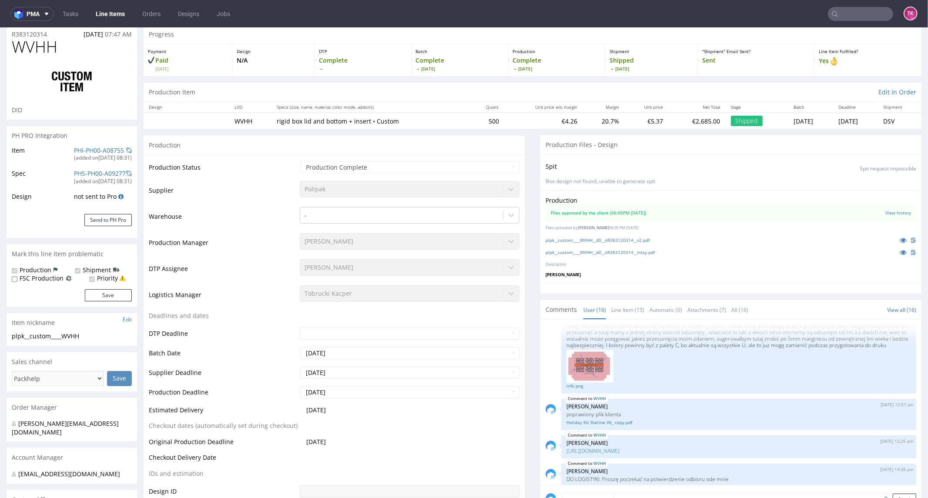
scroll to position [48, 0]
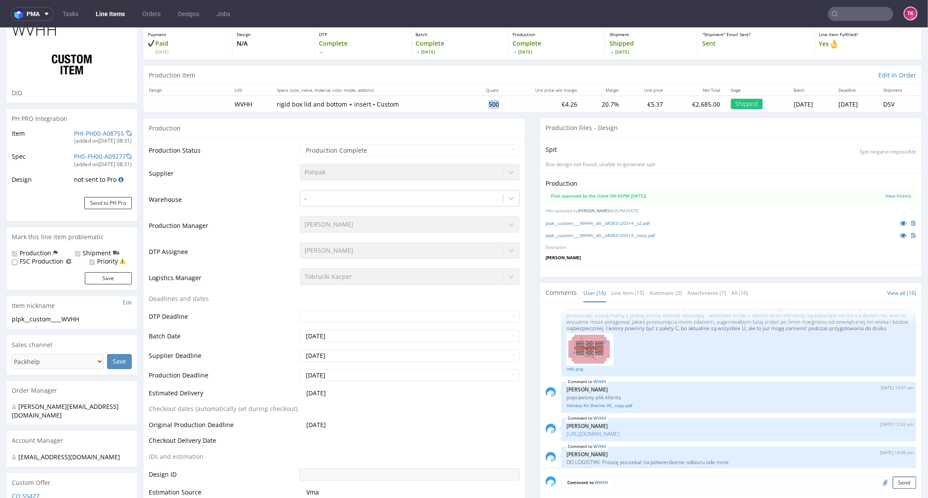
drag, startPoint x: 470, startPoint y: 104, endPoint x: 480, endPoint y: 106, distance: 9.7
click at [480, 106] on td "500" at bounding box center [487, 103] width 35 height 16
copy td "500"
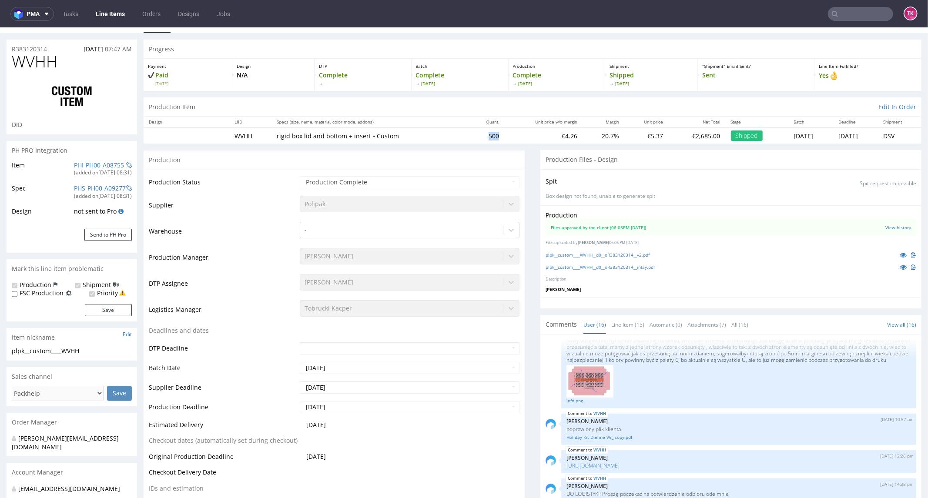
scroll to position [0, 0]
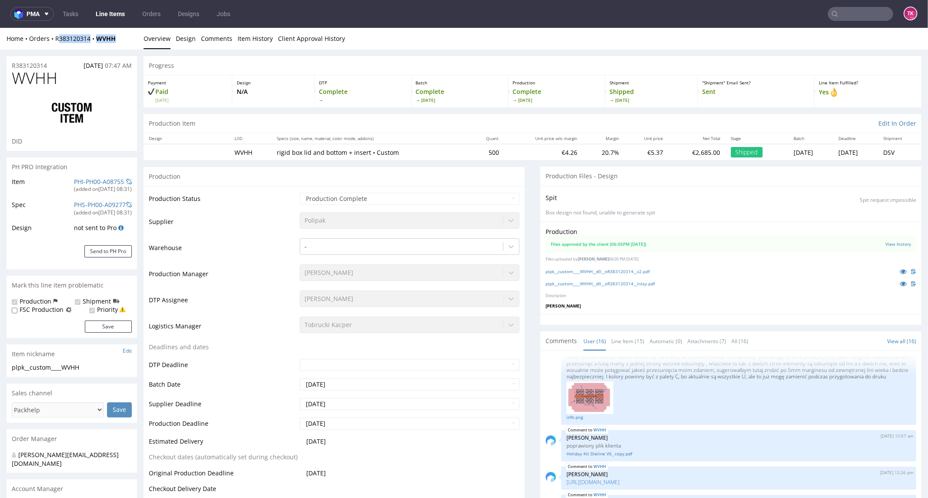
drag, startPoint x: 133, startPoint y: 36, endPoint x: 56, endPoint y: 45, distance: 78.1
click at [57, 44] on div "Home Orders R383120314 WVHH Overview Design Comments Item History Client Approv…" at bounding box center [464, 38] width 928 height 22
copy div "R383120314 WVHH"
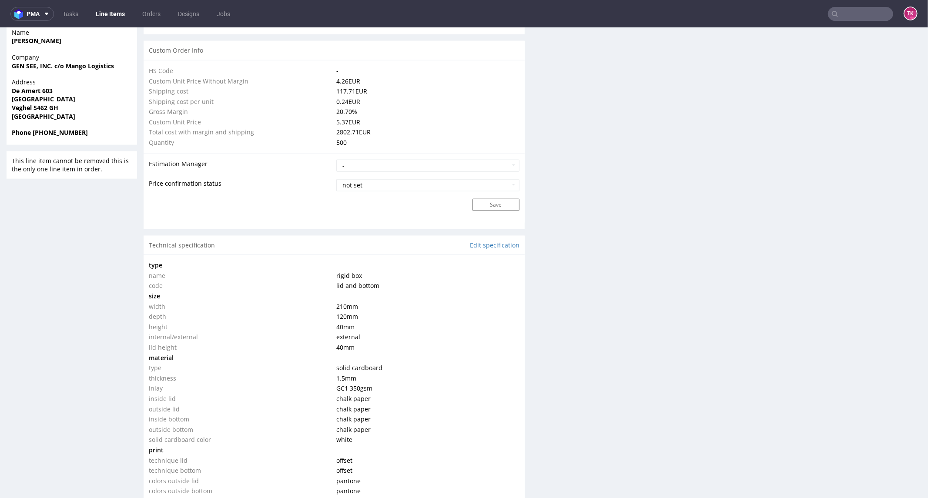
scroll to position [677, 0]
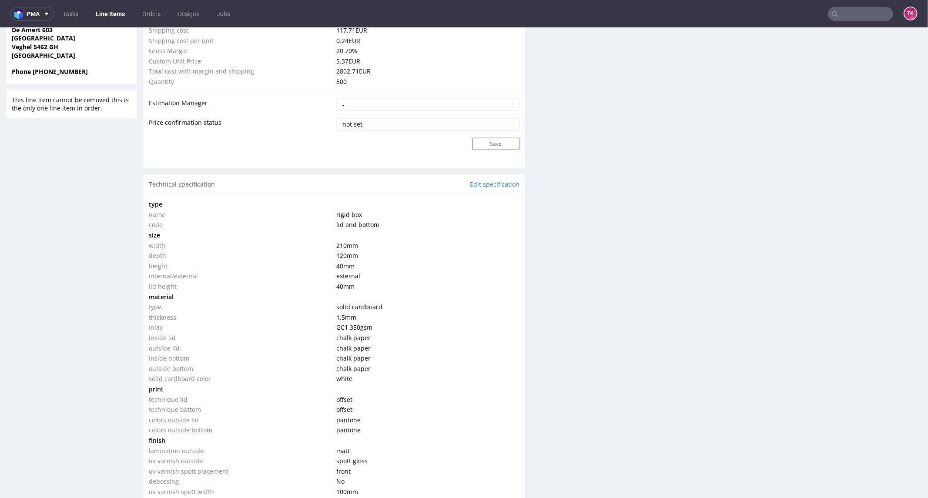
click at [103, 13] on link "Line Items" at bounding box center [111, 14] width 40 height 14
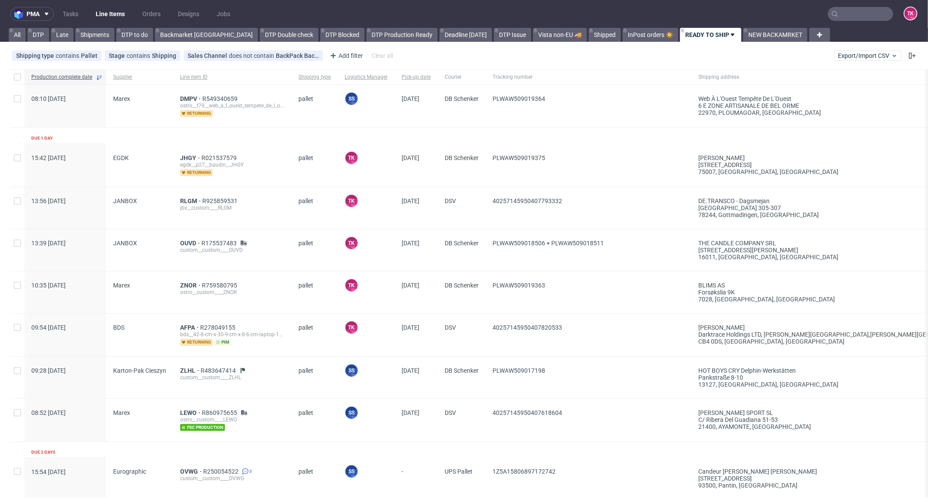
click at [112, 13] on link "Line Items" at bounding box center [111, 14] width 40 height 14
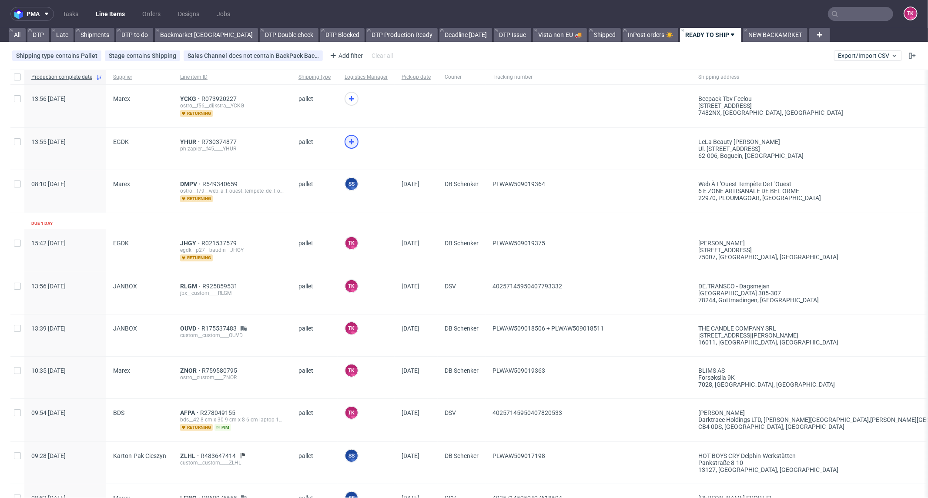
click at [350, 144] on icon at bounding box center [351, 142] width 10 height 10
click at [189, 141] on span "YHUR" at bounding box center [190, 141] width 21 height 7
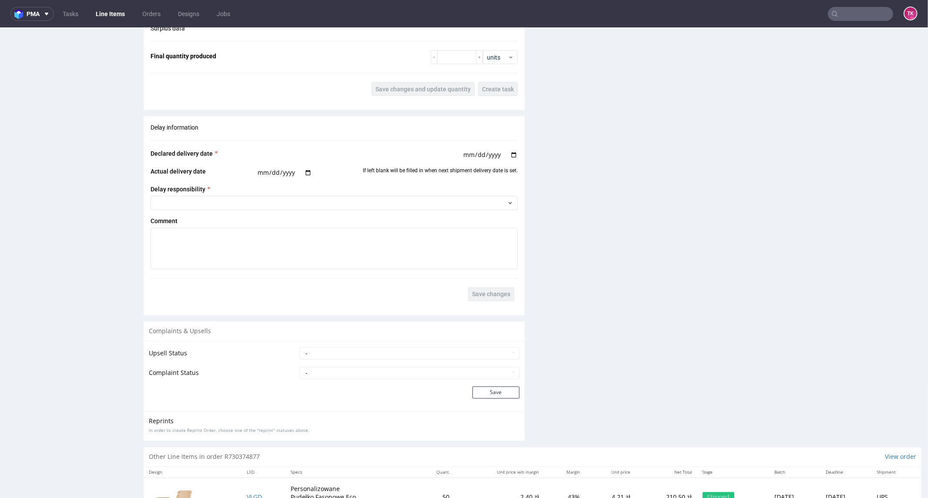
scroll to position [1134, 0]
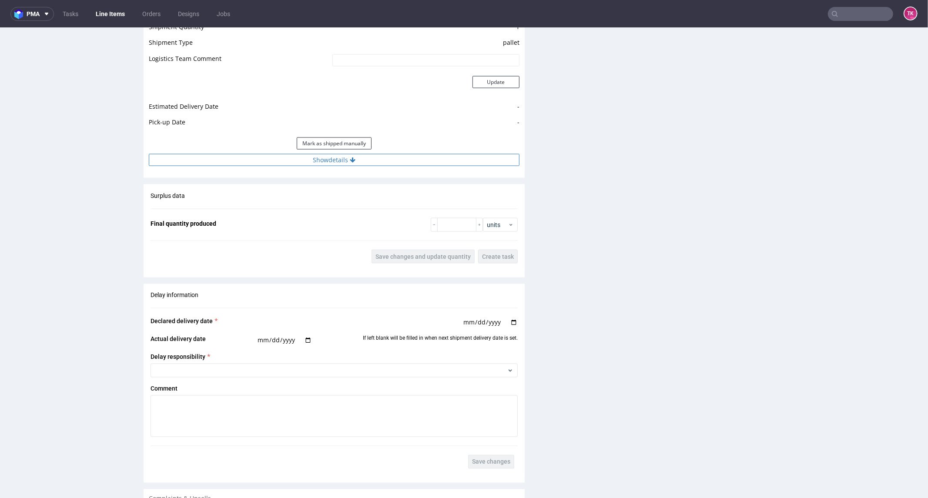
drag, startPoint x: 299, startPoint y: 163, endPoint x: 294, endPoint y: 159, distance: 7.1
click at [299, 163] on button "Show details" at bounding box center [334, 160] width 371 height 12
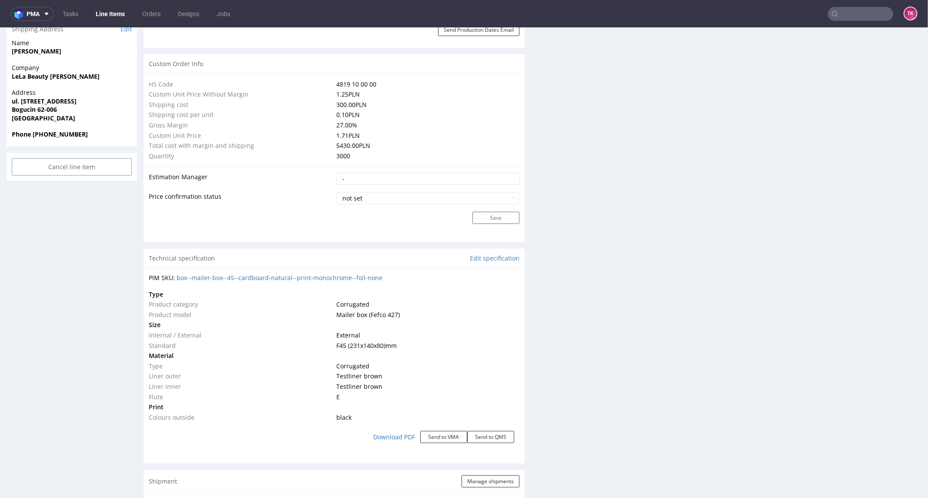
scroll to position [684, 0]
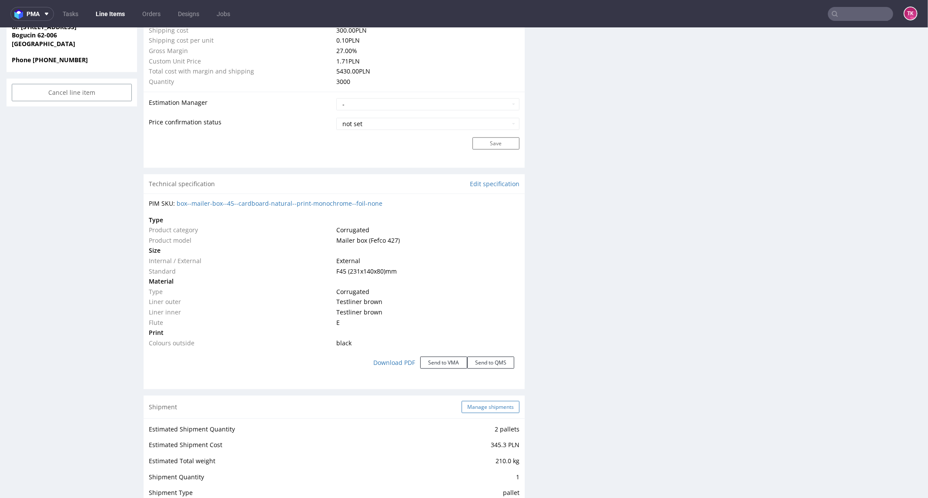
click at [495, 412] on div "Shipment Manage shipments" at bounding box center [334, 407] width 381 height 23
click at [493, 403] on button "Manage shipments" at bounding box center [491, 407] width 58 height 12
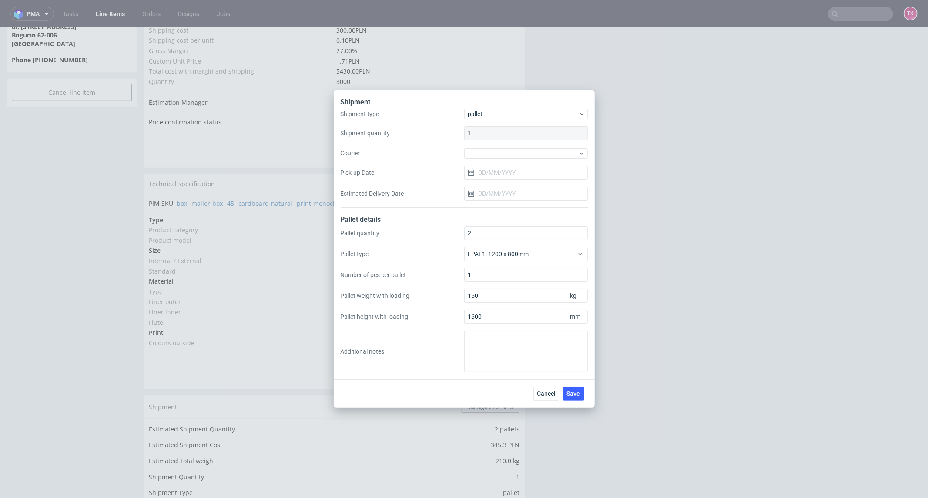
click at [511, 160] on div "Shipment type pallet Shipment quantity 1 Courier Pick-up Date Estimated Deliver…" at bounding box center [464, 158] width 247 height 99
click at [511, 158] on div at bounding box center [526, 153] width 124 height 10
click at [503, 186] on div "Kuehne + Nagel" at bounding box center [526, 185] width 117 height 16
click at [505, 176] on input "Pick-up Date" at bounding box center [526, 172] width 124 height 14
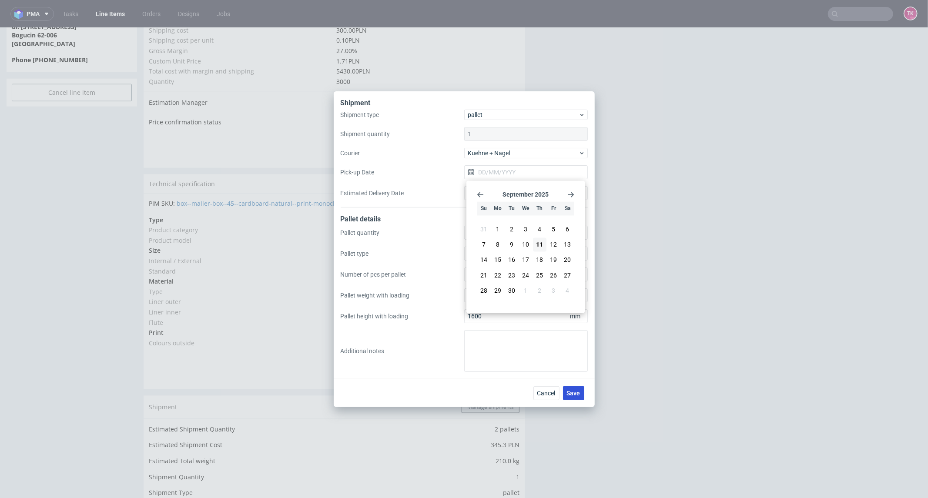
click at [571, 392] on span "Save" at bounding box center [573, 393] width 13 height 6
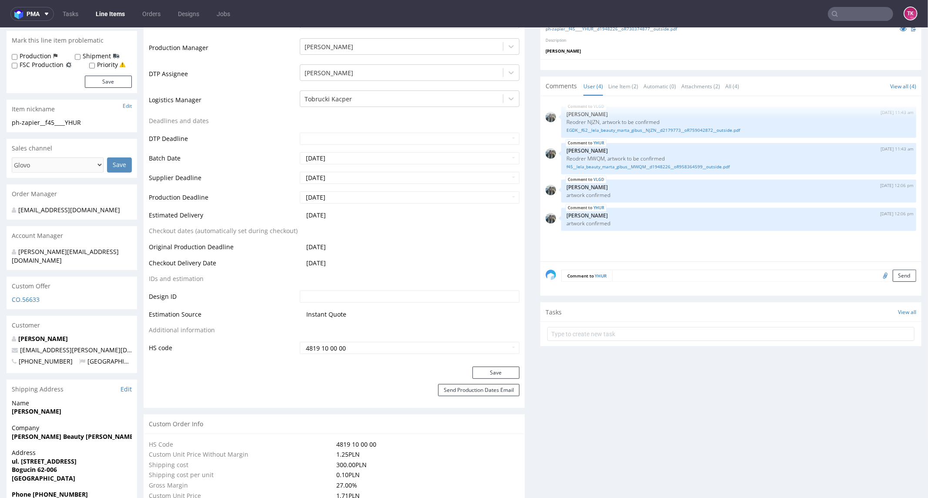
scroll to position [435, 0]
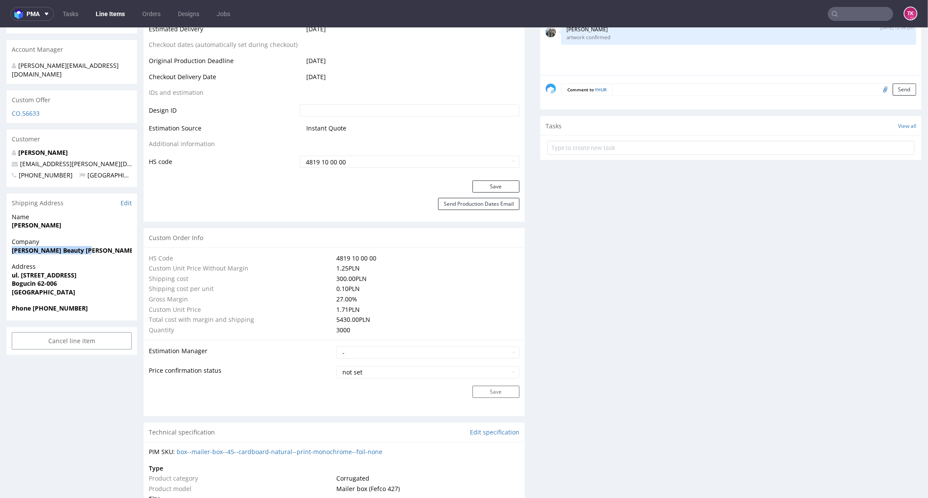
drag, startPoint x: 8, startPoint y: 248, endPoint x: 113, endPoint y: 242, distance: 105.5
click at [113, 242] on div "Company LeLa Beauty Marta Gibus" at bounding box center [72, 249] width 131 height 25
copy strong "[PERSON_NAME] Beauty [PERSON_NAME]"
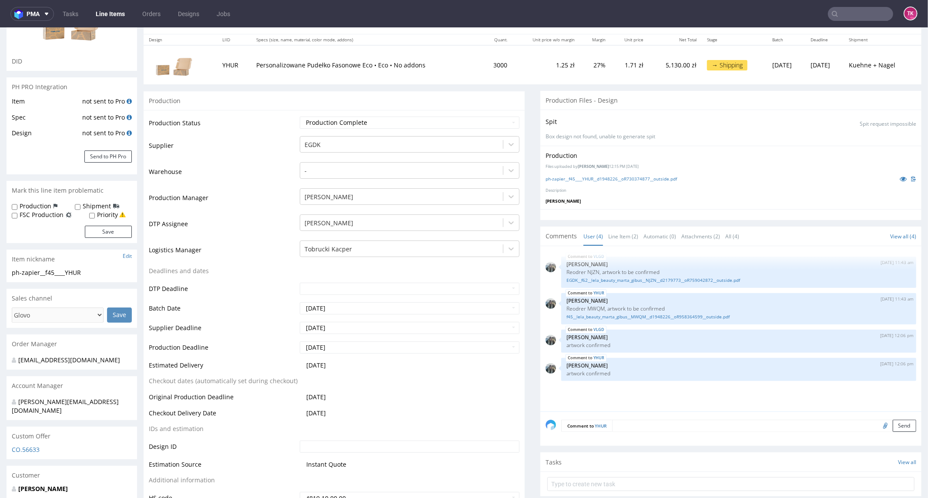
scroll to position [97, 0]
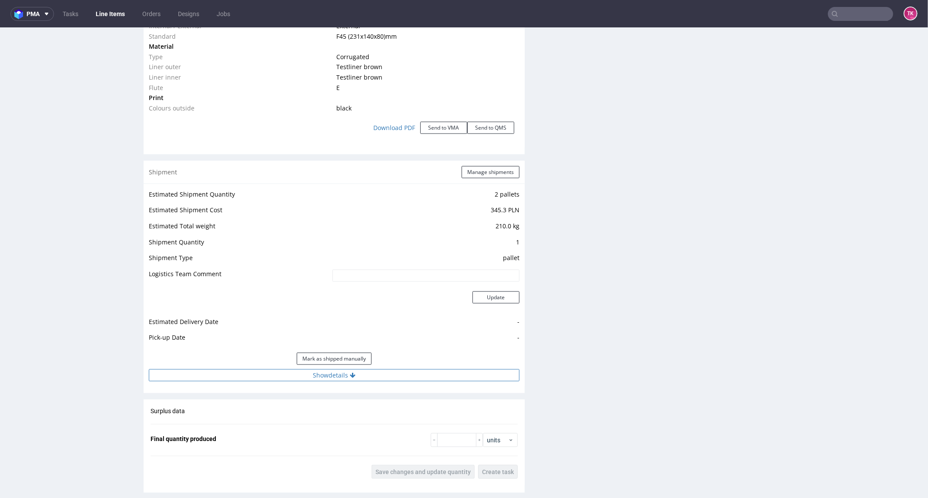
click at [420, 370] on button "Show details" at bounding box center [334, 375] width 371 height 12
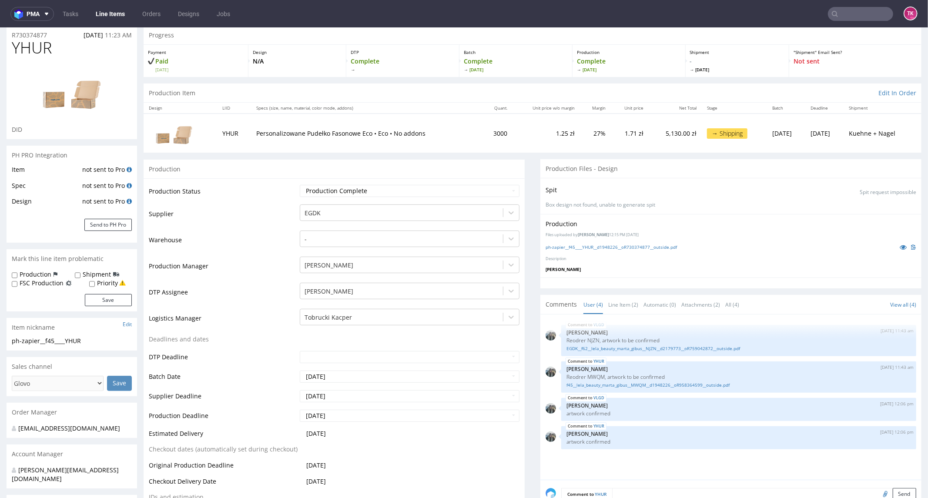
scroll to position [0, 0]
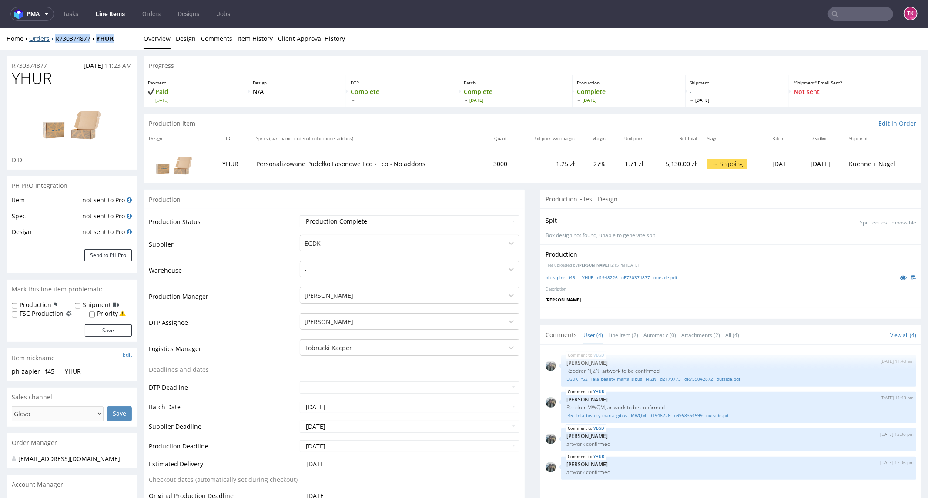
drag, startPoint x: 126, startPoint y: 38, endPoint x: 54, endPoint y: 38, distance: 72.7
click at [54, 38] on div "Home Orders R730374877 YHUR" at bounding box center [72, 38] width 131 height 9
copy div "R730374877 YHUR"
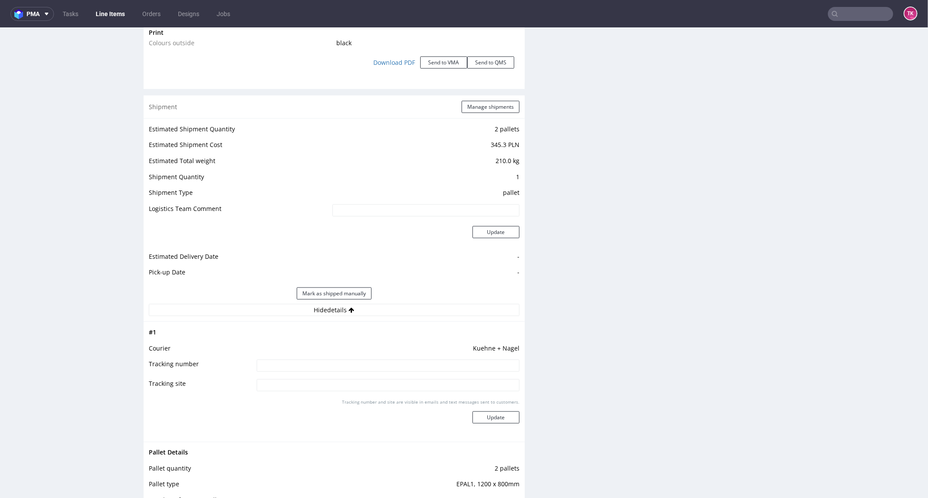
scroll to position [1064, 0]
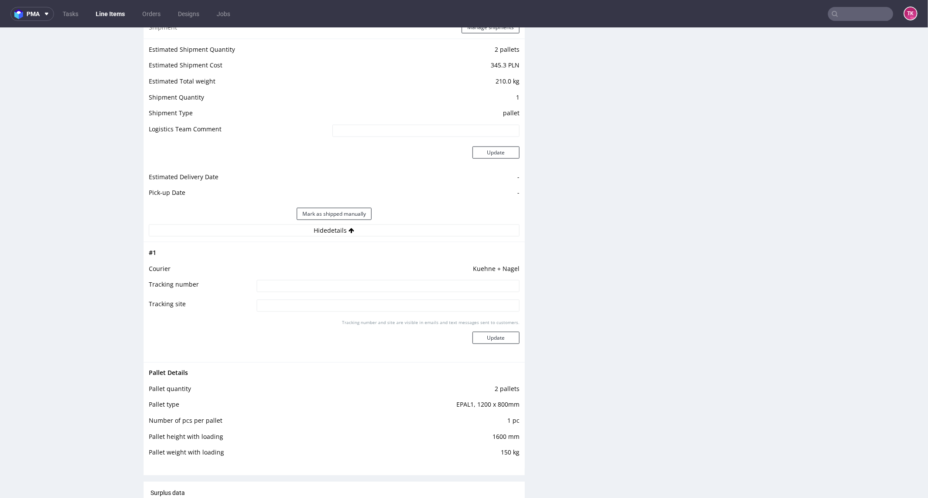
click at [390, 286] on input at bounding box center [388, 286] width 263 height 12
paste input "RWM006463944"
type input "RWM006463944"
click at [490, 341] on button "Update" at bounding box center [496, 338] width 47 height 12
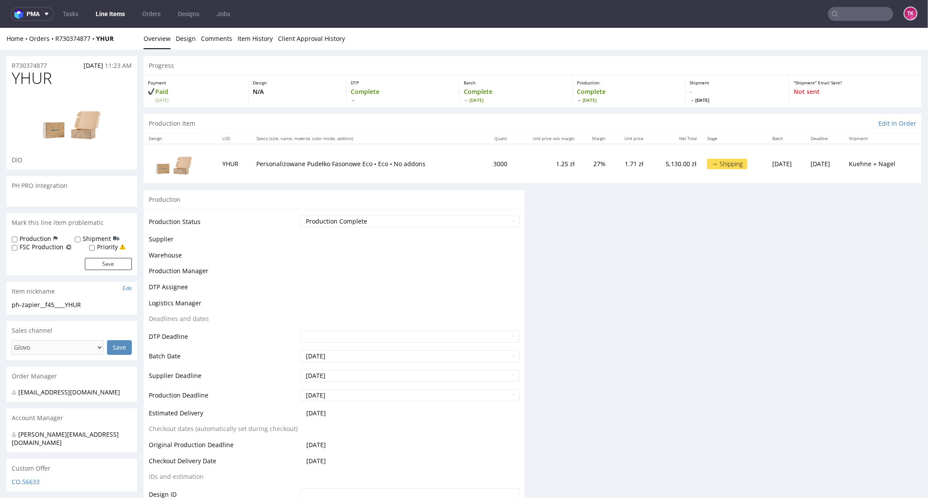
click at [121, 10] on link "Line Items" at bounding box center [111, 14] width 40 height 14
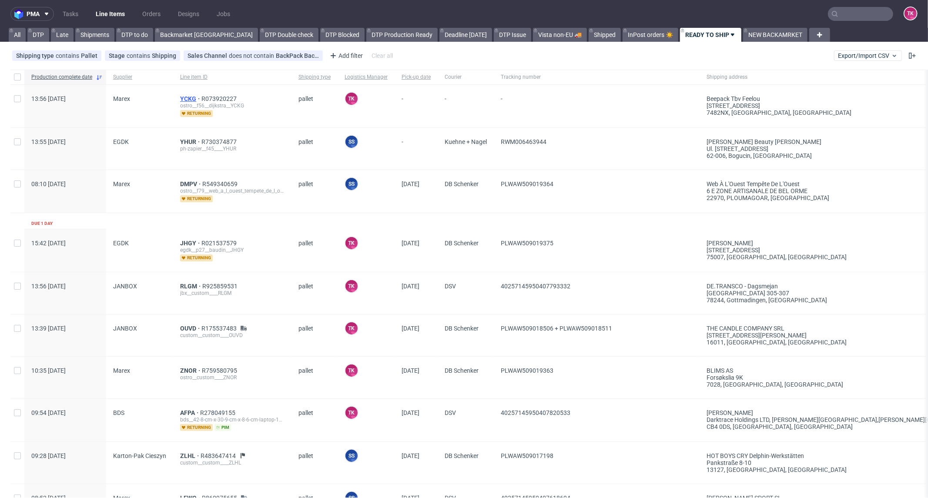
click at [188, 98] on span "YCKG" at bounding box center [190, 98] width 21 height 7
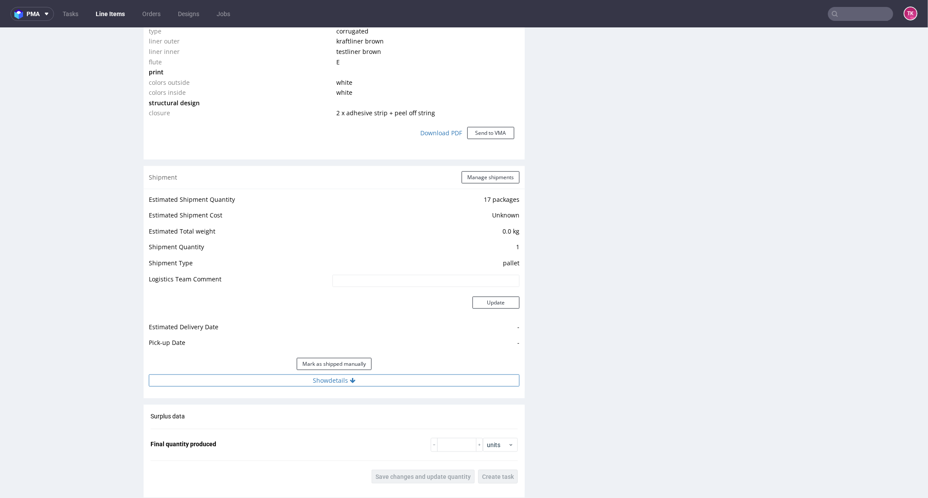
click at [255, 374] on button "Show details" at bounding box center [334, 380] width 371 height 12
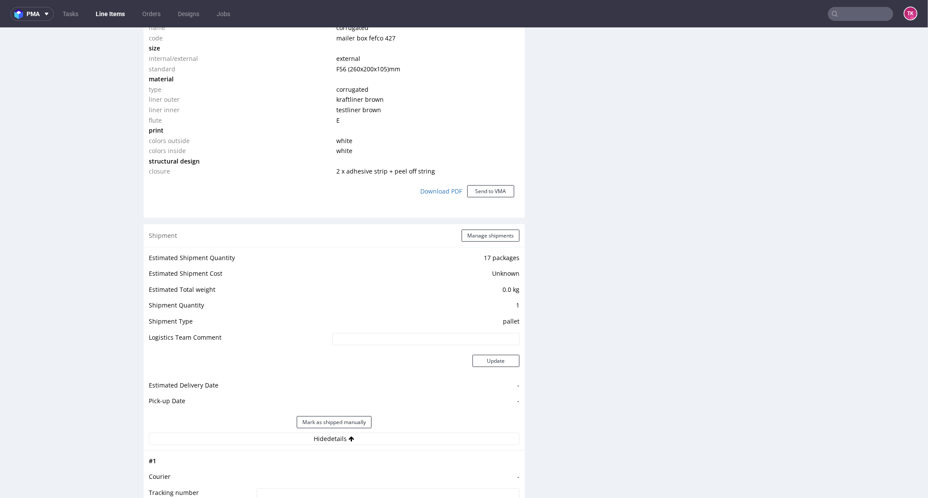
scroll to position [725, 0]
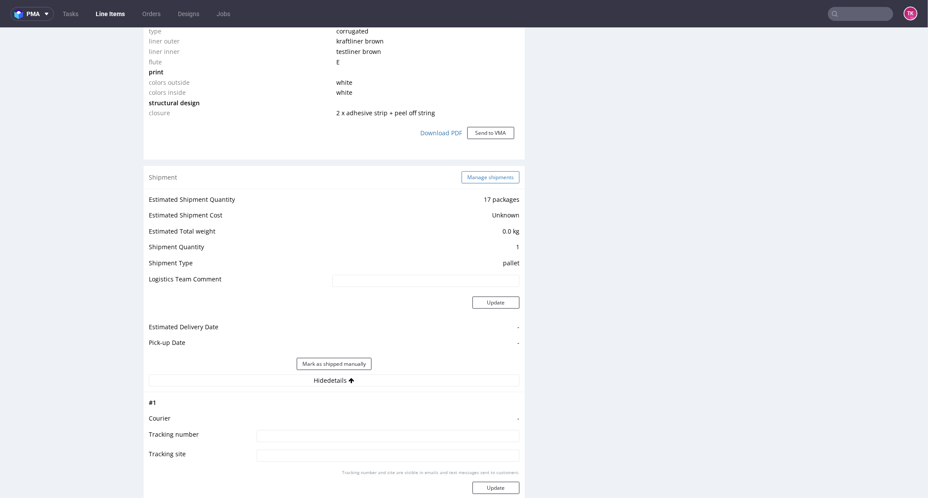
click at [492, 171] on button "Manage shipments" at bounding box center [491, 177] width 58 height 12
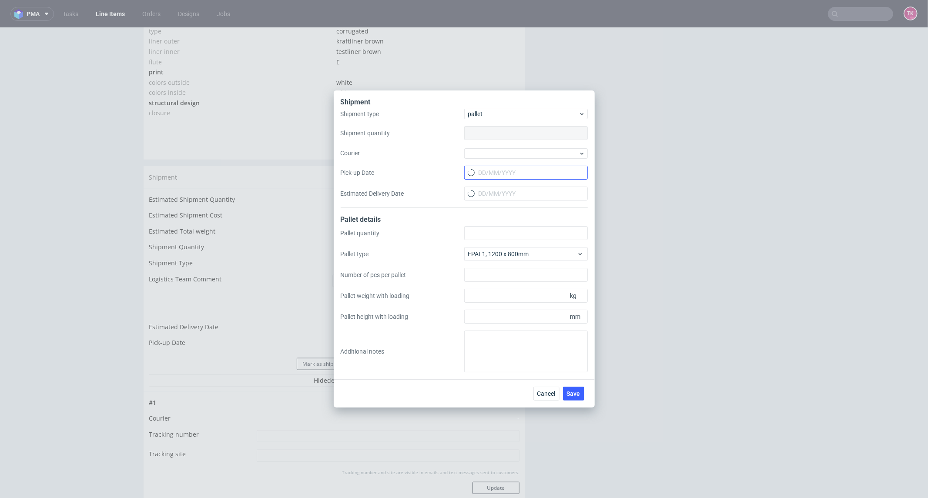
type input "1"
type input "190"
type input "800"
drag, startPoint x: 547, startPoint y: 129, endPoint x: 540, endPoint y: 148, distance: 20.4
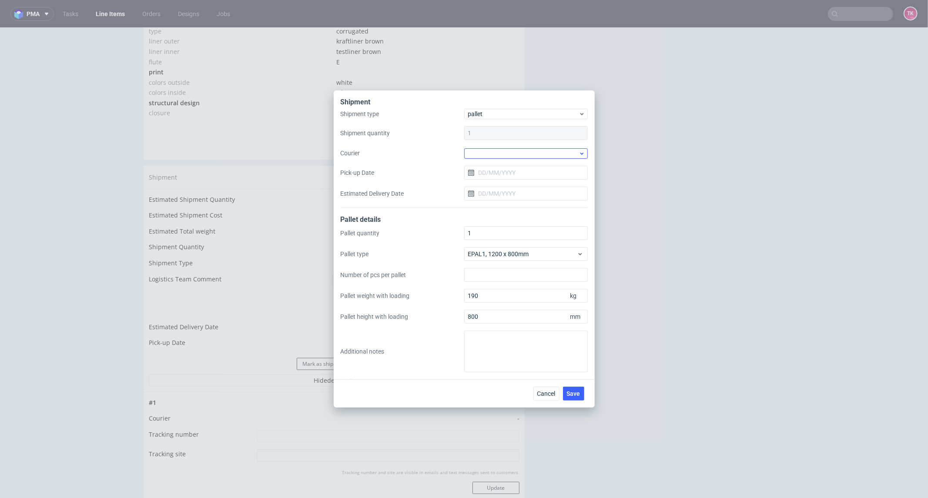
click at [544, 135] on div "1" at bounding box center [526, 133] width 124 height 14
drag, startPoint x: 540, startPoint y: 148, endPoint x: 533, endPoint y: 160, distance: 13.7
click at [538, 150] on div at bounding box center [526, 153] width 124 height 10
click at [497, 185] on div "DSV" at bounding box center [526, 186] width 117 height 16
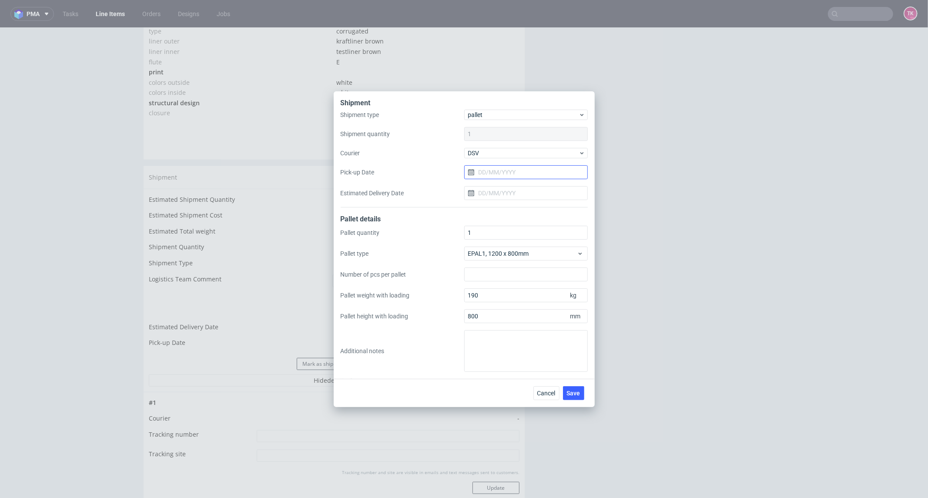
click at [504, 165] on input "Pick-up Date" at bounding box center [526, 172] width 124 height 14
drag, startPoint x: 550, startPoint y: 245, endPoint x: 561, endPoint y: 329, distance: 85.2
click at [551, 245] on span "12" at bounding box center [554, 245] width 7 height 9
type input "[DATE]"
click at [578, 395] on span "Save" at bounding box center [573, 393] width 13 height 6
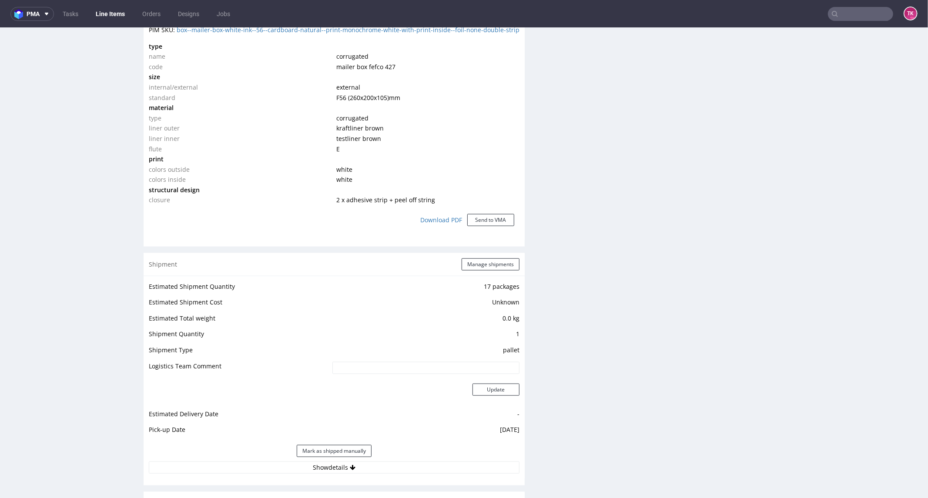
scroll to position [677, 0]
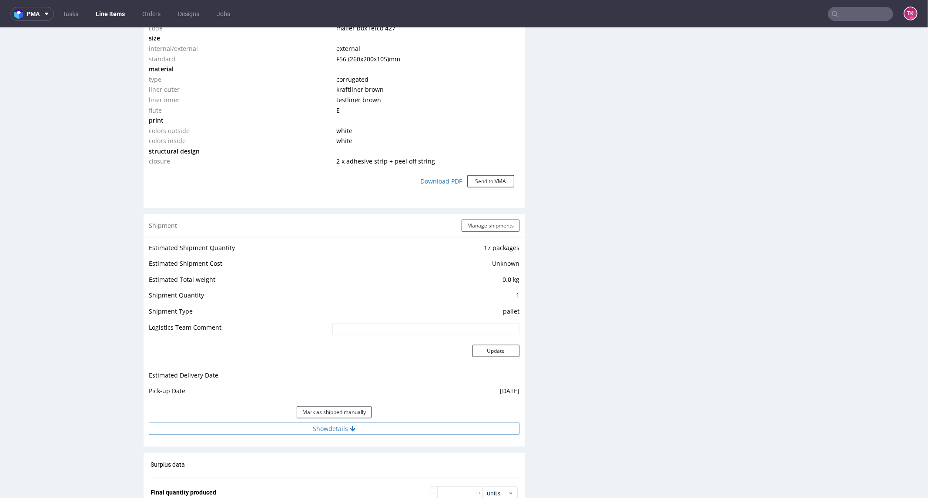
drag, startPoint x: 403, startPoint y: 433, endPoint x: 407, endPoint y: 424, distance: 9.9
click at [404, 433] on button "Show details" at bounding box center [334, 429] width 371 height 12
click at [419, 428] on button "Hide details" at bounding box center [334, 429] width 371 height 12
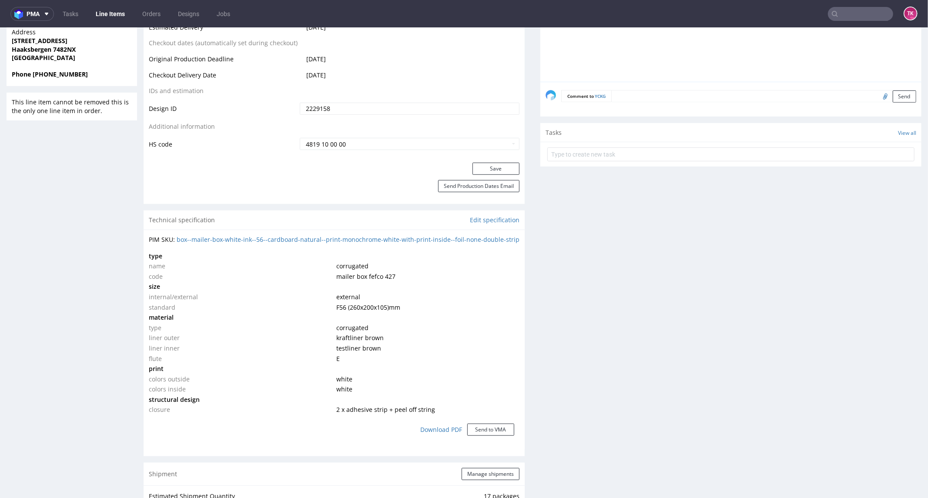
scroll to position [290, 0]
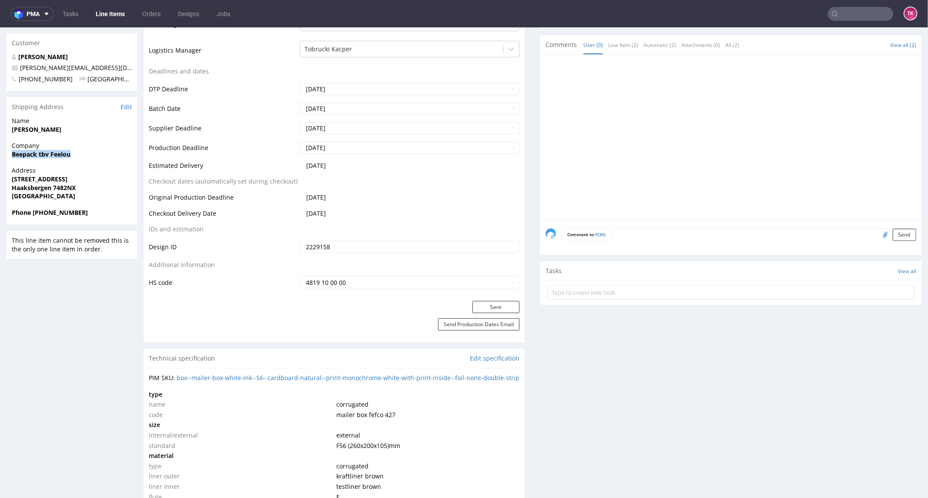
drag, startPoint x: 30, startPoint y: 153, endPoint x: 79, endPoint y: 158, distance: 49.9
click at [81, 155] on div "Company Beepack tbv Feelou" at bounding box center [72, 153] width 131 height 25
copy strong "Beepack tbv Feelou"
drag, startPoint x: 7, startPoint y: 181, endPoint x: 98, endPoint y: 186, distance: 91.5
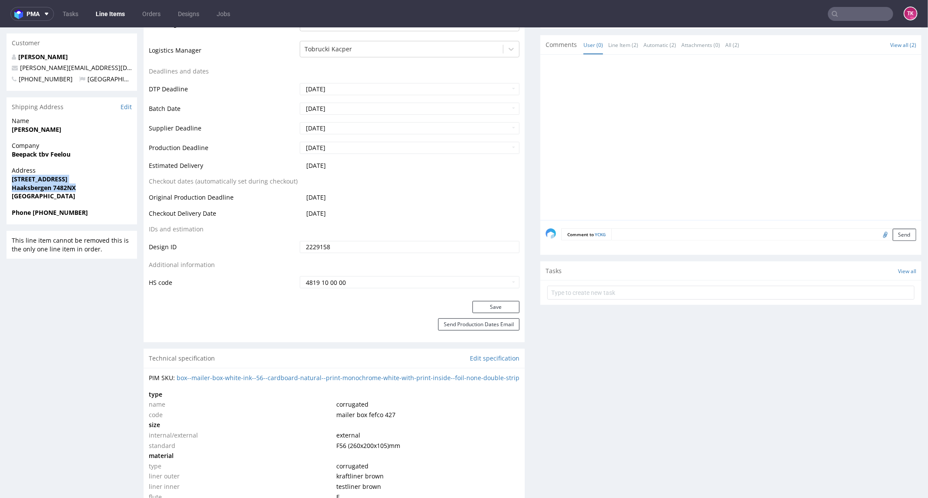
copy p "[STREET_ADDRESS]"
drag, startPoint x: 42, startPoint y: 212, endPoint x: 107, endPoint y: 218, distance: 65.6
click at [107, 218] on div "Phone [PHONE_NUMBER]" at bounding box center [72, 216] width 131 height 17
copy strong "617838737"
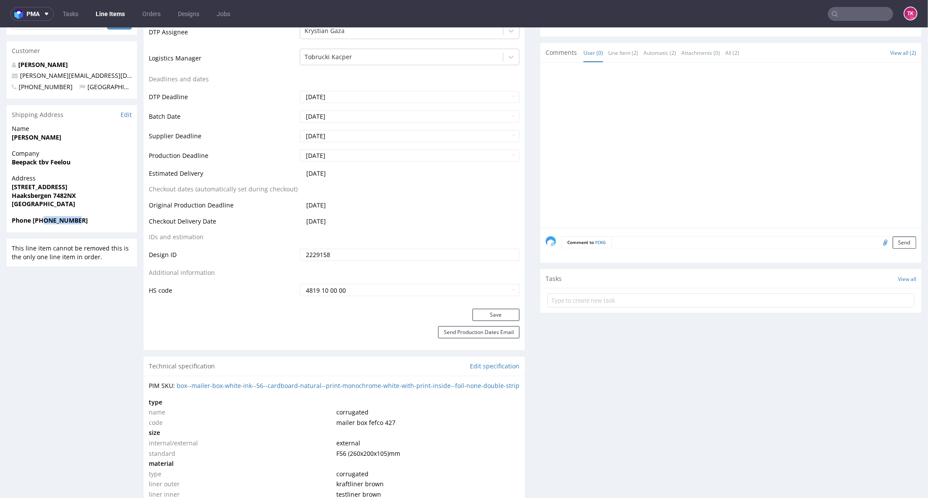
scroll to position [193, 0]
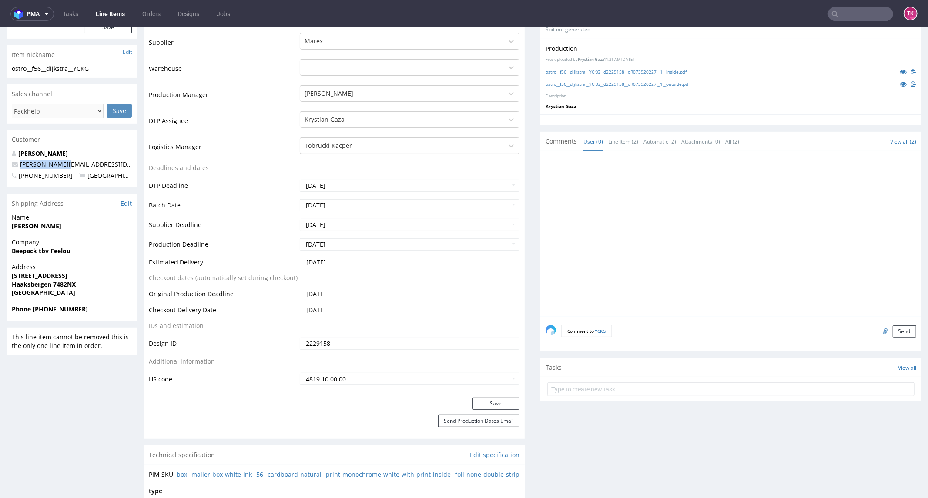
drag, startPoint x: 70, startPoint y: 159, endPoint x: 0, endPoint y: 164, distance: 70.3
copy span "[PERSON_NAME][EMAIL_ADDRESS][DOMAIN_NAME]"
drag, startPoint x: 58, startPoint y: 224, endPoint x: 0, endPoint y: 228, distance: 58.5
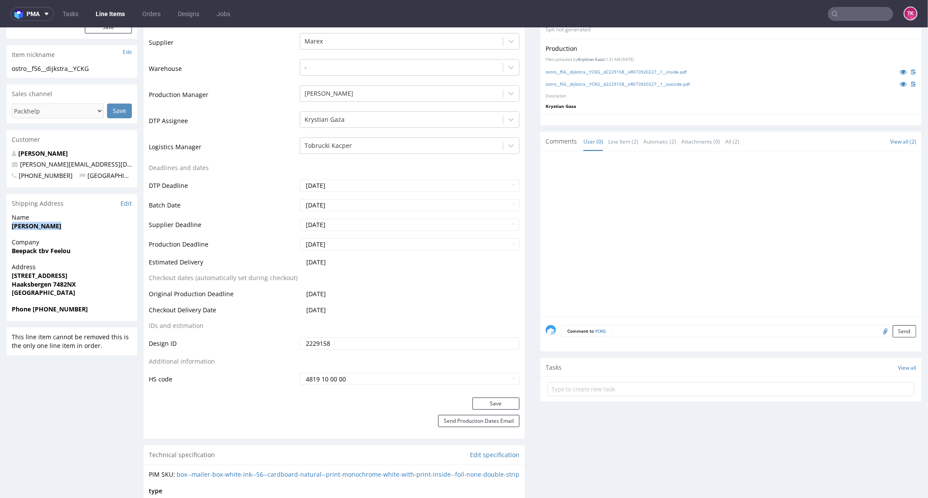
copy strong "[PERSON_NAME]"
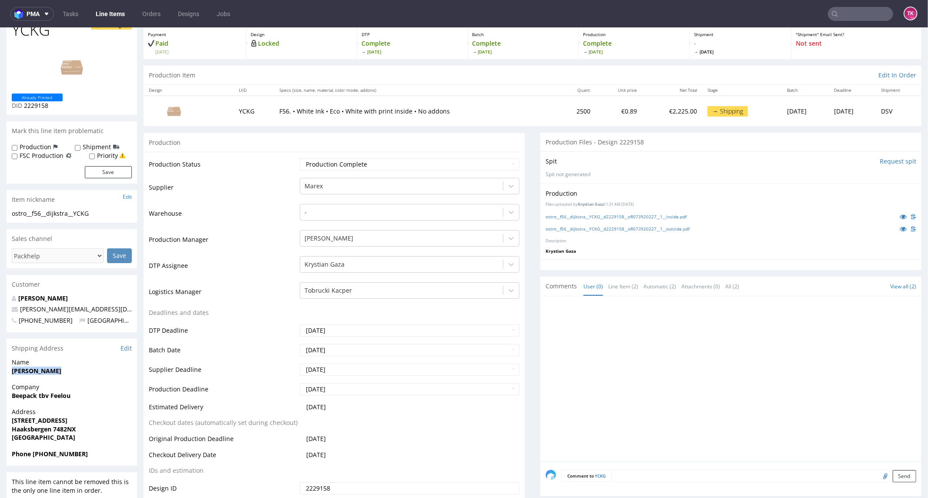
scroll to position [0, 0]
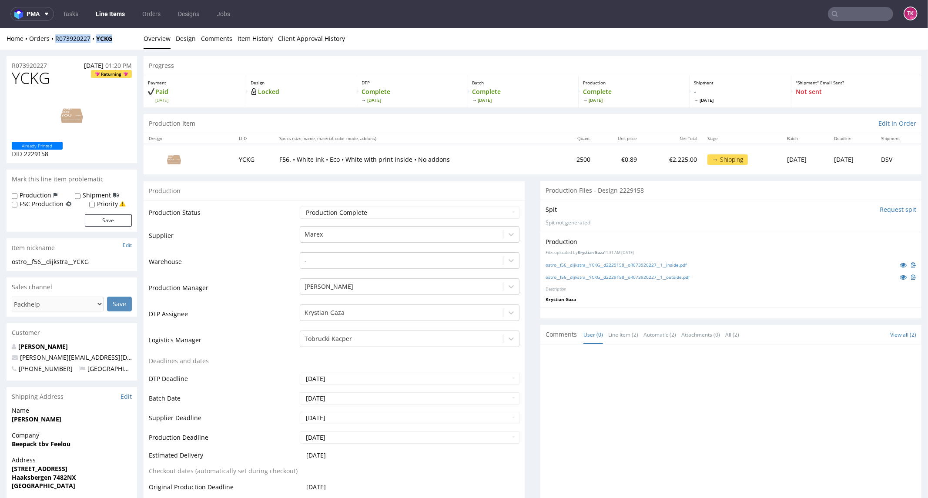
drag, startPoint x: 130, startPoint y: 45, endPoint x: 55, endPoint y: 47, distance: 74.9
click at [55, 47] on div "Home Orders R073920227 YCKG Overview Design Comments Item History Client Approv…" at bounding box center [464, 38] width 928 height 22
copy div "R073920227 YCKG"
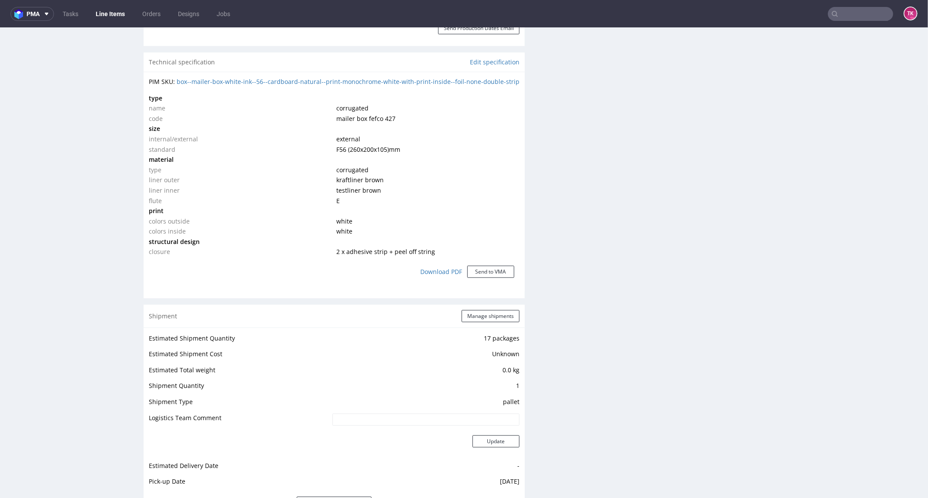
scroll to position [725, 0]
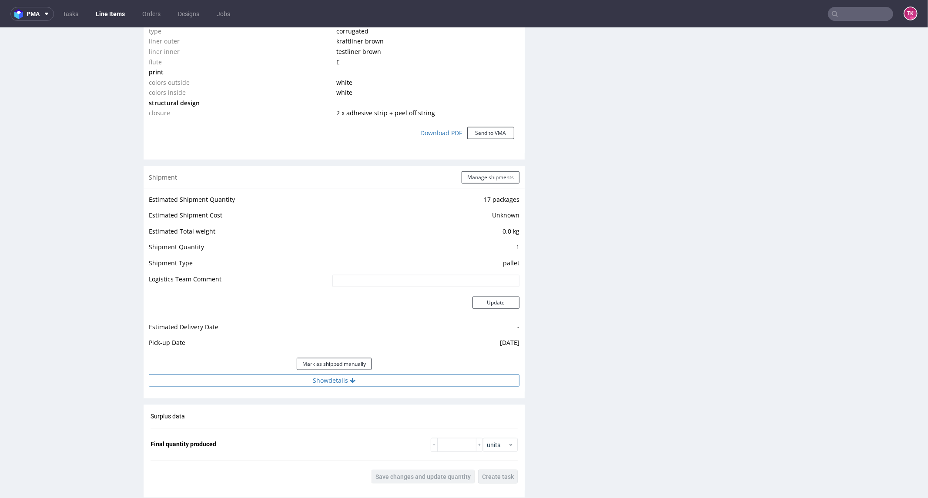
click at [410, 383] on button "Show details" at bounding box center [334, 380] width 371 height 12
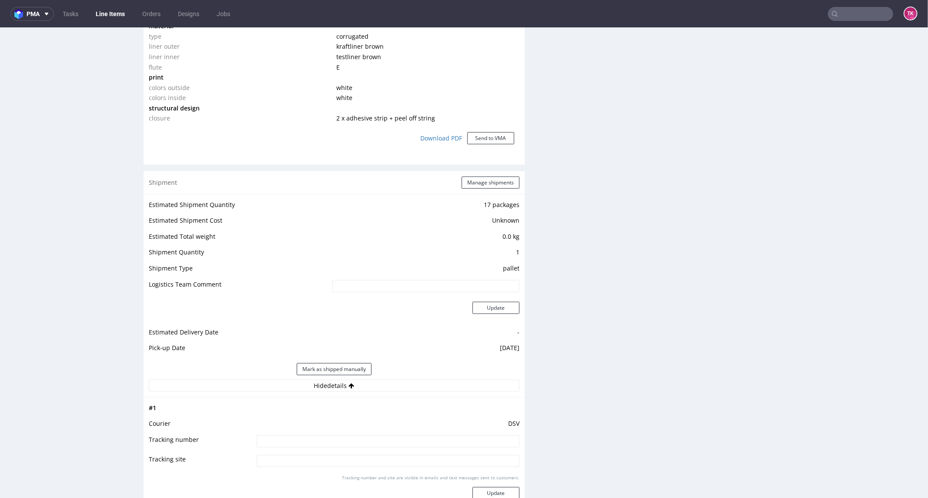
scroll to position [764, 0]
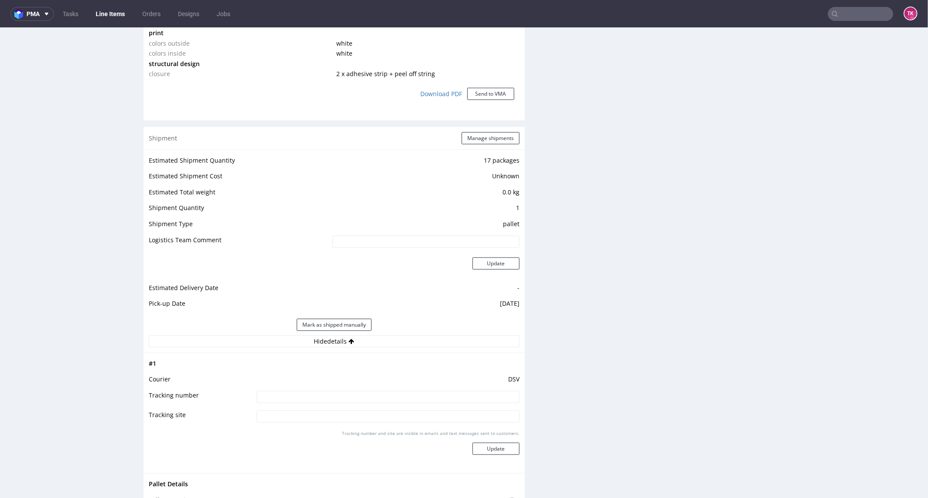
click at [375, 406] on td at bounding box center [387, 400] width 265 height 20
click at [375, 400] on input at bounding box center [388, 397] width 263 height 12
paste input "40257145950408179913"
type input "40257145950408179913"
click at [506, 454] on div "Tracking number and site are visible in emails and text messages sent to custom…" at bounding box center [388, 445] width 263 height 31
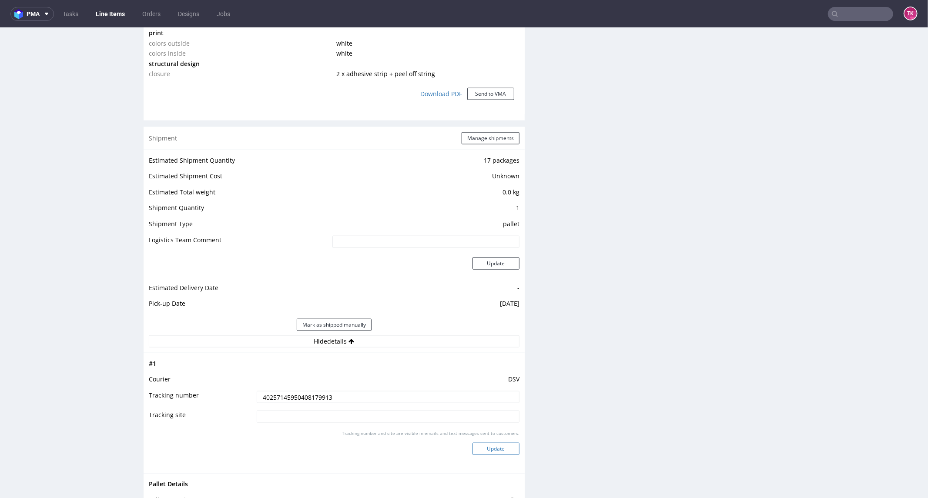
click at [506, 453] on button "Update" at bounding box center [496, 449] width 47 height 12
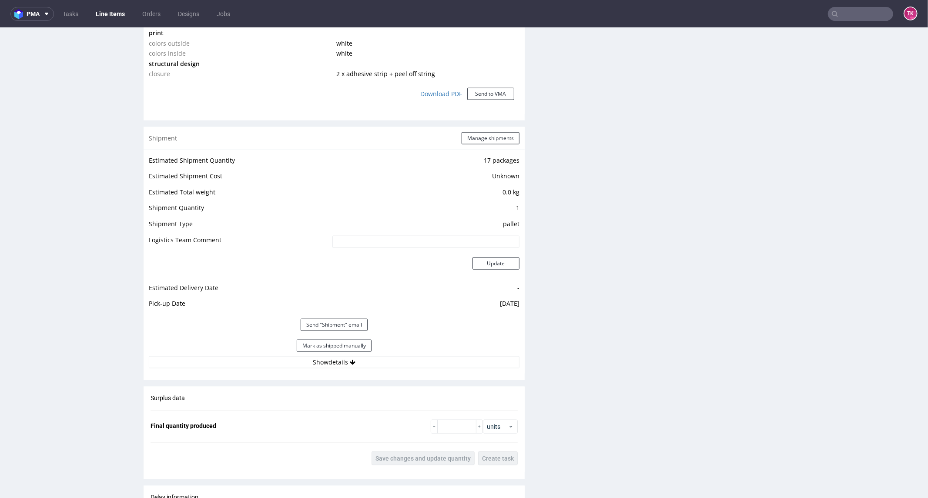
click at [114, 14] on link "Line Items" at bounding box center [111, 14] width 40 height 14
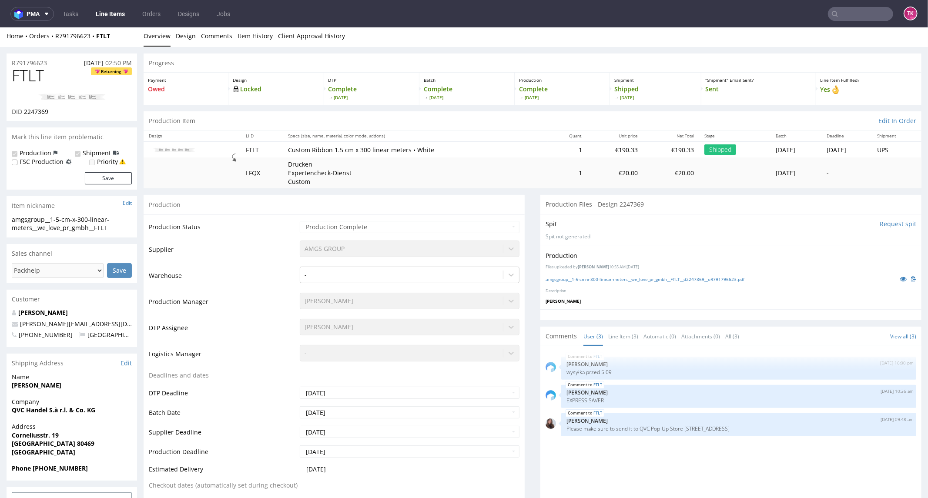
scroll to position [97, 0]
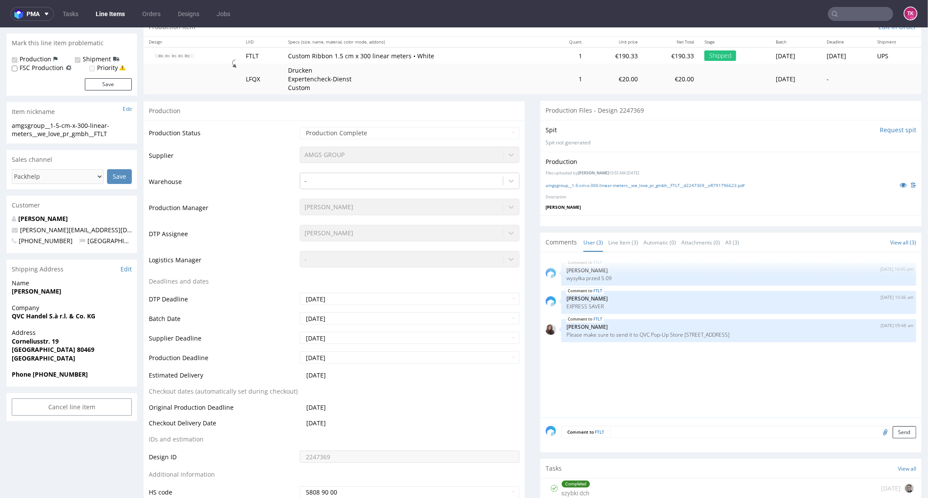
click at [90, 17] on ul "Tasks Line Items Orders Designs Jobs" at bounding box center [146, 14] width 185 height 14
click at [96, 11] on link "Line Items" at bounding box center [111, 14] width 40 height 14
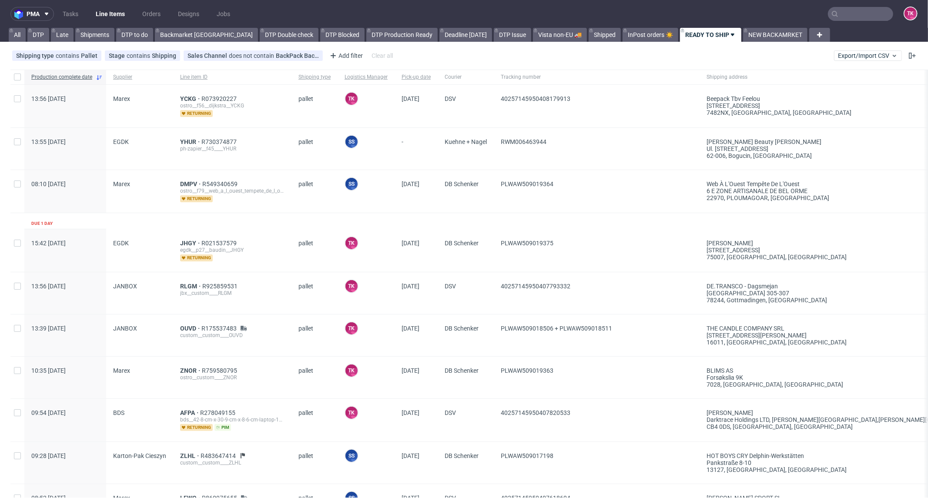
click at [116, 14] on link "Line Items" at bounding box center [111, 14] width 40 height 14
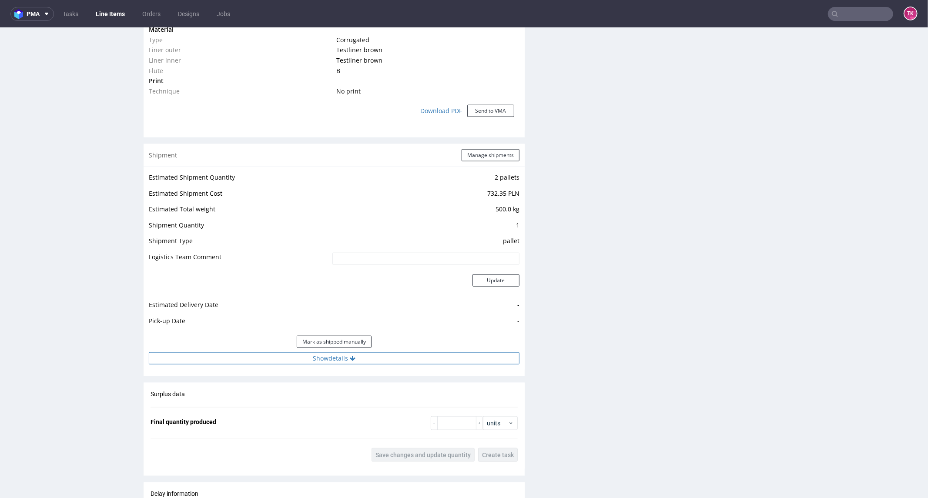
click at [402, 353] on button "Show details" at bounding box center [334, 358] width 371 height 12
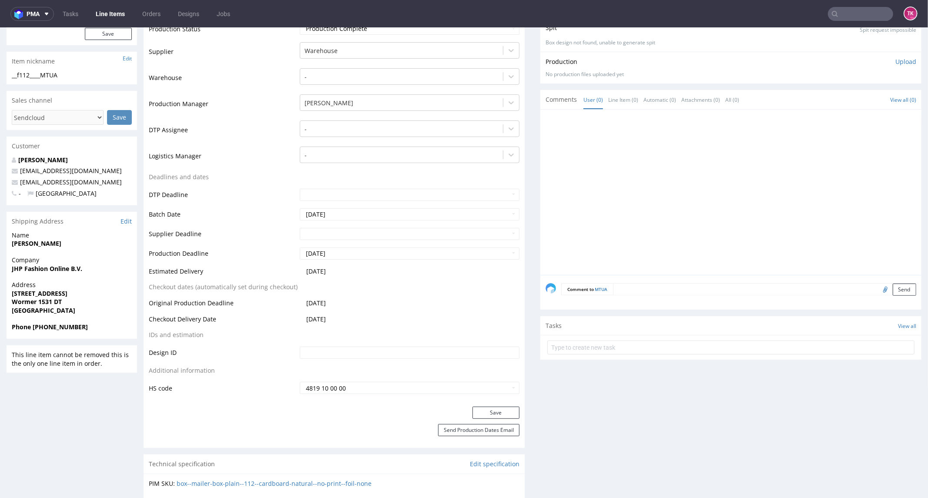
scroll to position [193, 0]
click at [119, 13] on link "Line Items" at bounding box center [111, 14] width 40 height 14
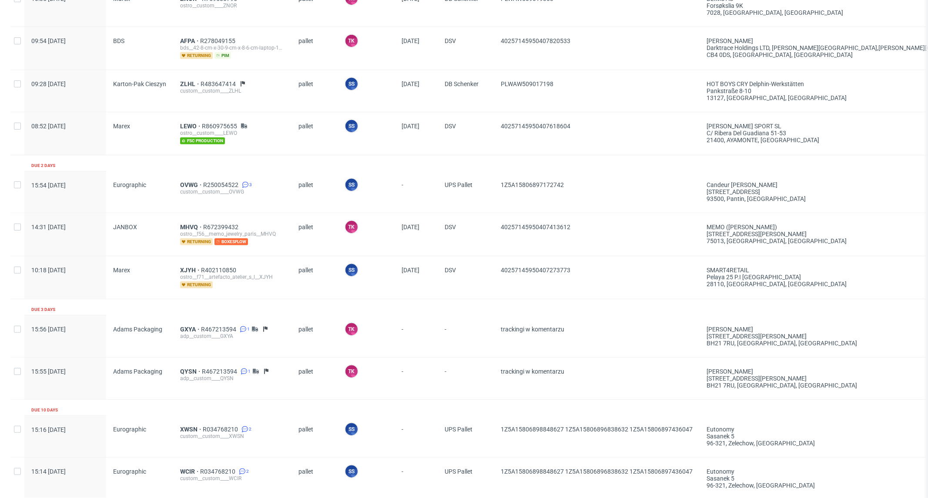
scroll to position [580, 0]
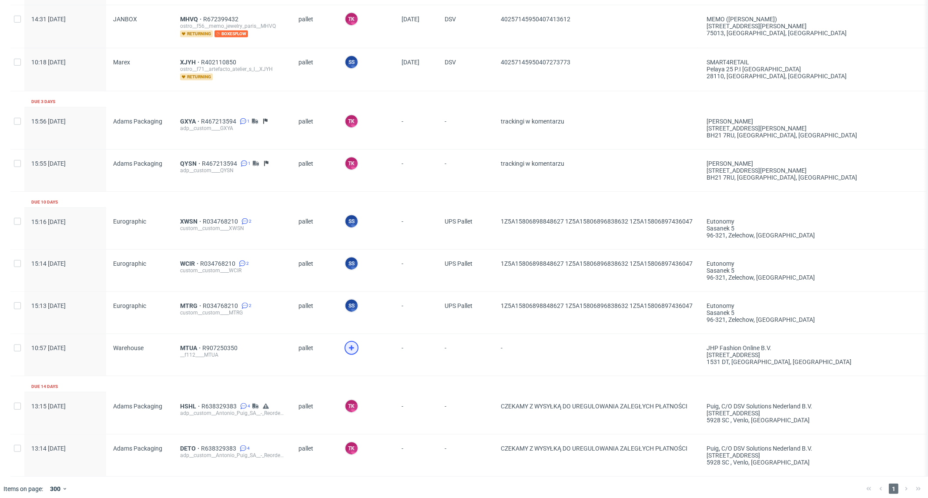
click at [347, 349] on icon at bounding box center [351, 348] width 10 height 10
click at [185, 345] on span "MTUA" at bounding box center [191, 348] width 22 height 7
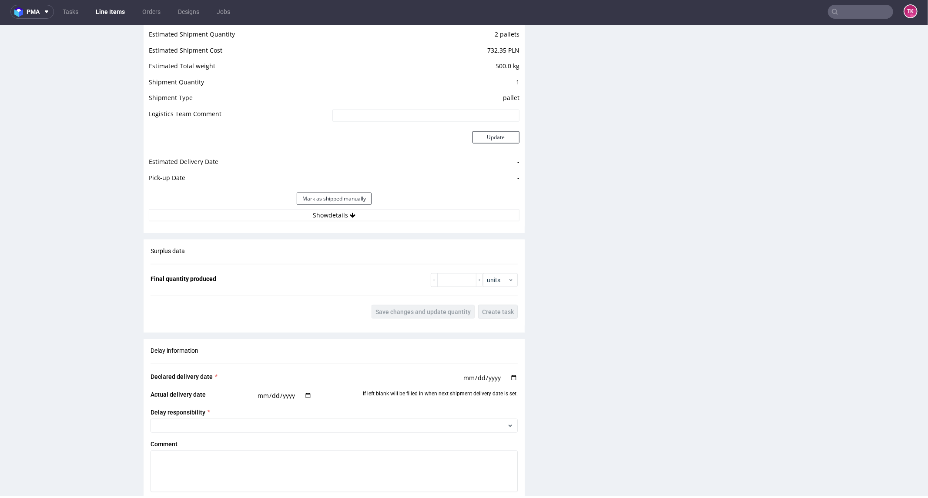
scroll to position [870, 0]
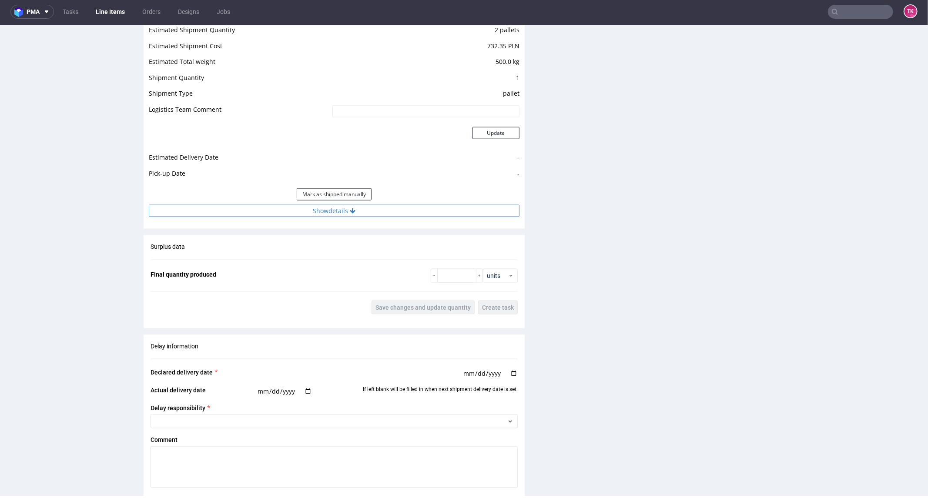
click at [411, 210] on button "Show details" at bounding box center [334, 211] width 371 height 12
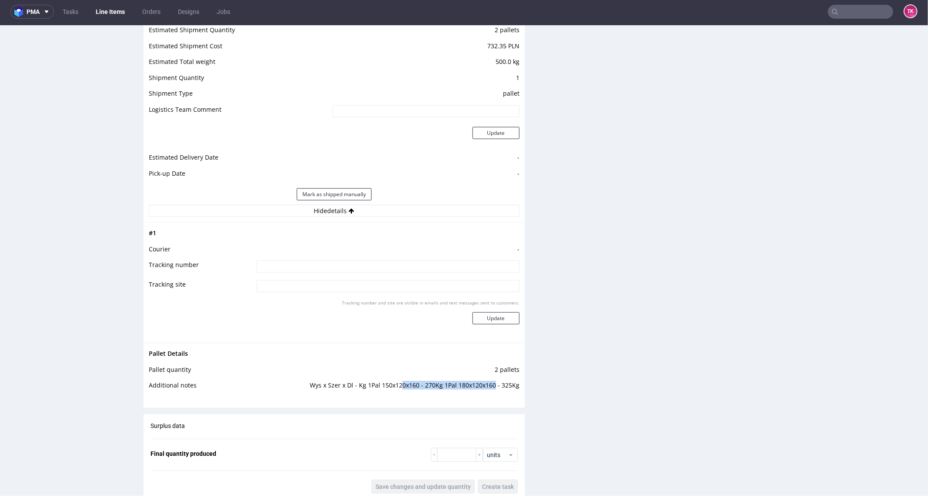
drag, startPoint x: 399, startPoint y: 386, endPoint x: 490, endPoint y: 387, distance: 91.8
click at [490, 387] on td "Wys x Szer x Dl - Kg 1Pal 150x120x160 - 270Kg 1Pal 180x120x160 - 325Kg" at bounding box center [386, 388] width 268 height 16
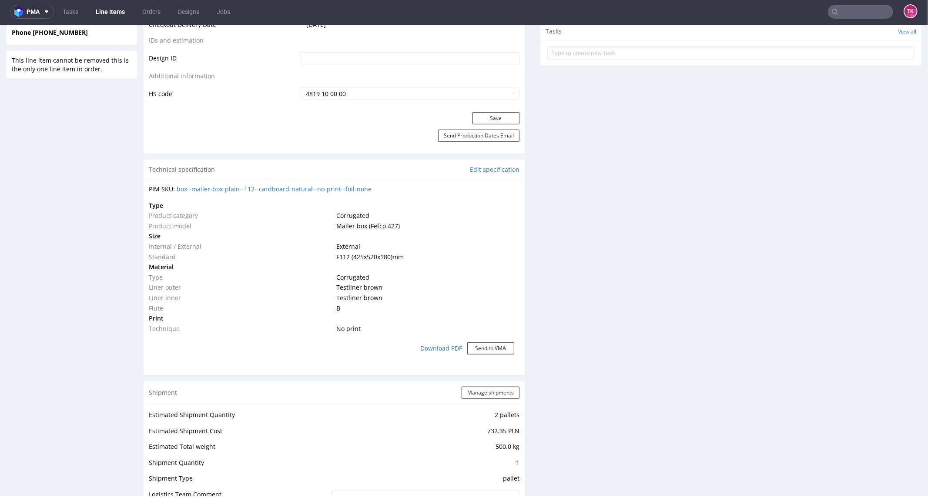
scroll to position [532, 0]
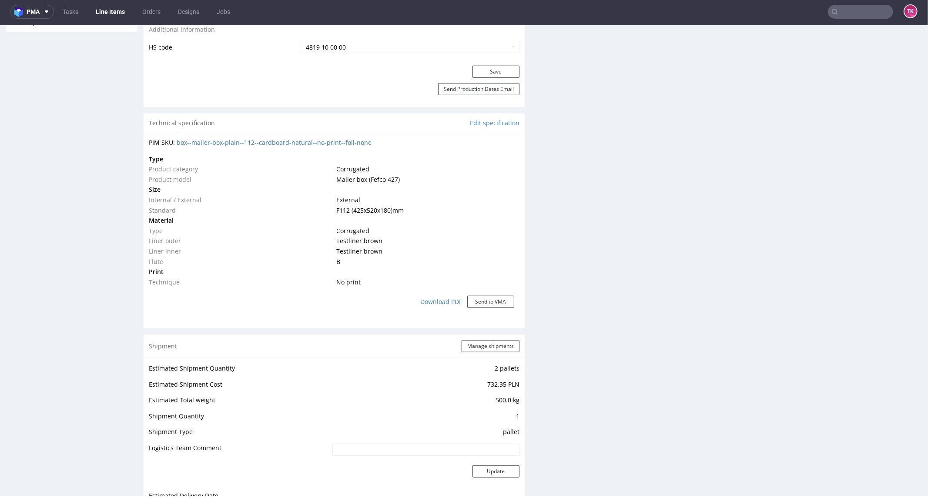
click at [484, 339] on div "Shipment Manage shipments" at bounding box center [334, 346] width 381 height 23
click at [484, 342] on button "Manage shipments" at bounding box center [491, 346] width 58 height 12
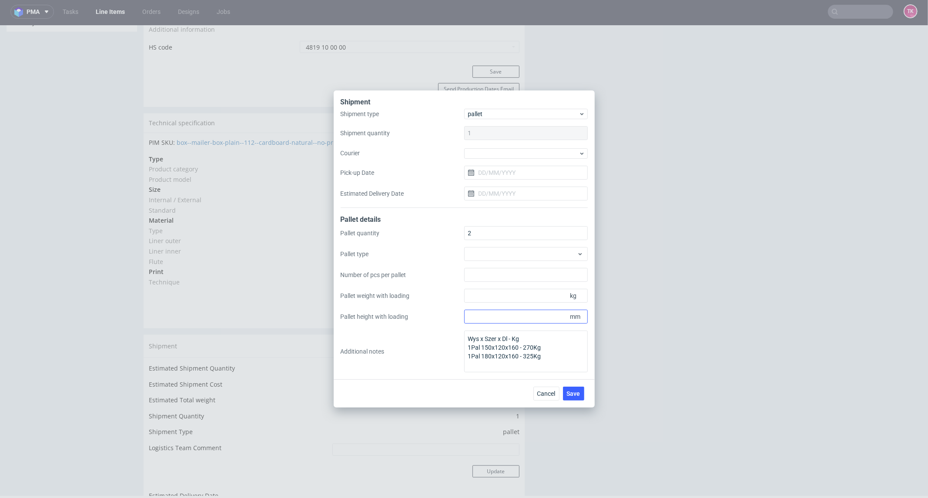
click at [494, 347] on textarea "Wys x Szer x Dl - Kg 1Pal 150x120x160 - 270Kg 1Pal 180x120x160 - 325Kg" at bounding box center [526, 352] width 124 height 42
click at [498, 149] on div at bounding box center [526, 153] width 124 height 10
click at [510, 200] on div "DB Schenker" at bounding box center [526, 203] width 117 height 16
drag, startPoint x: 494, startPoint y: 166, endPoint x: 494, endPoint y: 172, distance: 6.1
click at [494, 168] on input "Pick-up Date" at bounding box center [526, 172] width 124 height 14
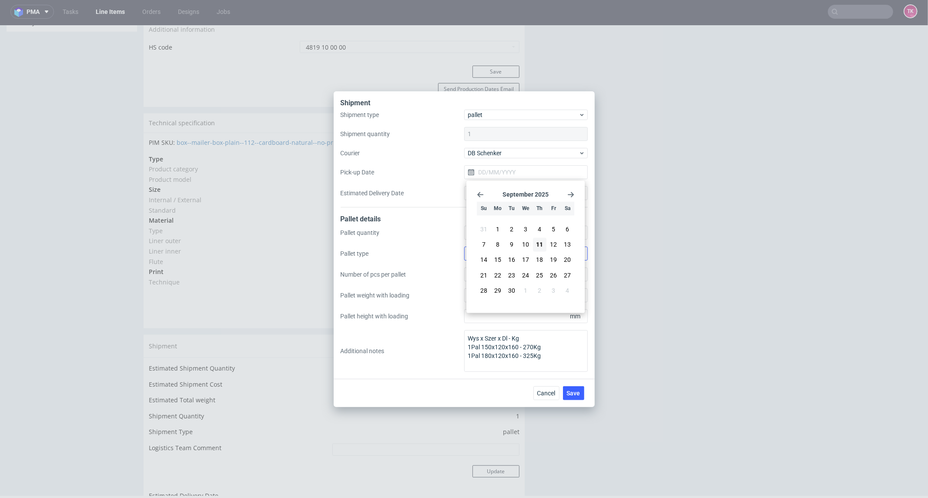
drag, startPoint x: 554, startPoint y: 245, endPoint x: 554, endPoint y: 257, distance: 11.8
click at [554, 246] on span "12" at bounding box center [554, 245] width 7 height 9
type input "[DATE]"
click at [575, 393] on span "Save" at bounding box center [573, 393] width 13 height 6
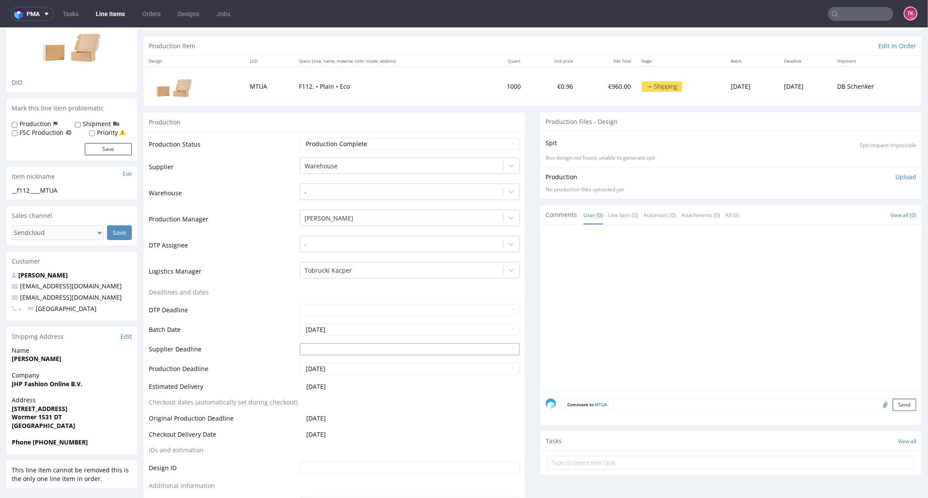
scroll to position [193, 0]
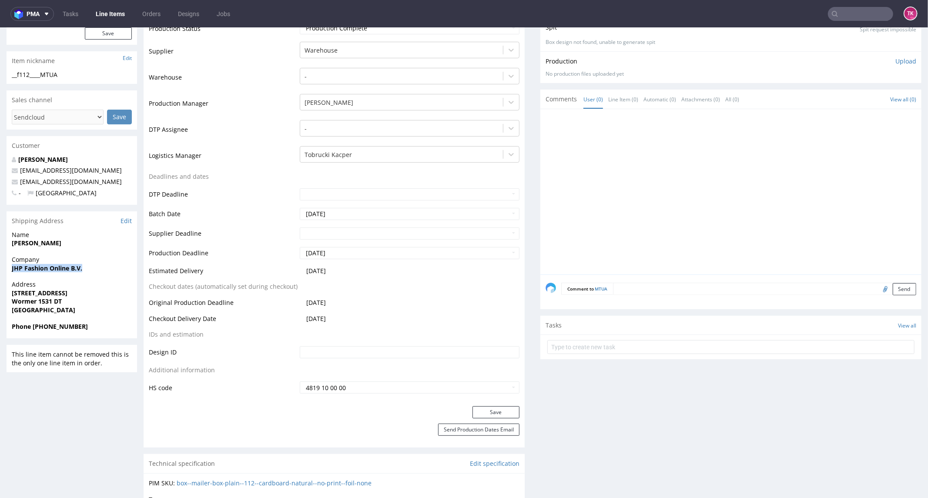
drag, startPoint x: 54, startPoint y: 275, endPoint x: 93, endPoint y: 275, distance: 39.2
copy strong "JHP Fashion Online B.V."
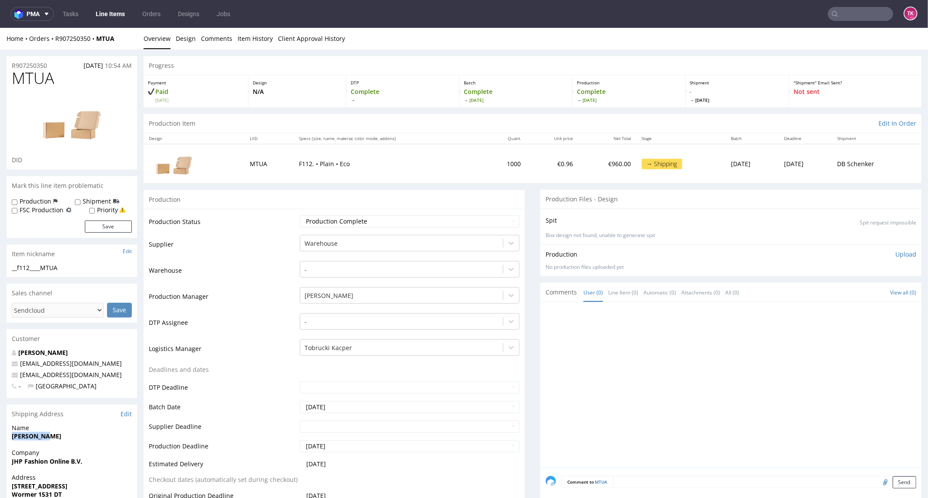
drag, startPoint x: 12, startPoint y: 435, endPoint x: 60, endPoint y: 437, distance: 47.5
click at [58, 439] on span "[PERSON_NAME]" at bounding box center [72, 436] width 120 height 9
copy strong "[PERSON_NAME]"
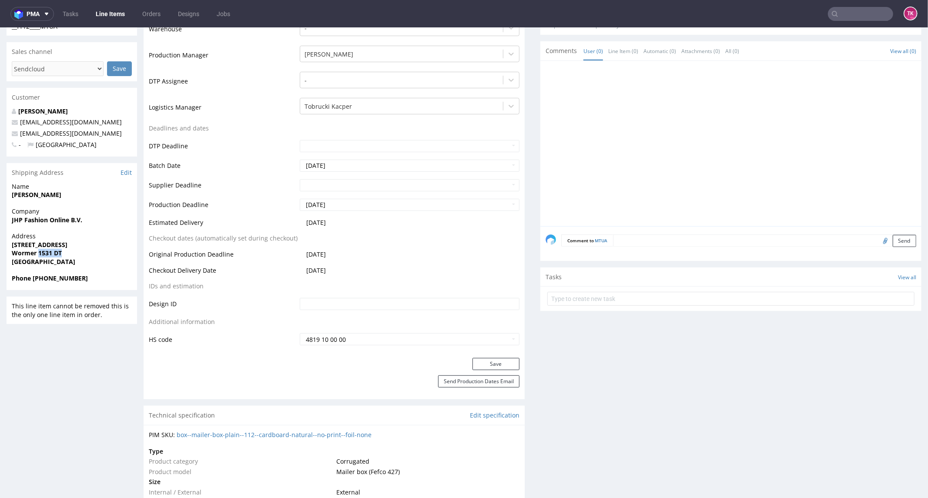
drag, startPoint x: 48, startPoint y: 252, endPoint x: 75, endPoint y: 255, distance: 27.2
click at [71, 254] on span "Wormer 1531 DT" at bounding box center [72, 253] width 120 height 9
copy strong "1531 DT"
drag, startPoint x: 32, startPoint y: 279, endPoint x: 97, endPoint y: 277, distance: 64.4
click at [97, 277] on span "Phone +31 651964052" at bounding box center [72, 278] width 120 height 9
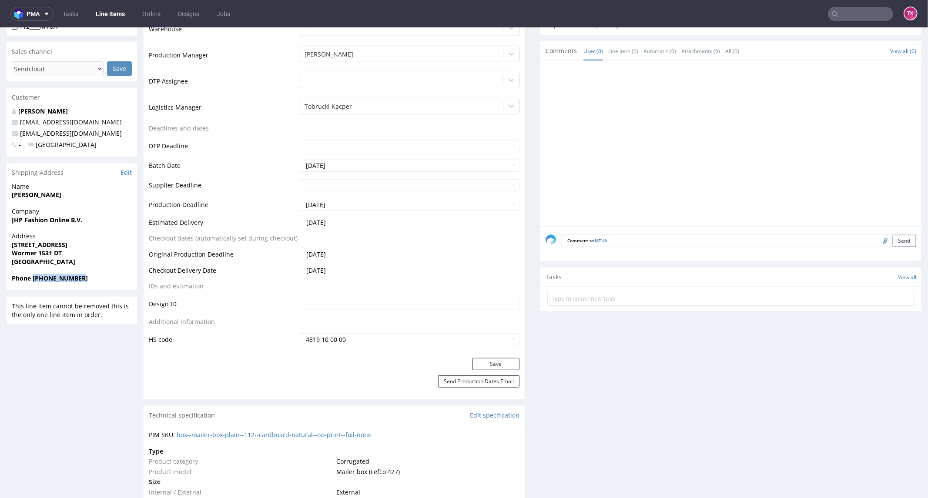
copy strong "+31 651964052"
drag, startPoint x: 102, startPoint y: 124, endPoint x: 105, endPoint y: 131, distance: 7.6
click at [105, 131] on div "Melvin Tol whitelabel@packhelp.com melvintol17@gmail.com - Netherlands" at bounding box center [72, 132] width 131 height 50
copy div "[EMAIL_ADDRESS][DOMAIN_NAME]"
copy strong "[STREET_ADDRESS]"
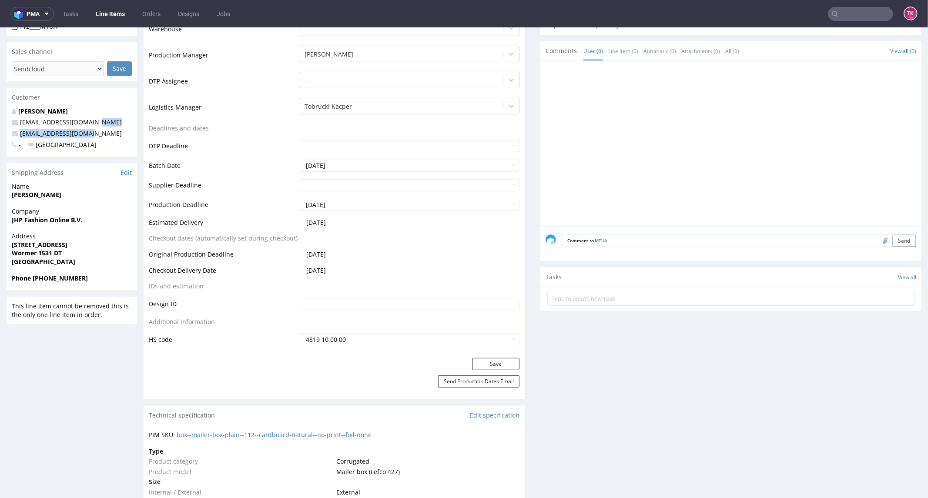
drag, startPoint x: 7, startPoint y: 241, endPoint x: 94, endPoint y: 243, distance: 87.1
click at [94, 243] on div "Address Eendrachtstraat 5 Wormer 1531 DT Netherlands" at bounding box center [72, 253] width 131 height 42
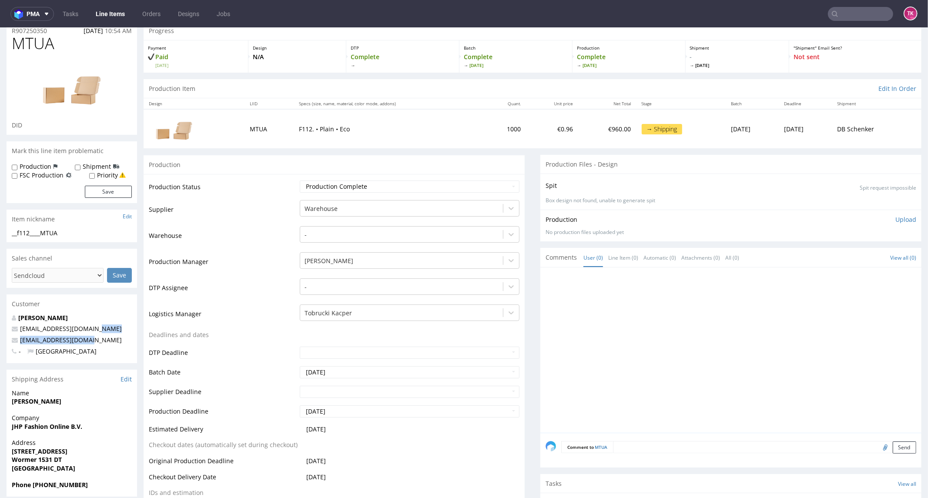
scroll to position [0, 0]
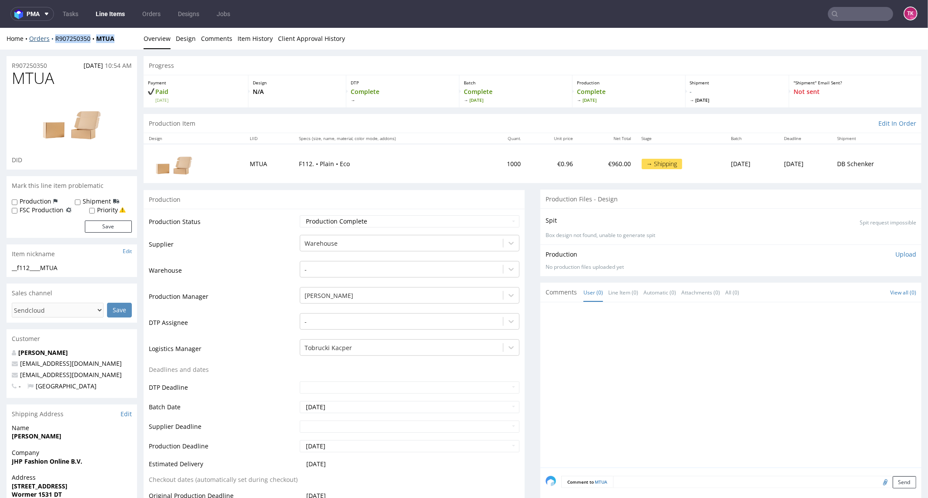
drag, startPoint x: 124, startPoint y: 44, endPoint x: 53, endPoint y: 41, distance: 71.0
click at [53, 40] on div "Home Orders R907250350 MTUA Overview Design Comments Item History Client Approv…" at bounding box center [464, 38] width 928 height 22
copy div "R907250350 MTUA"
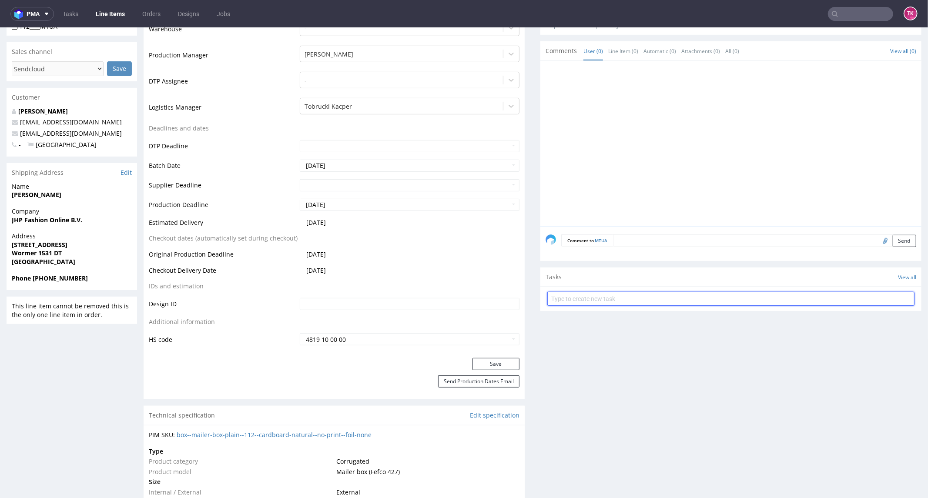
click at [630, 300] on input "text" at bounding box center [731, 299] width 367 height 14
type input "etykiety"
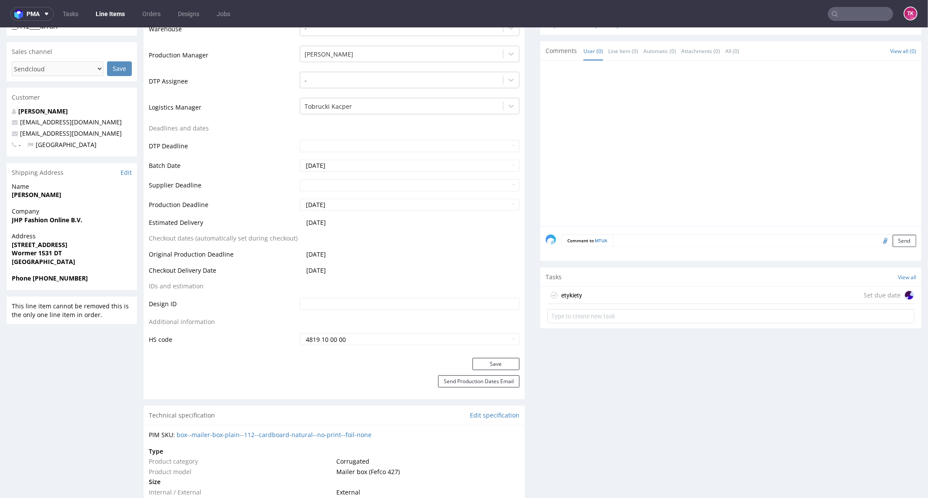
click at [630, 300] on div "etykiety Set due date" at bounding box center [731, 294] width 367 height 17
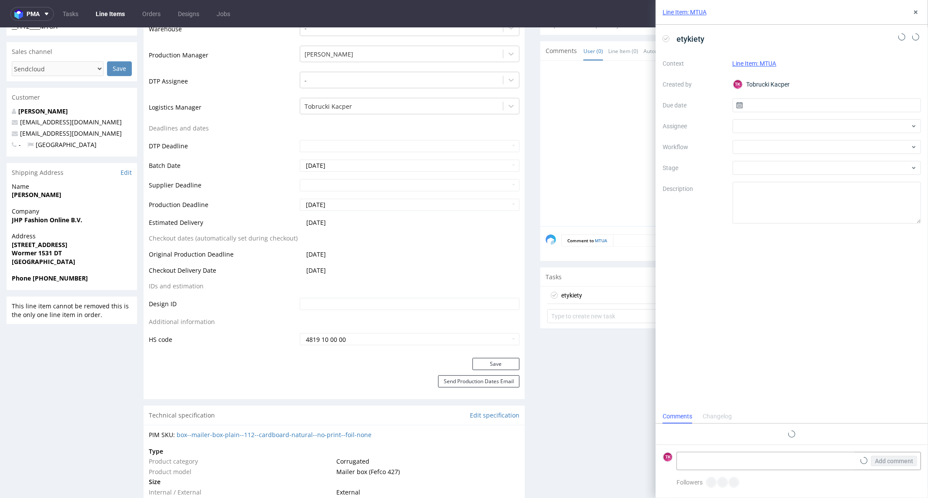
scroll to position [7, 0]
click at [729, 464] on textarea at bounding box center [766, 461] width 178 height 17
drag, startPoint x: 724, startPoint y: 490, endPoint x: 524, endPoint y: 461, distance: 202.3
type textarea "fr"
click at [782, 120] on div at bounding box center [827, 126] width 189 height 14
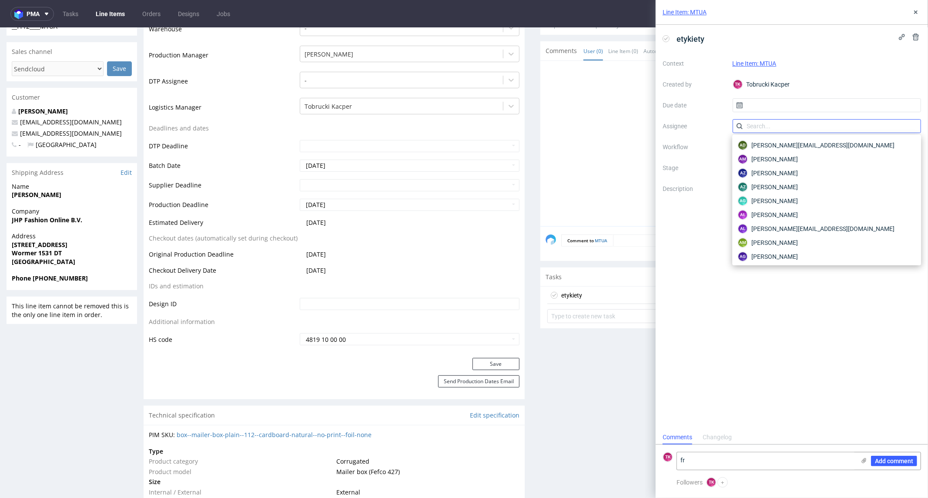
type input "r"
drag, startPoint x: 771, startPoint y: 129, endPoint x: 703, endPoint y: 120, distance: 68.5
click at [703, 120] on div "Context Line Item: MTUA Created by TK Tobrucki Kacper Due date Assignee f Workf…" at bounding box center [792, 140] width 259 height 167
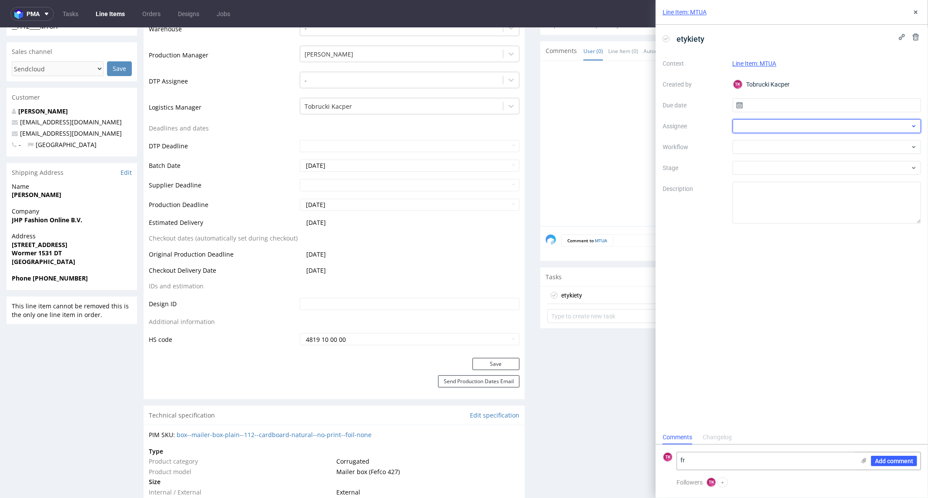
click at [751, 121] on div at bounding box center [827, 126] width 189 height 14
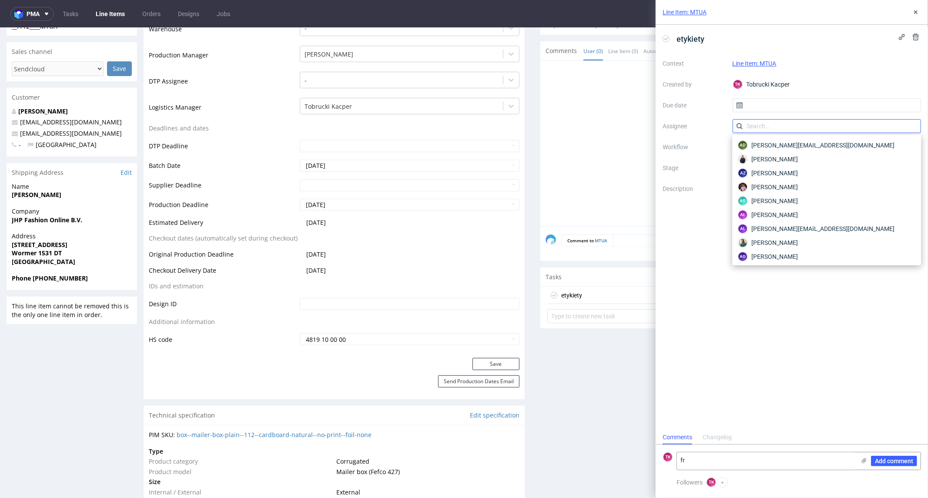
type input "d"
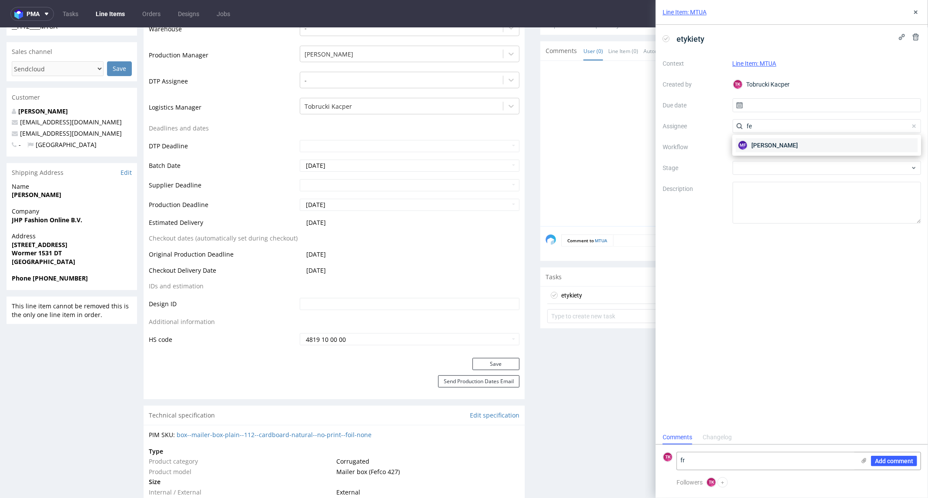
type input "fe"
click at [774, 149] on span "Michał Fedorowicz" at bounding box center [775, 145] width 47 height 9
click at [769, 107] on input "text" at bounding box center [827, 105] width 189 height 14
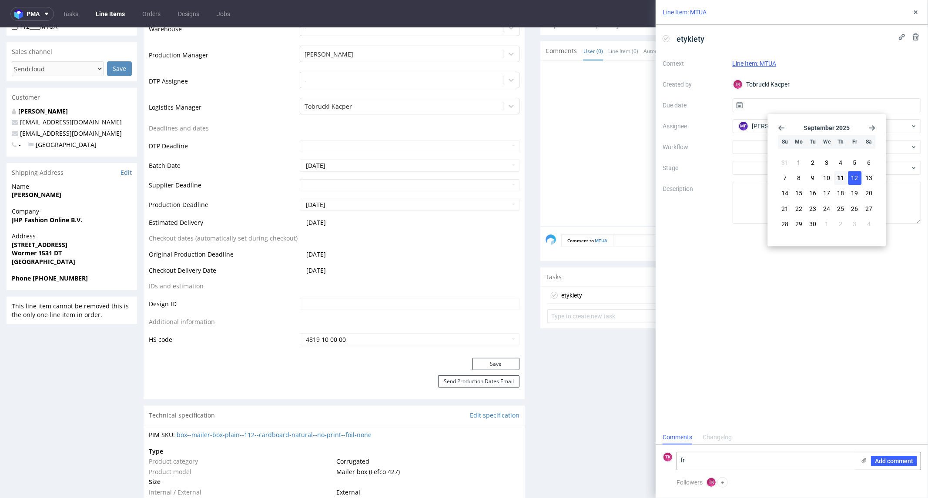
click at [859, 178] on button "12" at bounding box center [854, 178] width 13 height 14
type input "12/09/2025"
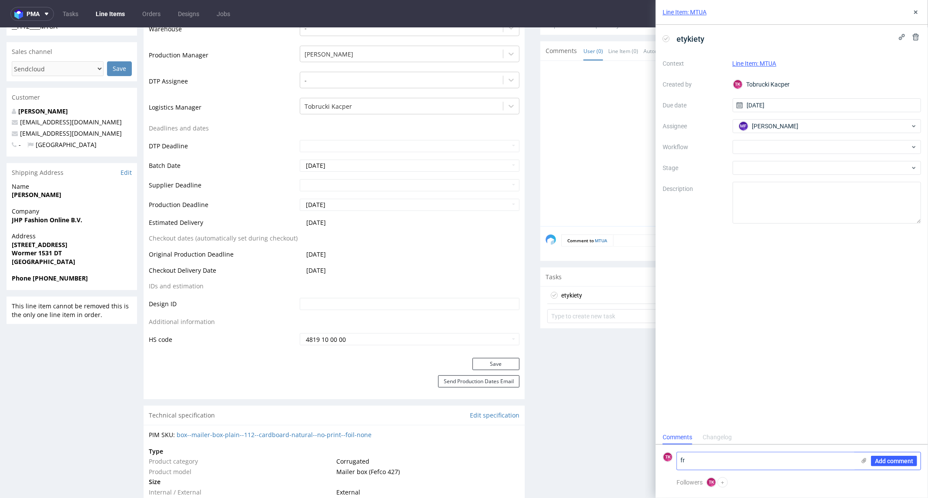
click at [741, 465] on textarea "fr" at bounding box center [766, 461] width 178 height 17
drag, startPoint x: 707, startPoint y: 486, endPoint x: 602, endPoint y: 472, distance: 105.4
paste textarea "PLWAW509020789"
type textarea "PLWAW509020789 - odbiór 12.09"
click at [886, 462] on span "Add comment" at bounding box center [894, 461] width 38 height 6
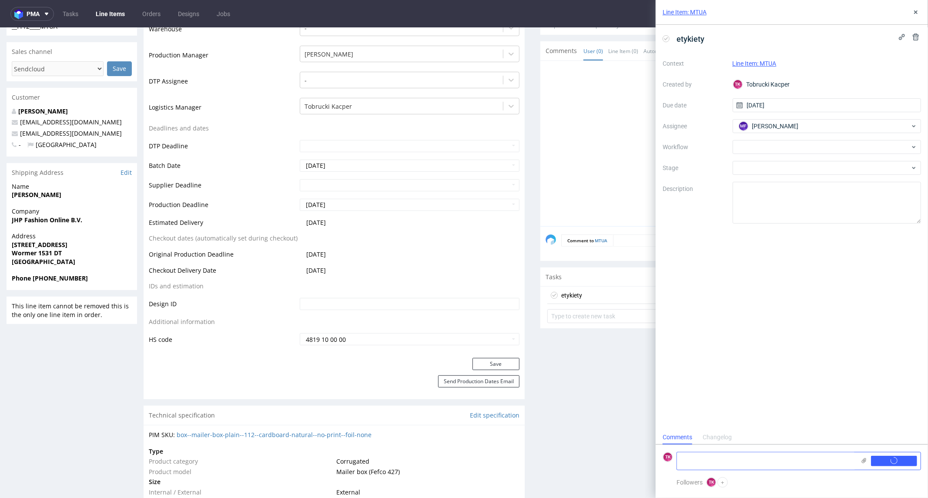
scroll to position [0, 0]
click at [862, 462] on icon at bounding box center [864, 460] width 7 height 7
click at [0, 0] on input "file" at bounding box center [0, 0] width 0 height 0
click at [911, 459] on span "Add comment" at bounding box center [894, 461] width 38 height 6
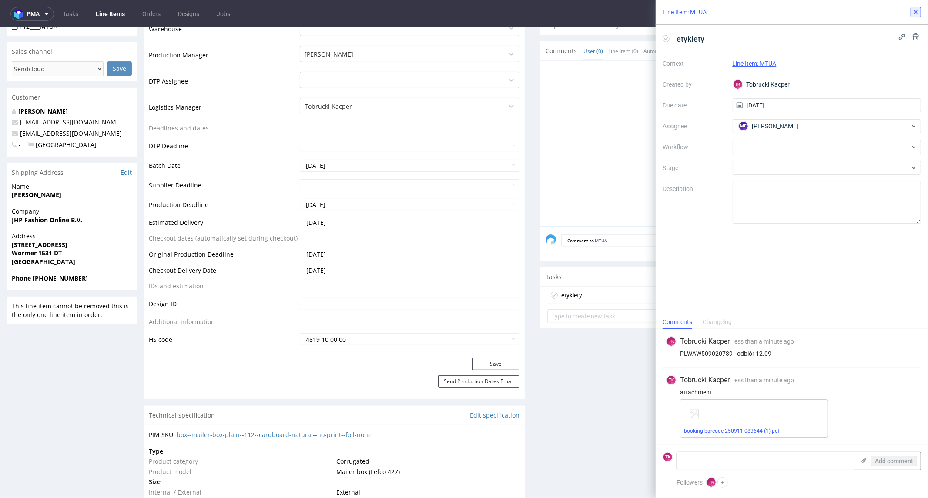
click at [920, 10] on button at bounding box center [916, 12] width 10 height 10
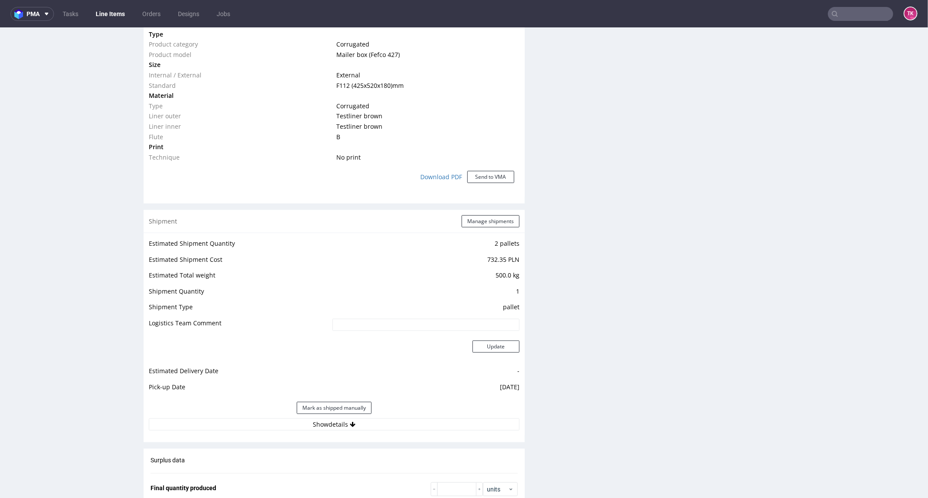
scroll to position [822, 0]
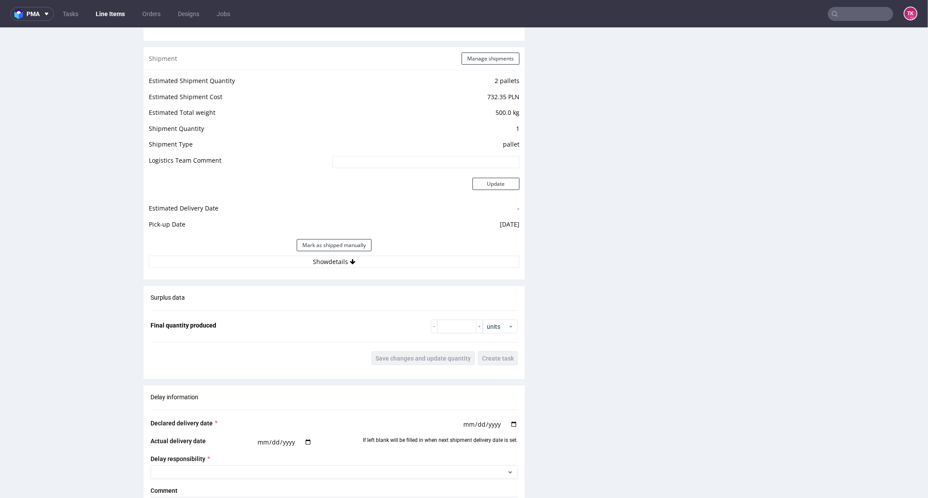
click at [277, 272] on div "Shipment Manage shipments Estimated Shipment Quantity 2 pallets Estimated Shipm…" at bounding box center [334, 163] width 381 height 232
click at [277, 262] on button "Show details" at bounding box center [334, 261] width 371 height 12
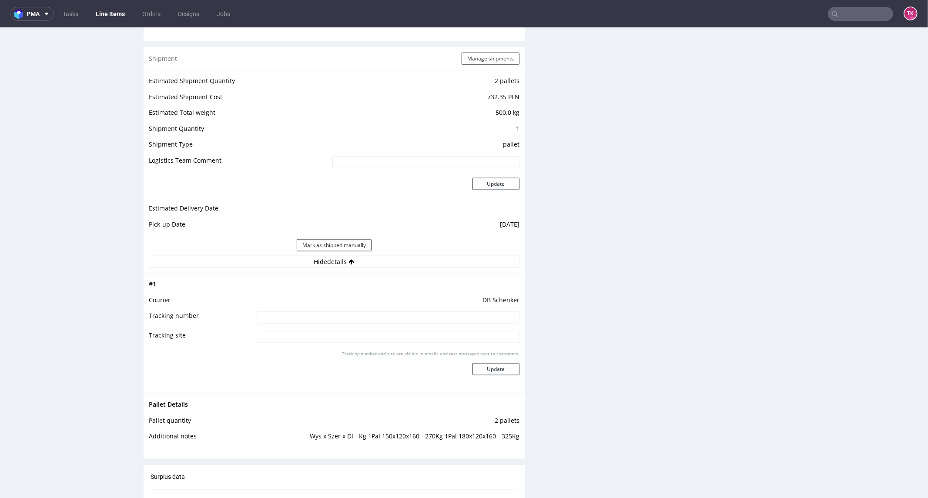
click at [301, 322] on input at bounding box center [388, 317] width 263 height 12
paste input "PLWAW509020789"
type input "PLWAW509020789"
click at [482, 370] on button "Update" at bounding box center [496, 369] width 47 height 12
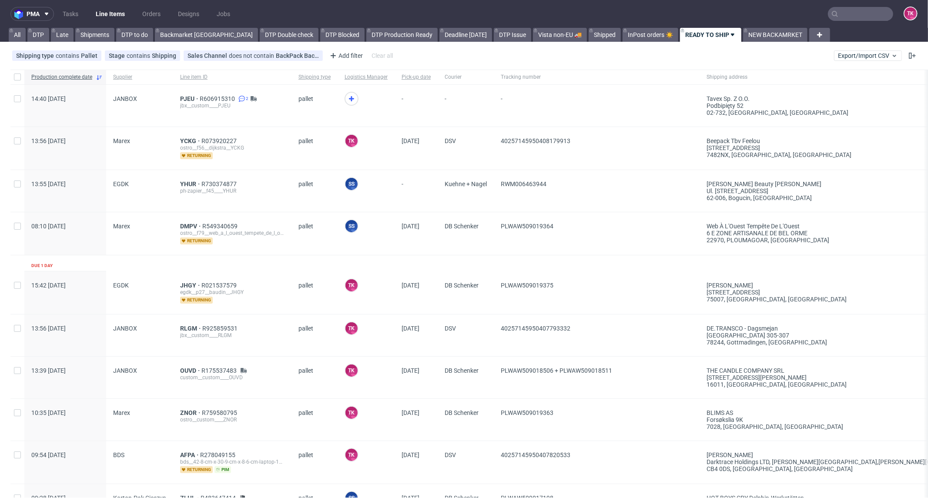
drag, startPoint x: 106, startPoint y: 6, endPoint x: 109, endPoint y: 11, distance: 5.8
click at [109, 11] on nav "pma Tasks Line Items Orders Designs Jobs TK" at bounding box center [464, 14] width 928 height 28
click at [109, 14] on link "Line Items" at bounding box center [111, 14] width 40 height 14
click at [114, 15] on link "Line Items" at bounding box center [111, 14] width 40 height 14
click at [113, 20] on link "Line Items" at bounding box center [111, 14] width 40 height 14
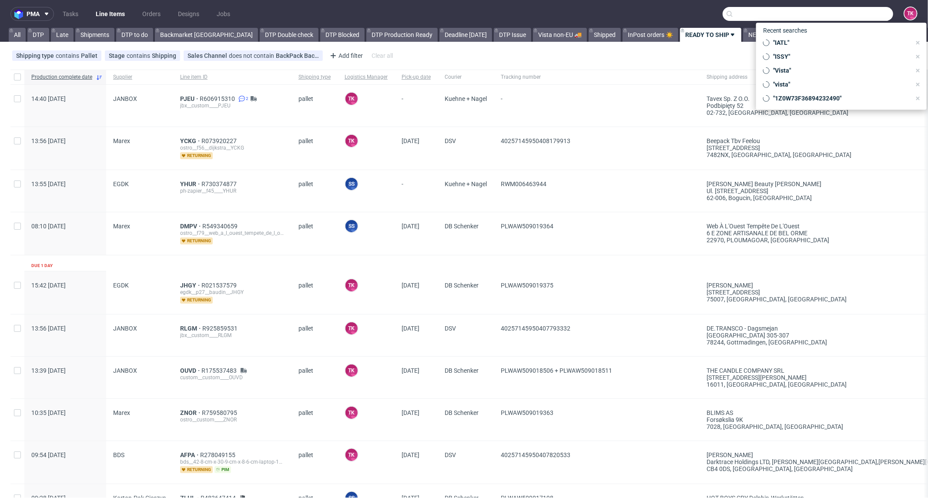
drag, startPoint x: 868, startPoint y: 18, endPoint x: 849, endPoint y: 27, distance: 21.0
click at [867, 19] on input "text" at bounding box center [808, 14] width 171 height 14
paste input "QYSN"
type input "QYSN"
click at [101, 15] on link "Line Items" at bounding box center [111, 14] width 40 height 14
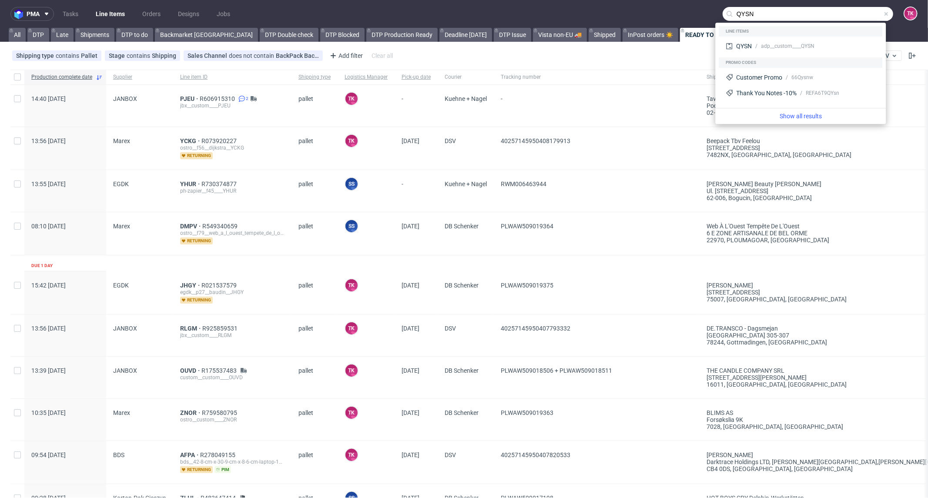
click at [114, 7] on link "Line Items" at bounding box center [111, 14] width 40 height 14
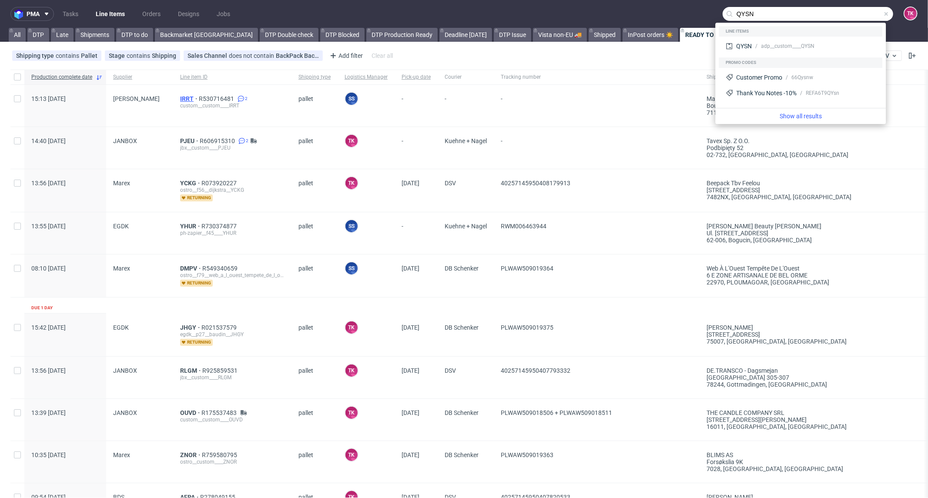
click at [180, 97] on span "IRRT" at bounding box center [189, 98] width 19 height 7
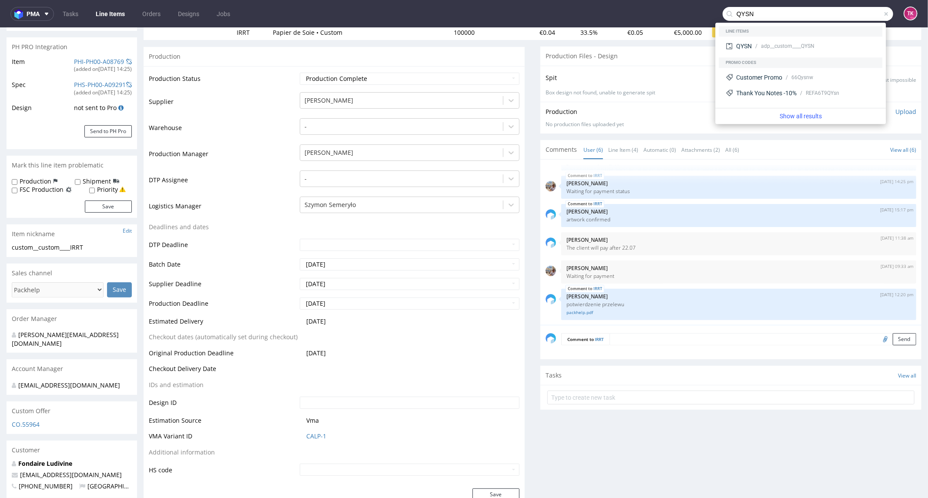
scroll to position [48, 0]
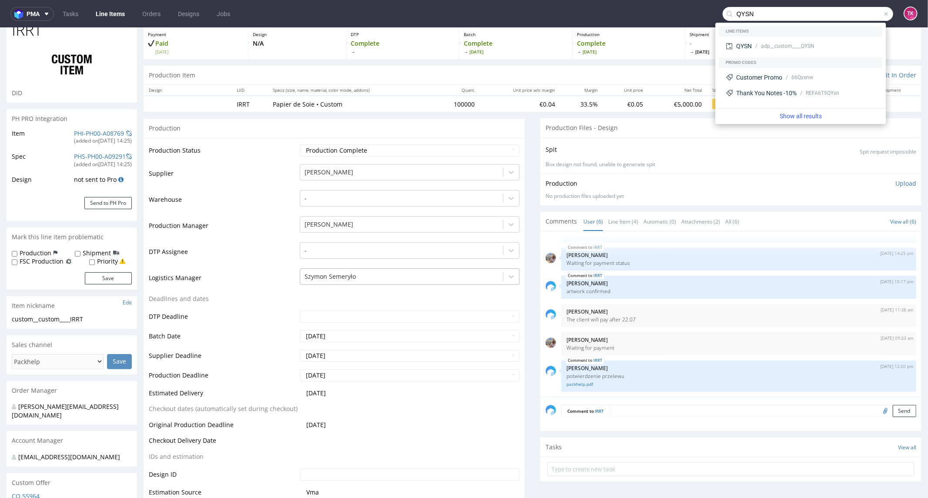
click at [373, 275] on div at bounding box center [402, 276] width 194 height 10
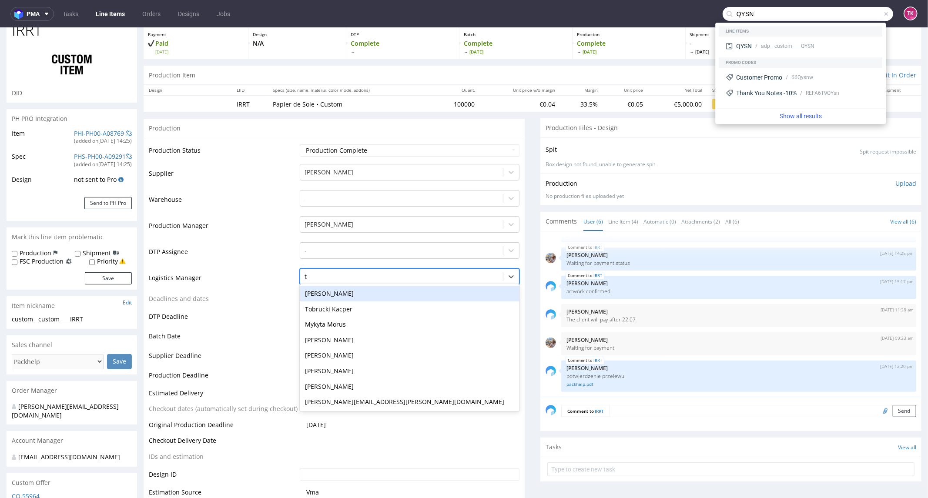
type input "t"
click at [347, 305] on div "Tobrucki Kacper" at bounding box center [410, 309] width 220 height 16
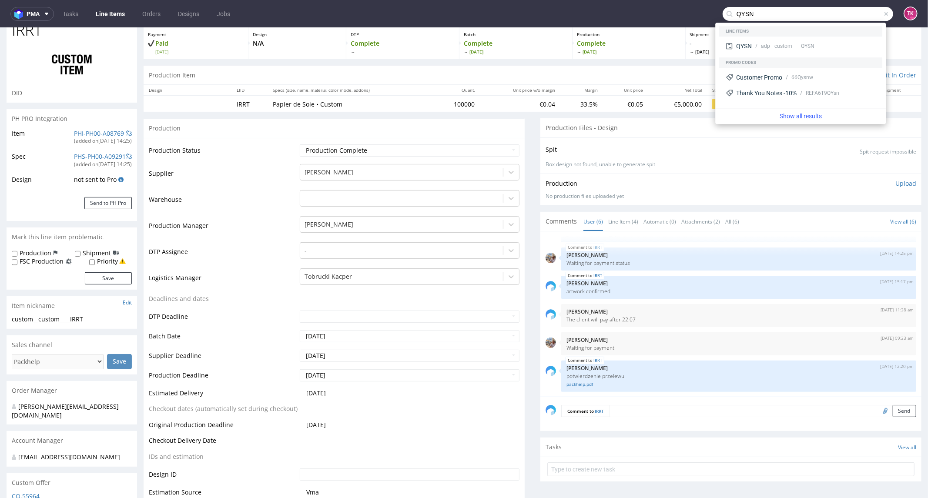
drag, startPoint x: 139, startPoint y: 35, endPoint x: 131, endPoint y: 26, distance: 12.3
click at [129, 24] on nav "pma Tasks Line Items Orders Designs Jobs QYSN TK" at bounding box center [464, 14] width 928 height 28
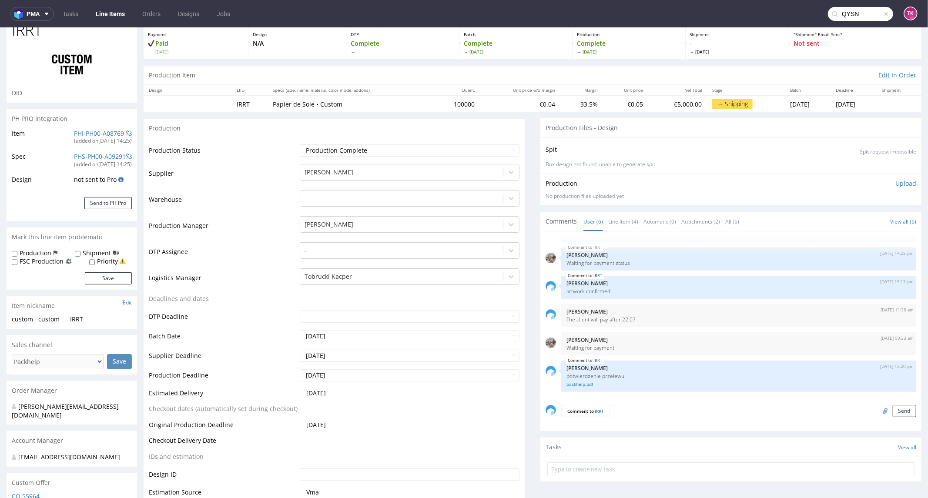
click at [120, 13] on link "Line Items" at bounding box center [111, 14] width 40 height 14
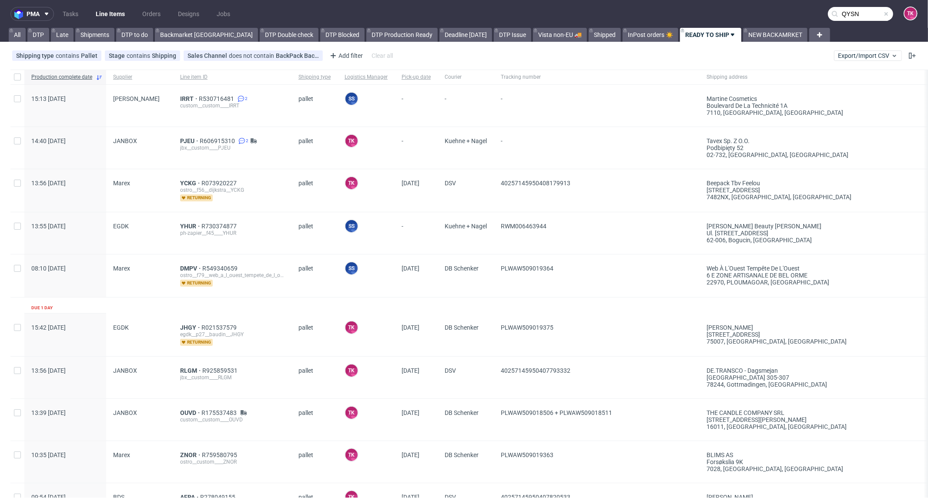
click at [114, 10] on link "Line Items" at bounding box center [111, 14] width 40 height 14
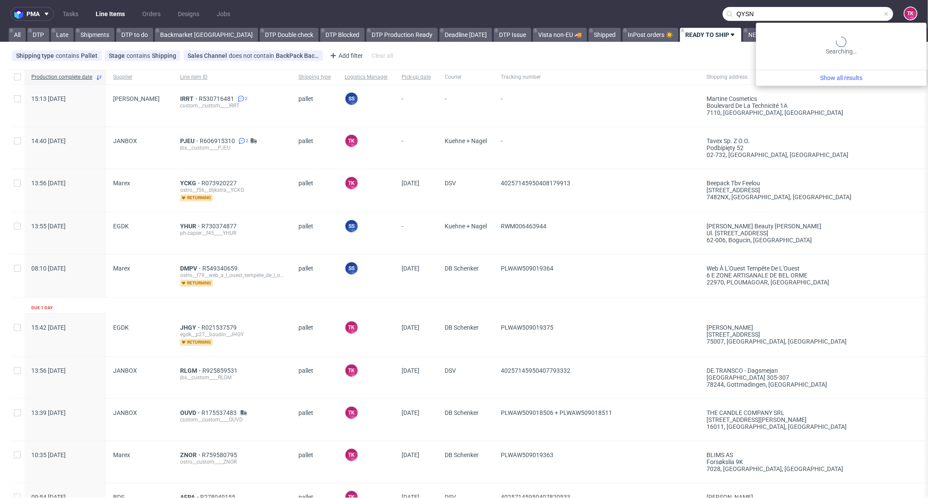
click at [837, 12] on input "QYSN" at bounding box center [808, 14] width 171 height 14
paste input "ISQZ"
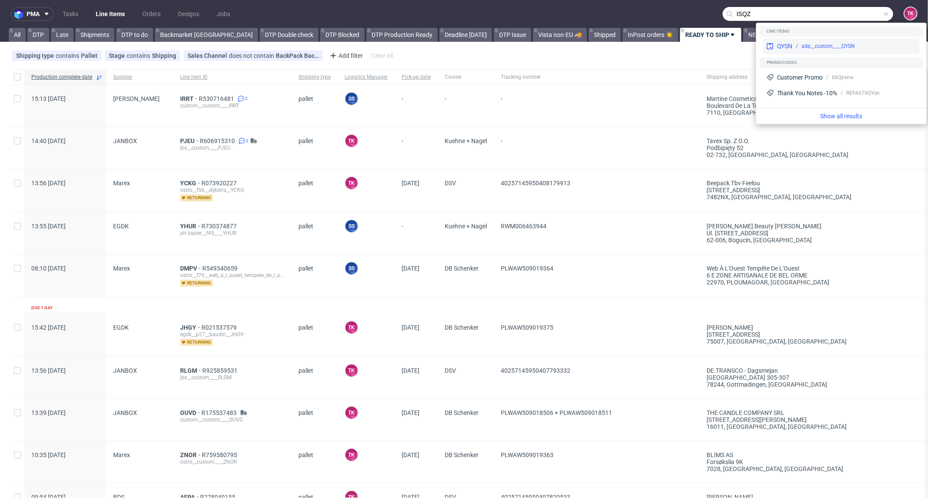
type input "ISQZ"
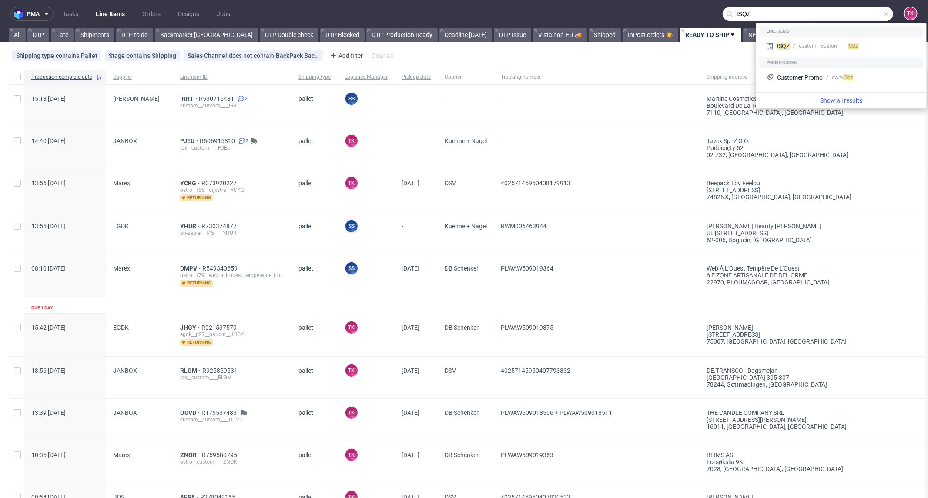
click at [794, 44] on div "custom__custom____ ISQZ" at bounding box center [853, 46] width 126 height 8
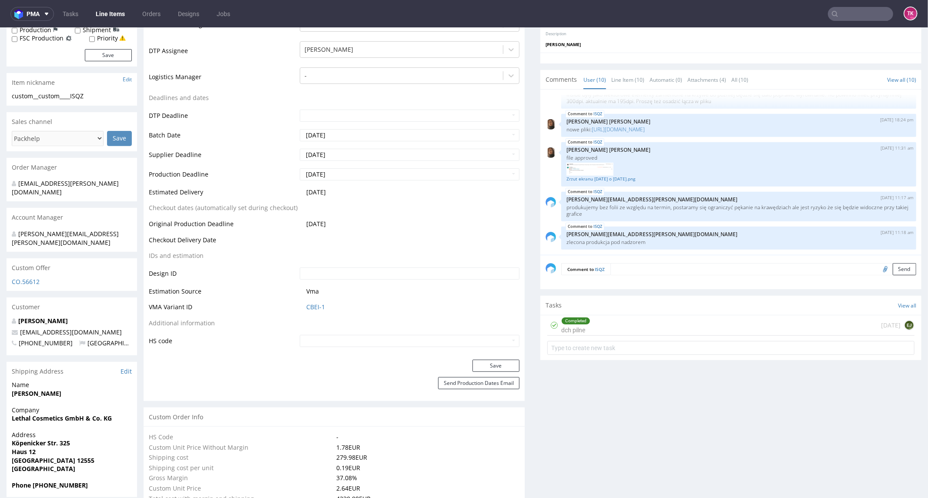
scroll to position [290, 0]
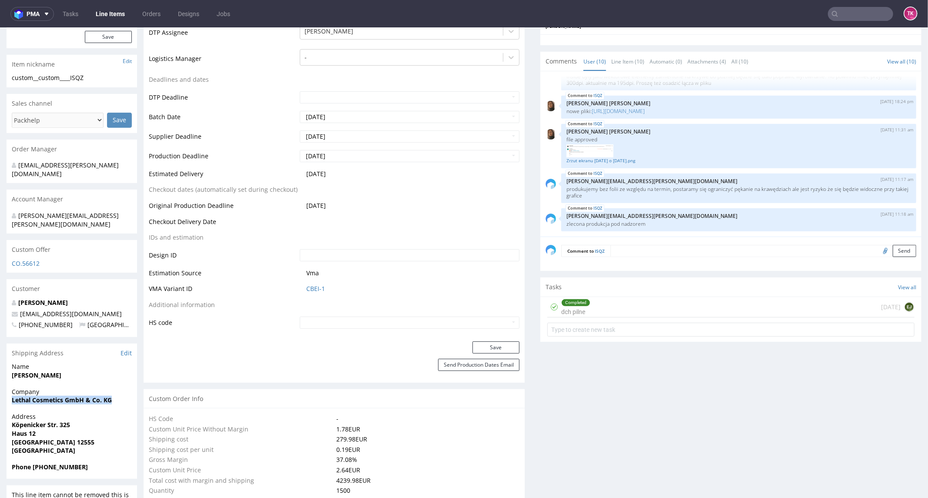
drag, startPoint x: 10, startPoint y: 380, endPoint x: 138, endPoint y: 380, distance: 128.8
copy strong "Lethal Cosmetics GmbH & Co. KG"
drag, startPoint x: 0, startPoint y: 405, endPoint x: 97, endPoint y: 418, distance: 97.9
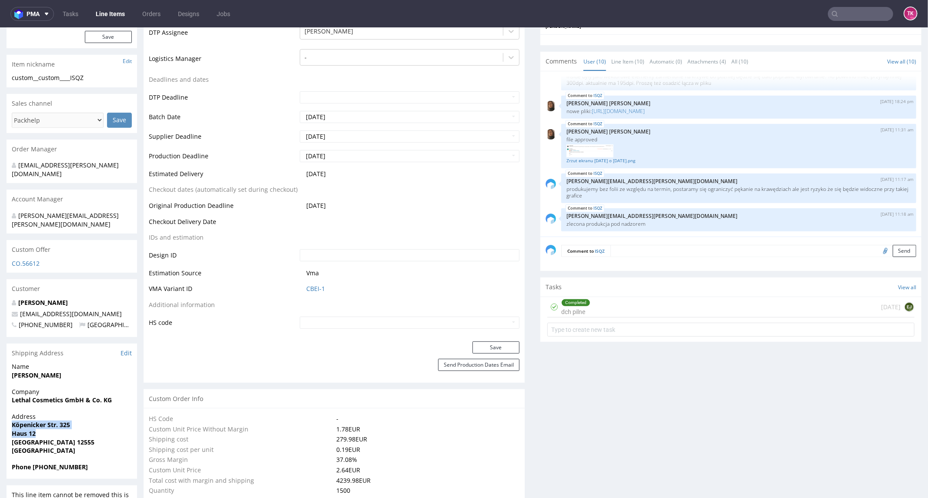
copy p "[STREET_ADDRESS]"
copy strong "[PHONE_NUMBER]"
drag, startPoint x: 32, startPoint y: 448, endPoint x: 92, endPoint y: 451, distance: 60.6
click at [92, 463] on span "Phone [PHONE_NUMBER]" at bounding box center [72, 467] width 120 height 9
drag, startPoint x: 87, startPoint y: 410, endPoint x: 0, endPoint y: 413, distance: 87.1
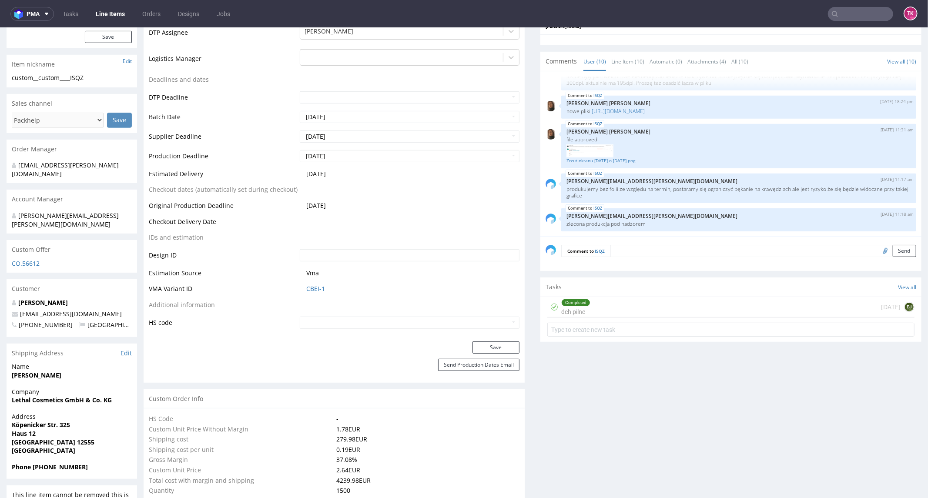
drag, startPoint x: 4, startPoint y: 409, endPoint x: 31, endPoint y: 417, distance: 27.6
copy p "[STREET_ADDRESS]"
drag, startPoint x: 38, startPoint y: 411, endPoint x: 0, endPoint y: 403, distance: 38.7
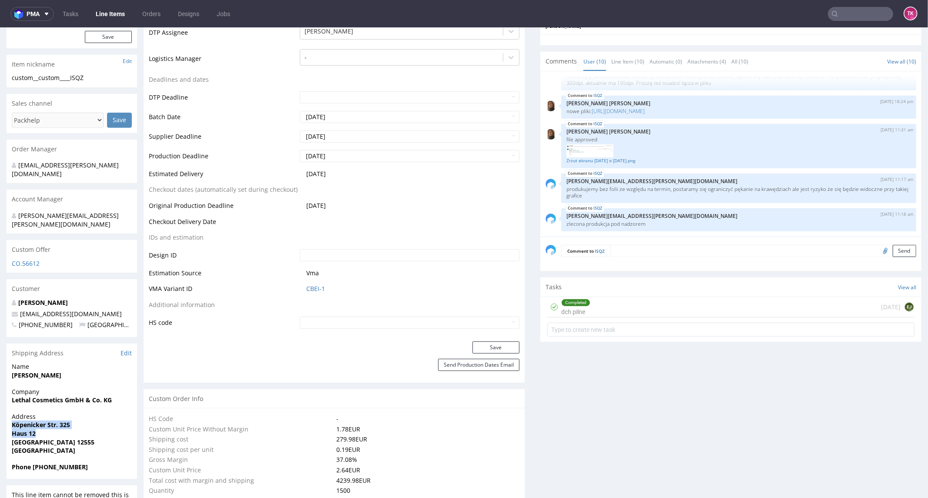
copy p "[STREET_ADDRESS]"
drag, startPoint x: 105, startPoint y: 299, endPoint x: 20, endPoint y: 292, distance: 85.1
copy span "[EMAIL_ADDRESS][DOMAIN_NAME]"
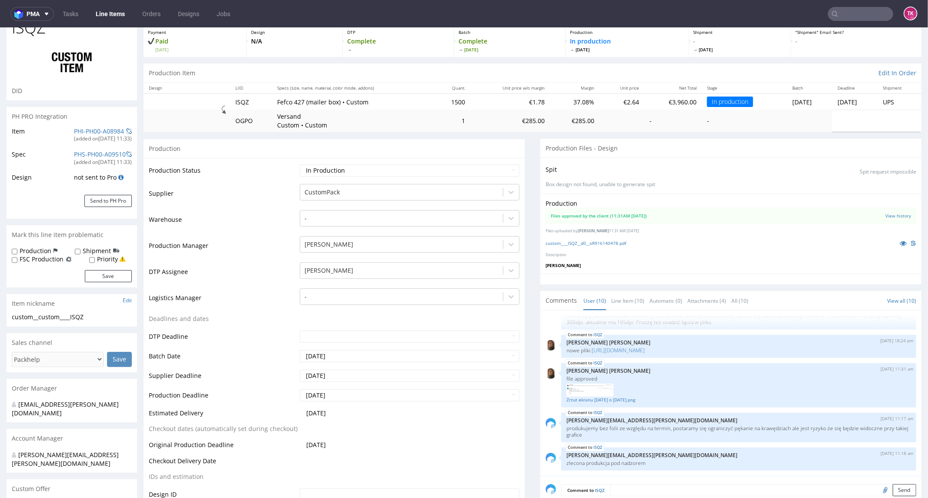
scroll to position [0, 0]
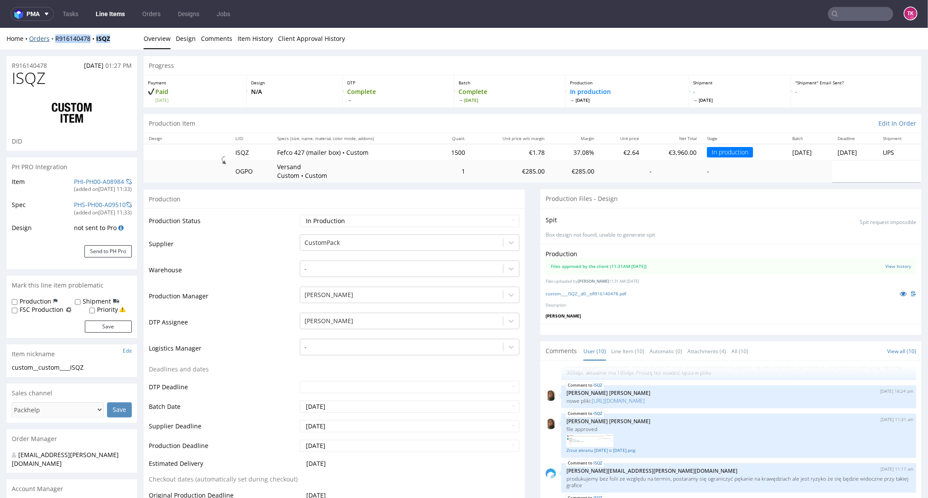
drag, startPoint x: 115, startPoint y: 35, endPoint x: 52, endPoint y: 39, distance: 62.8
click at [51, 37] on div "Home Orders R916140478 ISQZ" at bounding box center [72, 38] width 131 height 9
copy div "R916140478 ISQZ"
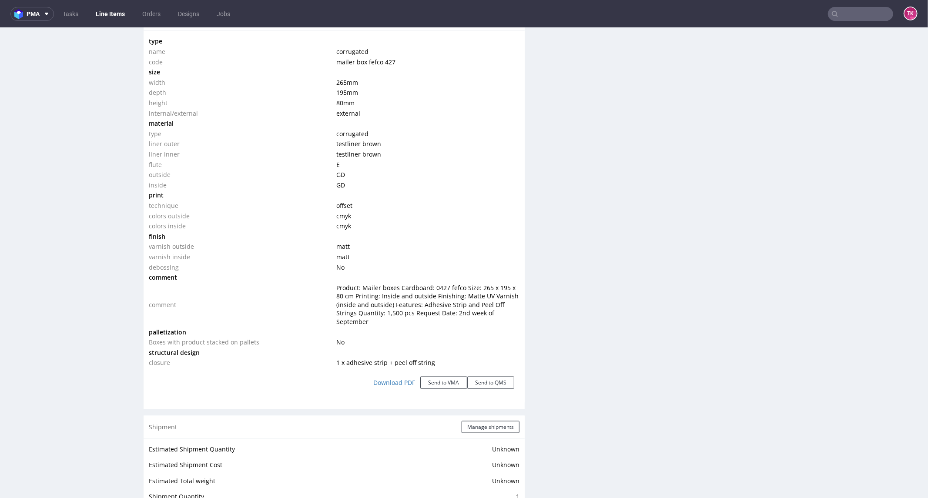
scroll to position [919, 0]
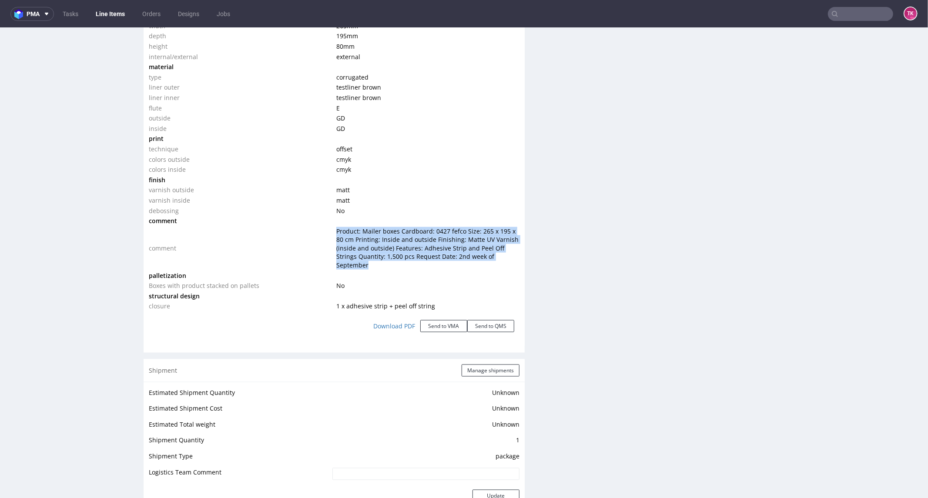
drag, startPoint x: 329, startPoint y: 226, endPoint x: 418, endPoint y: 262, distance: 96.3
click at [418, 262] on tr "comment Product: Mailer boxes Cardboard: 0427 fefco Size: 265 x 195 x 80 cm Pri…" at bounding box center [334, 248] width 371 height 44
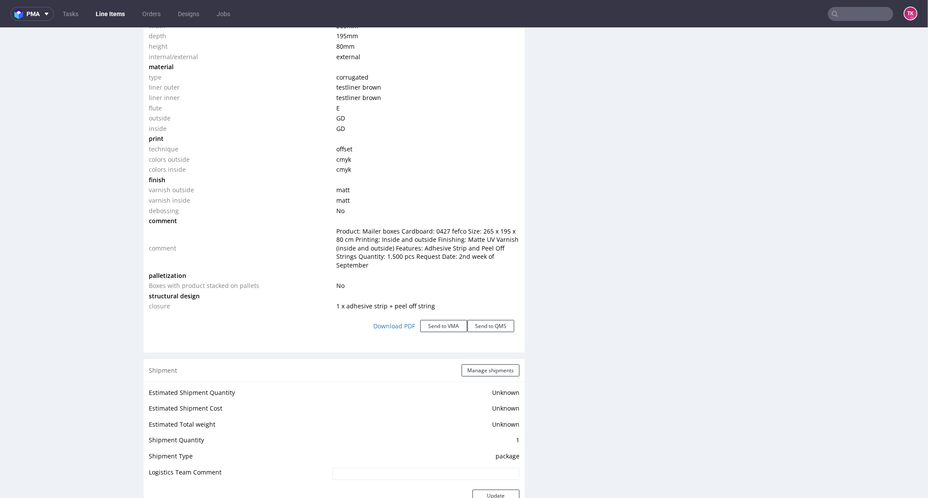
click at [428, 275] on td at bounding box center [426, 275] width 185 height 10
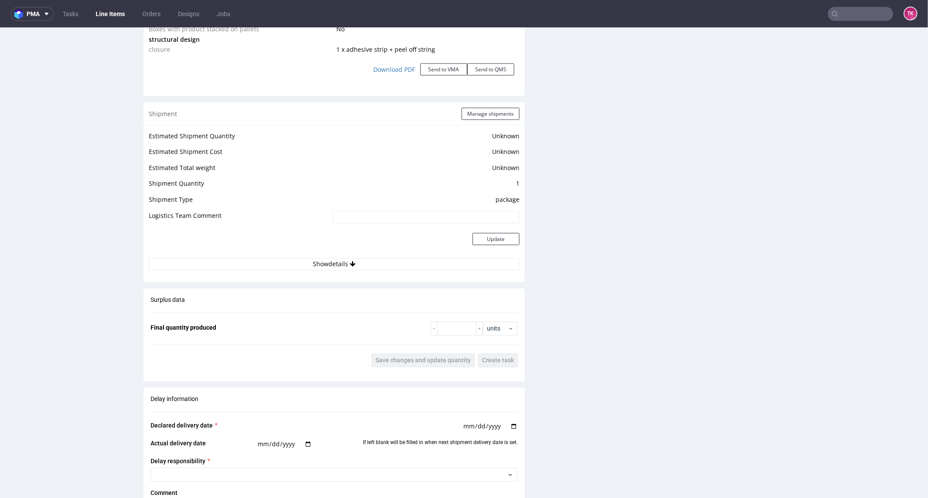
scroll to position [1160, 0]
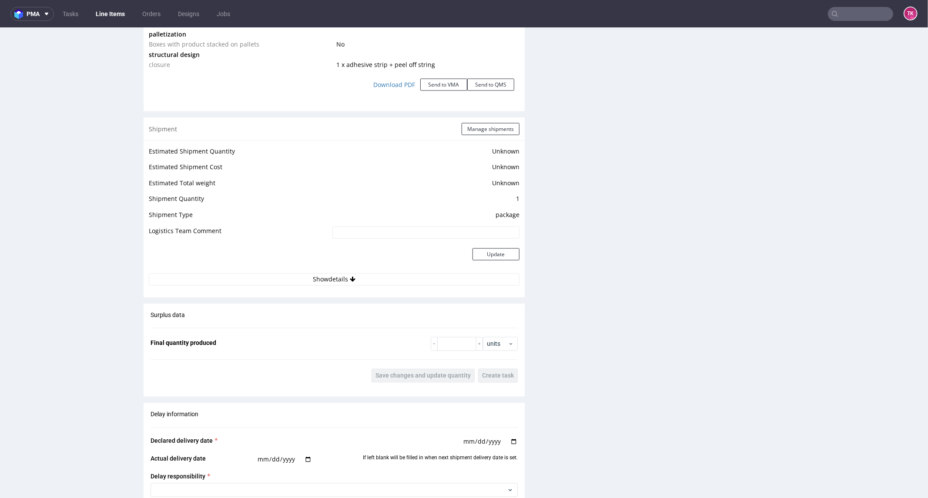
click at [99, 12] on link "Line Items" at bounding box center [111, 14] width 40 height 14
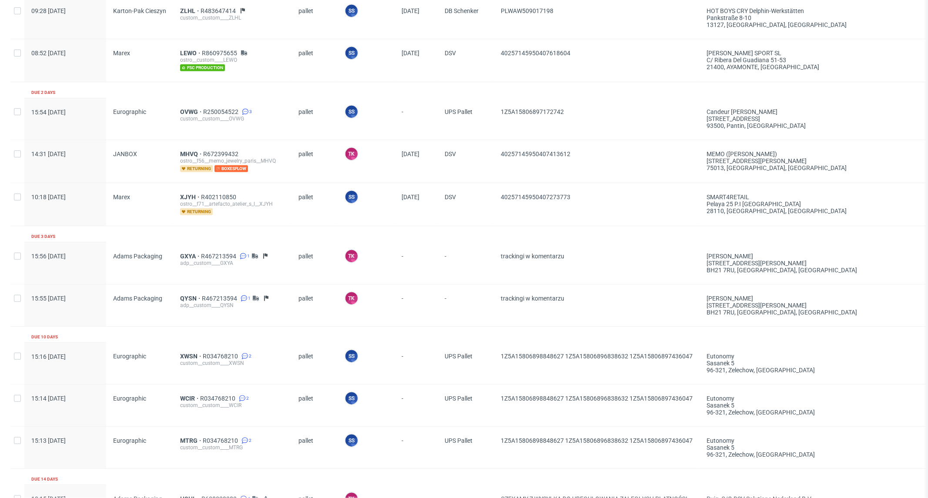
scroll to position [532, 0]
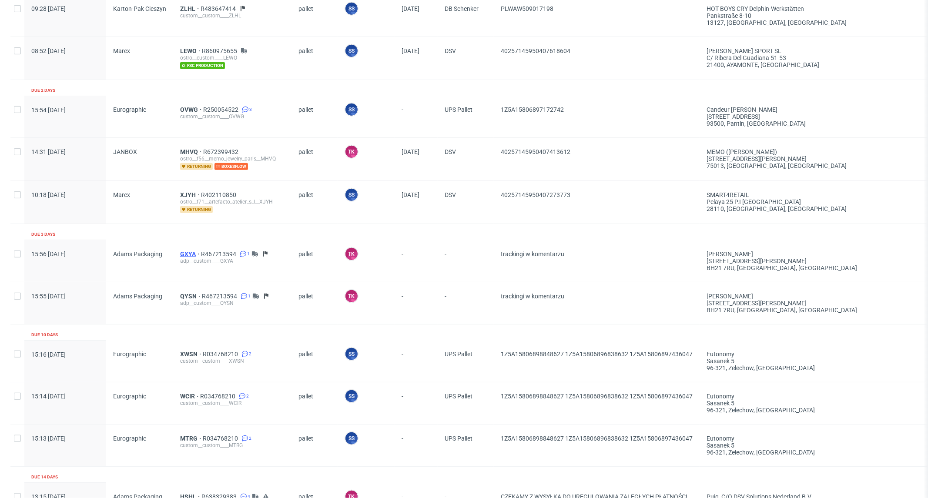
click at [183, 251] on span "GXYA" at bounding box center [190, 254] width 21 height 7
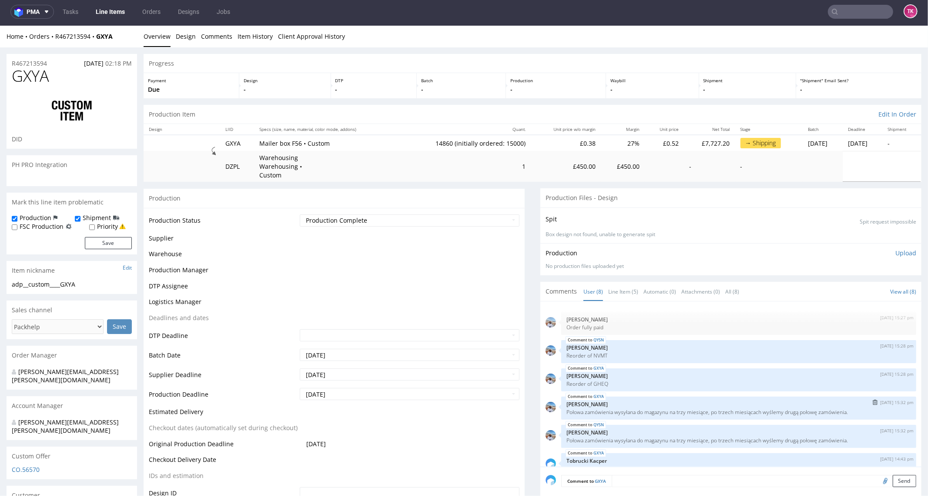
scroll to position [71, 0]
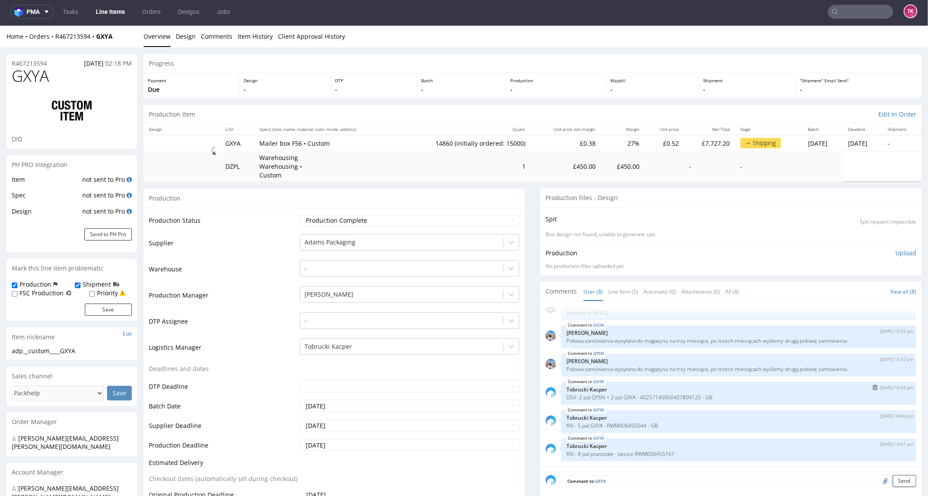
click at [658, 394] on p "DSV- 2 pal QYSN + 2 pal GXYA - 40257145950407809125 - GB" at bounding box center [739, 397] width 345 height 7
copy p "40257145950407809125"
click at [611, 422] on p "KN - 5 pal GXYA - RWM006455044 - GB" at bounding box center [739, 425] width 345 height 7
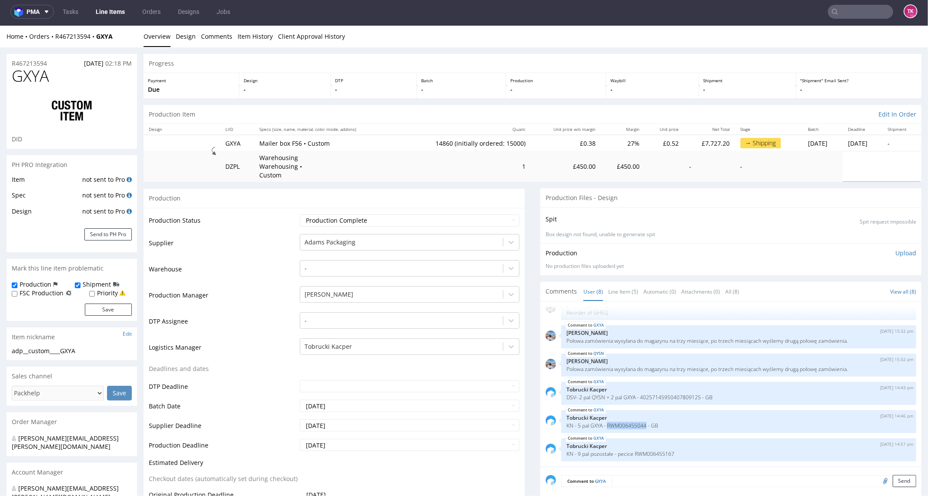
copy p "RWM006455044"
click at [114, 12] on link "Line Items" at bounding box center [111, 12] width 40 height 14
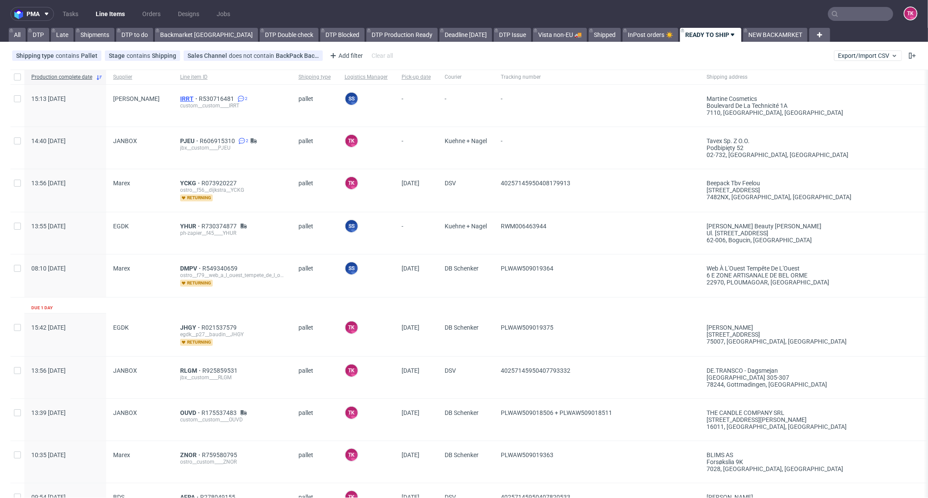
click at [183, 97] on span "IRRT" at bounding box center [189, 98] width 19 height 7
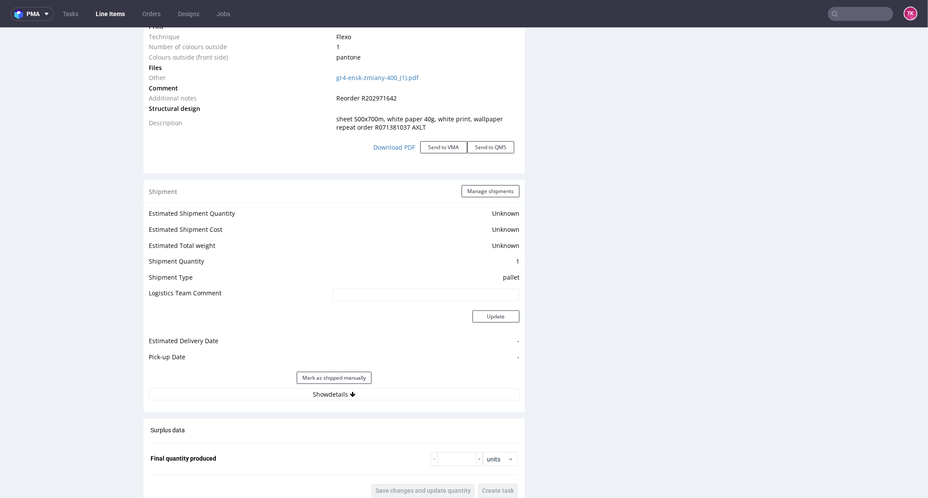
scroll to position [1015, 0]
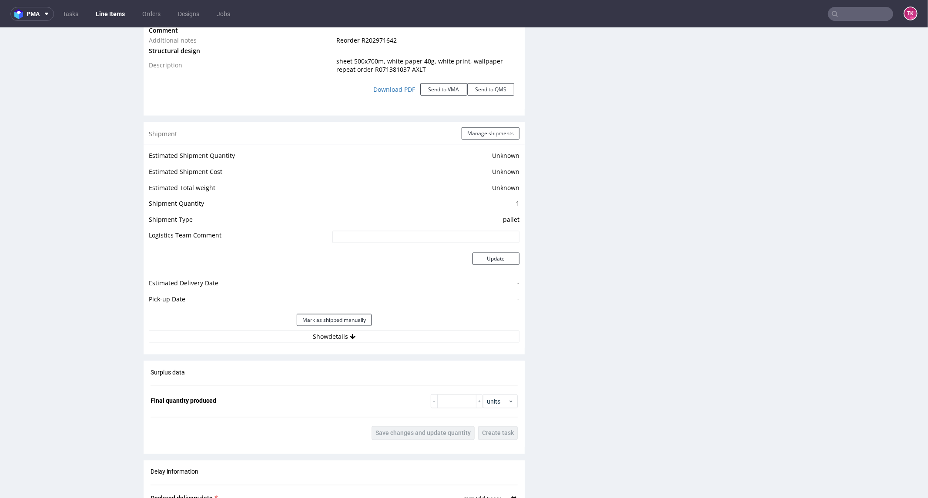
click at [400, 348] on div "Shipment Manage shipments Estimated Shipment Quantity Unknown Estimated Shipmen…" at bounding box center [334, 238] width 381 height 232
click at [400, 337] on button "Show details" at bounding box center [334, 336] width 371 height 12
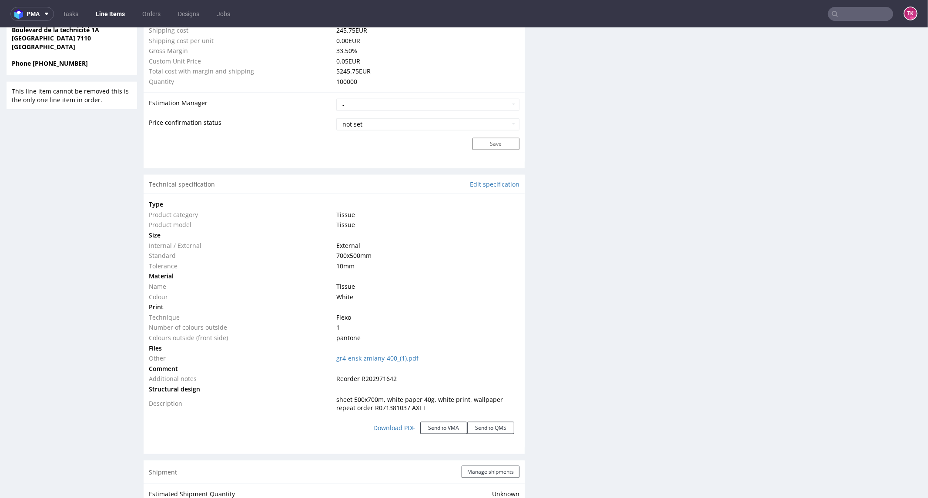
scroll to position [822, 0]
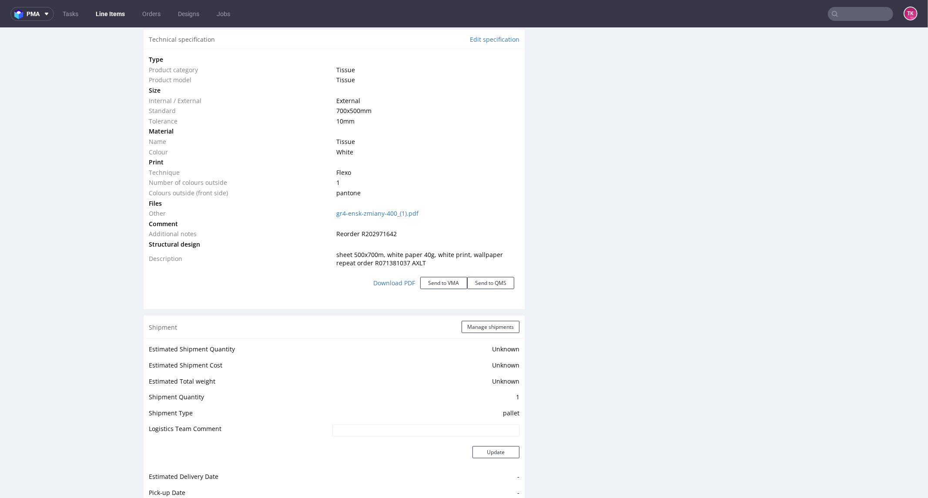
drag, startPoint x: 468, startPoint y: 293, endPoint x: 481, endPoint y: 307, distance: 19.7
click at [470, 296] on div "Download PDF Send to VMA Send to QMS" at bounding box center [334, 283] width 371 height 30
click at [497, 331] on button "Manage shipments" at bounding box center [491, 327] width 58 height 12
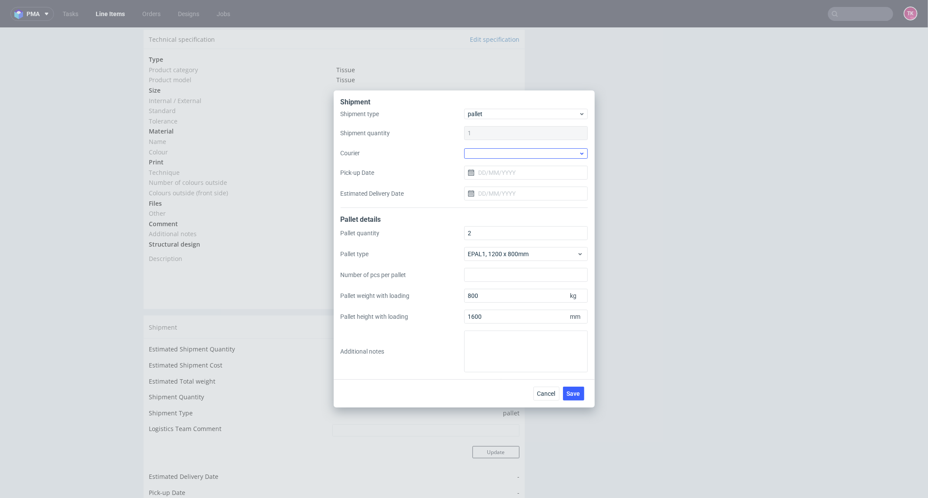
click at [499, 160] on div "Shipment type pallet Shipment quantity 1 Courier Pick-up Date Estimated Deliver…" at bounding box center [464, 158] width 247 height 99
click at [498, 155] on div at bounding box center [526, 153] width 124 height 10
click at [509, 200] on div "DB Schenker" at bounding box center [526, 203] width 117 height 16
click at [501, 173] on input "Pick-up Date" at bounding box center [526, 172] width 124 height 14
drag, startPoint x: 551, startPoint y: 246, endPoint x: 554, endPoint y: 253, distance: 7.6
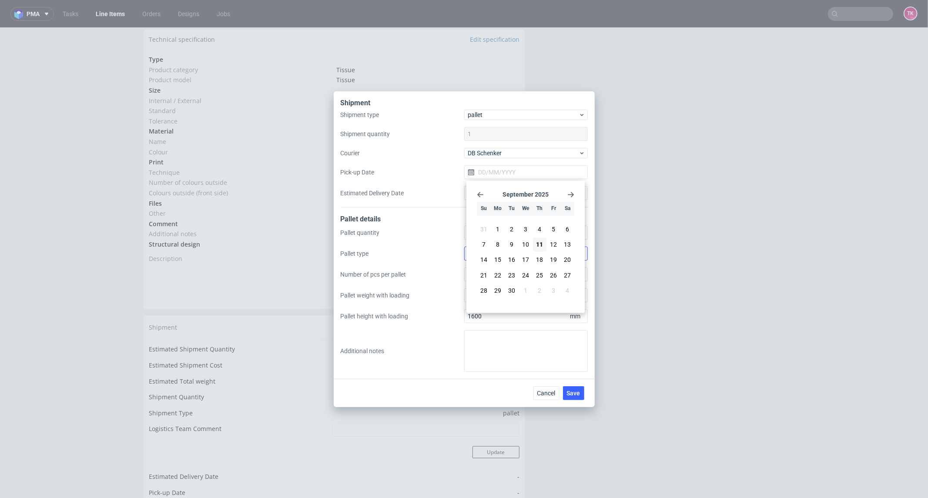
click at [554, 248] on span "12" at bounding box center [554, 245] width 7 height 9
type input "12/09/2025"
click at [579, 396] on button "Save" at bounding box center [573, 393] width 21 height 14
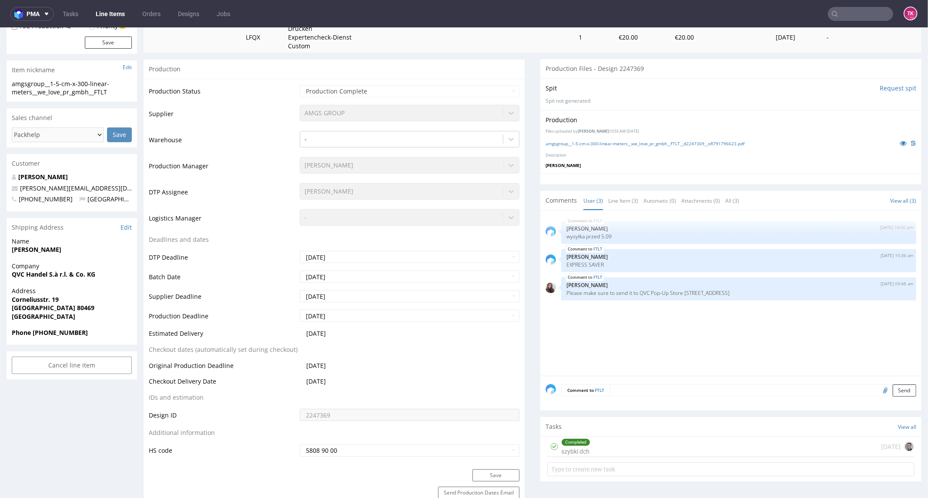
scroll to position [145, 0]
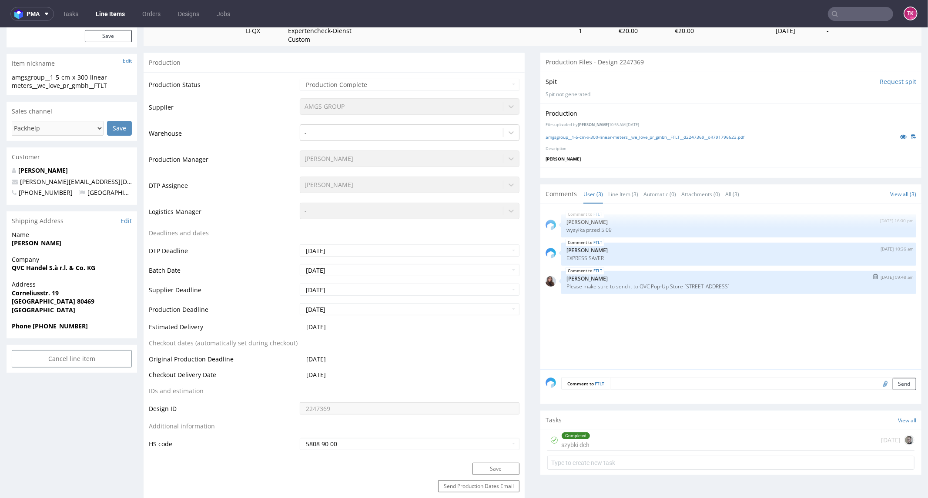
drag, startPoint x: 569, startPoint y: 286, endPoint x: 746, endPoint y: 285, distance: 177.1
click at [746, 285] on p "Please make sure to send it to QVC Pop-Up Store [STREET_ADDRESS]" at bounding box center [739, 286] width 345 height 7
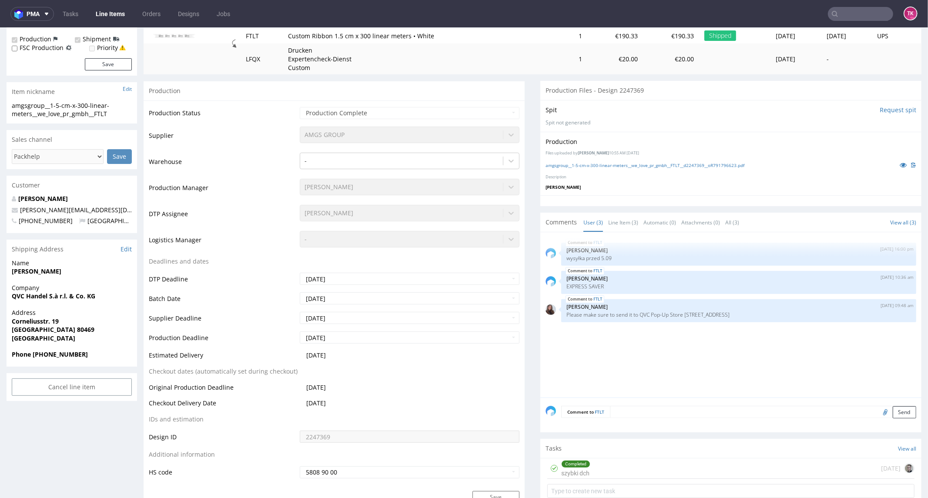
scroll to position [242, 0]
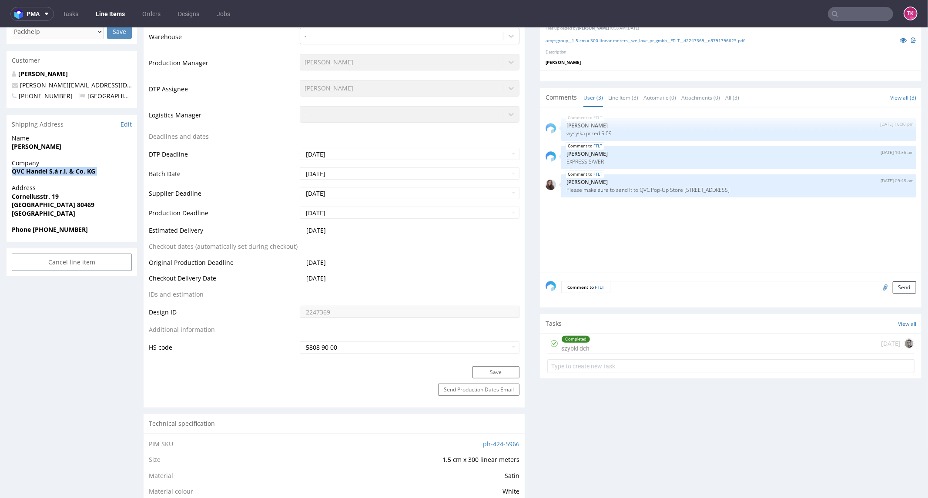
drag, startPoint x: 4, startPoint y: 185, endPoint x: 0, endPoint y: 171, distance: 14.6
copy strong "QVC Handel S.à r.l. & Co. KG"
copy strong "[PERSON_NAME]"
drag, startPoint x: 7, startPoint y: 153, endPoint x: 73, endPoint y: 148, distance: 66.3
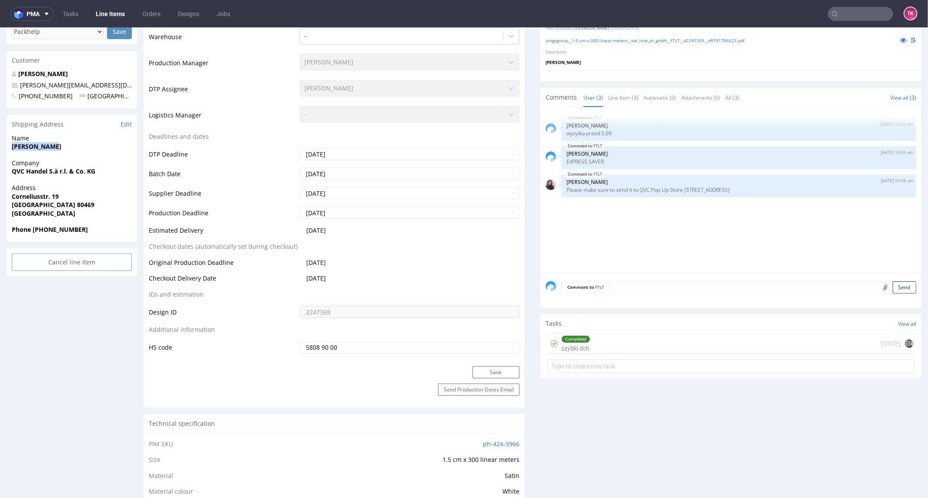
click at [73, 148] on div "Name [PERSON_NAME]" at bounding box center [72, 146] width 131 height 25
drag, startPoint x: 9, startPoint y: 193, endPoint x: 80, endPoint y: 208, distance: 72.0
click at [80, 208] on div "Address [STREET_ADDRESS]" at bounding box center [72, 204] width 131 height 42
copy p "[STREET_ADDRESS]"
copy strong "[PHONE_NUMBER]"
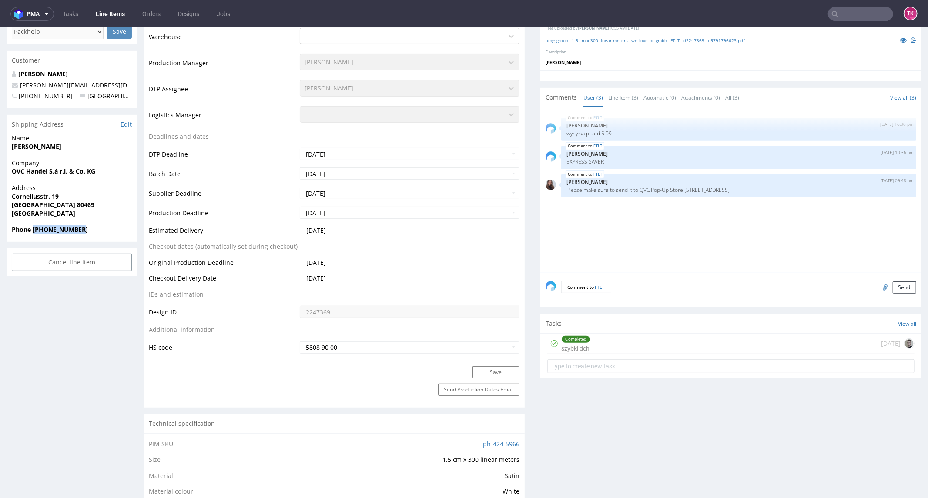
drag, startPoint x: 34, startPoint y: 232, endPoint x: 88, endPoint y: 235, distance: 54.9
click at [90, 233] on div "Phone [PHONE_NUMBER]" at bounding box center [72, 233] width 131 height 17
copy span "[PERSON_NAME][EMAIL_ADDRESS][DOMAIN_NAME]"
drag, startPoint x: 98, startPoint y: 84, endPoint x: 0, endPoint y: 83, distance: 97.9
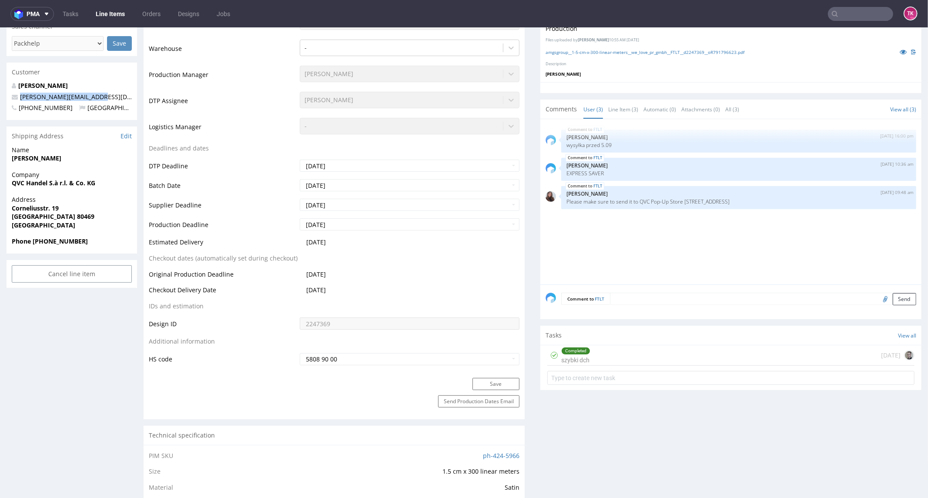
scroll to position [0, 0]
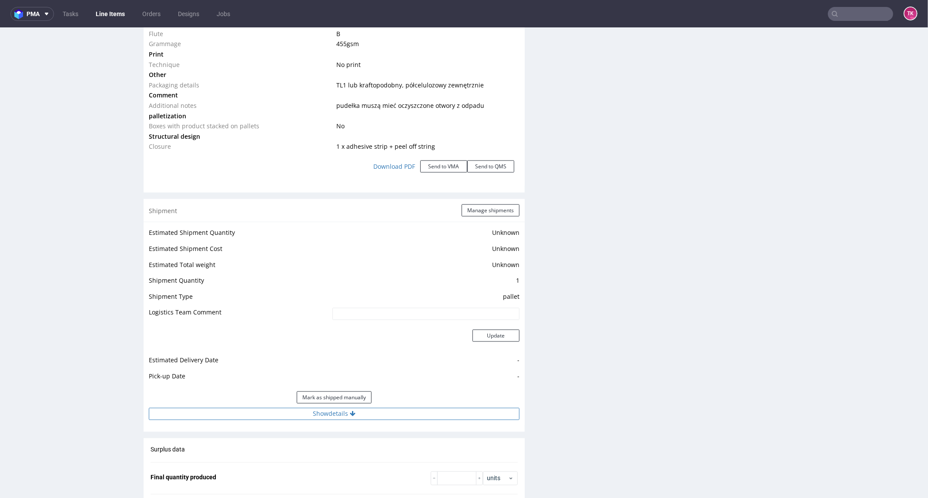
click at [393, 410] on button "Show details" at bounding box center [334, 414] width 371 height 12
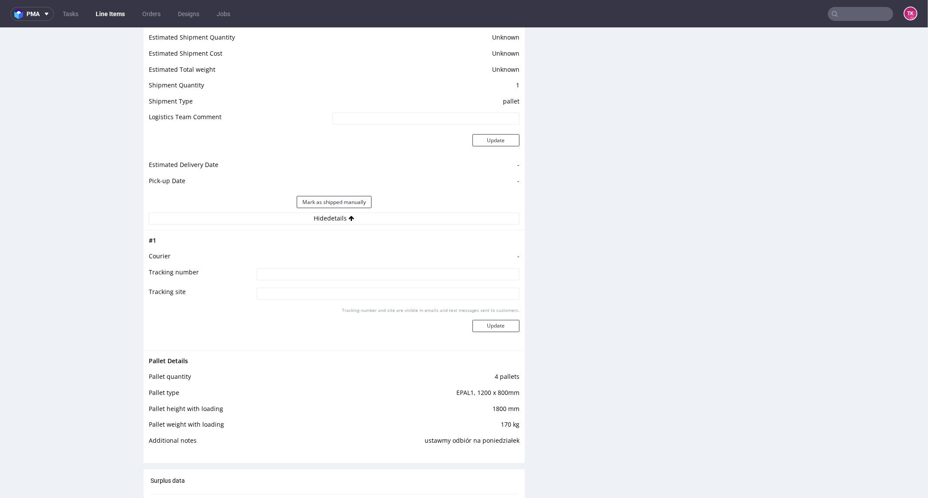
scroll to position [1306, 0]
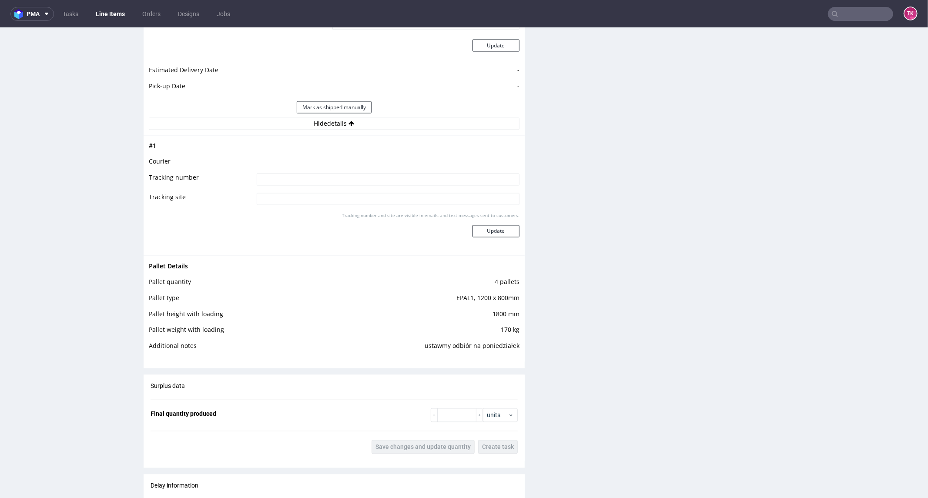
click at [111, 16] on link "Line Items" at bounding box center [111, 14] width 40 height 14
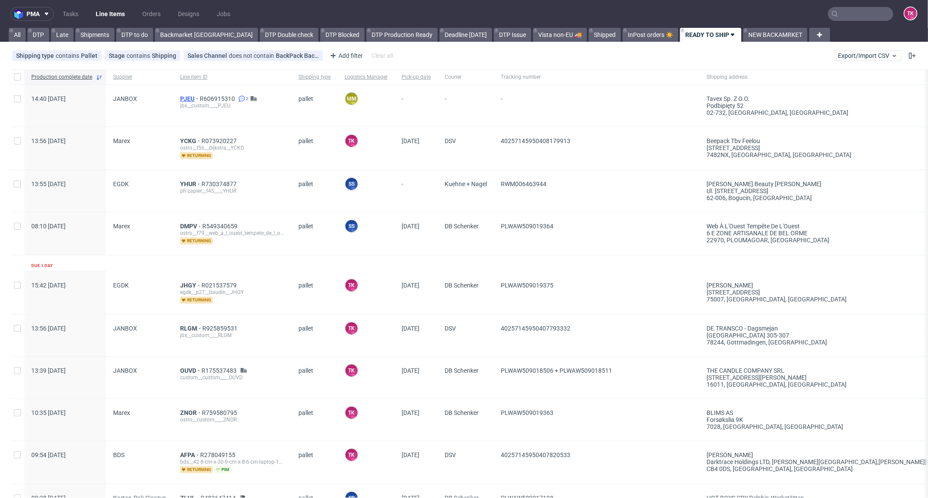
click at [187, 96] on span "PJEU" at bounding box center [190, 98] width 20 height 7
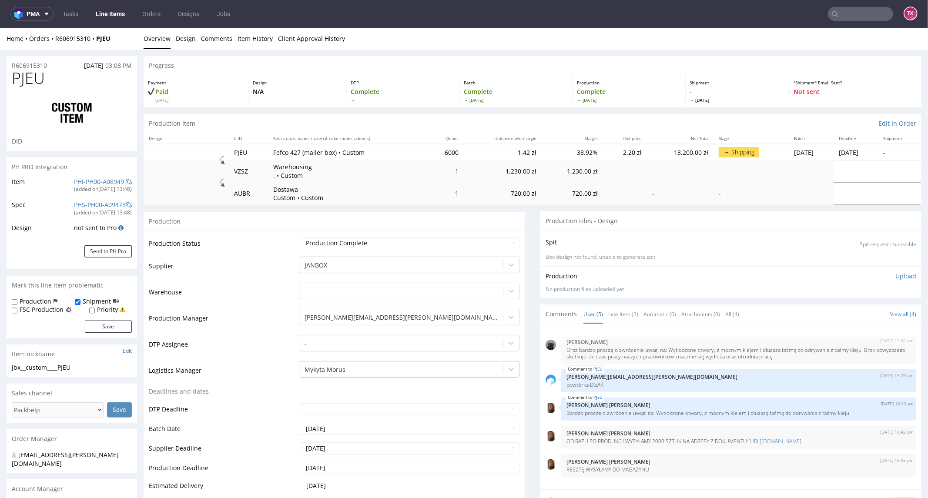
click at [408, 369] on div "Mykyta Morus" at bounding box center [410, 367] width 220 height 12
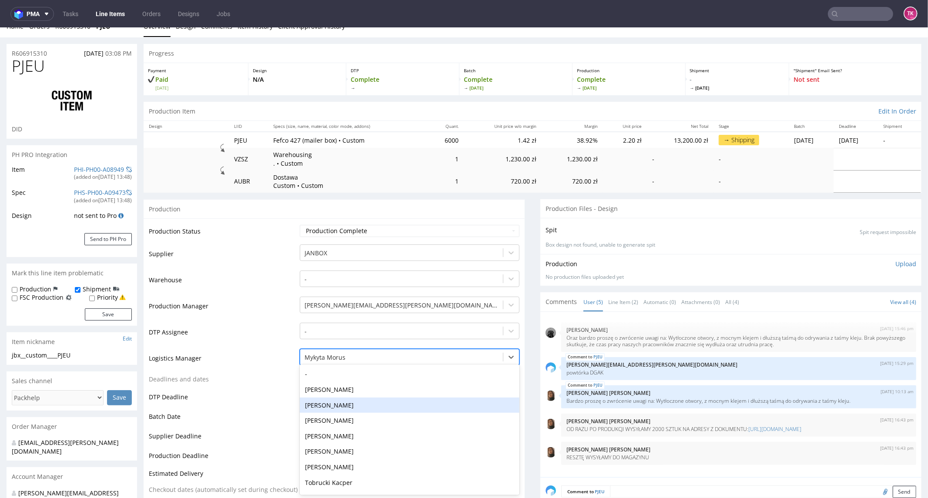
scroll to position [31, 0]
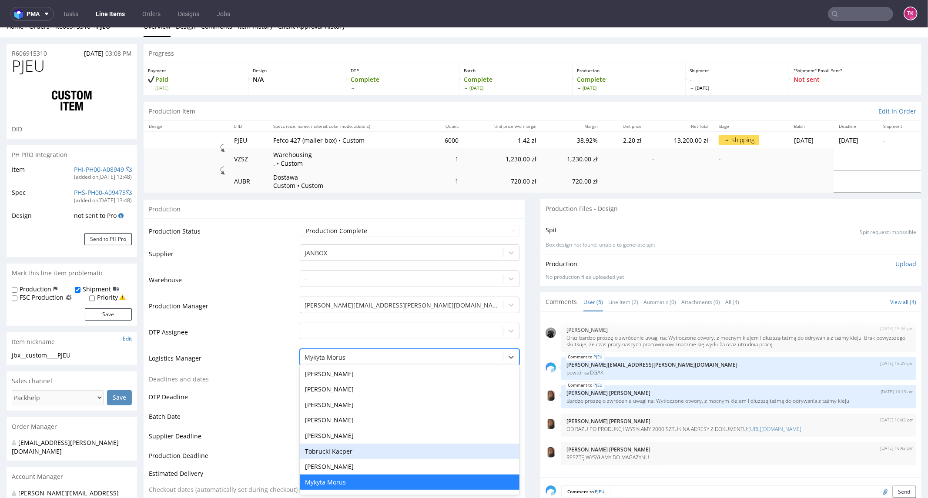
click at [383, 448] on div "Tobrucki Kacper" at bounding box center [410, 451] width 220 height 16
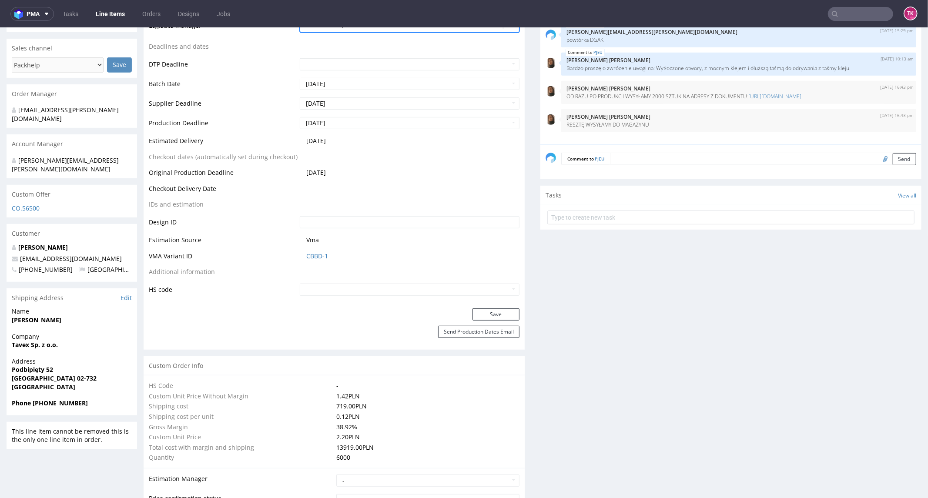
scroll to position [351, 0]
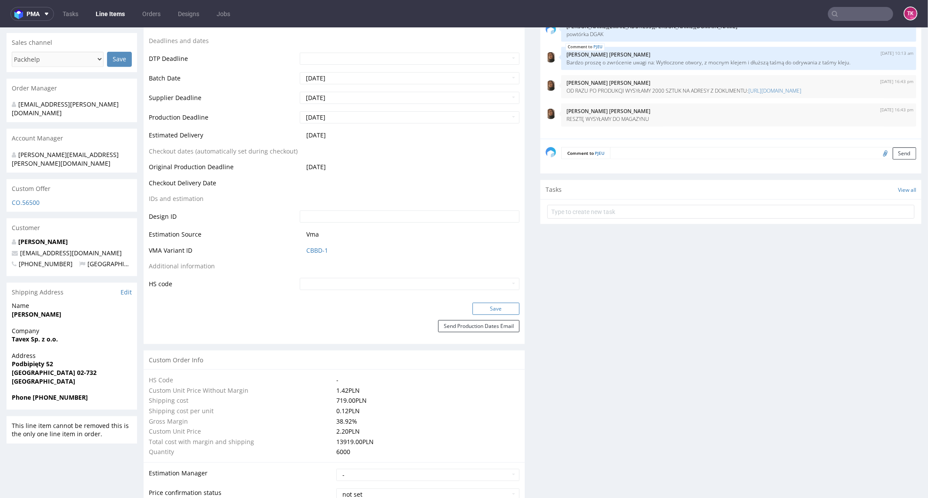
click at [481, 308] on button "Save" at bounding box center [496, 308] width 47 height 12
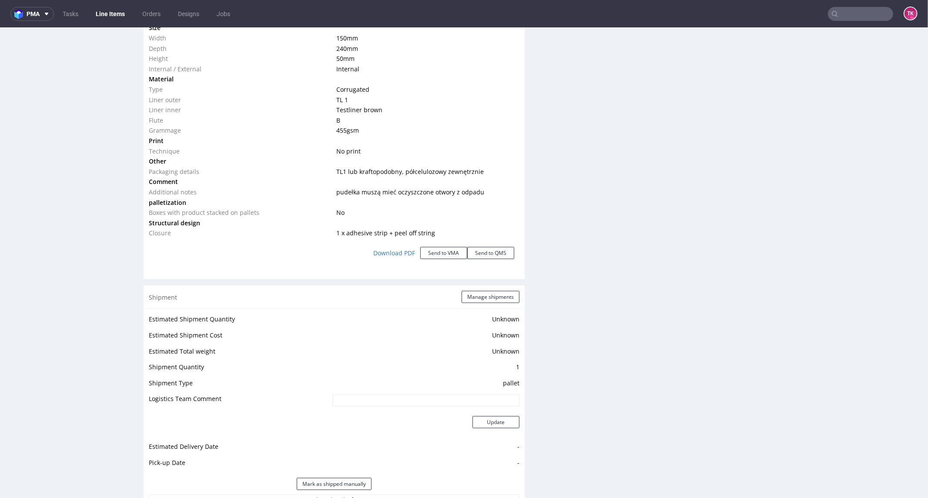
scroll to position [1028, 0]
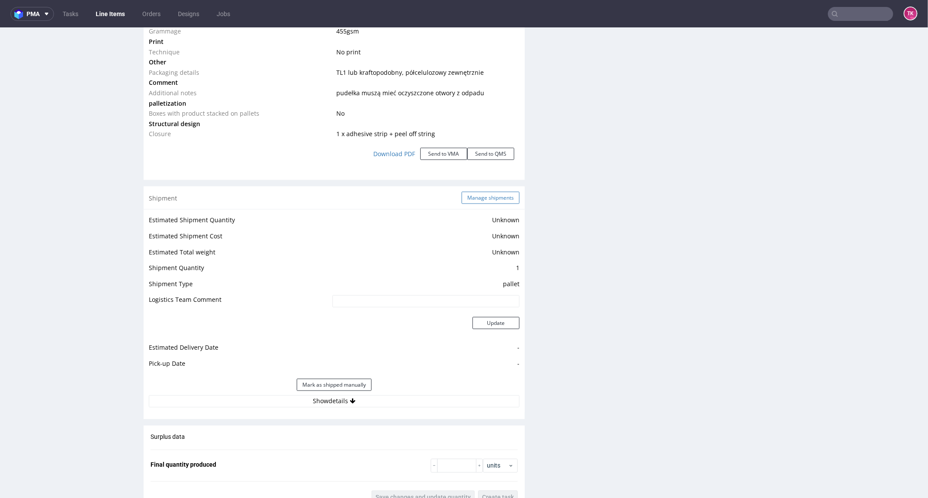
click at [480, 198] on button "Manage shipments" at bounding box center [491, 197] width 58 height 12
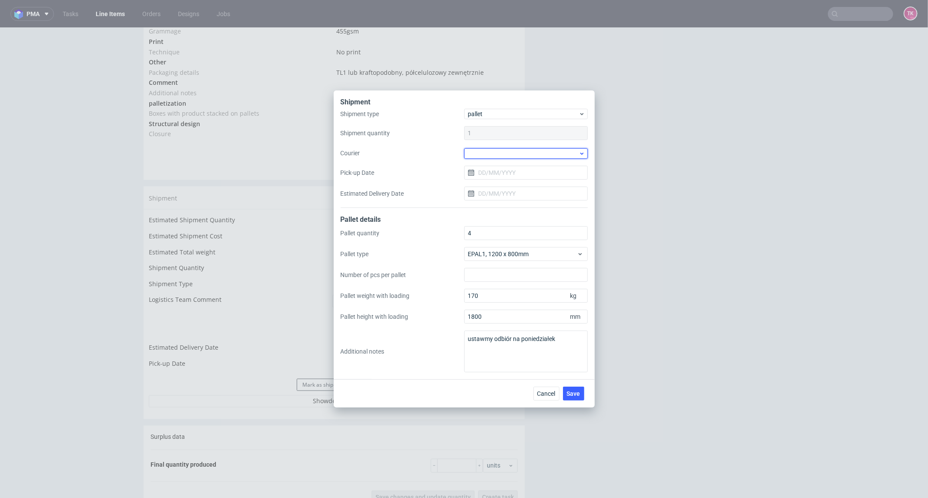
click at [508, 150] on div at bounding box center [526, 153] width 124 height 10
click at [514, 180] on div "Kuehne + Nagel" at bounding box center [526, 185] width 117 height 16
click at [571, 395] on span "Save" at bounding box center [573, 393] width 13 height 6
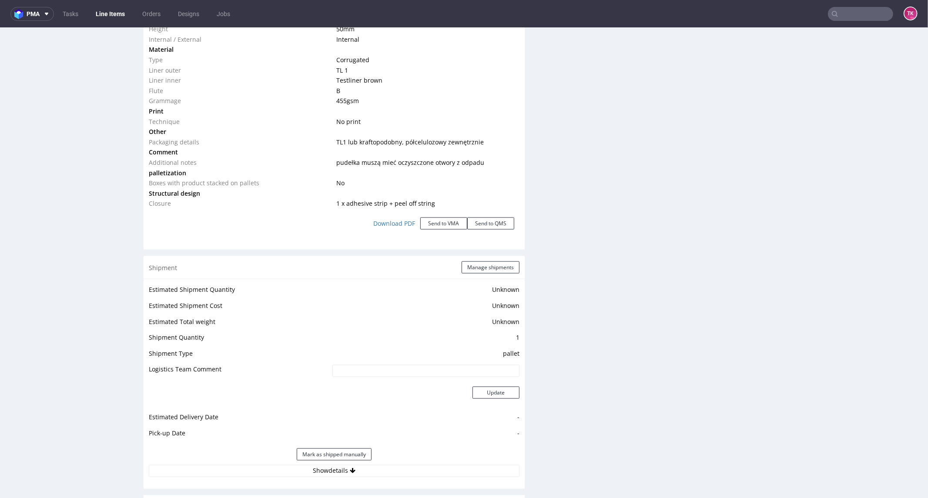
scroll to position [1112, 0]
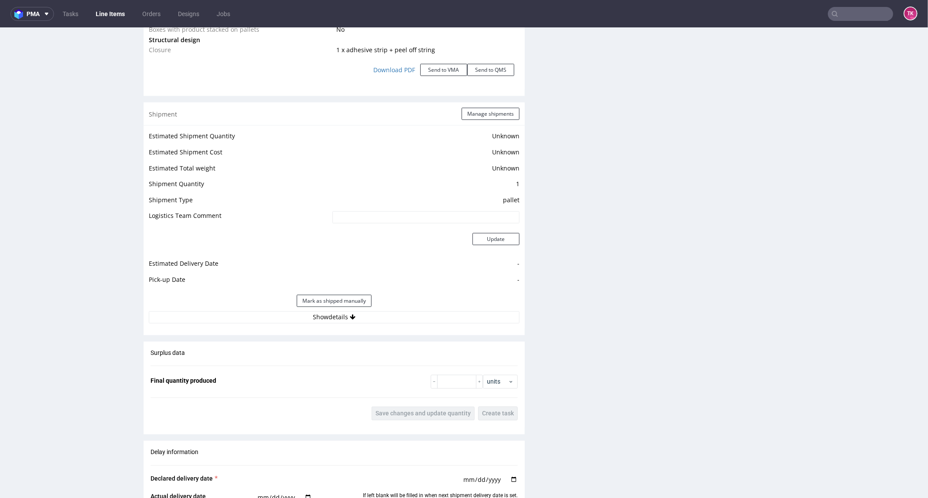
click at [393, 323] on div "Estimated Shipment Quantity Unknown Estimated Shipment Cost Unknown Estimated T…" at bounding box center [334, 226] width 381 height 203
click at [393, 321] on button "Show details" at bounding box center [334, 317] width 371 height 12
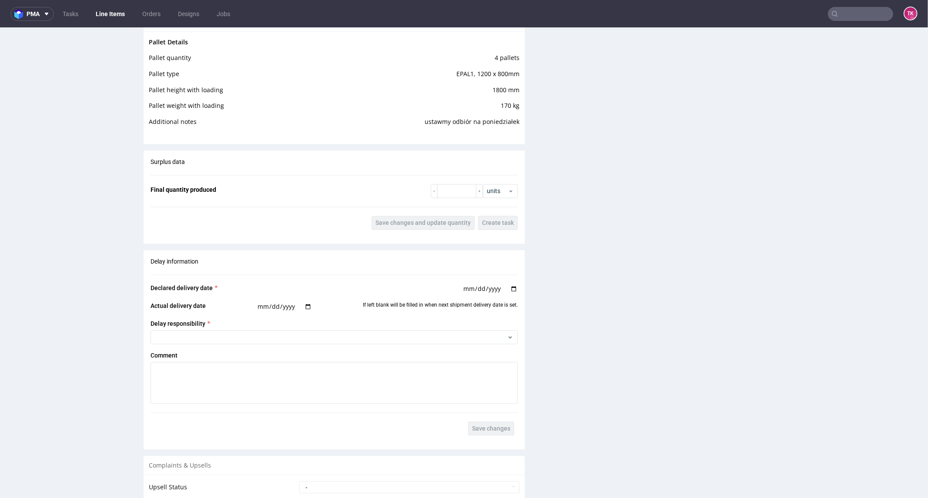
scroll to position [1548, 0]
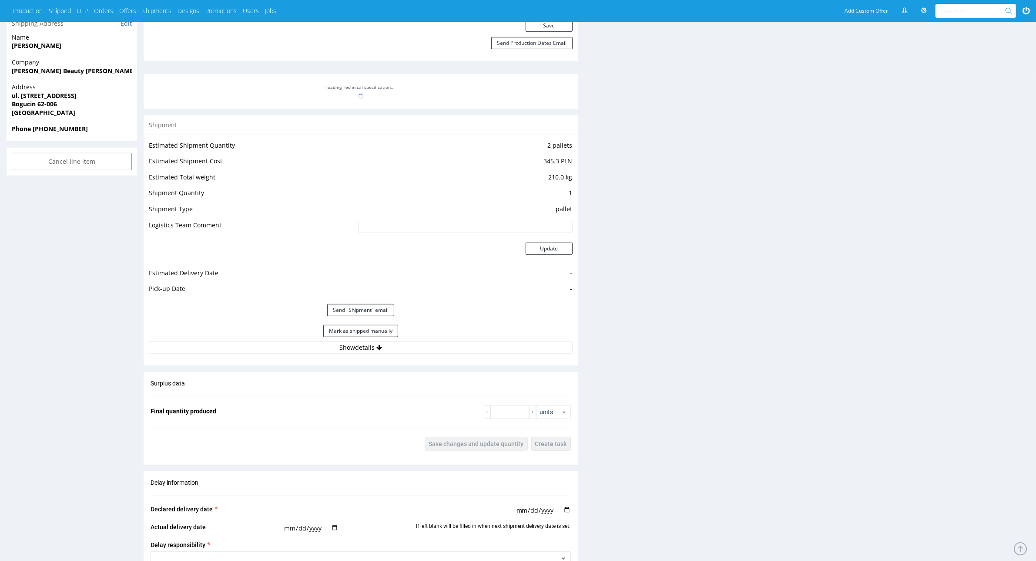
scroll to position [653, 0]
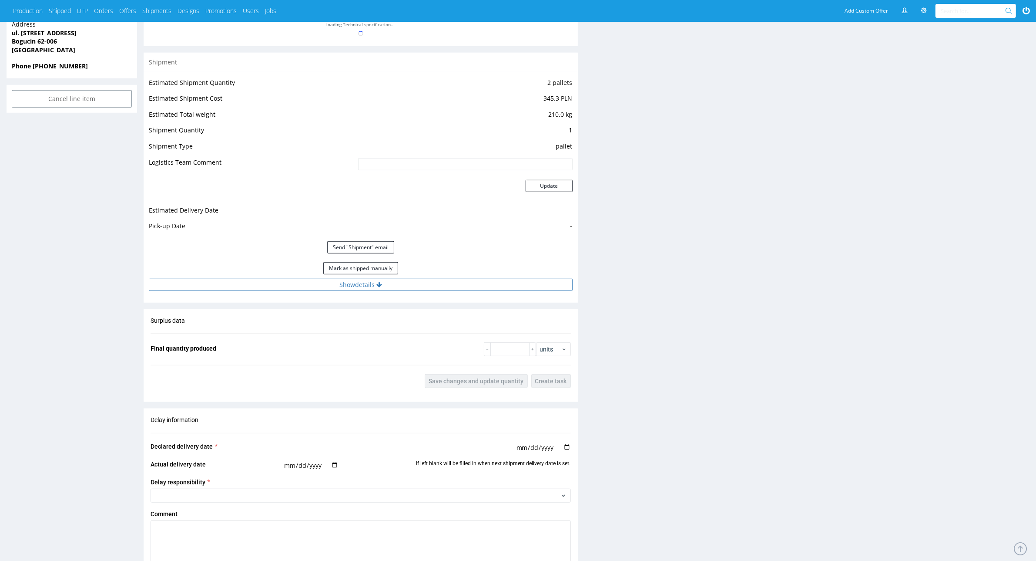
click at [436, 286] on button "Show details" at bounding box center [361, 285] width 424 height 12
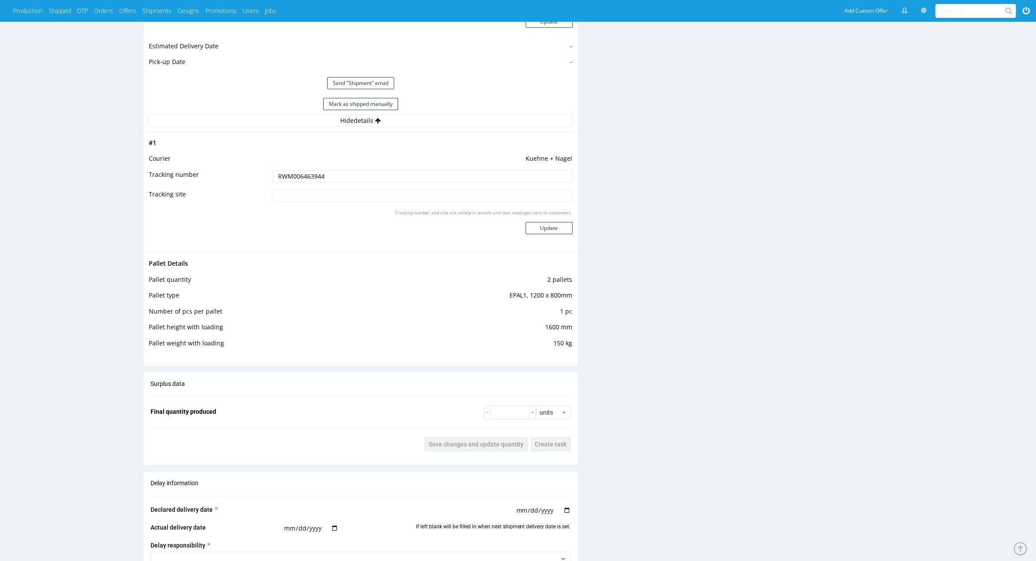
scroll to position [706, 0]
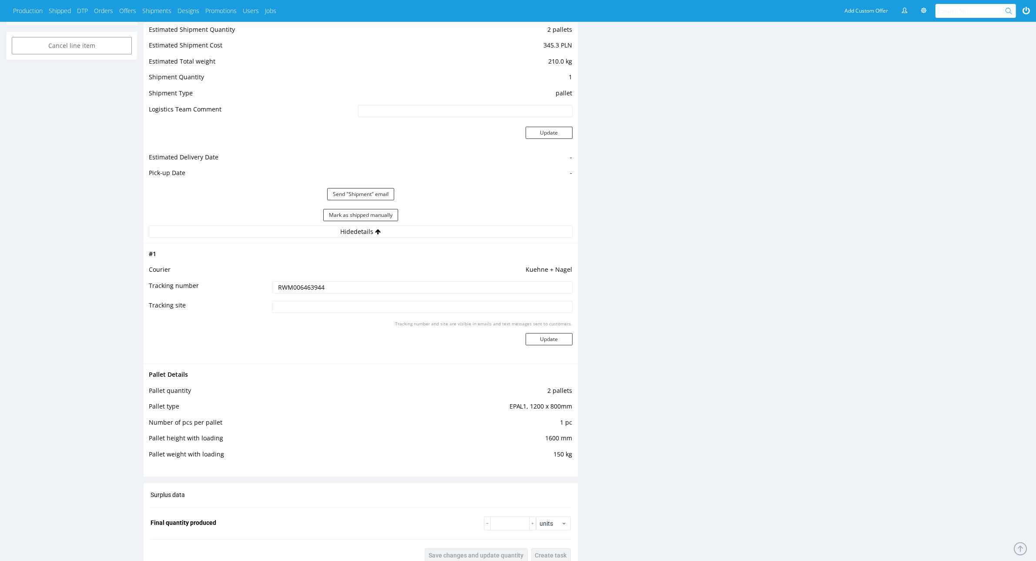
click at [303, 282] on input "RWM006463944" at bounding box center [422, 287] width 300 height 12
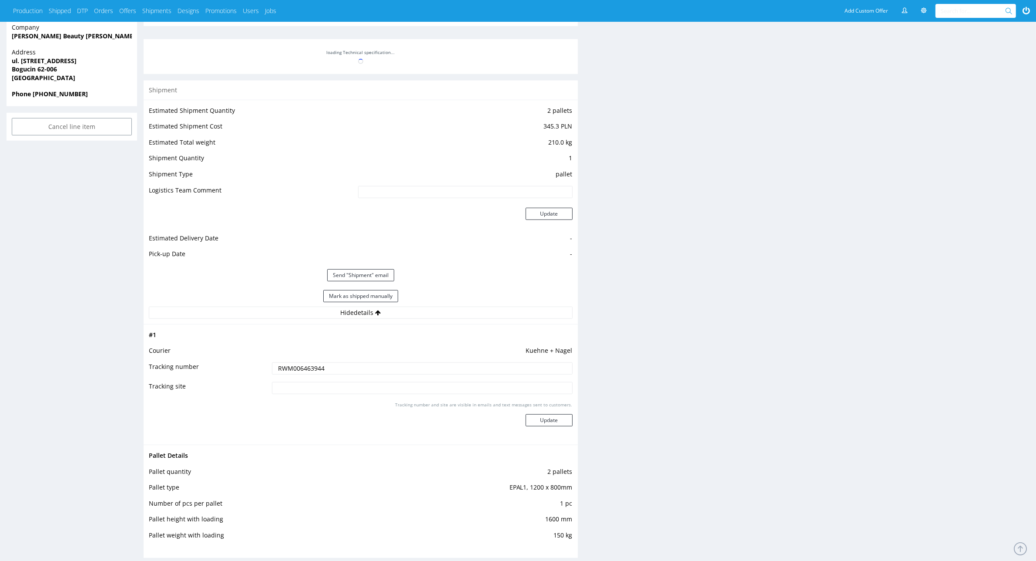
scroll to position [488, 0]
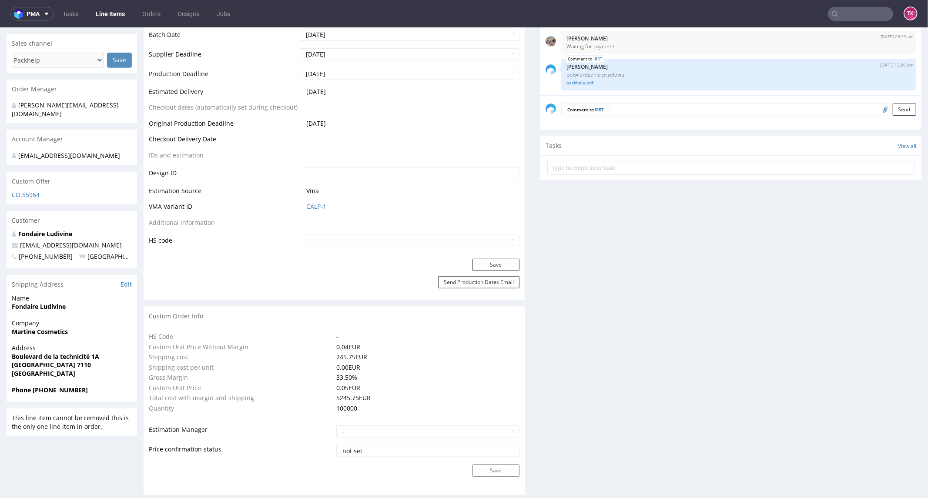
scroll to position [435, 0]
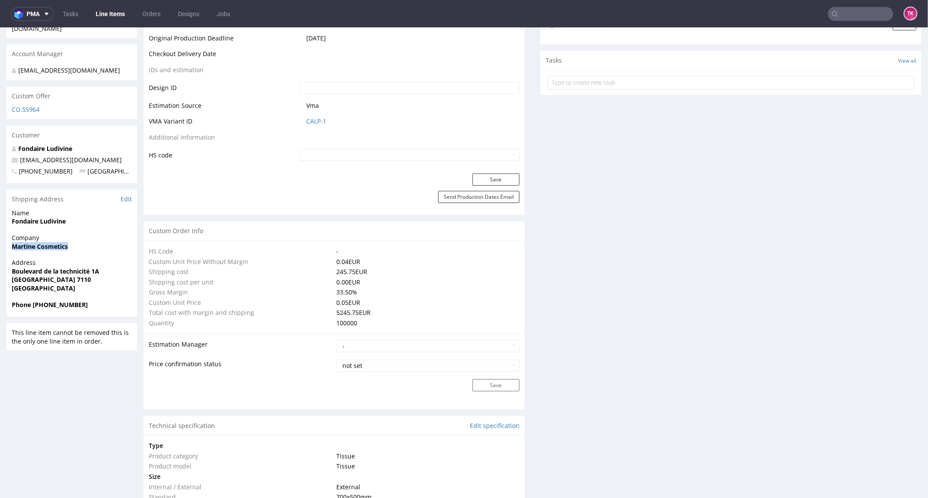
drag, startPoint x: 79, startPoint y: 228, endPoint x: 99, endPoint y: 246, distance: 27.1
click at [99, 246] on div "Company Martine Cosmetics" at bounding box center [72, 245] width 131 height 25
copy p "Martine Cosmetics"
copy strong "Fondaire Ludivine"
drag, startPoint x: 33, startPoint y: 219, endPoint x: 93, endPoint y: 225, distance: 60.7
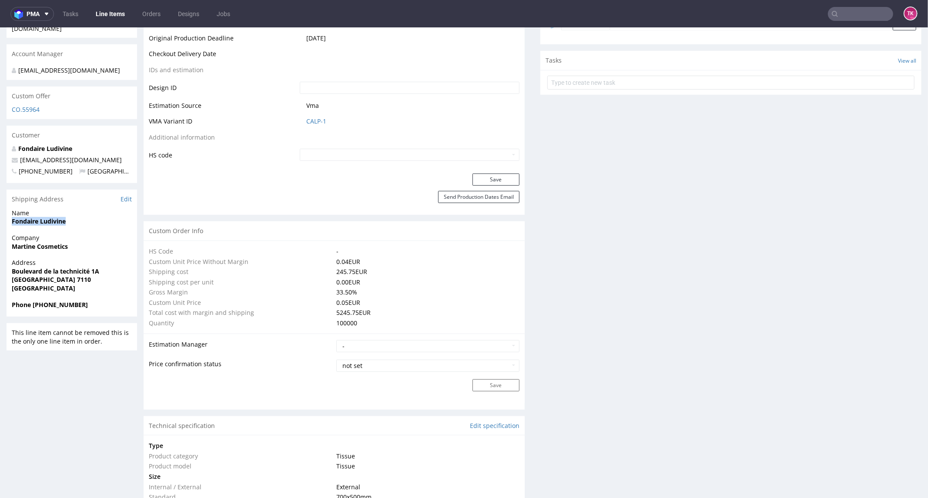
drag, startPoint x: 22, startPoint y: 283, endPoint x: 55, endPoint y: 280, distance: 33.2
click at [55, 280] on div "Address Boulevard de la technicité 1A La Louvière 7110 Belgium" at bounding box center [72, 279] width 131 height 42
copy strong "Belgium"
click at [55, 267] on strong "Boulevard de la technicité 1A" at bounding box center [55, 271] width 87 height 8
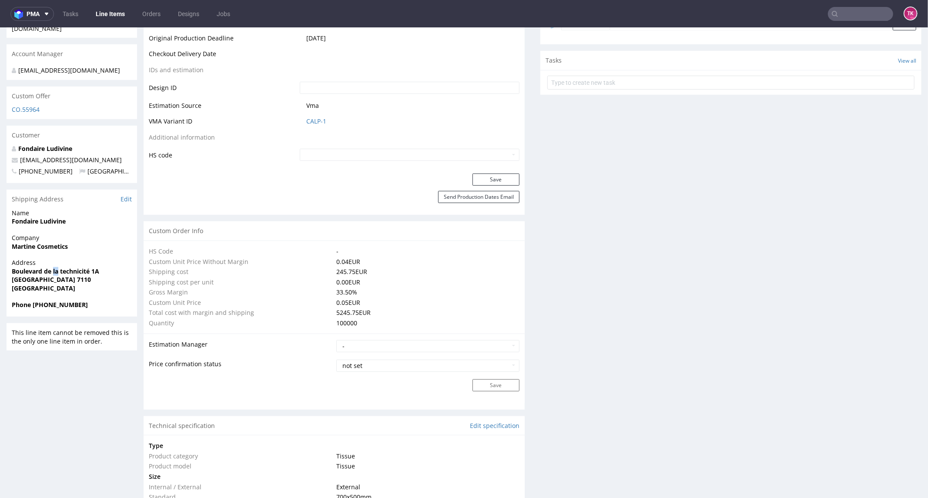
click at [55, 267] on strong "Boulevard de la technicité 1A" at bounding box center [55, 271] width 87 height 8
click at [57, 275] on strong "La Louvière 7110" at bounding box center [51, 279] width 79 height 8
copy strong "7110"
drag, startPoint x: 5, startPoint y: 265, endPoint x: 49, endPoint y: 271, distance: 44.3
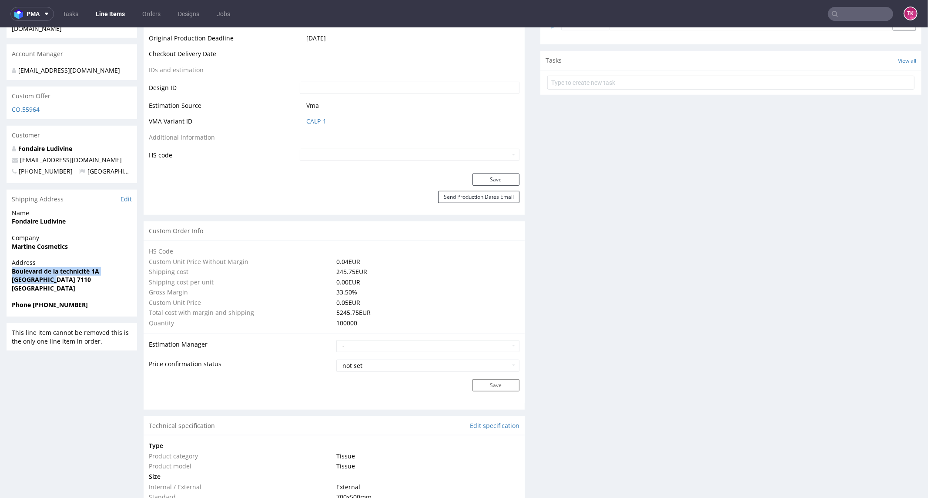
click at [53, 284] on div "Address Boulevard de la technicité 1A La Louvière 7110 Belgium" at bounding box center [72, 279] width 131 height 42
drag, startPoint x: 12, startPoint y: 272, endPoint x: 46, endPoint y: 275, distance: 34.0
click at [46, 275] on div "Address Boulevard de la technicité 1A La Louvière 7110 Belgium" at bounding box center [72, 279] width 131 height 42
copy strong "La Louvière"
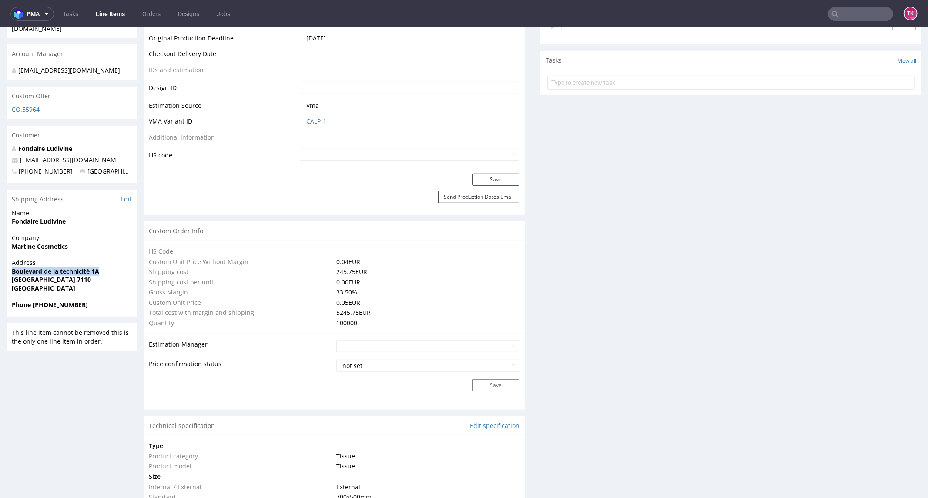
drag, startPoint x: 8, startPoint y: 266, endPoint x: 107, endPoint y: 261, distance: 99.4
copy strong "Boulevard de la technicité 1A"
drag, startPoint x: 119, startPoint y: 148, endPoint x: 0, endPoint y: 146, distance: 118.8
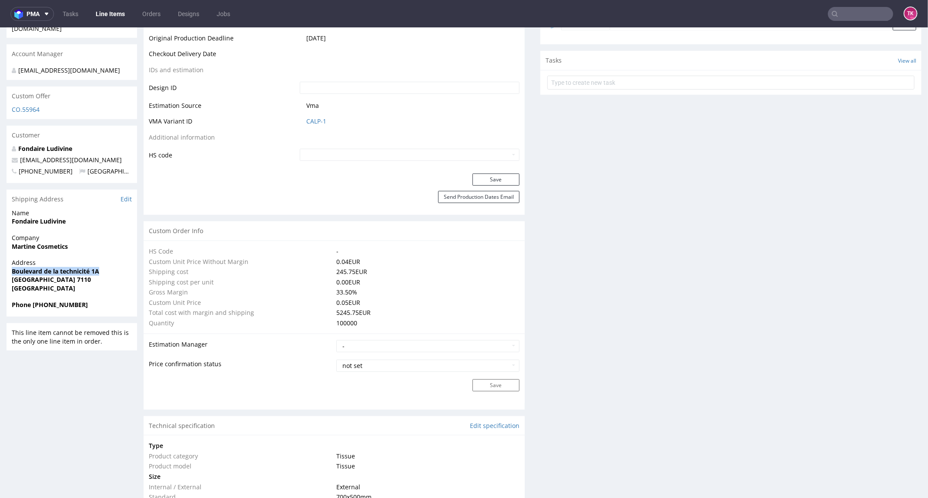
copy span "ludivine@martinecosmetics.com"
copy strong "+32472741159"
drag, startPoint x: 35, startPoint y: 294, endPoint x: 109, endPoint y: 292, distance: 74.0
click at [107, 300] on span "Phone +32472741159" at bounding box center [72, 304] width 120 height 9
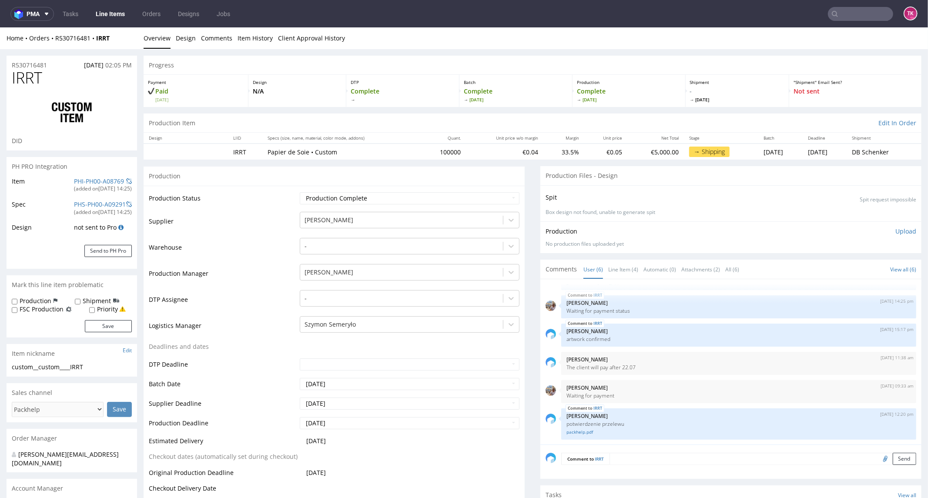
scroll to position [0, 0]
drag, startPoint x: 118, startPoint y: 40, endPoint x: 55, endPoint y: 42, distance: 62.7
click at [55, 42] on div "Home Orders R530716481 IRRT" at bounding box center [72, 38] width 131 height 9
copy div "R530716481 IRRT"
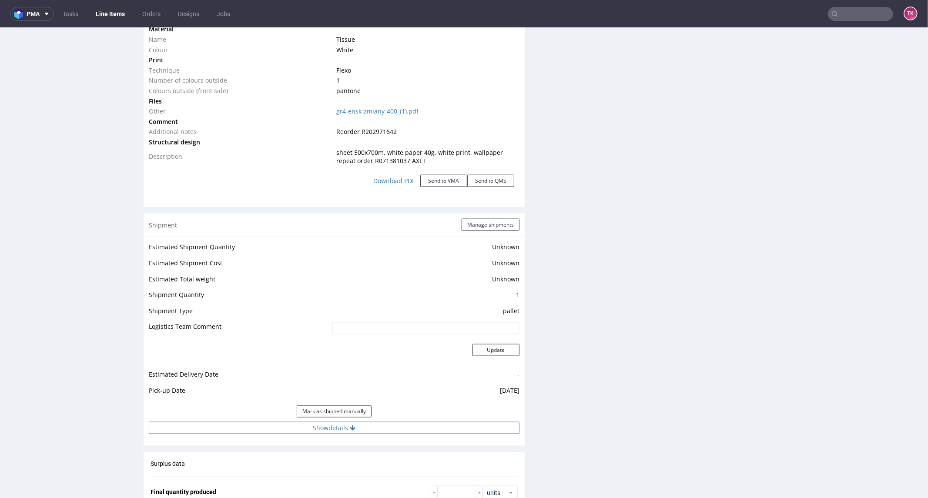
scroll to position [1015, 0]
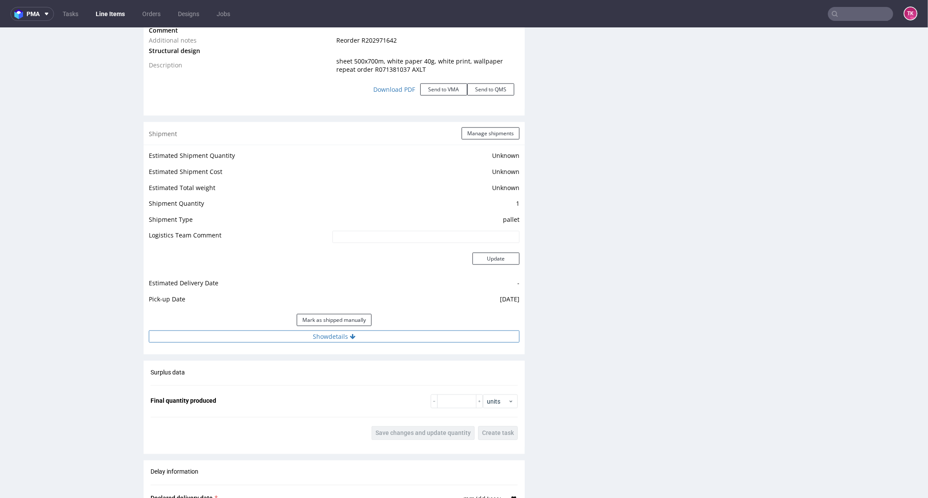
drag, startPoint x: 327, startPoint y: 331, endPoint x: 321, endPoint y: 340, distance: 10.4
click at [327, 332] on button "Show details" at bounding box center [334, 336] width 371 height 12
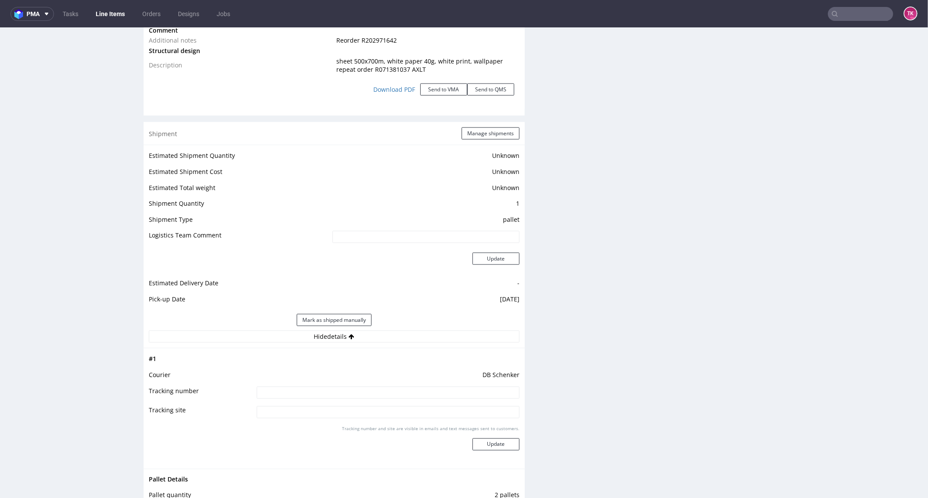
drag, startPoint x: 268, startPoint y: 393, endPoint x: 283, endPoint y: 399, distance: 16.0
click at [268, 393] on input at bounding box center [388, 392] width 263 height 12
paste input "PLWAW509020956"
type input "PLWAW509020956"
drag, startPoint x: 484, startPoint y: 460, endPoint x: 486, endPoint y: 450, distance: 10.2
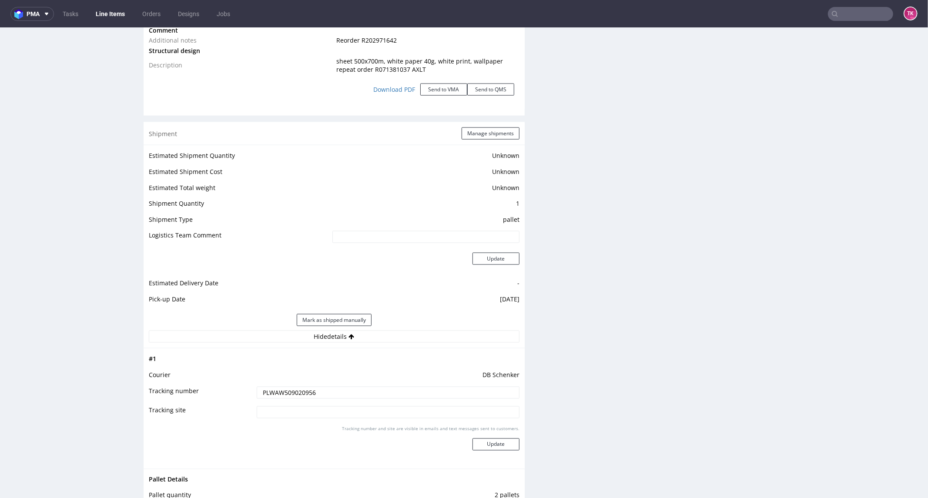
click at [484, 455] on td "Tracking number and site are visible in emails and text messages sent to custom…" at bounding box center [387, 444] width 265 height 39
click at [487, 450] on div "Tracking number and site are visible in emails and text messages sent to custom…" at bounding box center [388, 441] width 263 height 31
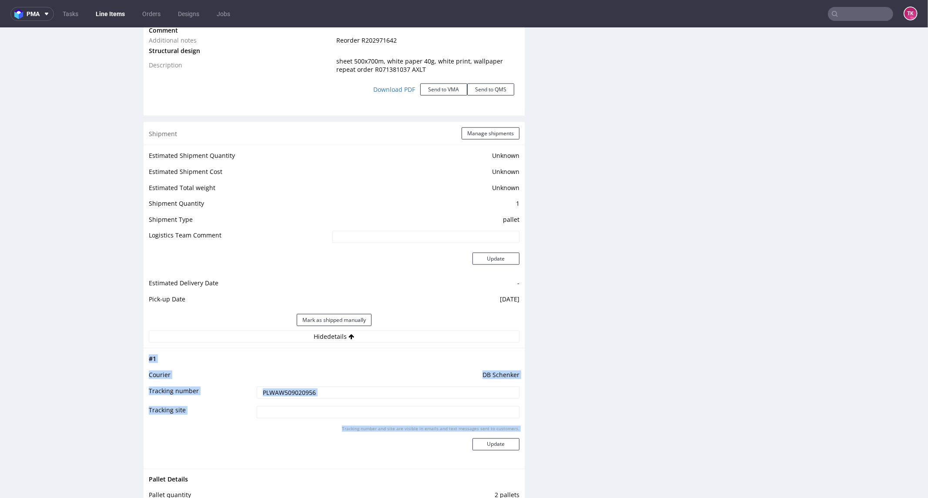
click at [487, 450] on div "Tracking number and site are visible in emails and text messages sent to custom…" at bounding box center [388, 441] width 263 height 31
click at [487, 449] on button "Update" at bounding box center [496, 444] width 47 height 12
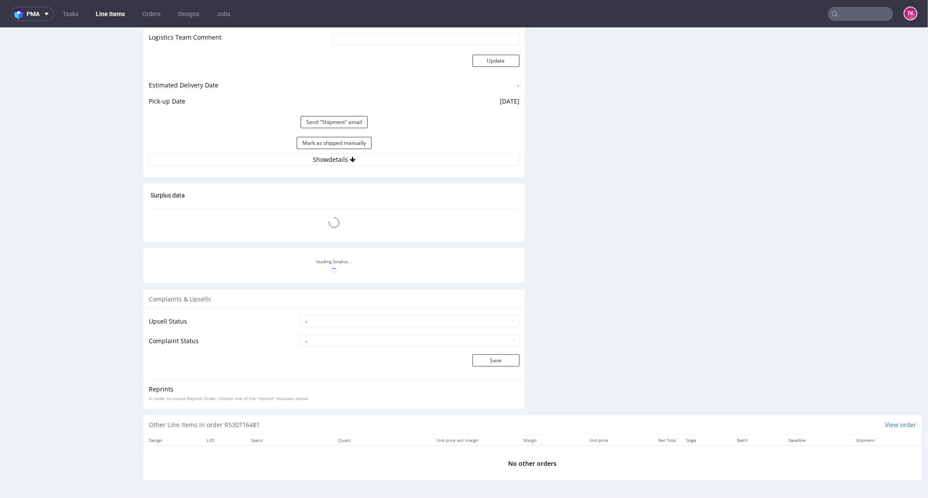
scroll to position [24, 0]
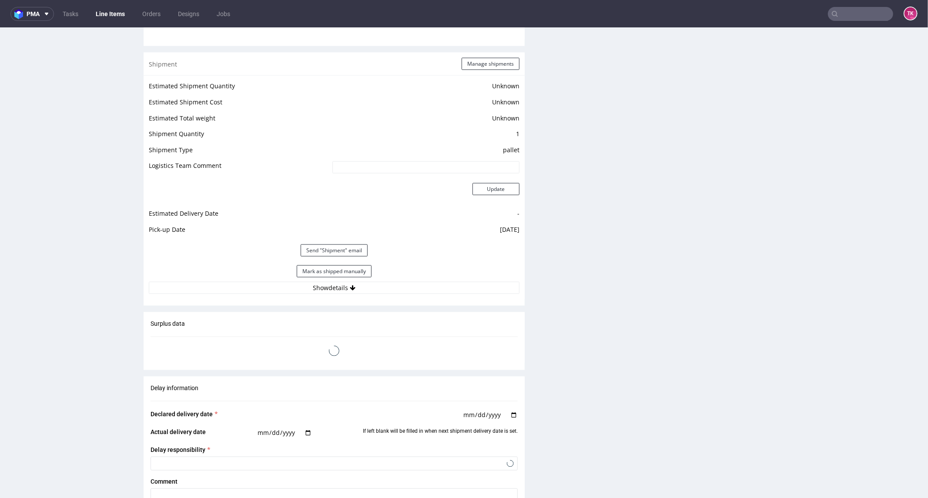
drag, startPoint x: 86, startPoint y: 6, endPoint x: 91, endPoint y: 10, distance: 7.1
click at [87, 7] on nav "pma Tasks Line Items Orders Designs Jobs TK" at bounding box center [464, 14] width 928 height 28
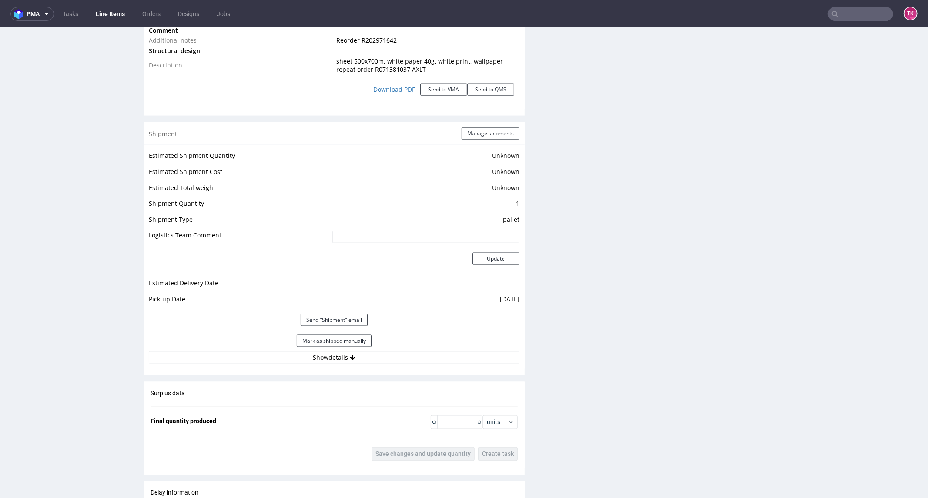
click at [98, 14] on link "Line Items" at bounding box center [111, 14] width 40 height 14
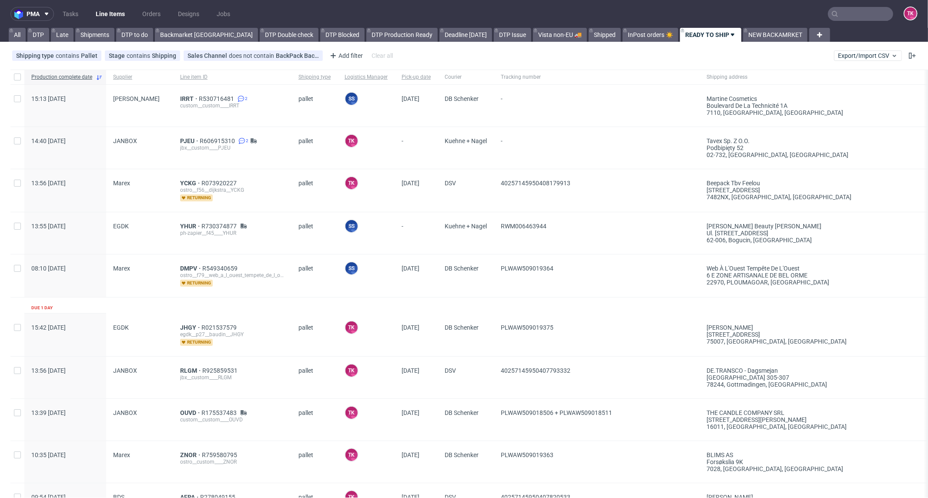
click at [112, 11] on link "Line Items" at bounding box center [111, 14] width 40 height 14
drag, startPoint x: 188, startPoint y: 135, endPoint x: 188, endPoint y: 140, distance: 4.4
click at [187, 135] on div "PJEU R606915310 2 jbx__custom____PJEU" at bounding box center [232, 148] width 118 height 42
click at [188, 140] on span "PJEU" at bounding box center [190, 141] width 20 height 7
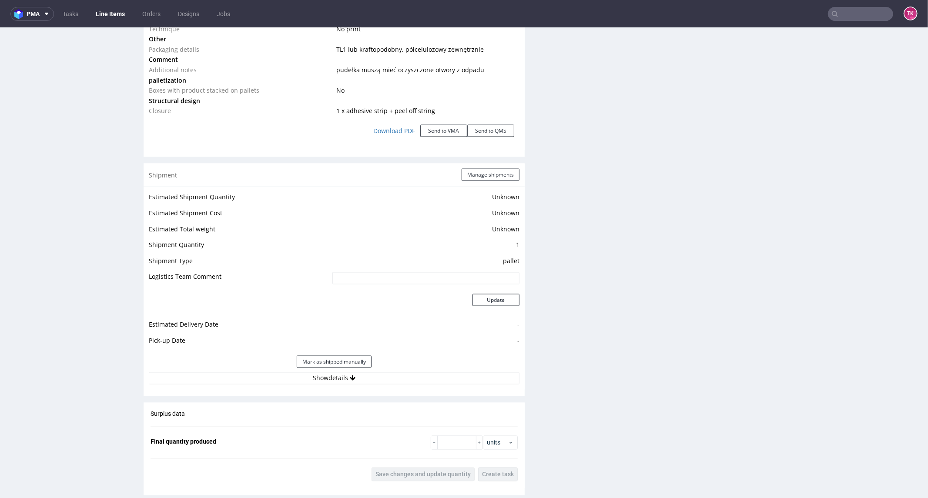
scroll to position [1130, 0]
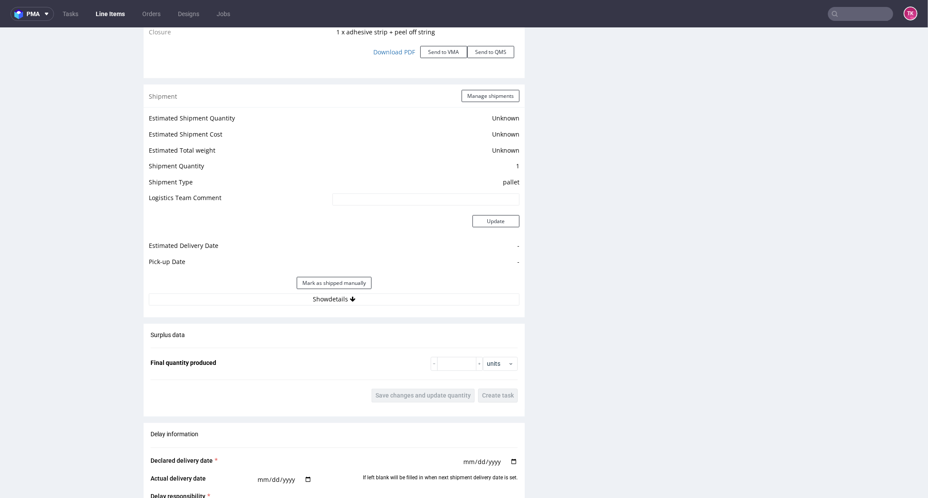
click at [376, 290] on div "Mark as shipped manually" at bounding box center [334, 282] width 371 height 21
click at [390, 303] on button "Show details" at bounding box center [334, 299] width 371 height 12
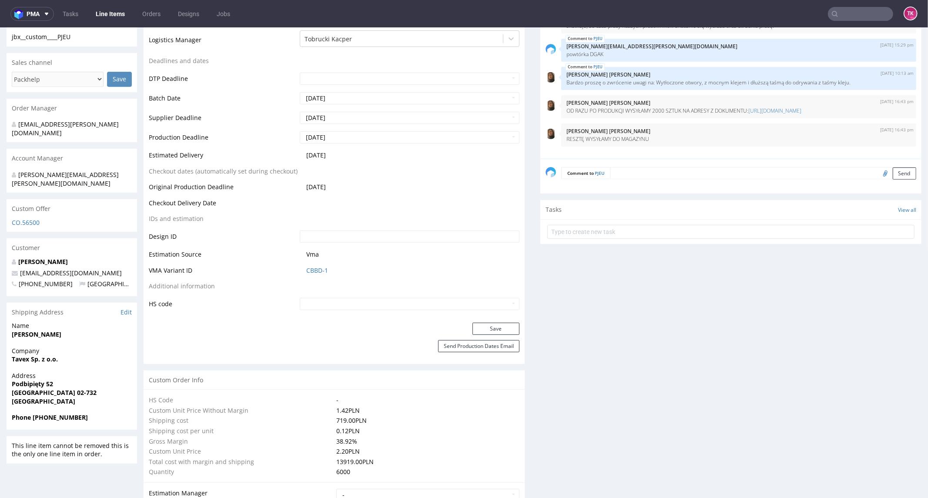
scroll to position [0, 0]
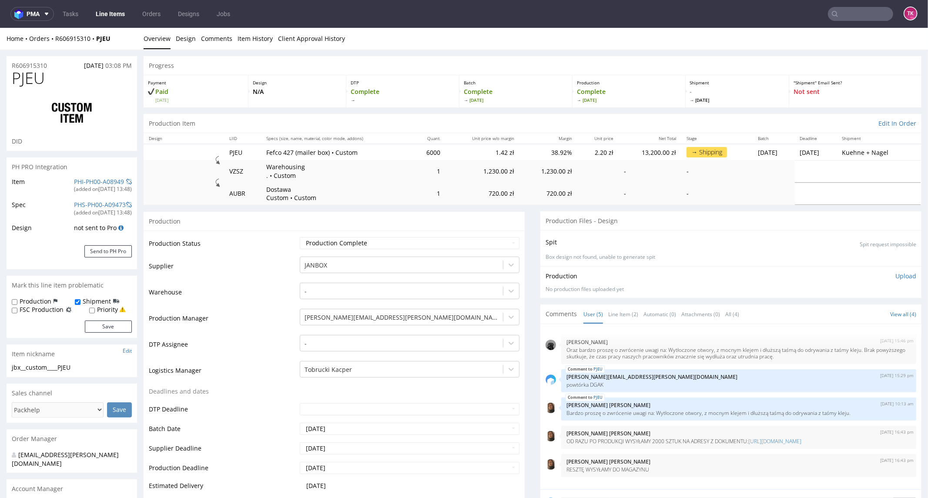
click at [105, 15] on link "Line Items" at bounding box center [111, 14] width 40 height 14
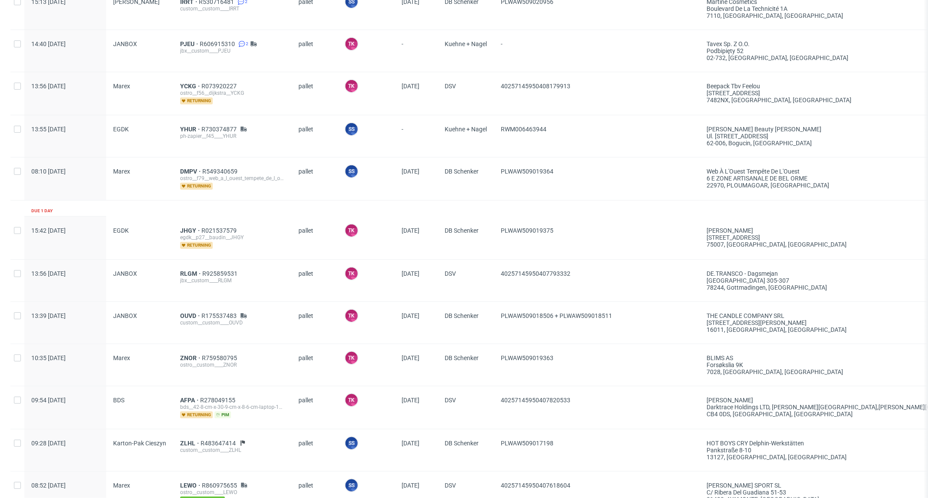
scroll to position [193, 0]
